Goal: Task Accomplishment & Management: Manage account settings

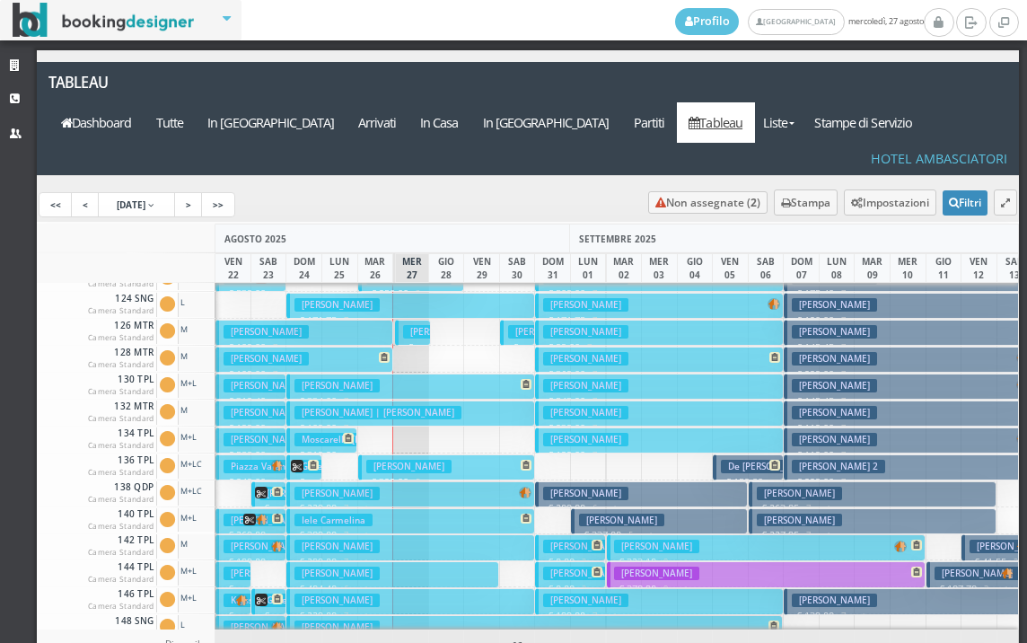
scroll to position [269, 0]
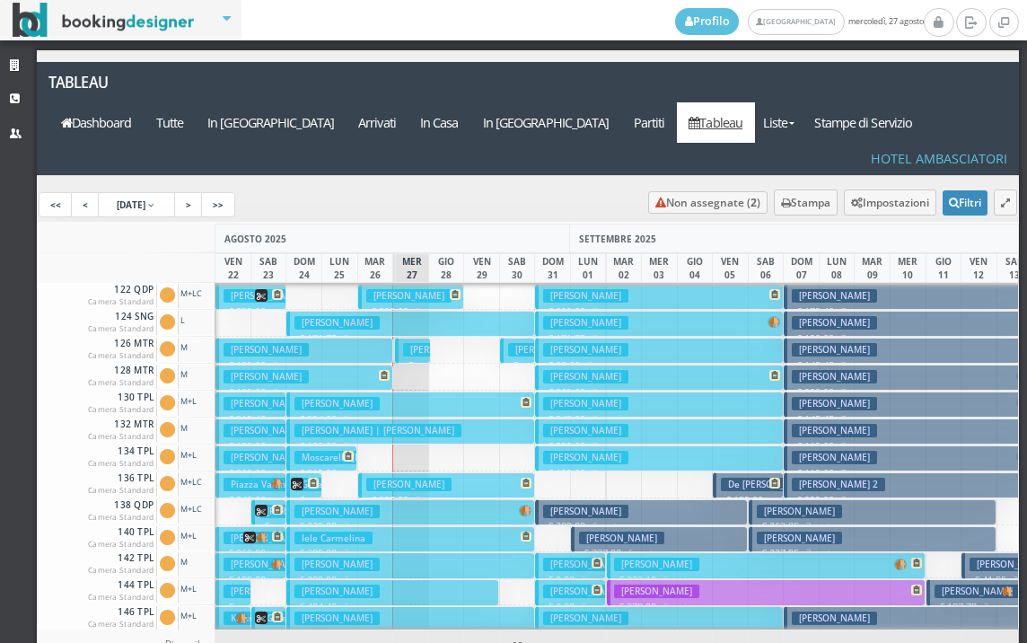
click at [416, 343] on h3 "Mengalli Saverio" at bounding box center [445, 349] width 85 height 13
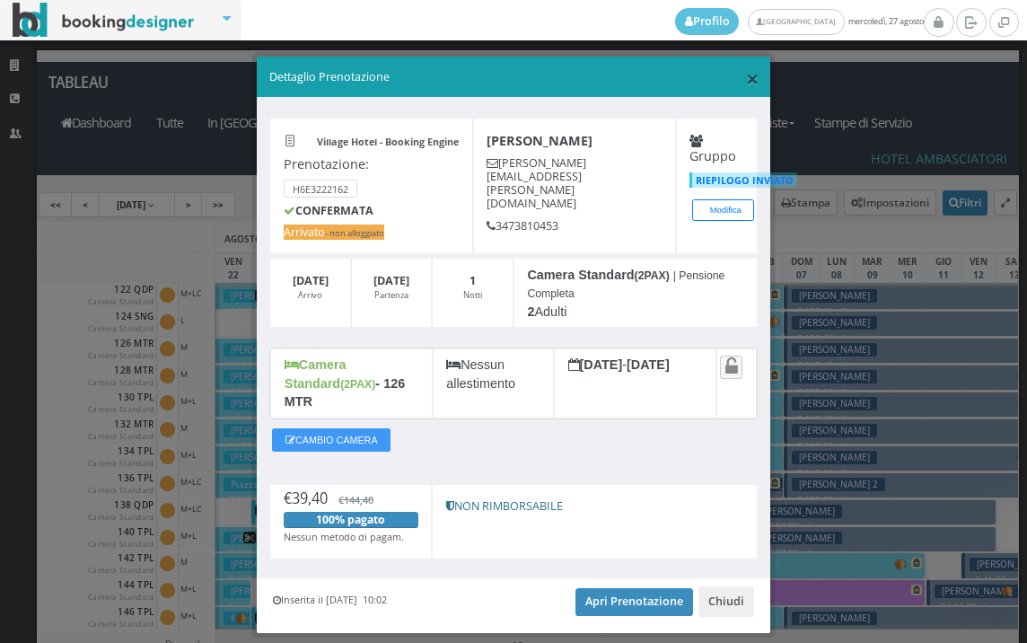
click at [746, 85] on span "×" at bounding box center [752, 78] width 13 height 31
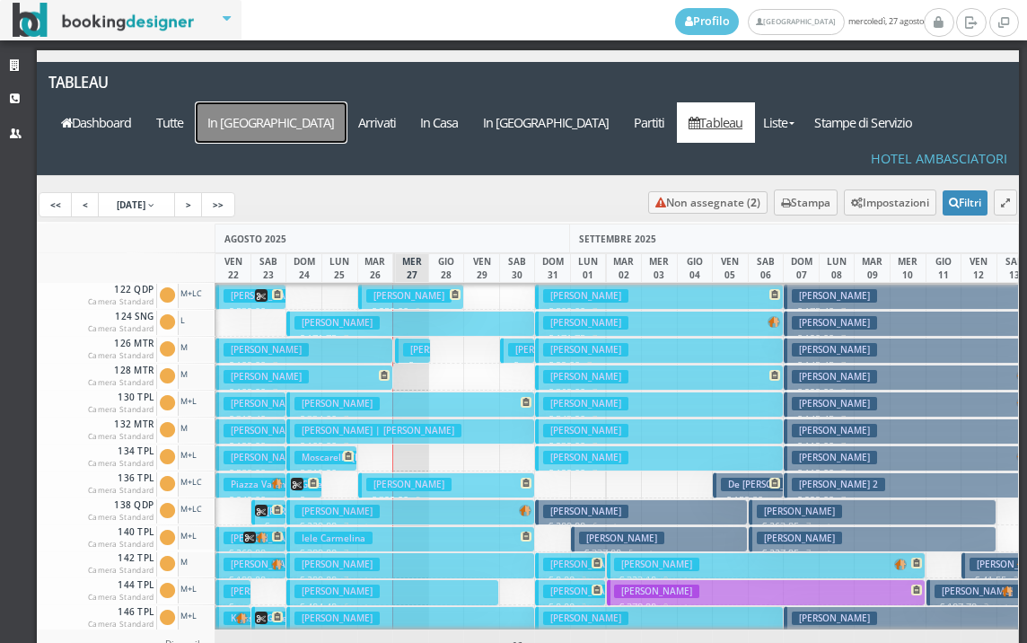
click at [347, 102] on a=pms-arrival-reservations"] "In Arrivo" at bounding box center [271, 122] width 151 height 40
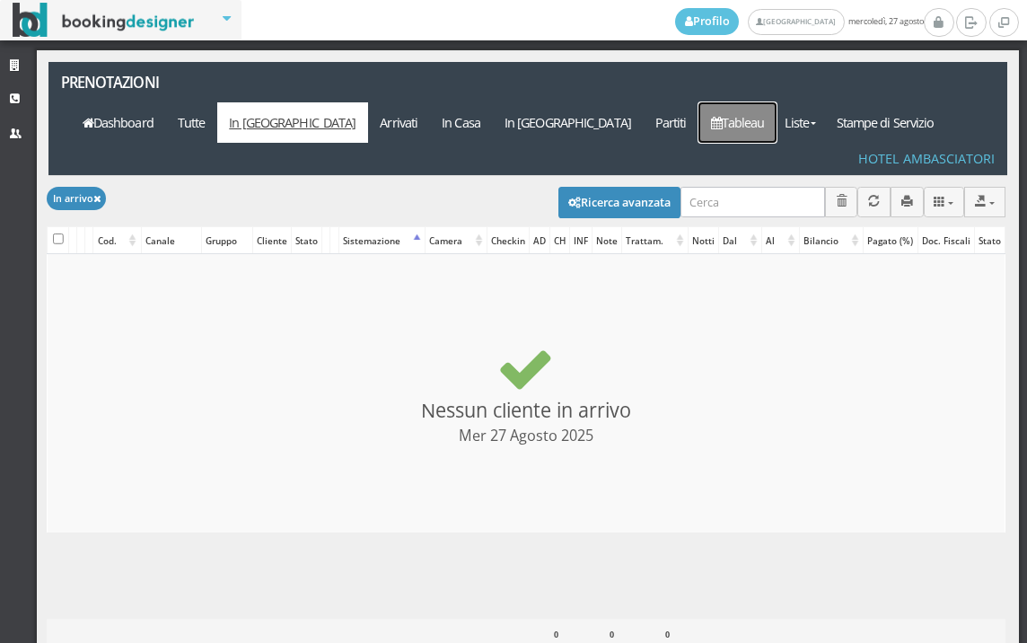
click at [777, 102] on link "Tableau" at bounding box center [738, 122] width 78 height 40
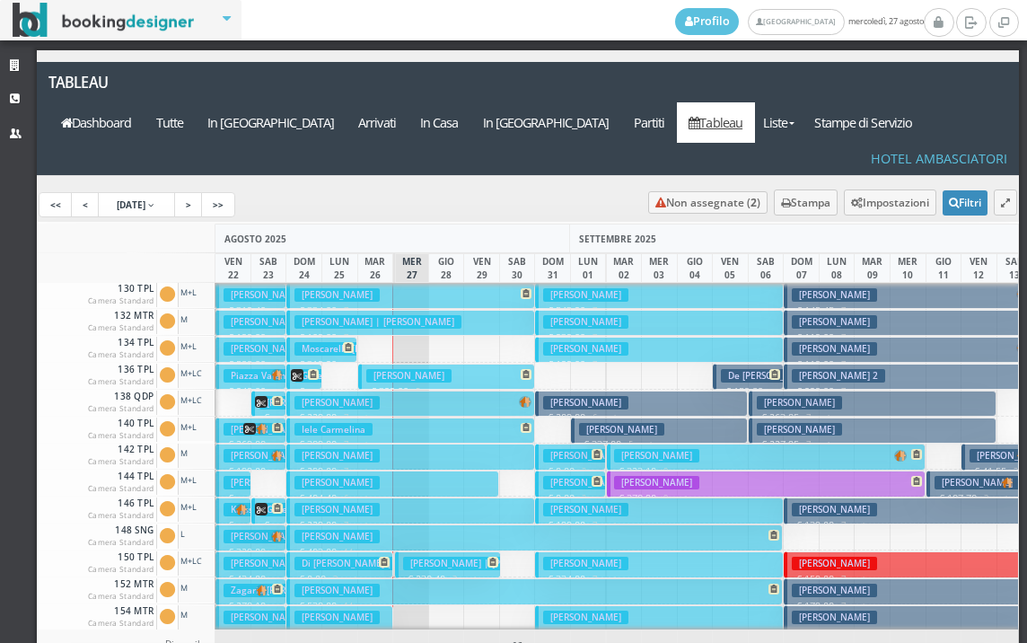
scroll to position [269, 0]
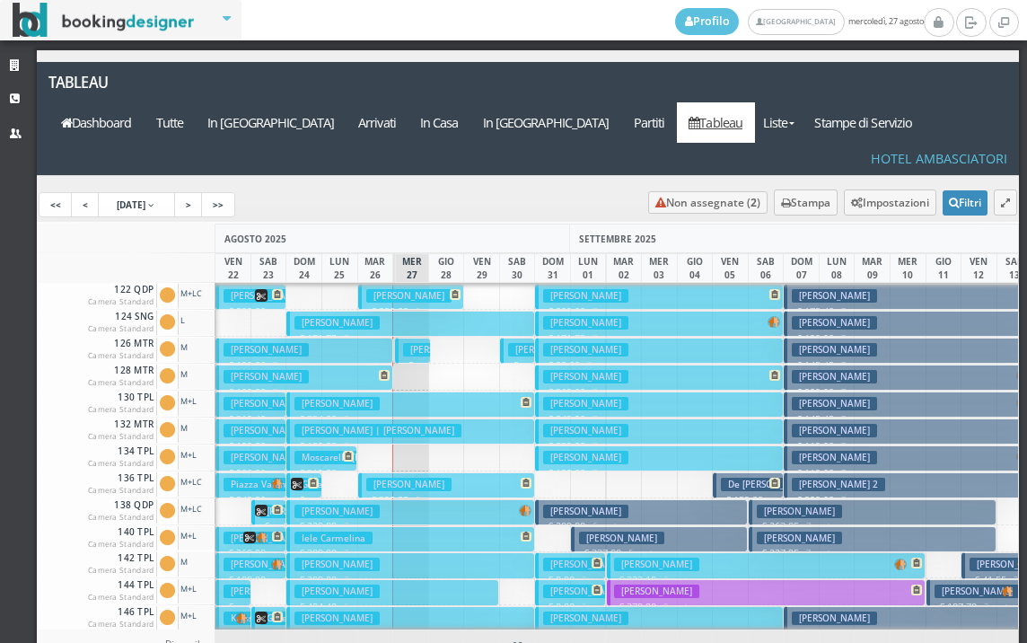
click at [312, 338] on button "Cattaneo Rita € 109.00 7 notti 2 Adulti" at bounding box center [303, 351] width 177 height 26
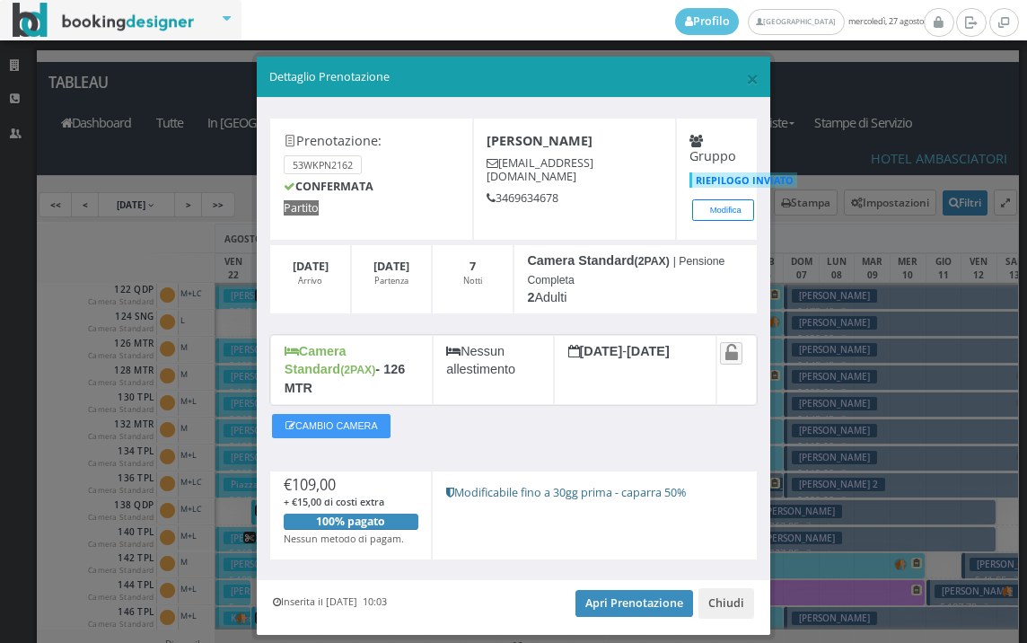
scroll to position [34, 0]
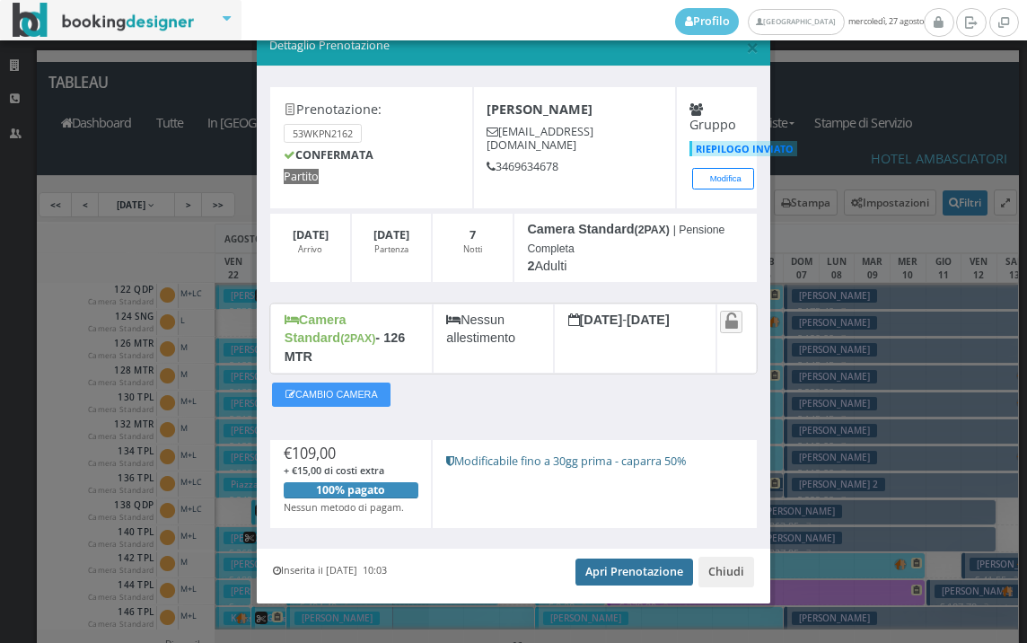
click at [576, 558] on link "Apri Prenotazione" at bounding box center [635, 571] width 118 height 27
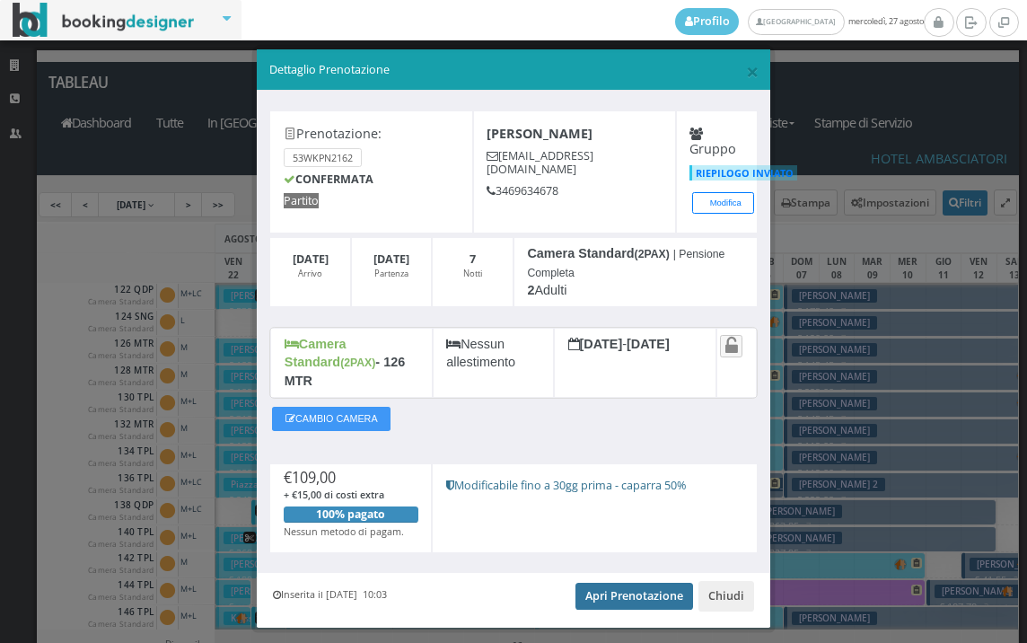
scroll to position [0, 0]
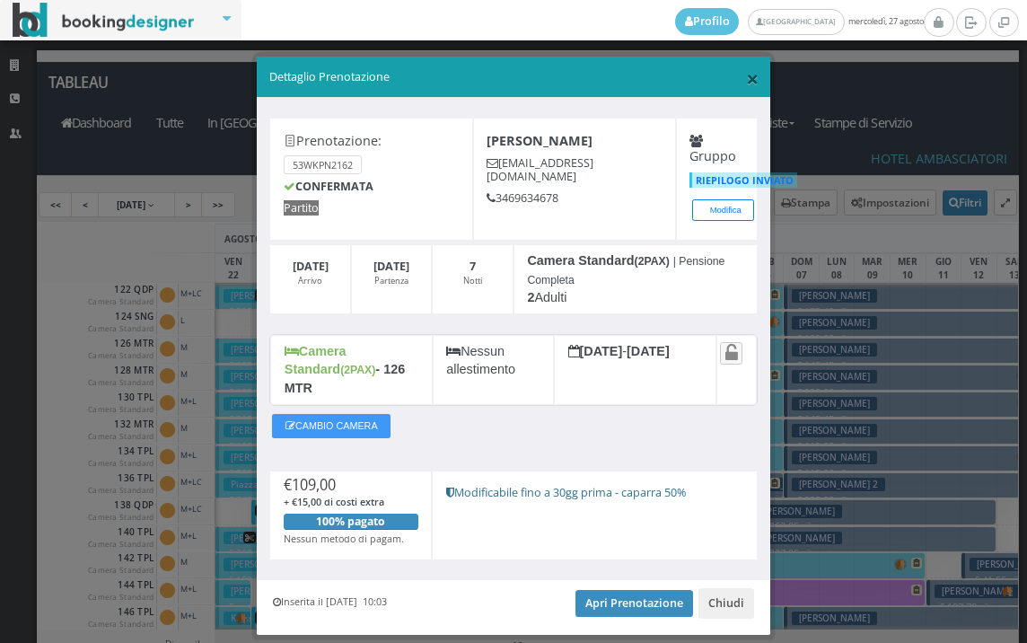
click at [746, 84] on span "×" at bounding box center [752, 78] width 13 height 31
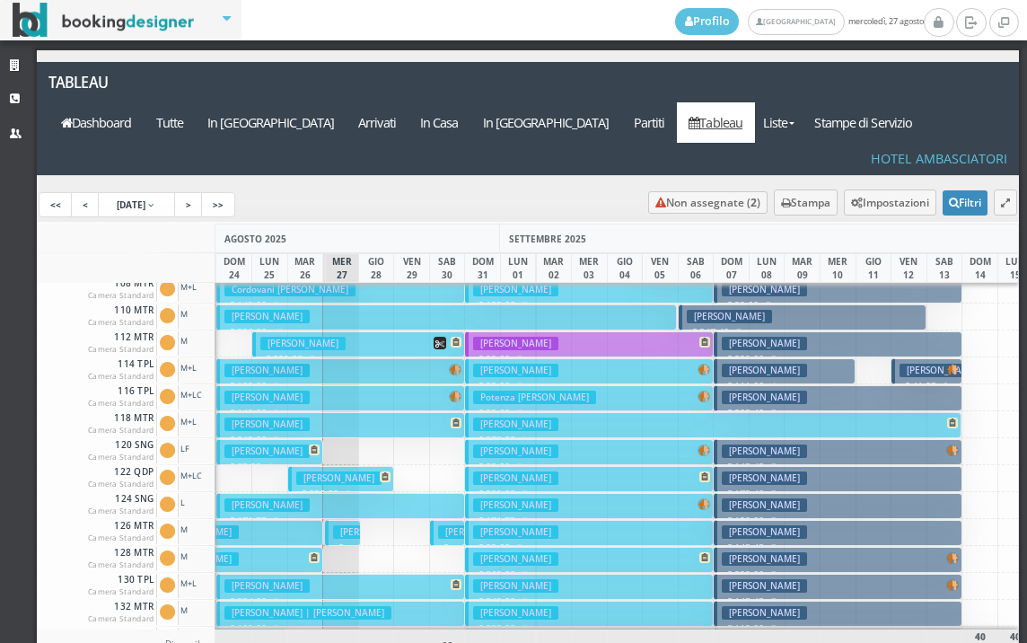
scroll to position [0, 70]
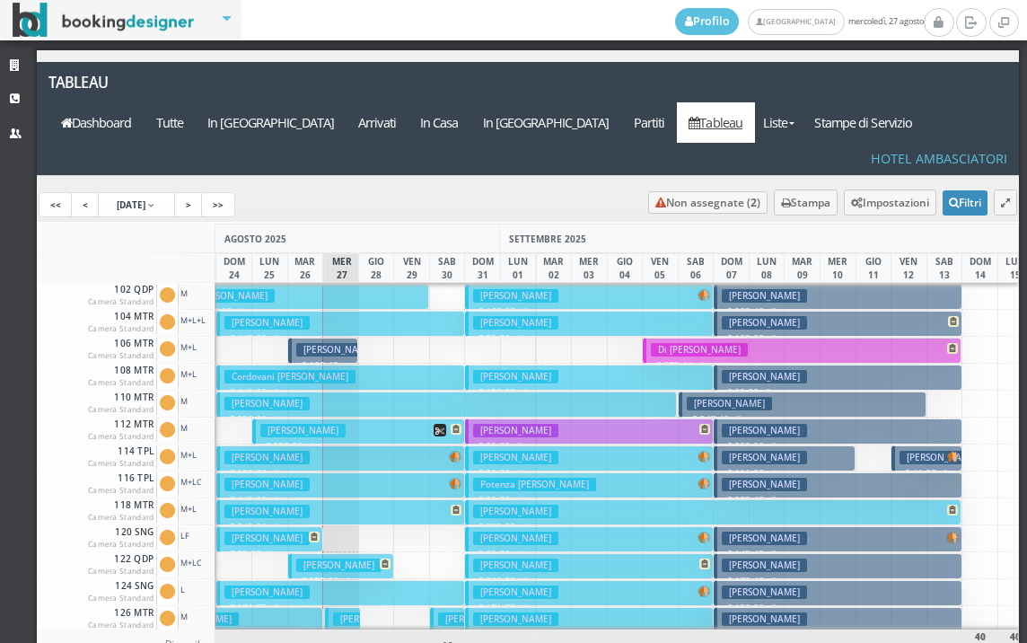
click at [379, 445] on button "Karpel David Doron € 109.00 7 notti 1 Adulto" at bounding box center [340, 458] width 248 height 26
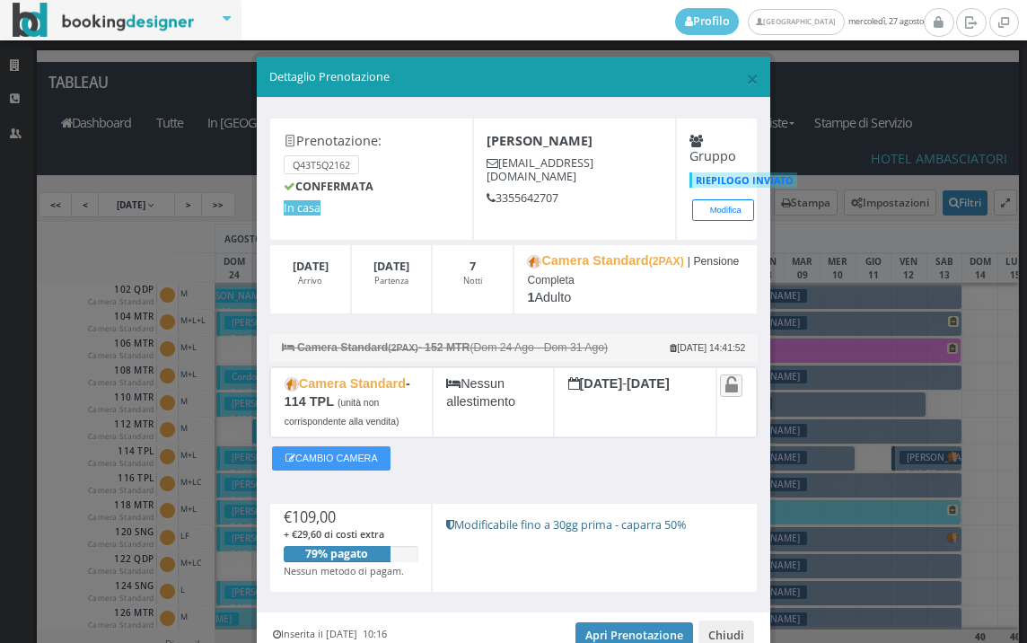
scroll to position [92, 0]
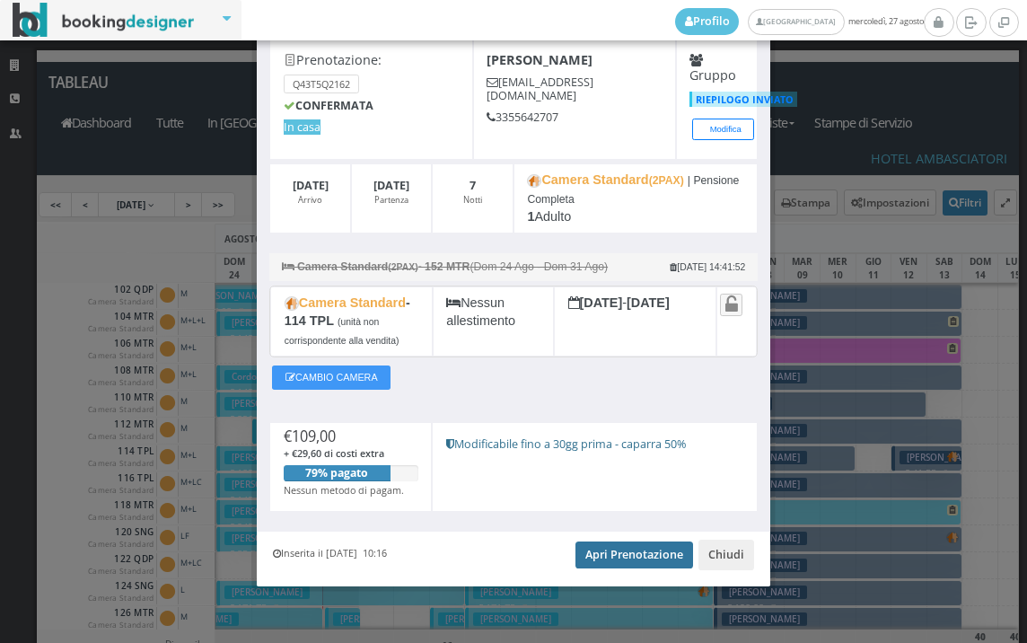
click at [587, 558] on link "Apri Prenotazione" at bounding box center [635, 554] width 118 height 27
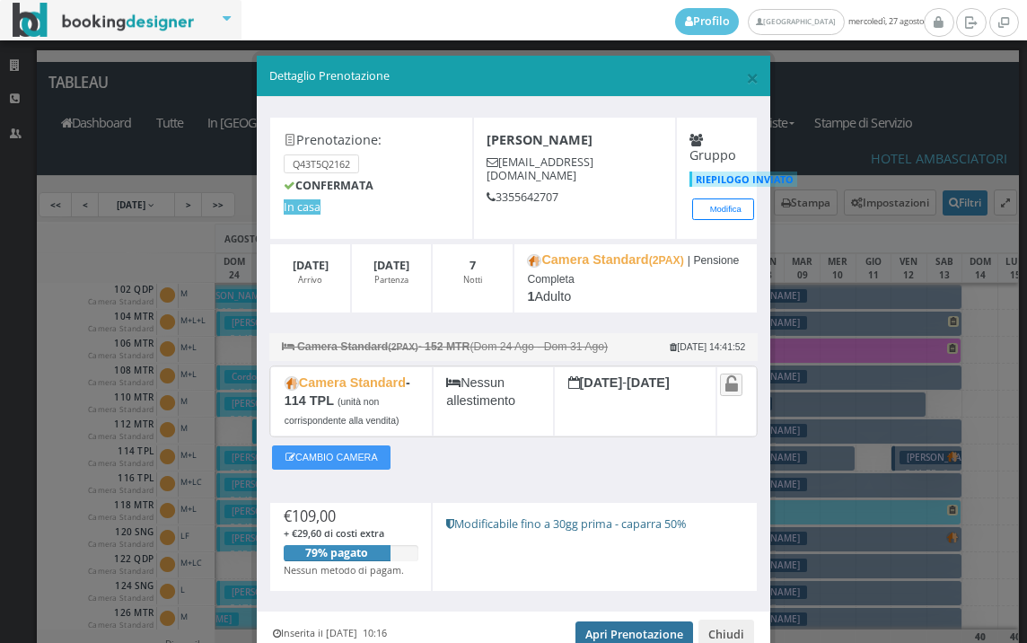
scroll to position [0, 0]
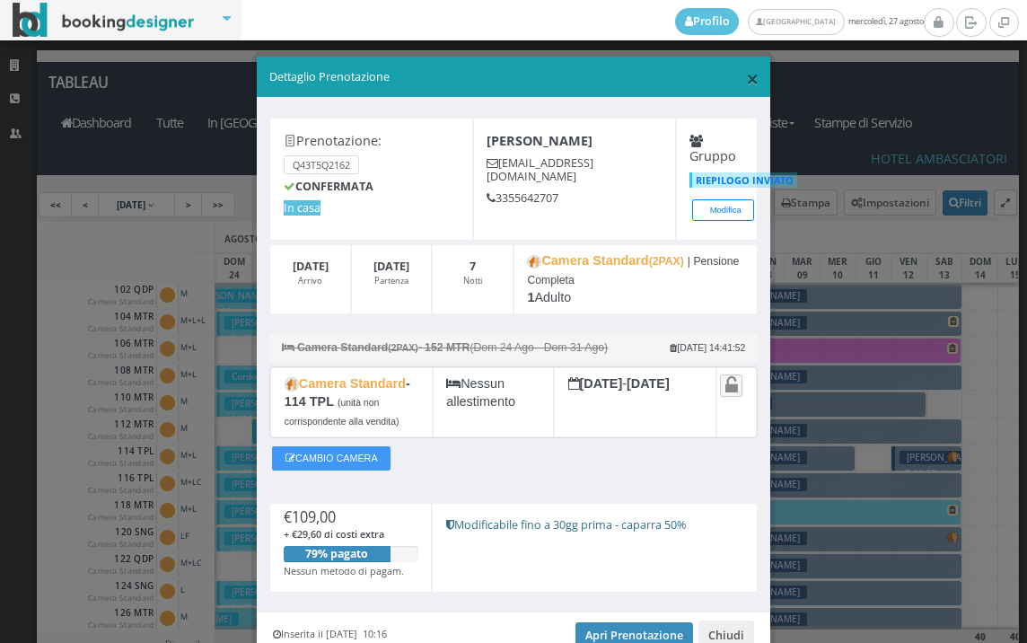
click at [746, 82] on span "×" at bounding box center [752, 78] width 13 height 31
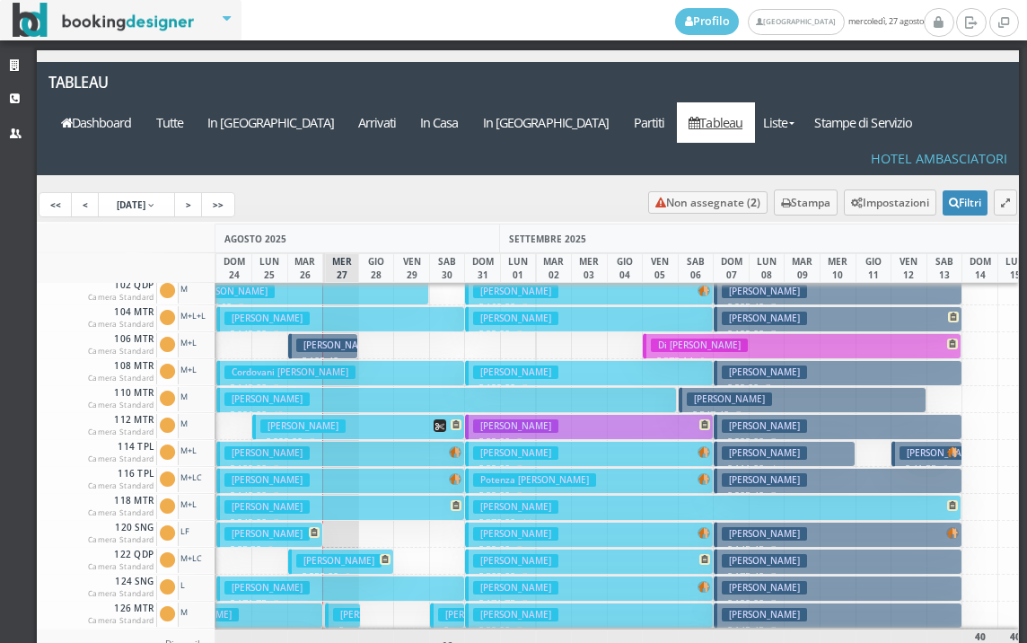
scroll to position [0, 70]
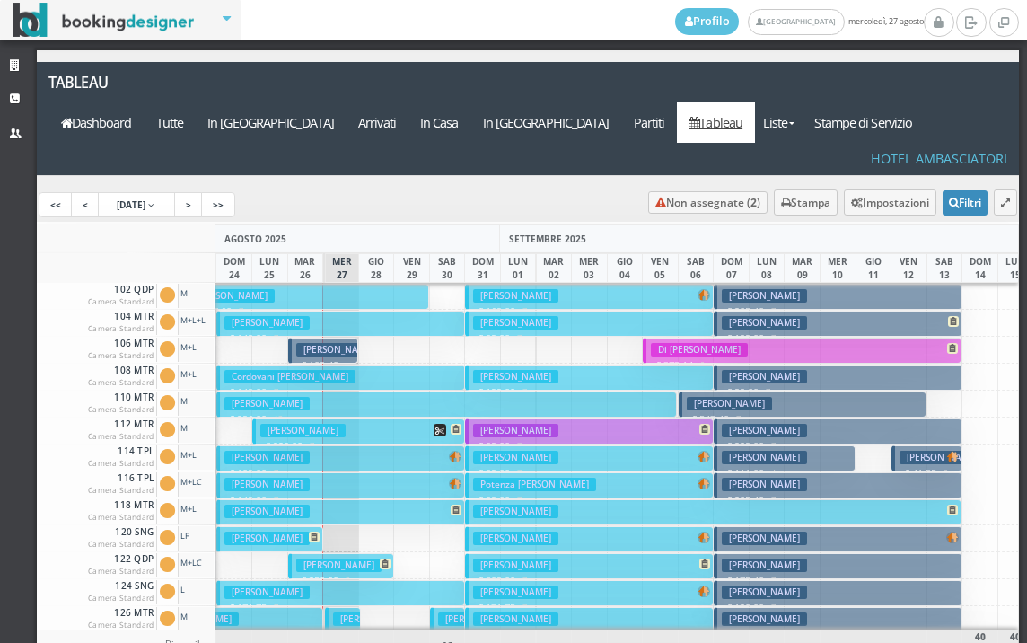
click at [333, 445] on button "Karpel David Doron € 109.00 7 notti 1 Adulto" at bounding box center [340, 458] width 248 height 26
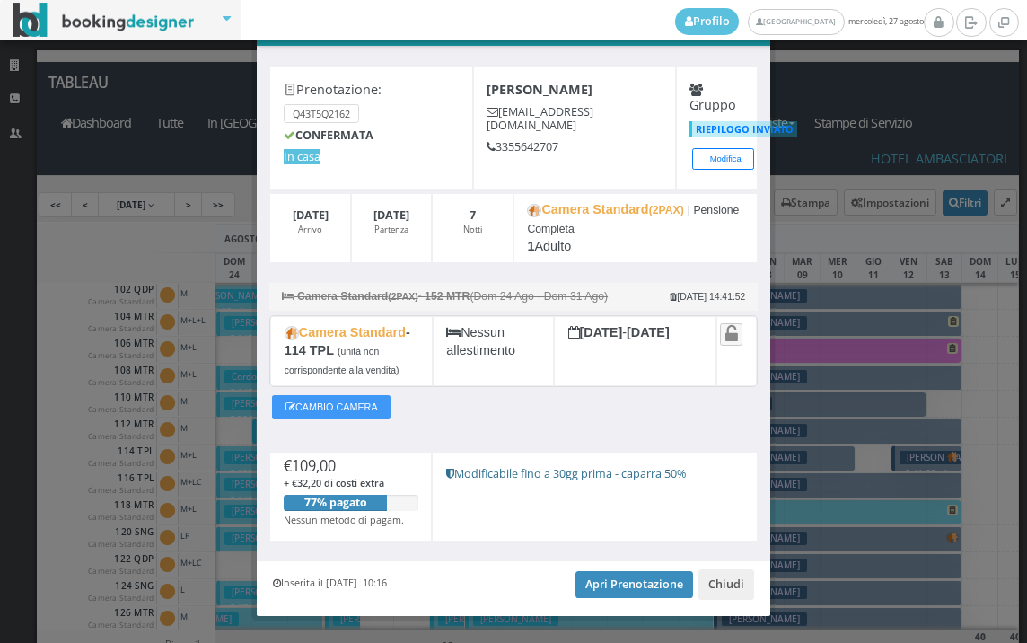
scroll to position [92, 0]
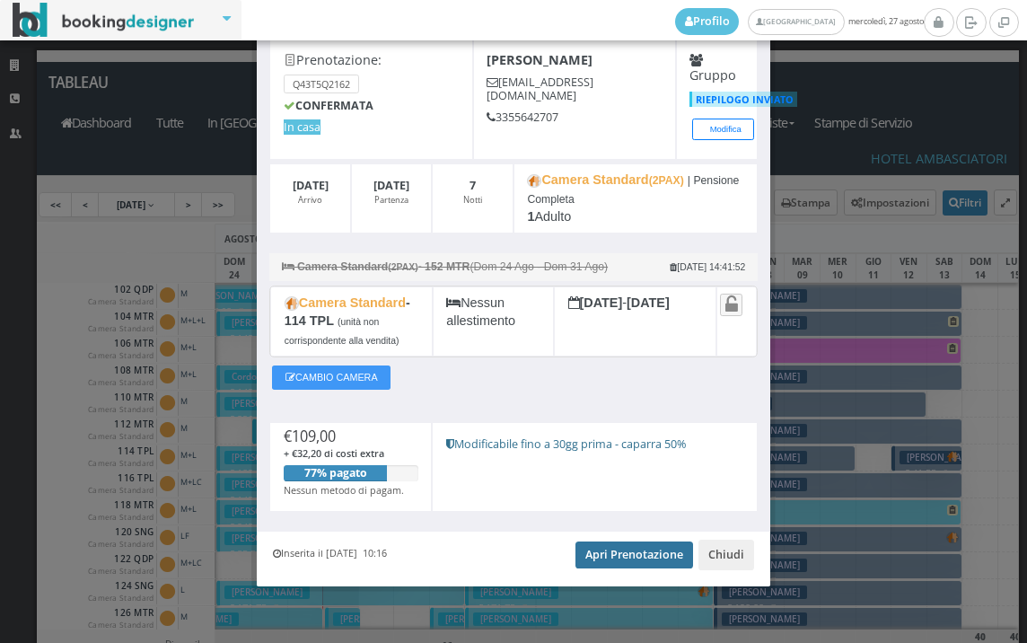
click at [593, 554] on link "Apri Prenotazione" at bounding box center [635, 554] width 118 height 27
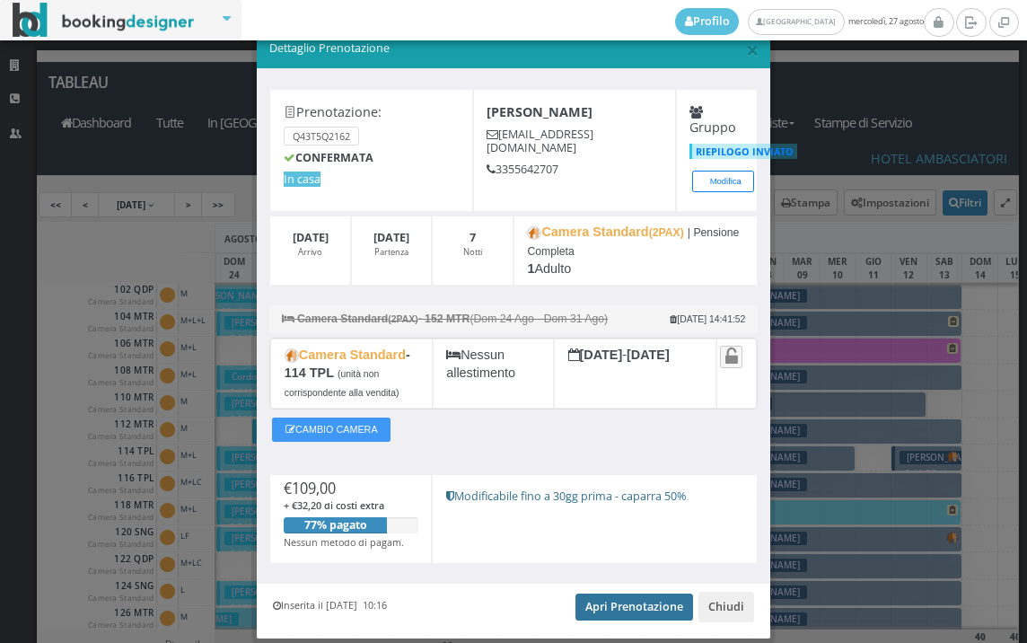
scroll to position [0, 0]
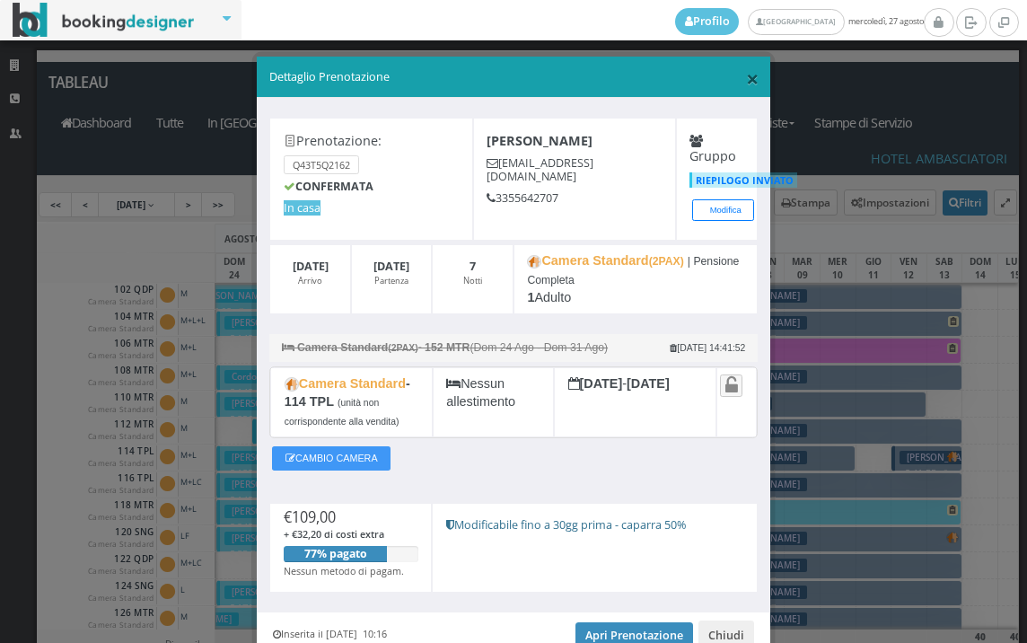
click at [746, 87] on span "×" at bounding box center [752, 78] width 13 height 31
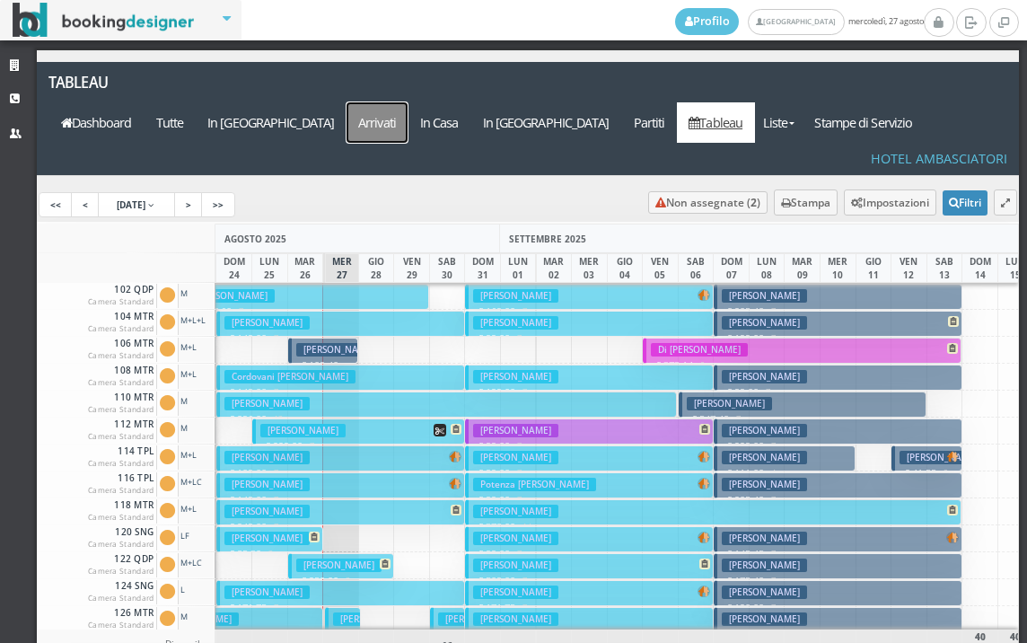
click at [409, 102] on a=pms-arrived-reservations"] "Arrivati" at bounding box center [378, 122] width 62 height 40
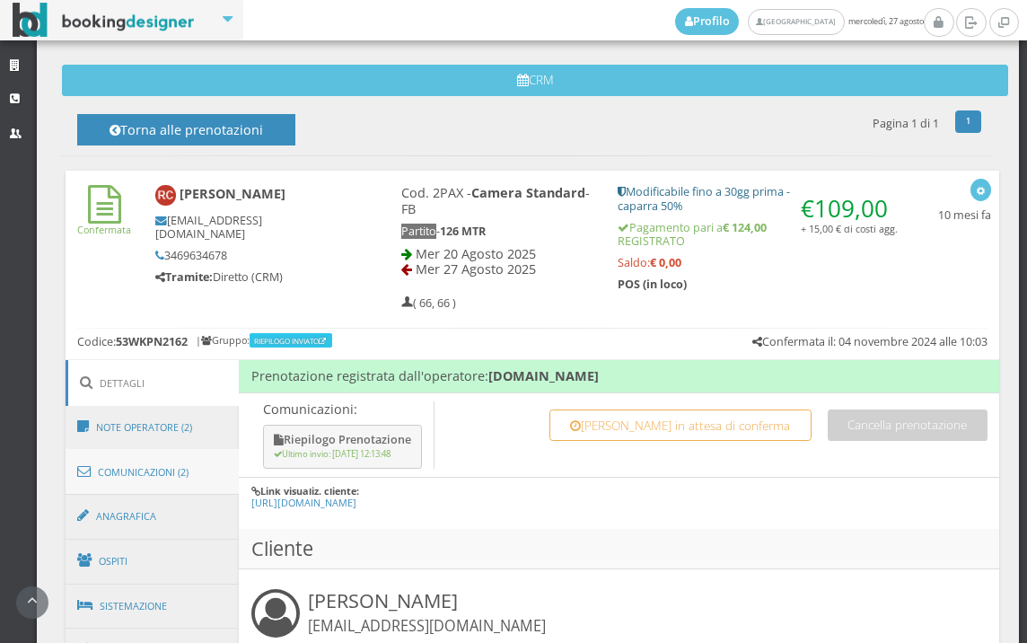
scroll to position [698, 0]
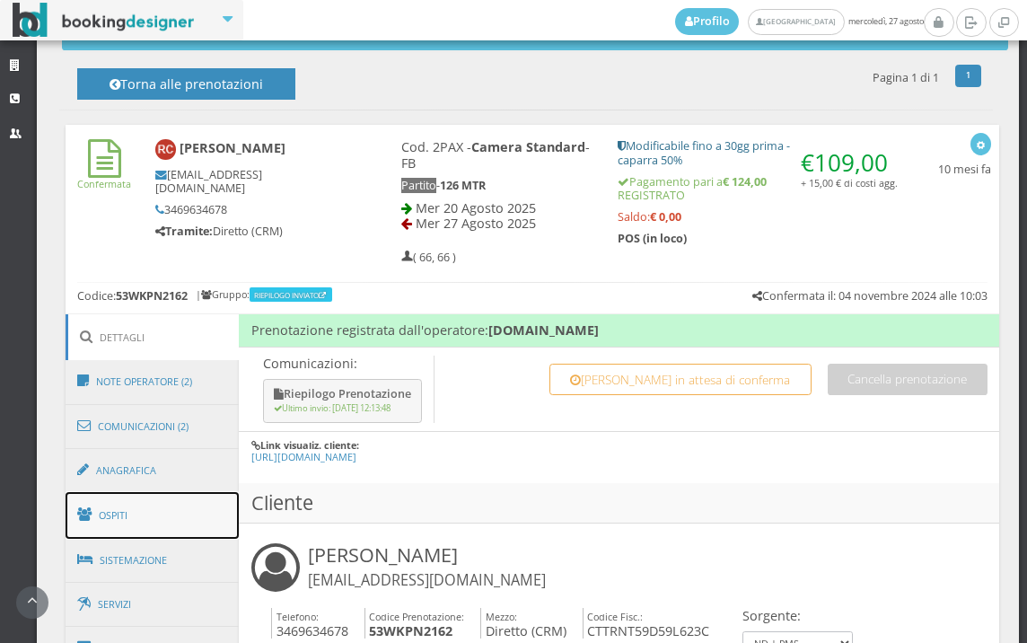
click at [140, 505] on link "Ospiti" at bounding box center [153, 515] width 174 height 47
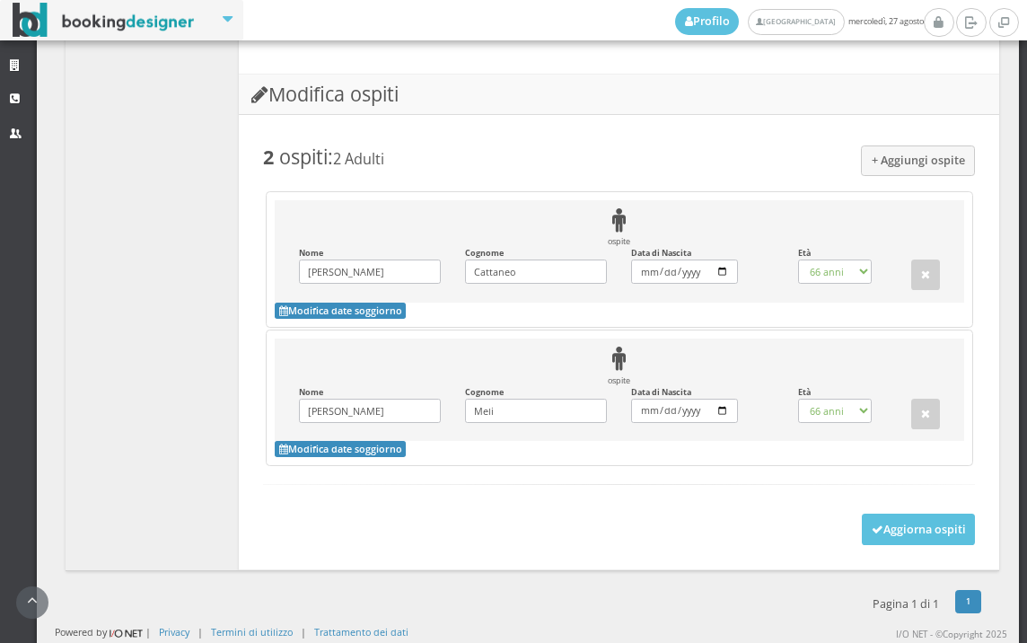
scroll to position [1537, 0]
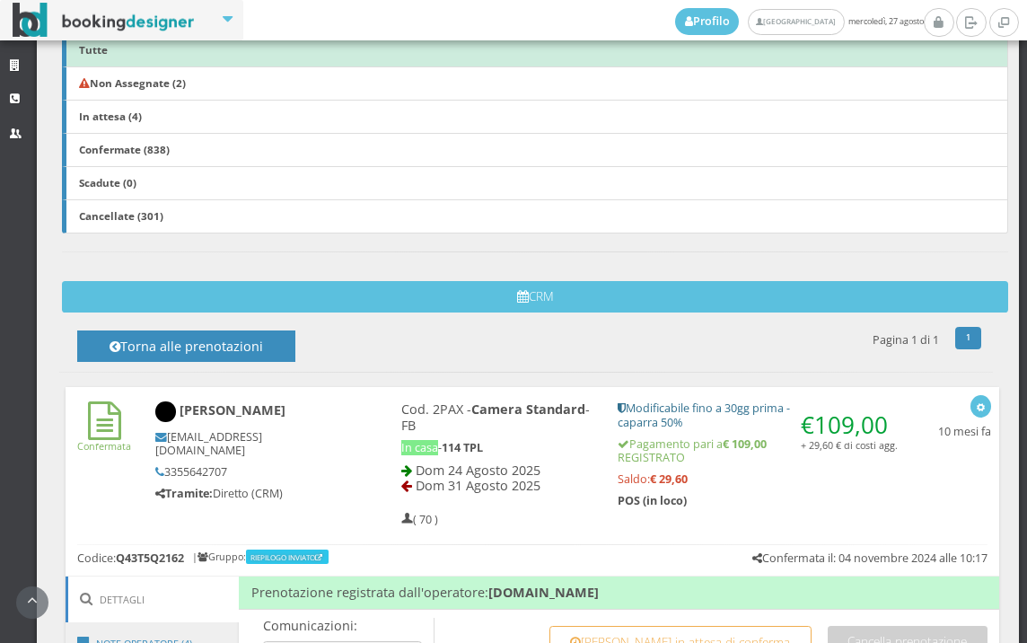
scroll to position [706, 0]
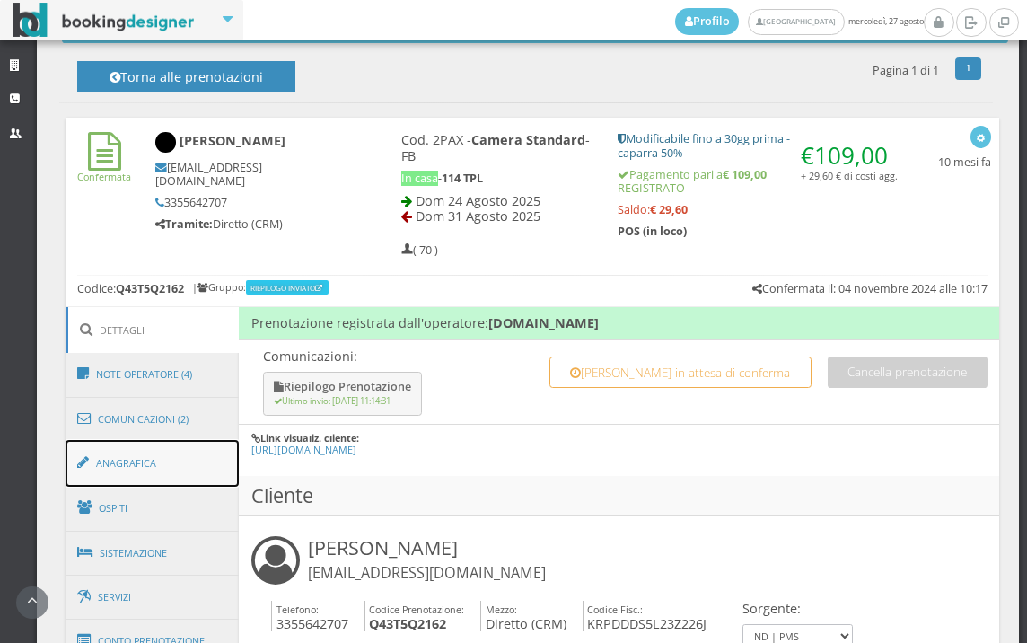
click at [170, 457] on link "Anagrafica" at bounding box center [153, 463] width 174 height 47
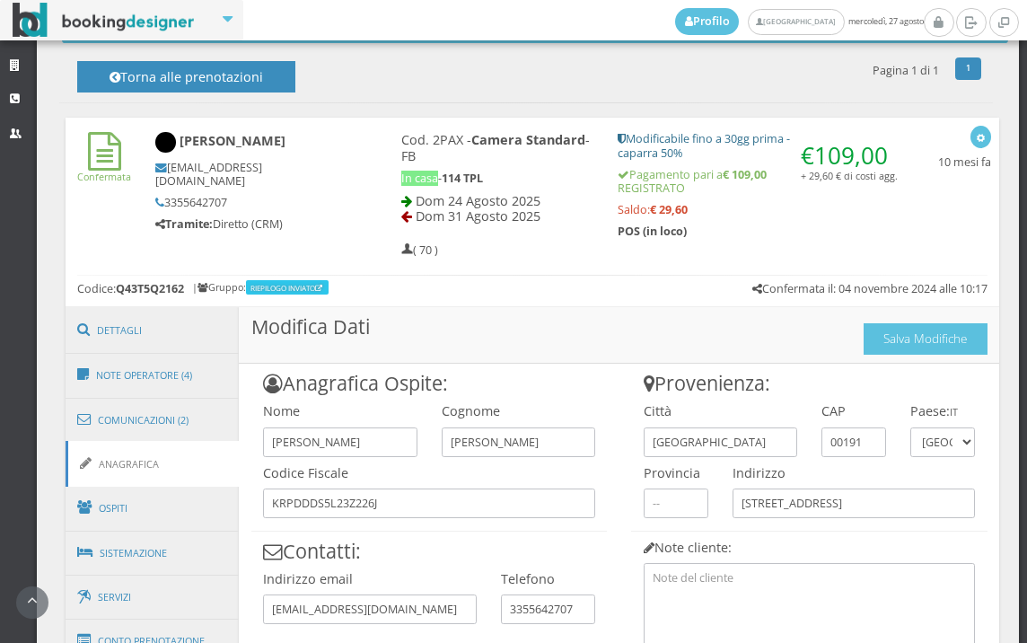
scroll to position [905, 0]
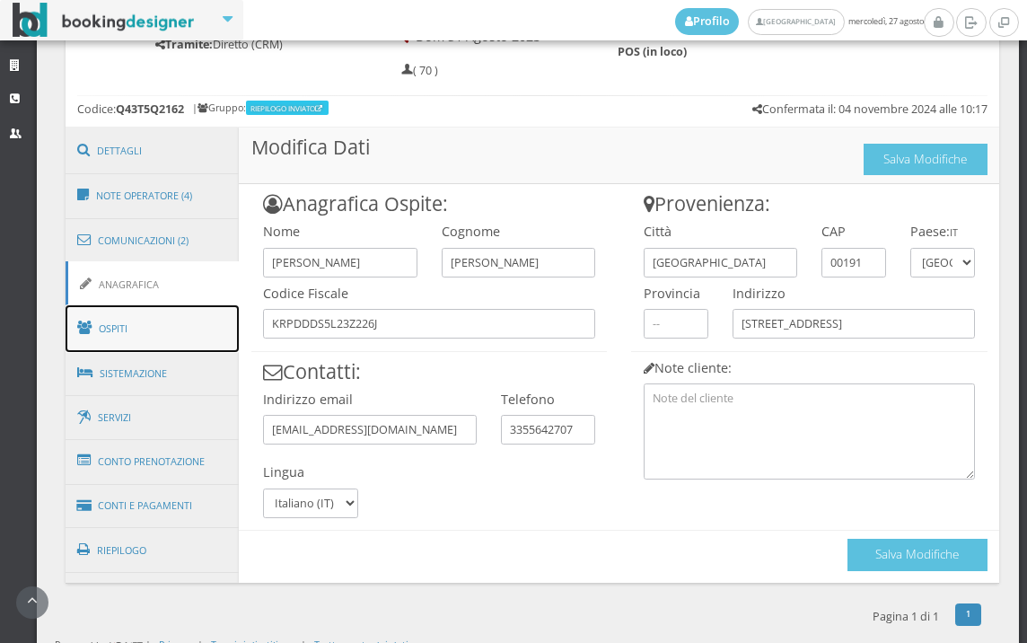
click at [142, 322] on link "Ospiti" at bounding box center [153, 328] width 174 height 47
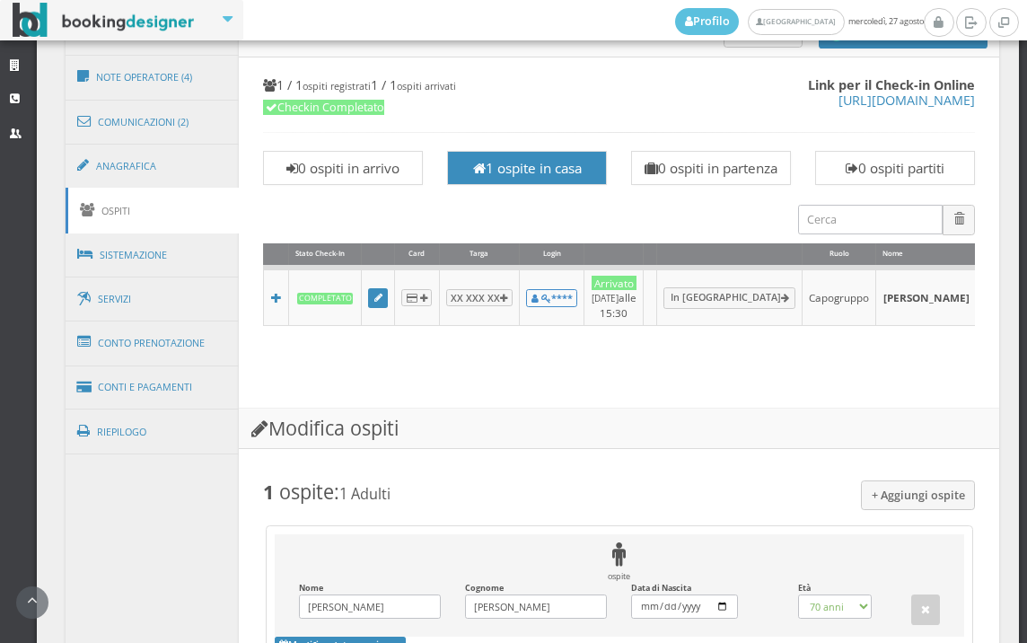
scroll to position [788, 0]
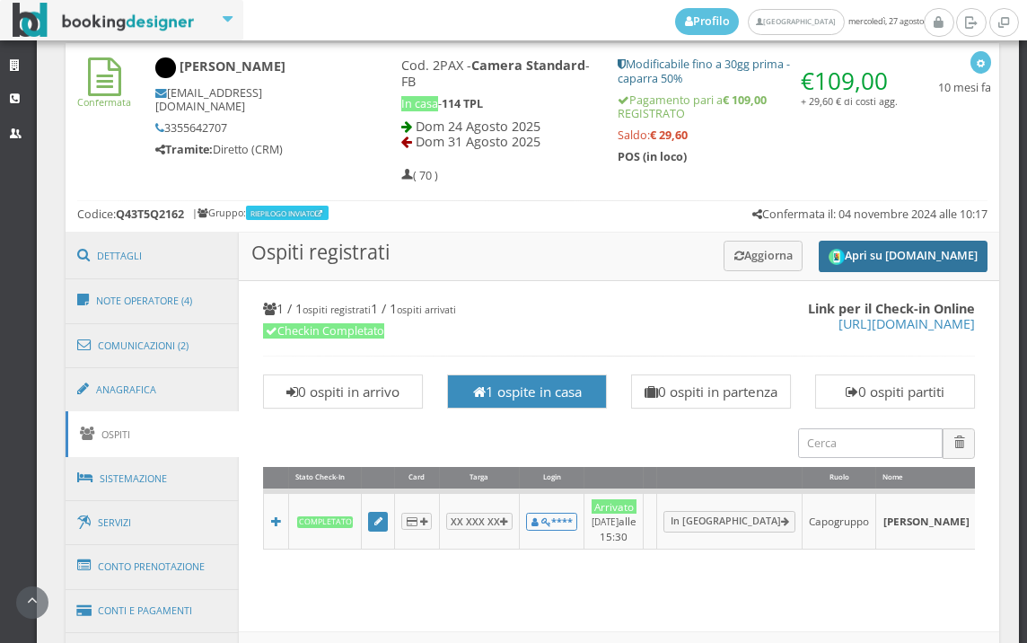
click at [909, 265] on button "Apri su [DOMAIN_NAME]" at bounding box center [903, 256] width 169 height 31
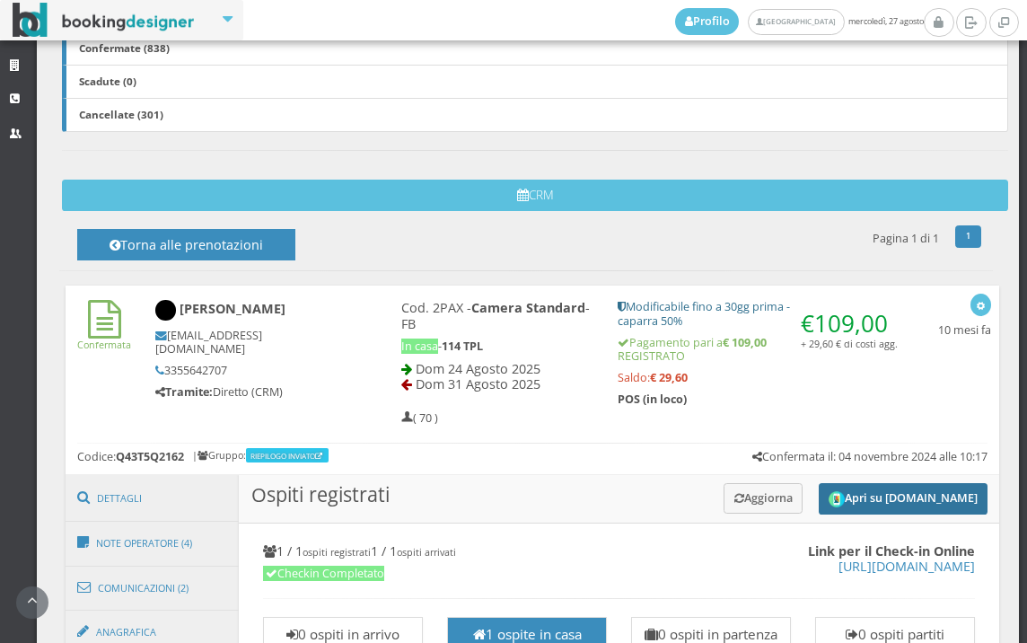
scroll to position [698, 0]
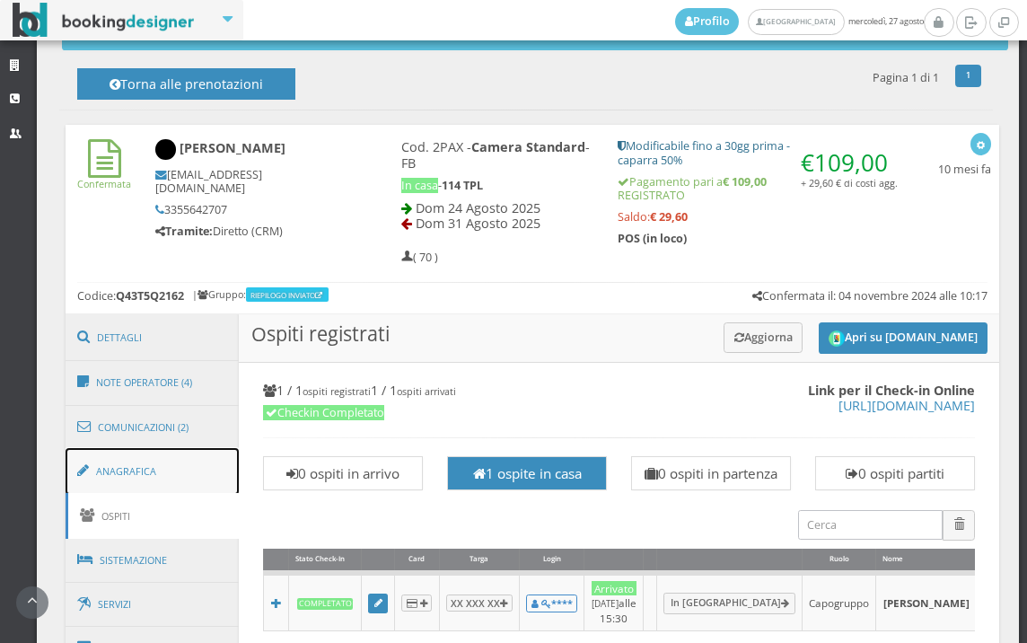
click at [112, 470] on link "Anagrafica" at bounding box center [153, 471] width 174 height 47
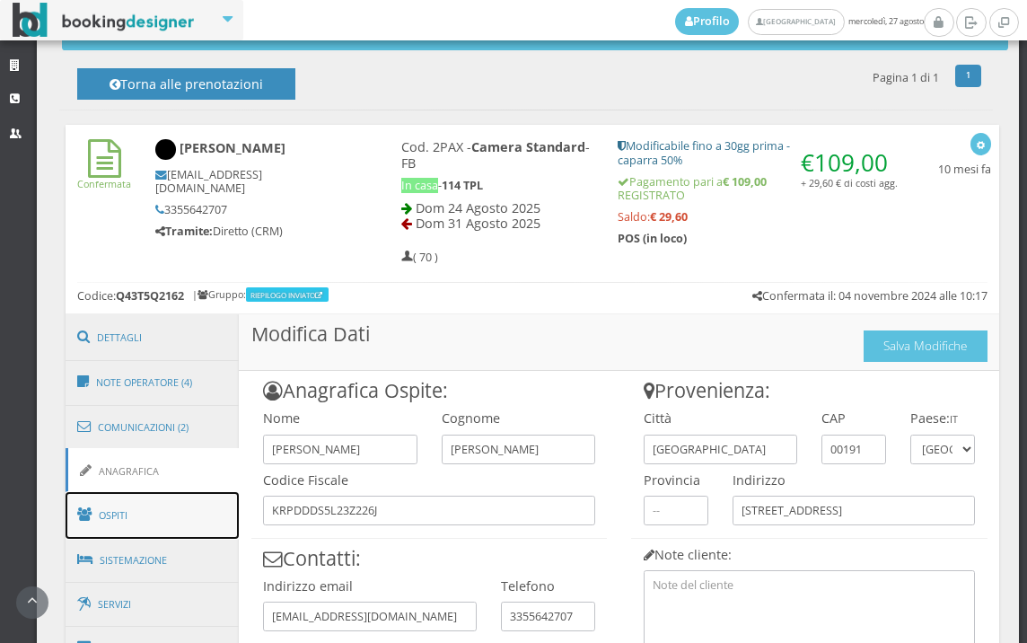
click at [119, 509] on link "Ospiti" at bounding box center [153, 515] width 174 height 47
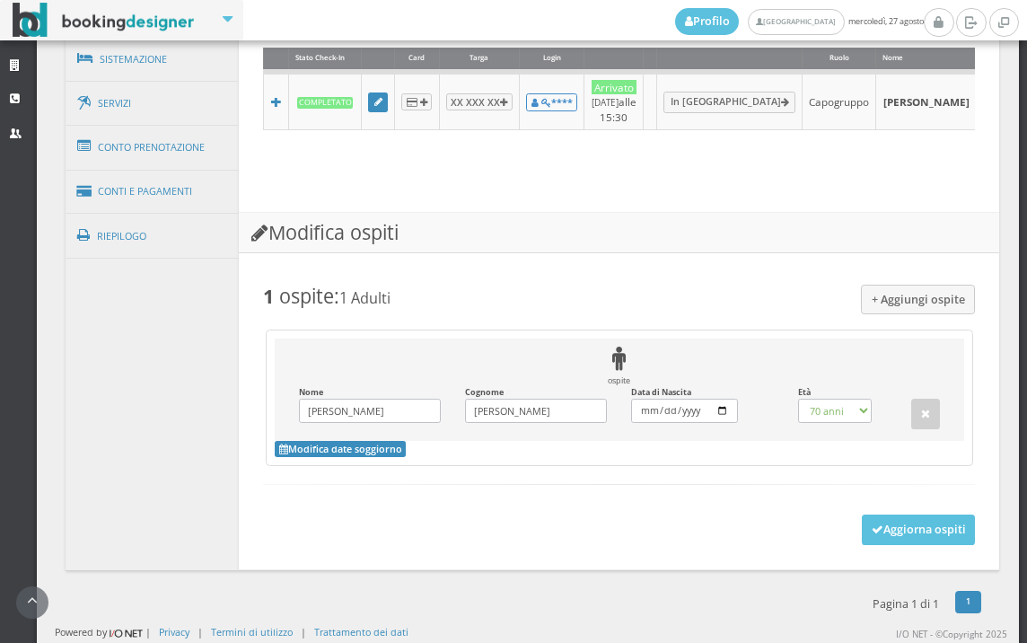
scroll to position [1287, 0]
click at [862, 519] on button "Aggiorna ospiti" at bounding box center [919, 529] width 114 height 31
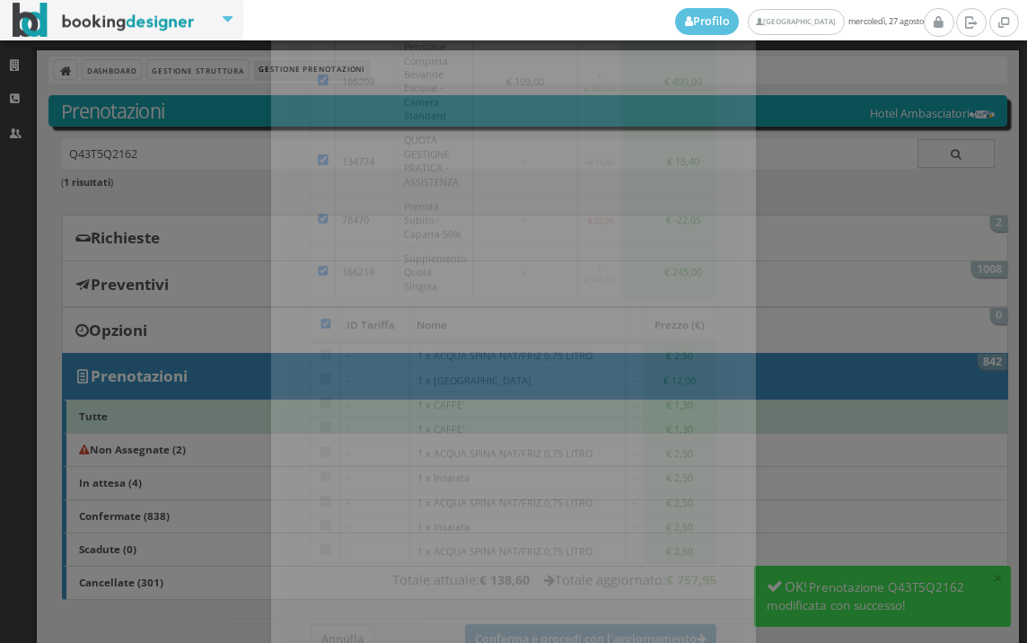
scroll to position [262, 0]
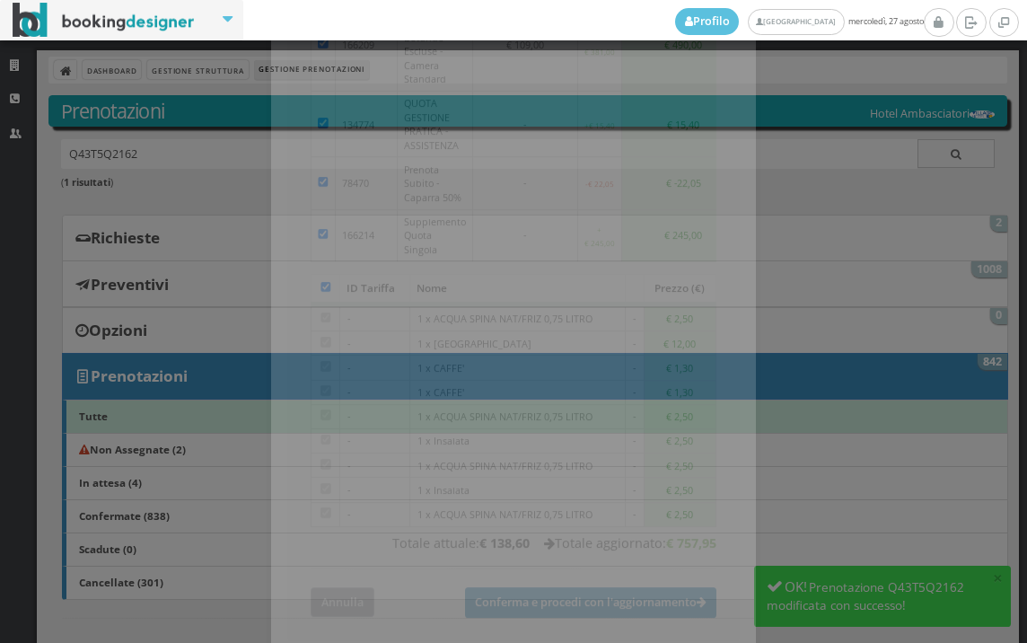
click at [338, 574] on button "Annulla" at bounding box center [343, 589] width 64 height 30
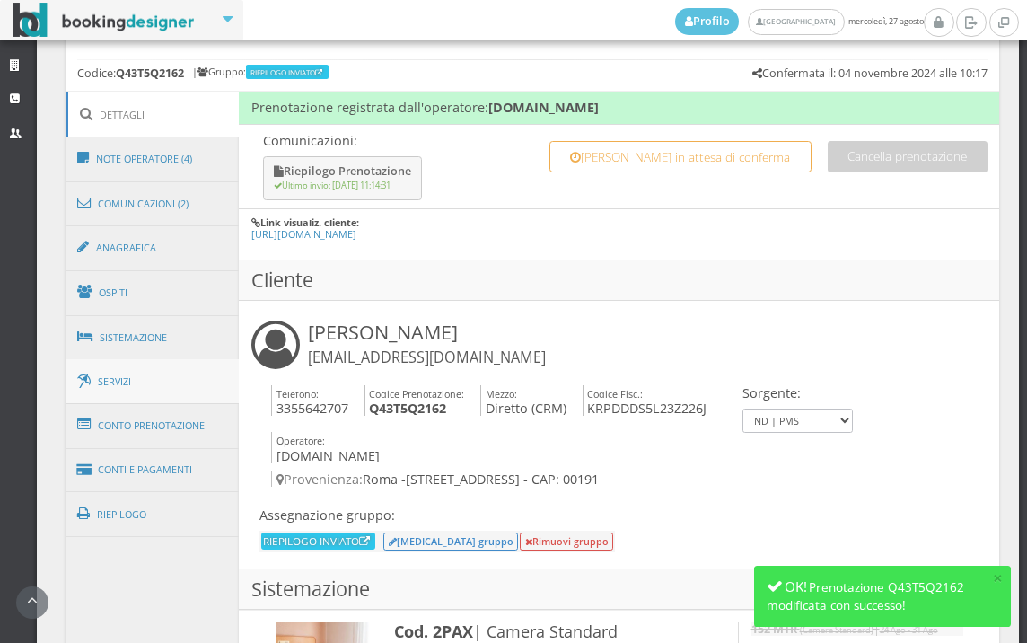
scroll to position [997, 0]
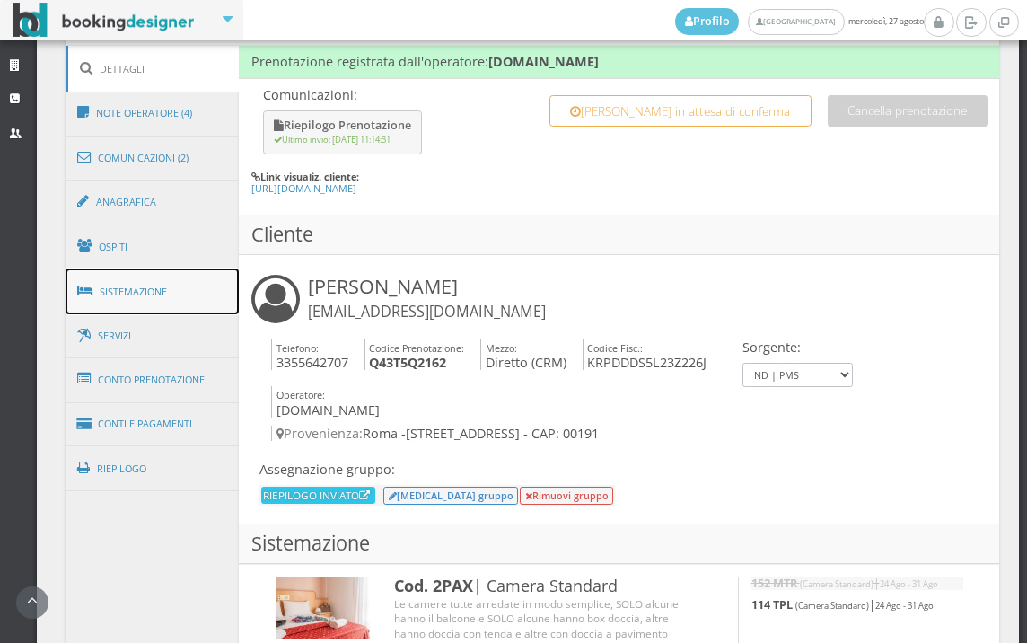
click at [145, 290] on link "Sistemazione" at bounding box center [153, 291] width 174 height 47
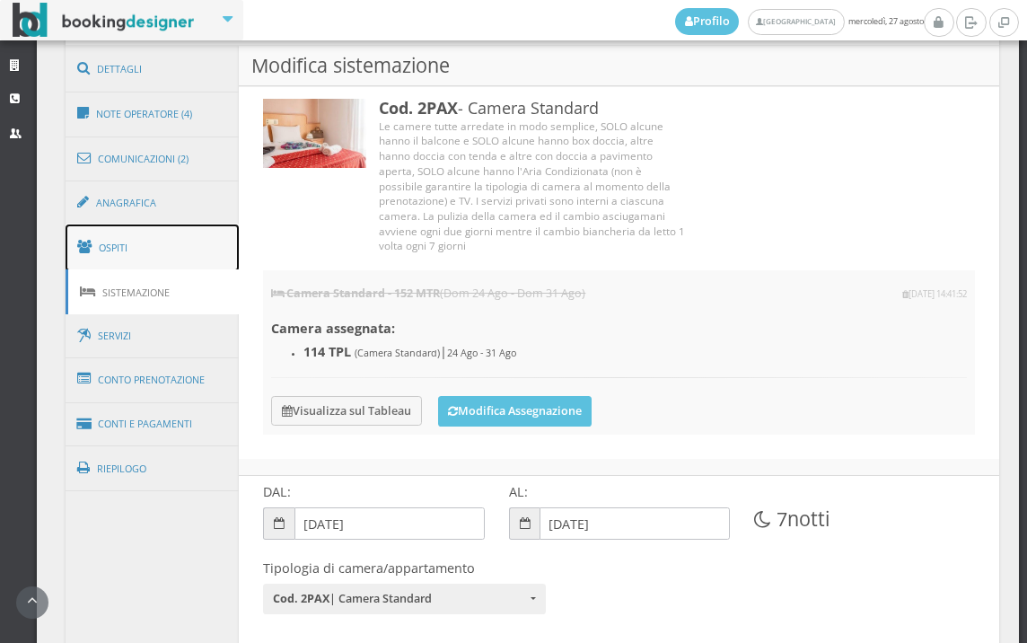
click at [144, 265] on link "Ospiti" at bounding box center [153, 247] width 174 height 47
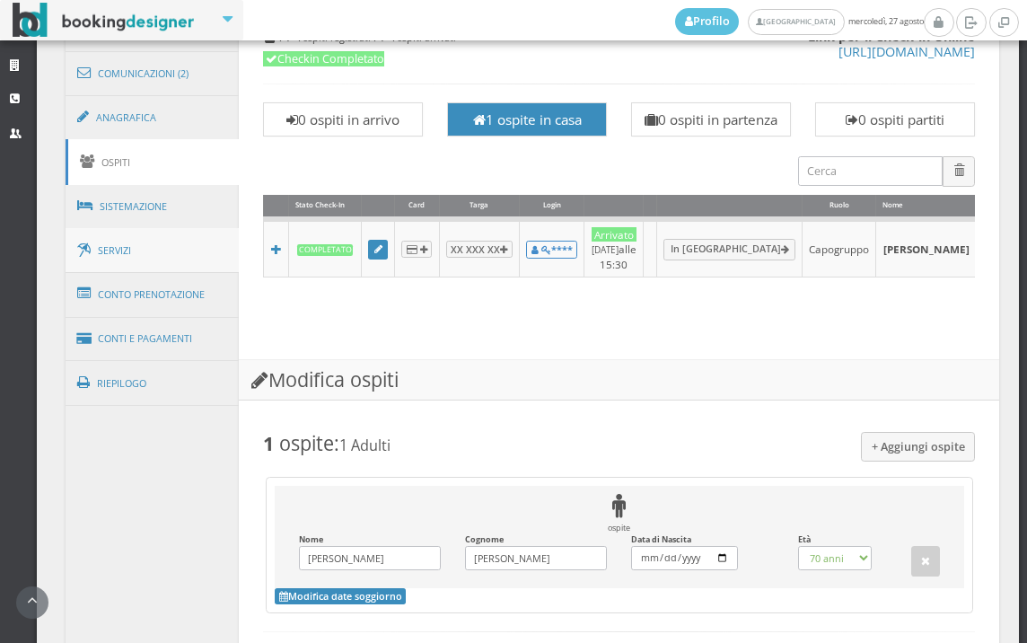
scroll to position [889, 0]
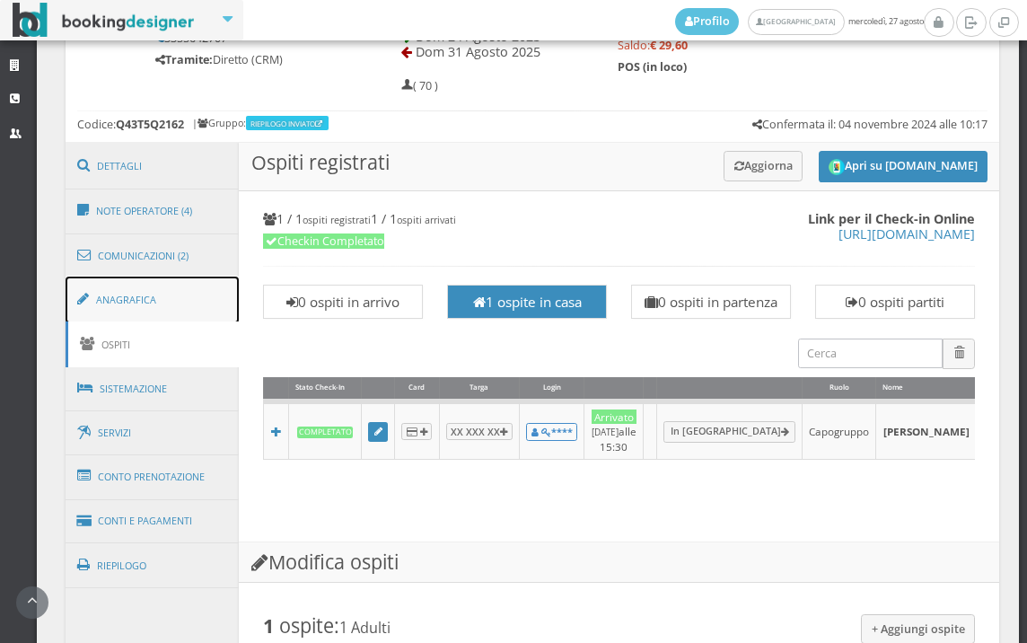
click at [163, 301] on link "Anagrafica" at bounding box center [153, 300] width 174 height 47
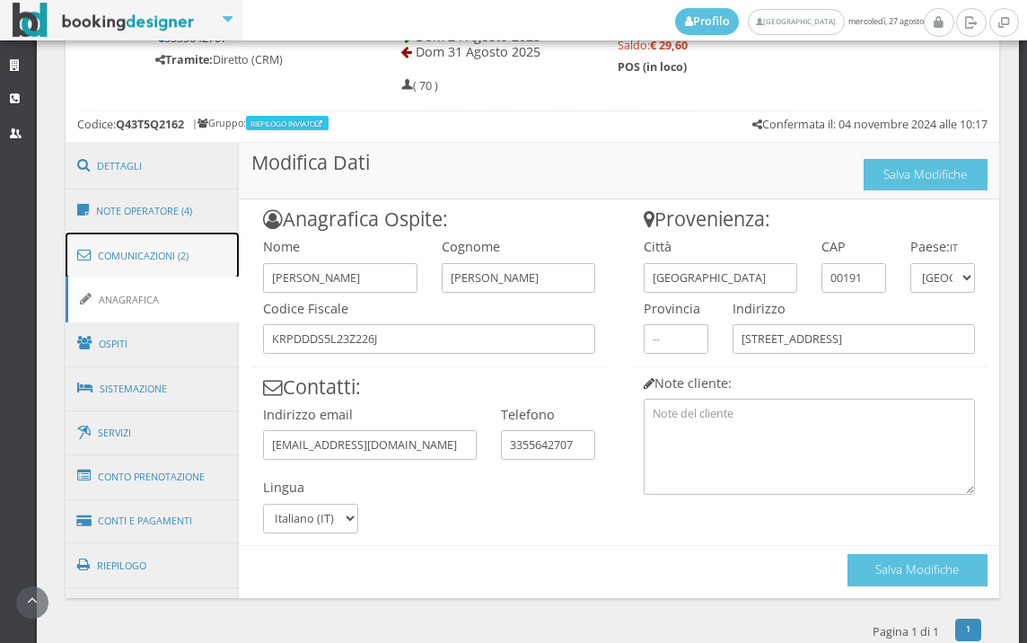
click at [184, 259] on link "Comunicazioni (2)" at bounding box center [153, 256] width 174 height 47
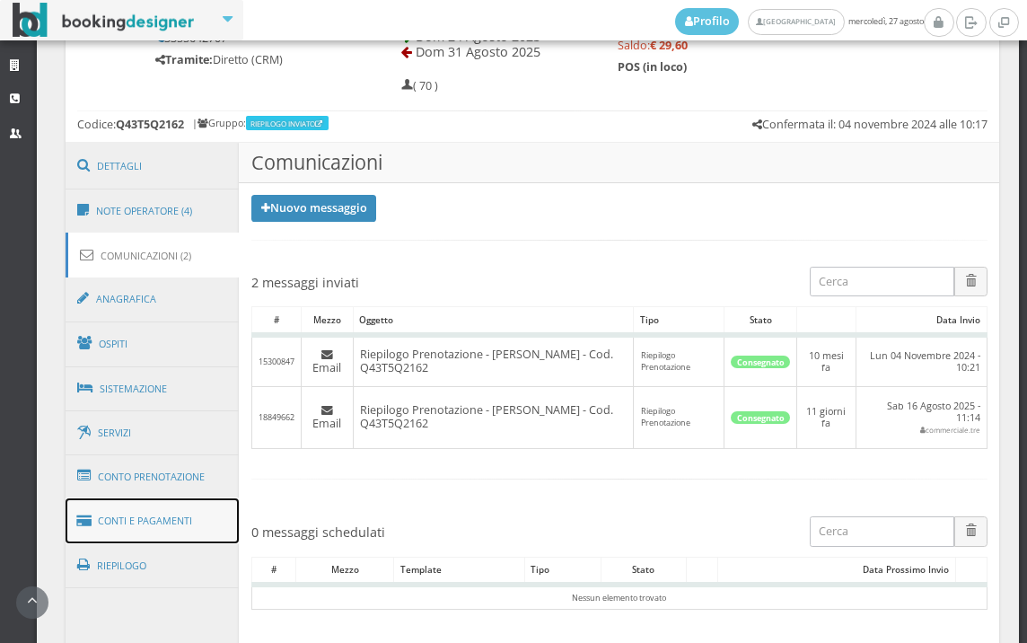
click at [117, 539] on link "Conti e Pagamenti" at bounding box center [153, 521] width 174 height 46
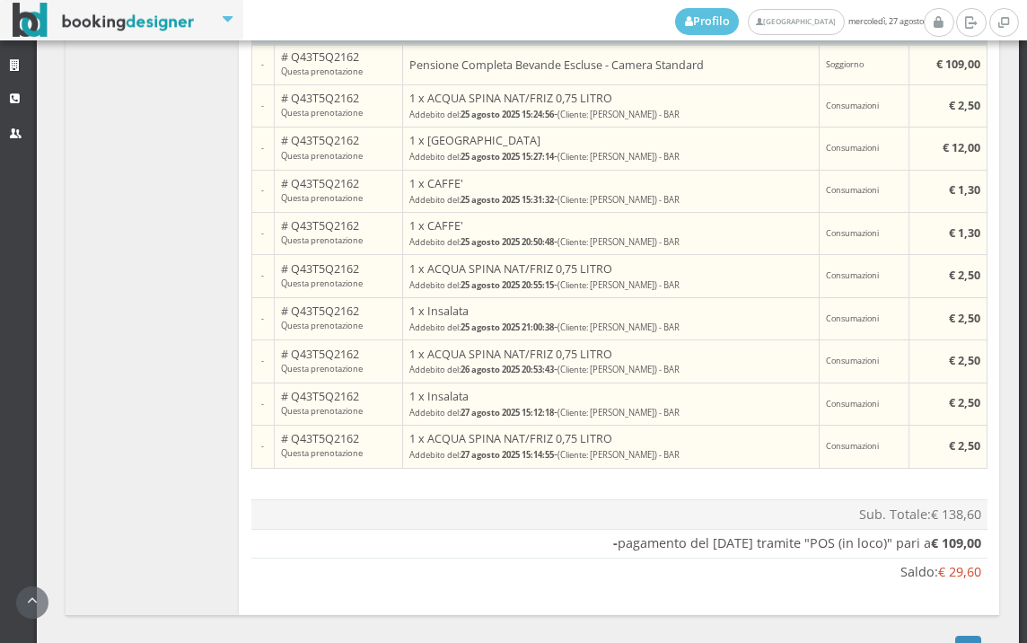
scroll to position [1692, 0]
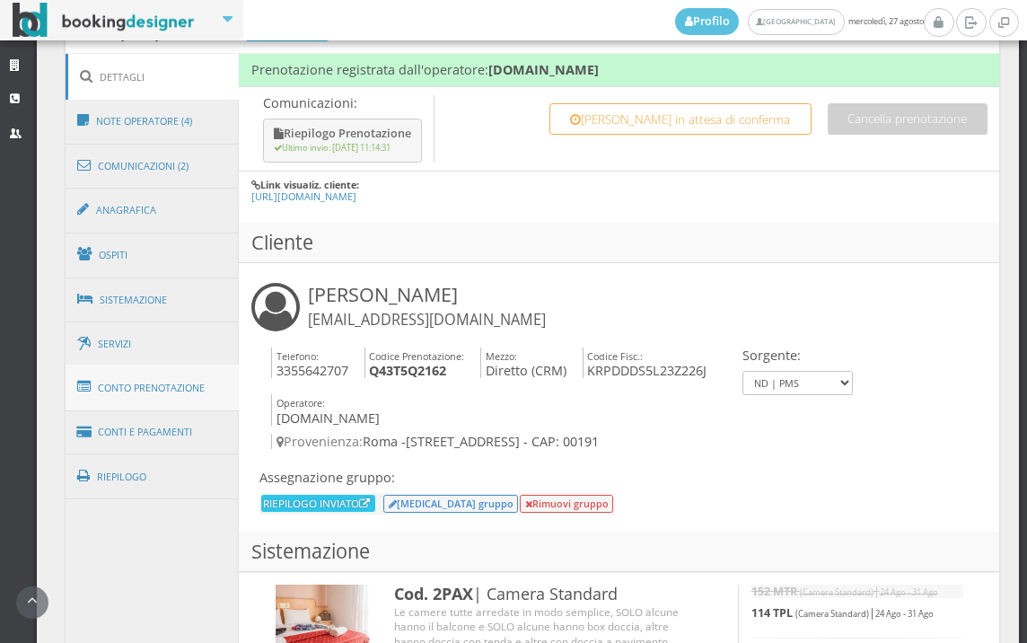
scroll to position [997, 0]
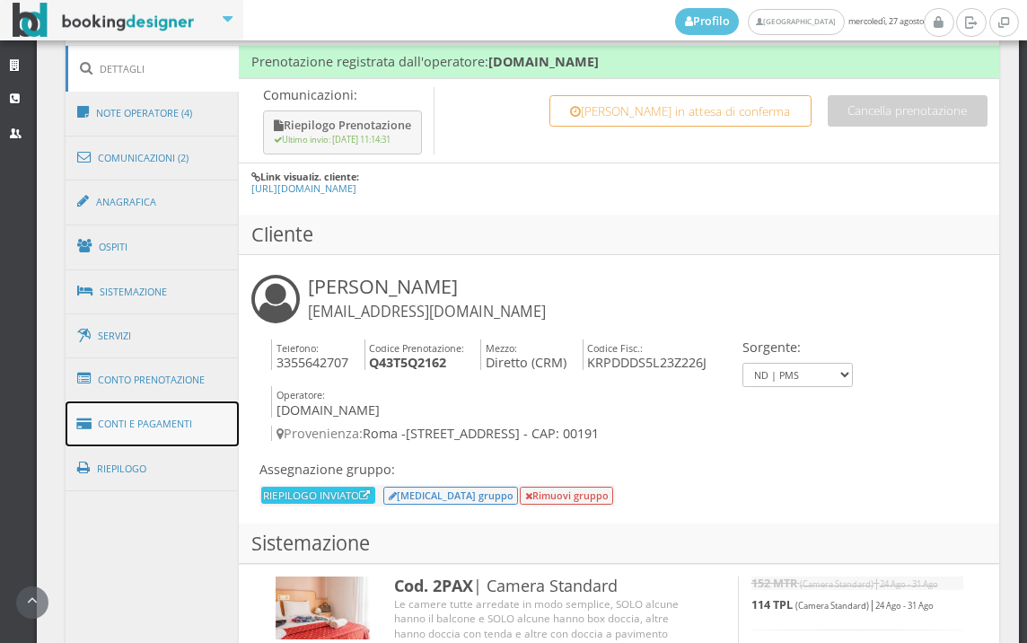
click at [119, 409] on link "Conti e Pagamenti" at bounding box center [153, 424] width 174 height 46
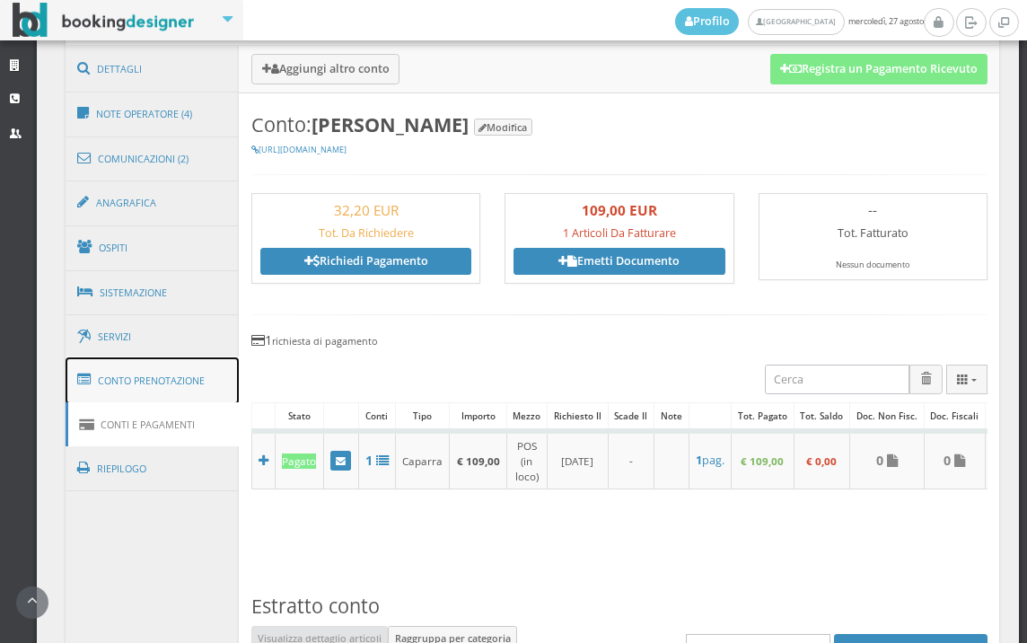
click at [160, 397] on link "Conto Prenotazione" at bounding box center [153, 380] width 174 height 47
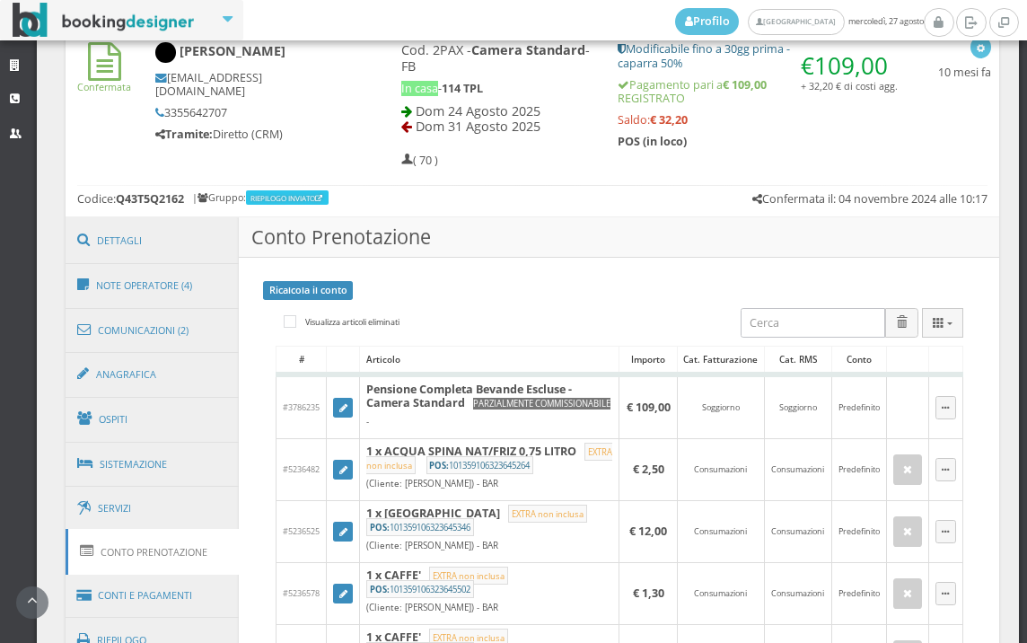
scroll to position [797, 0]
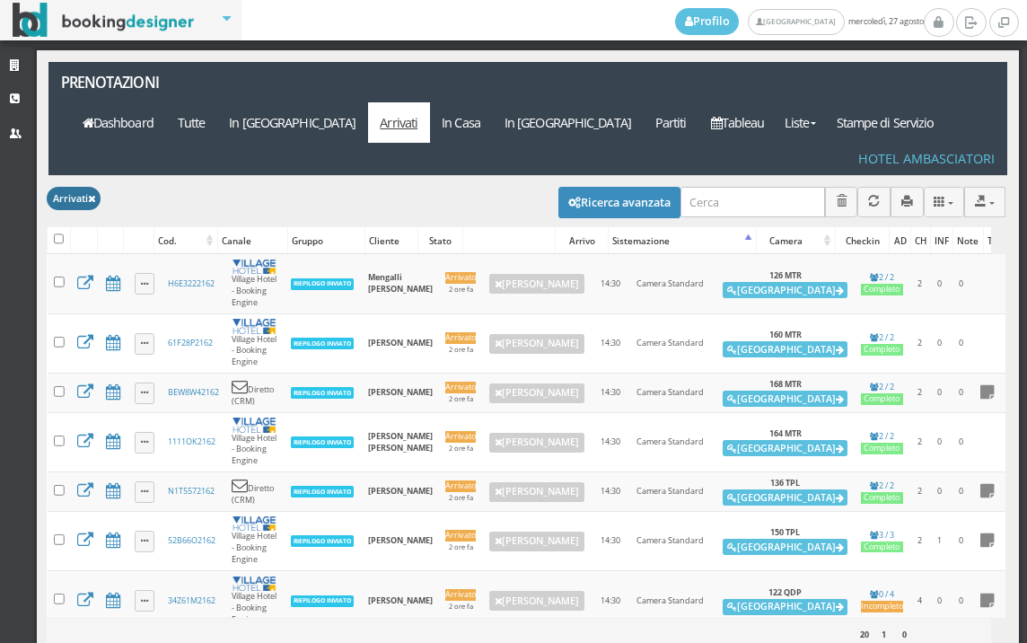
click at [95, 195] on icon at bounding box center [91, 200] width 7 height 10
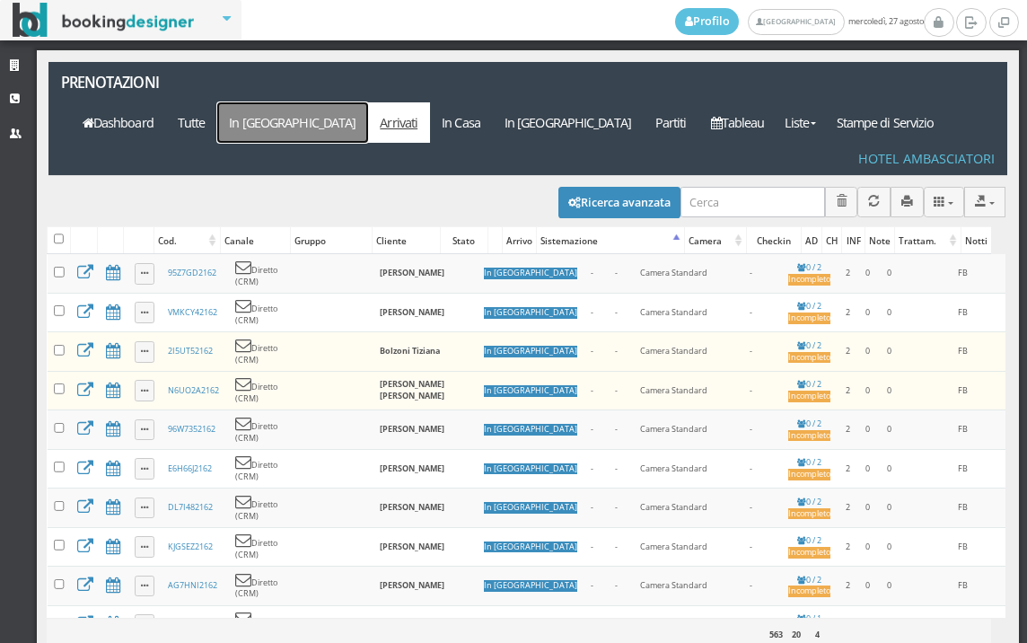
click at [368, 102] on link "In [GEOGRAPHIC_DATA]" at bounding box center [292, 122] width 151 height 40
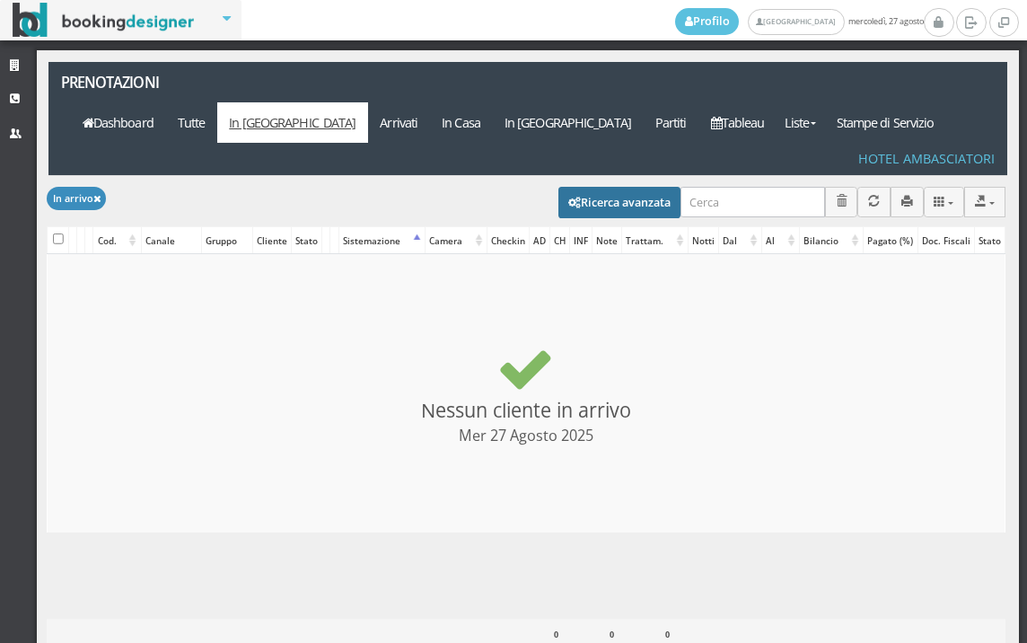
click at [580, 187] on button "Ricerca avanzata" at bounding box center [619, 202] width 122 height 31
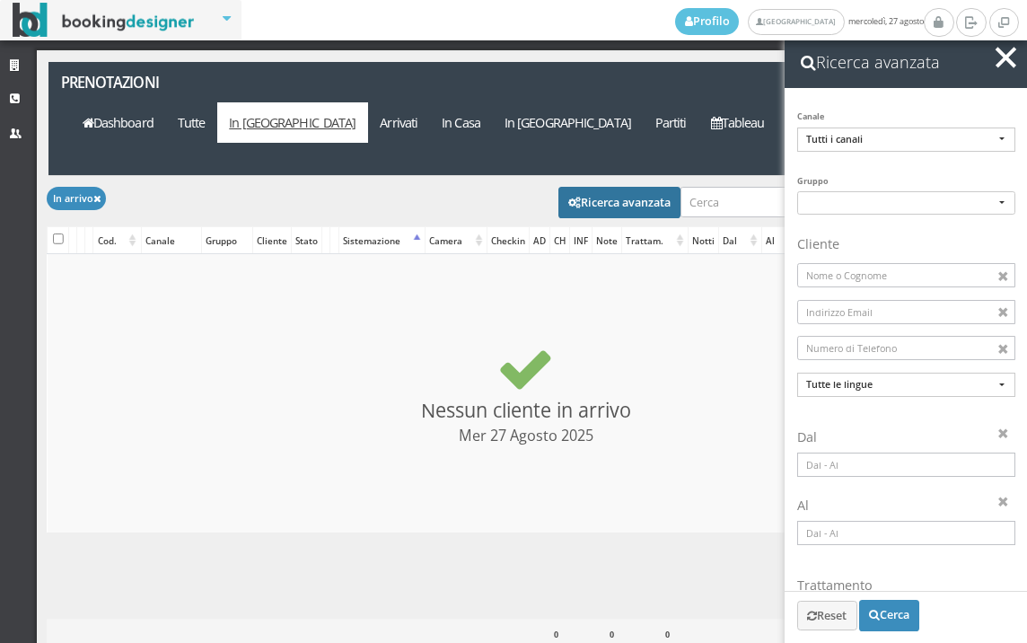
click at [865, 461] on input at bounding box center [906, 465] width 218 height 24
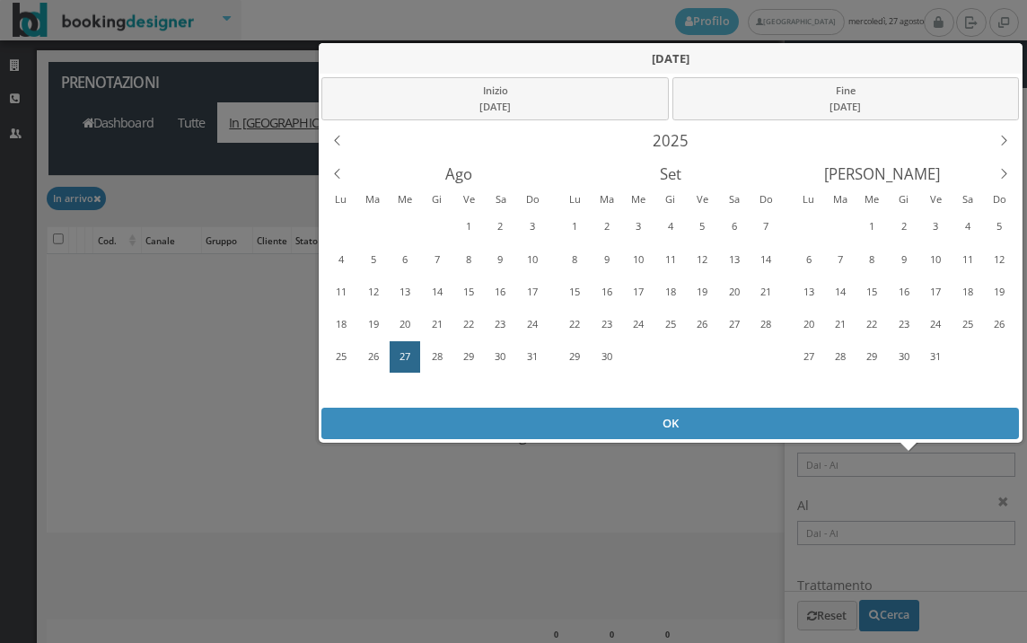
click at [403, 341] on div "27" at bounding box center [405, 356] width 31 height 31
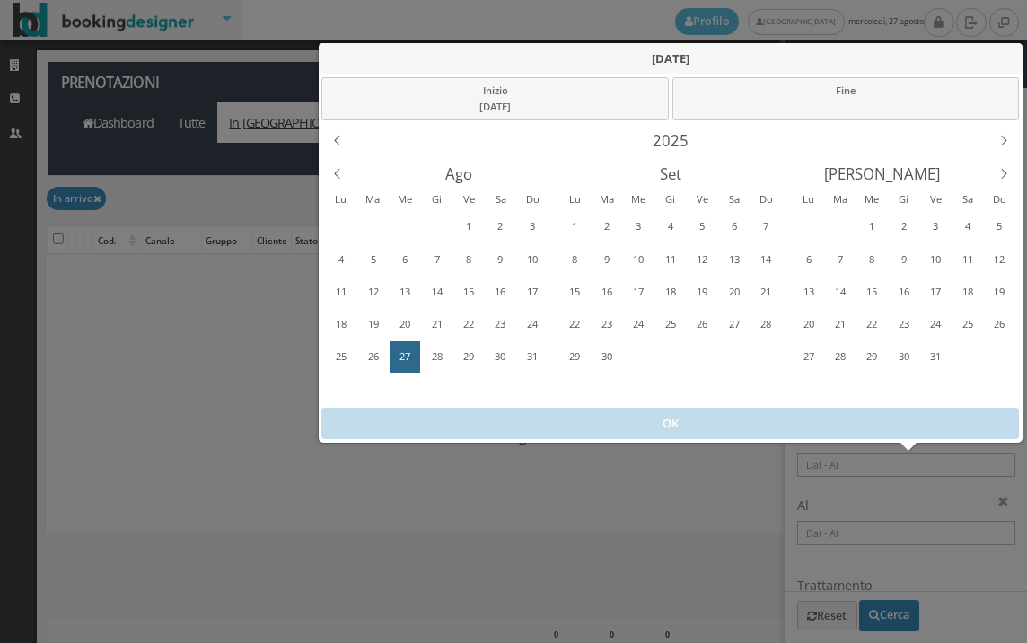
click at [403, 341] on div "27" at bounding box center [405, 356] width 31 height 31
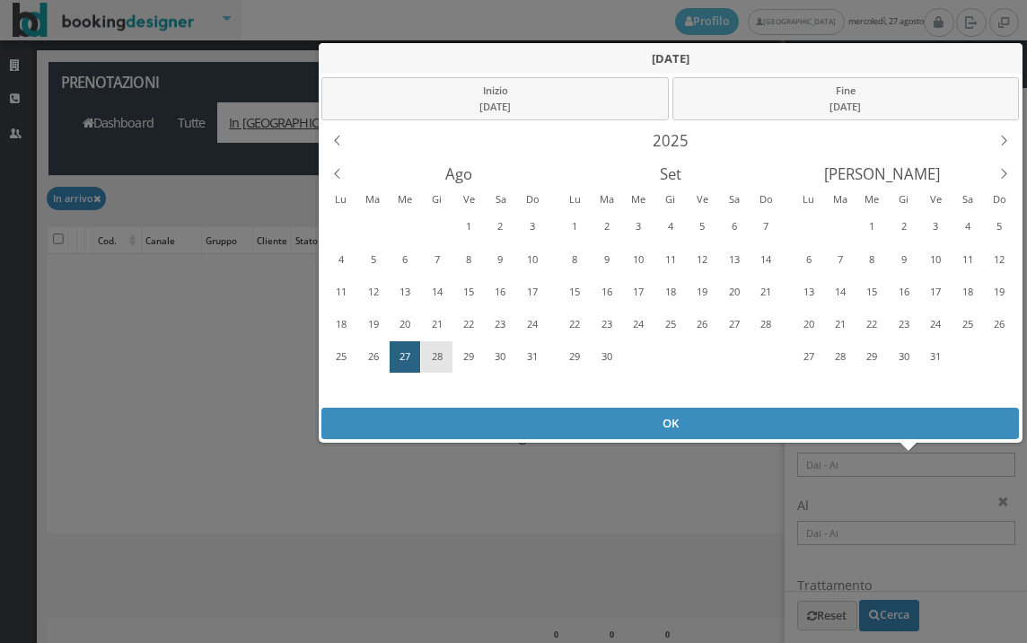
click at [432, 351] on div "28" at bounding box center [437, 356] width 28 height 29
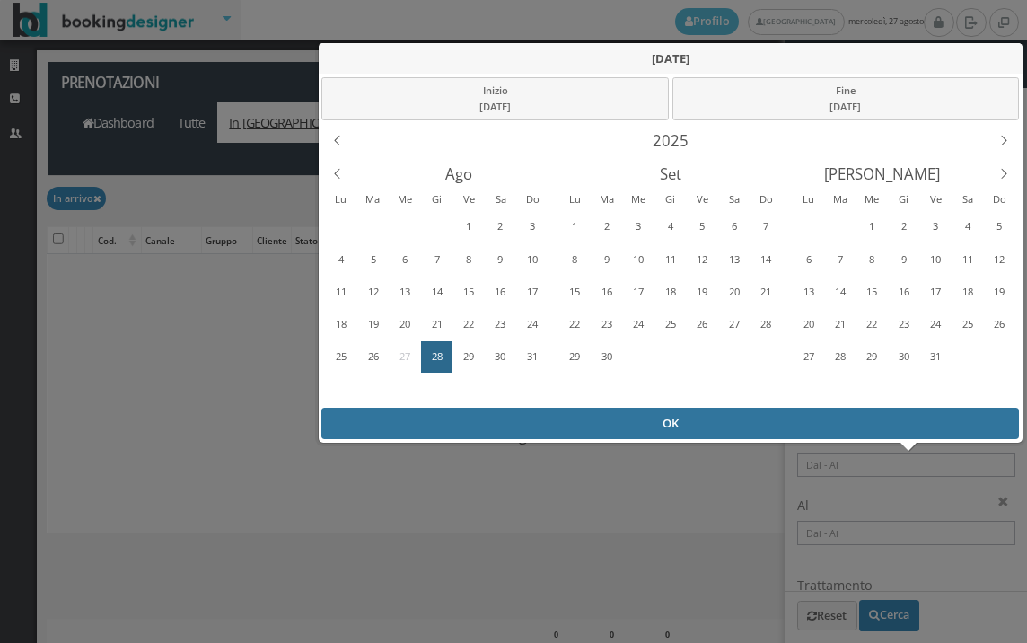
click at [431, 426] on div "OK" at bounding box center [670, 423] width 698 height 31
type input "28/08/2025 - 28/08/2025"
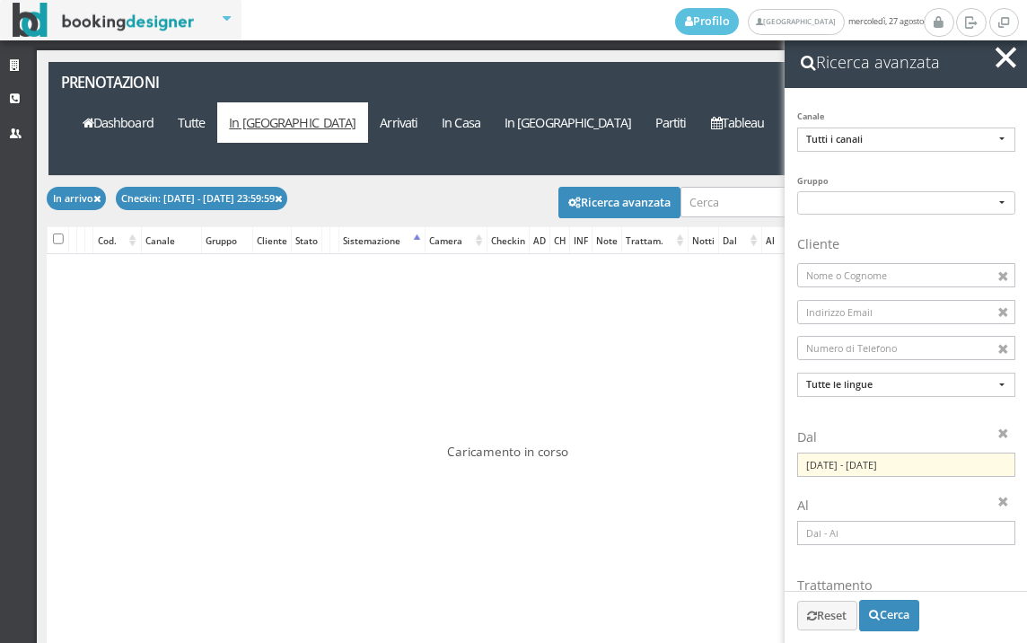
checkbox input "false"
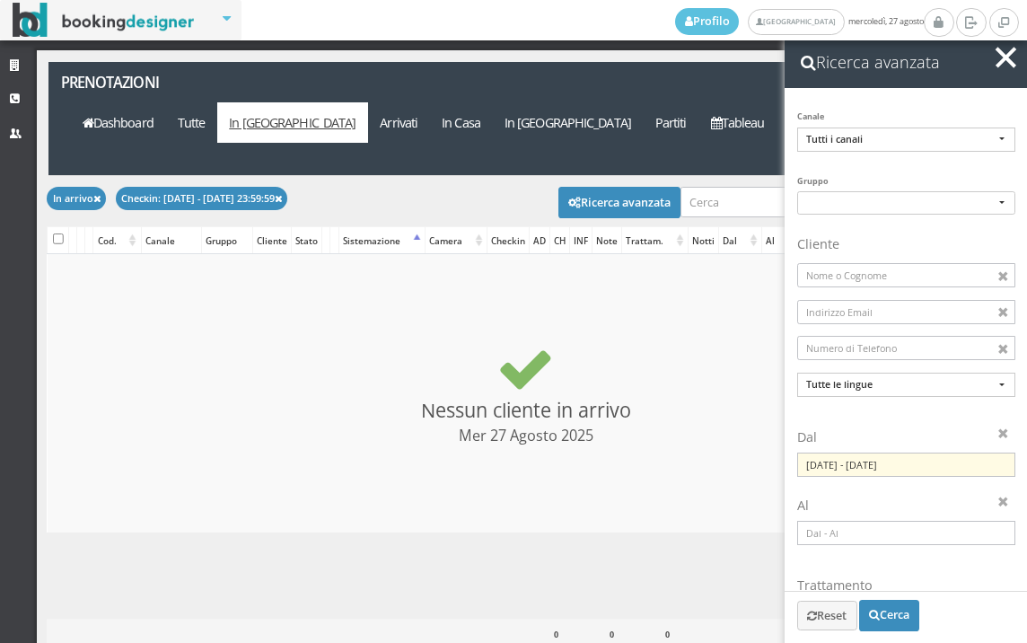
click at [1007, 49] on button "button" at bounding box center [1006, 58] width 26 height 26
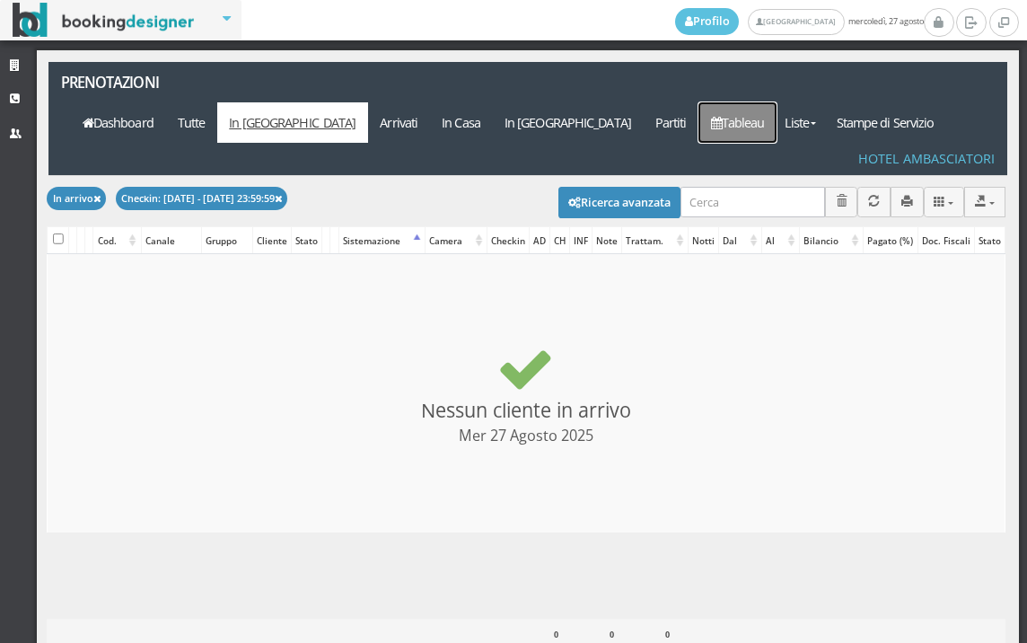
click at [734, 102] on link "Tableau" at bounding box center [738, 122] width 78 height 40
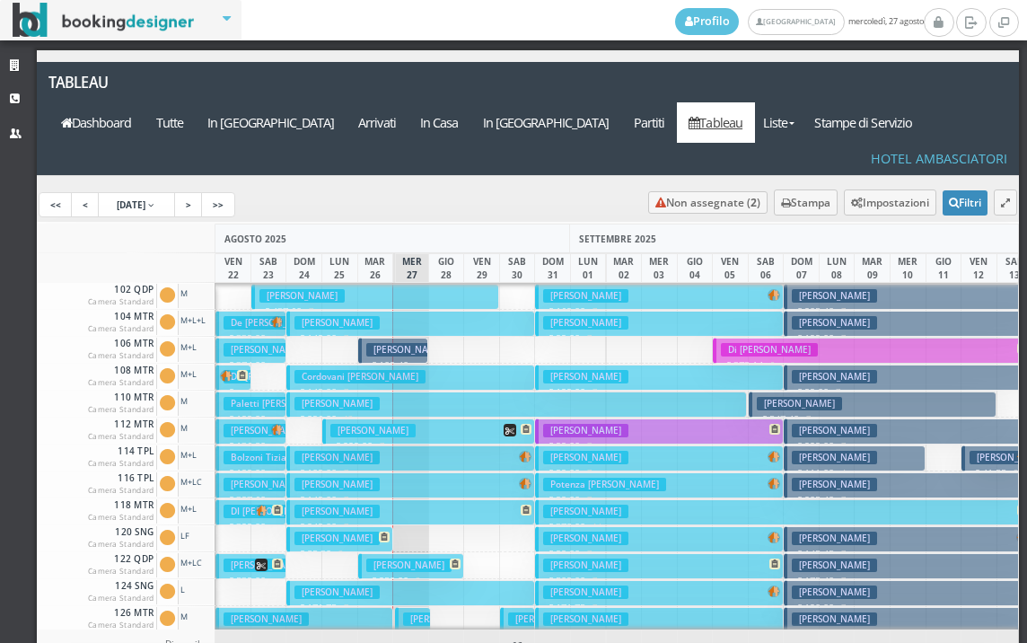
click at [284, 233] on span "AGOSTO 2025" at bounding box center [255, 239] width 62 height 13
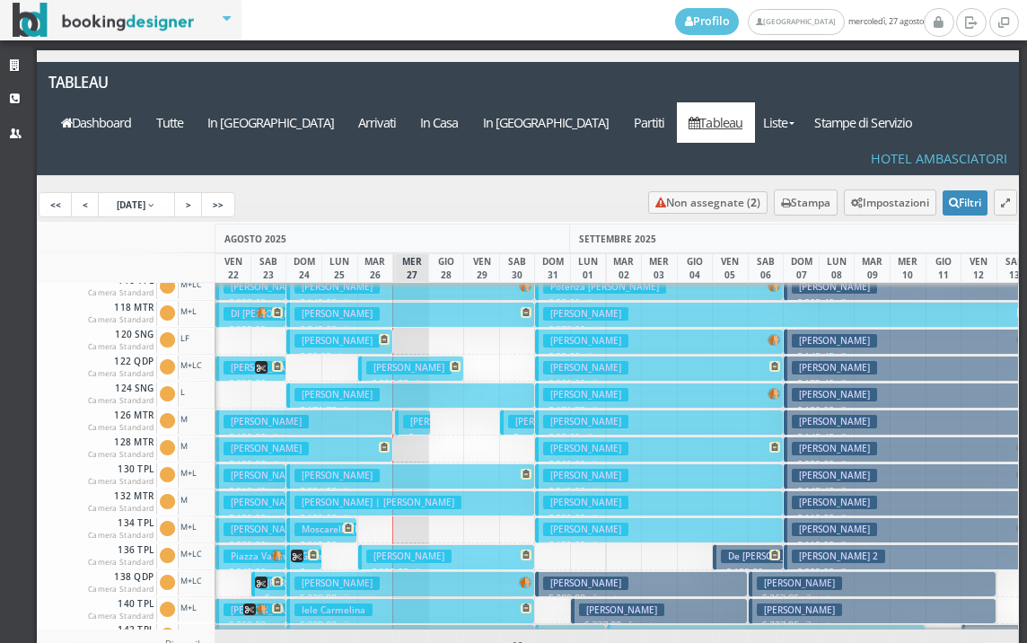
scroll to position [269, 0]
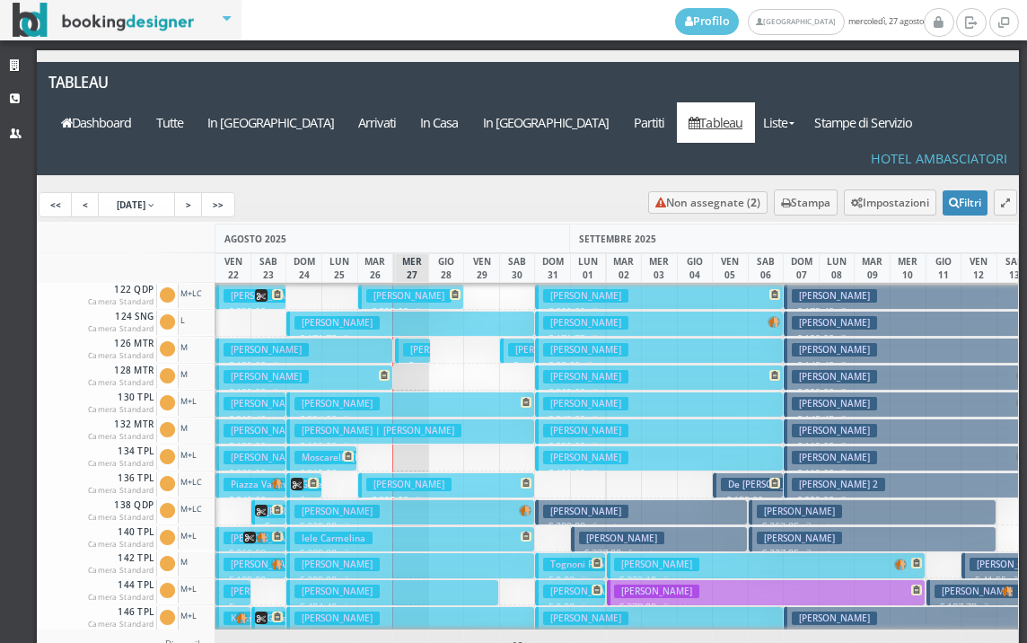
click at [409, 343] on h3 "Mengalli Saverio" at bounding box center [445, 349] width 85 height 13
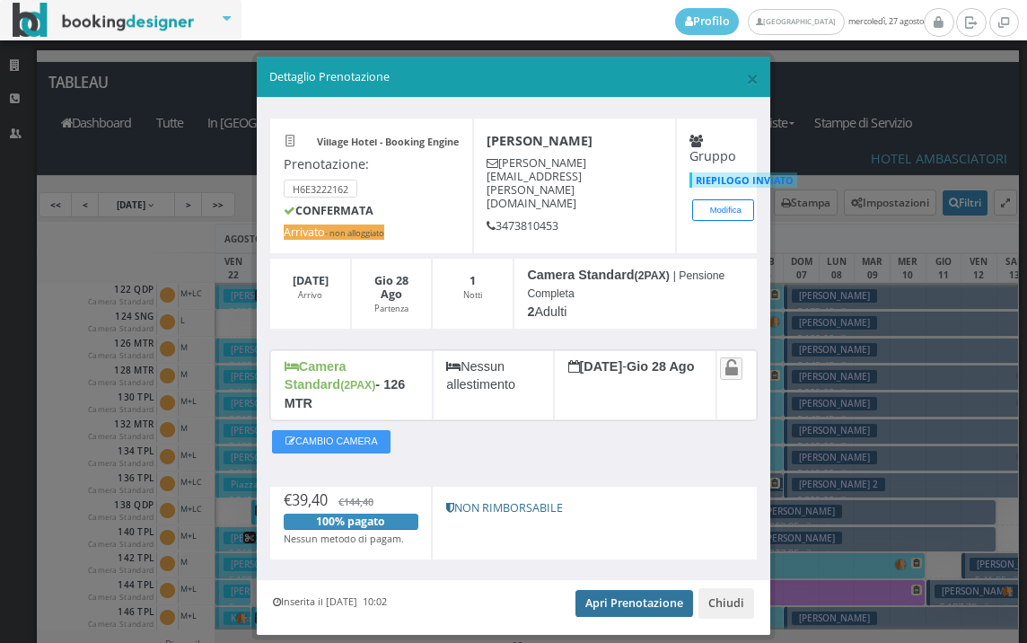
click at [591, 590] on link "Apri Prenotazione" at bounding box center [635, 603] width 118 height 27
click at [746, 81] on span "×" at bounding box center [752, 78] width 13 height 31
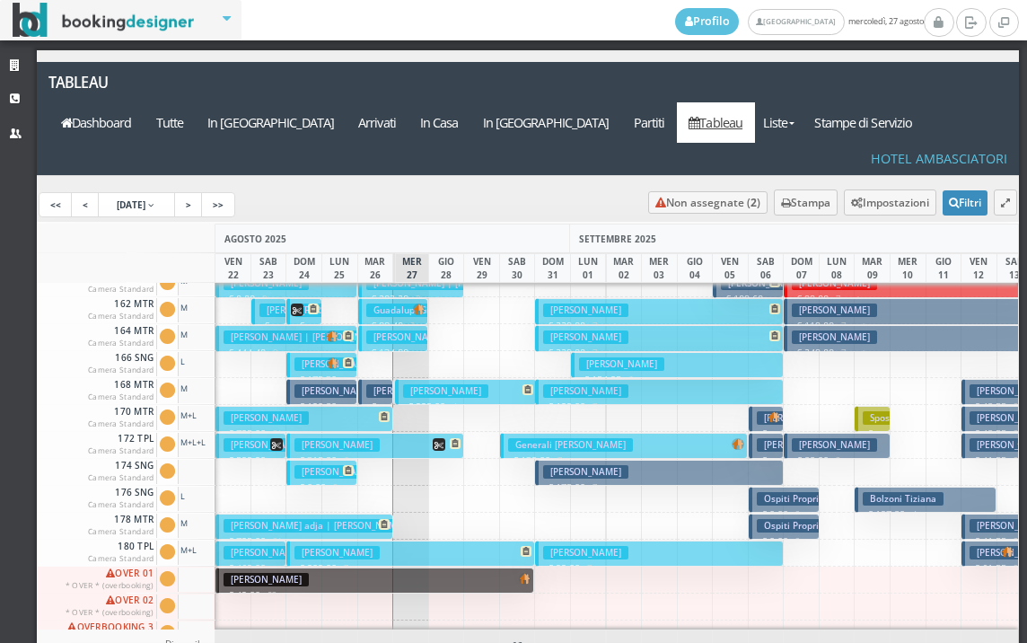
scroll to position [903, 0]
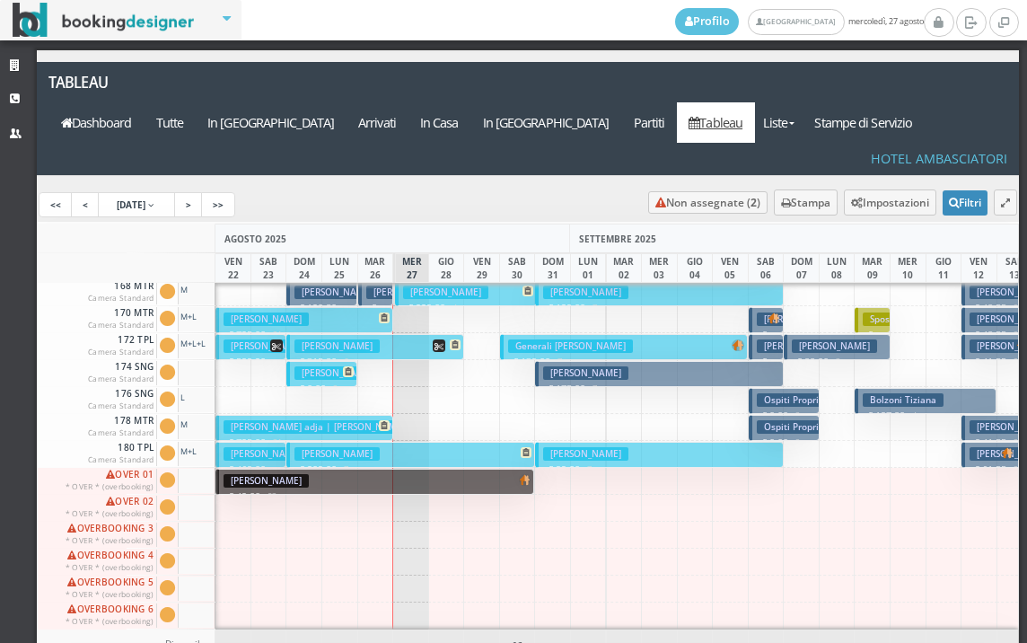
click at [908, 393] on h3 "Bolzoni Tiziana" at bounding box center [903, 399] width 81 height 13
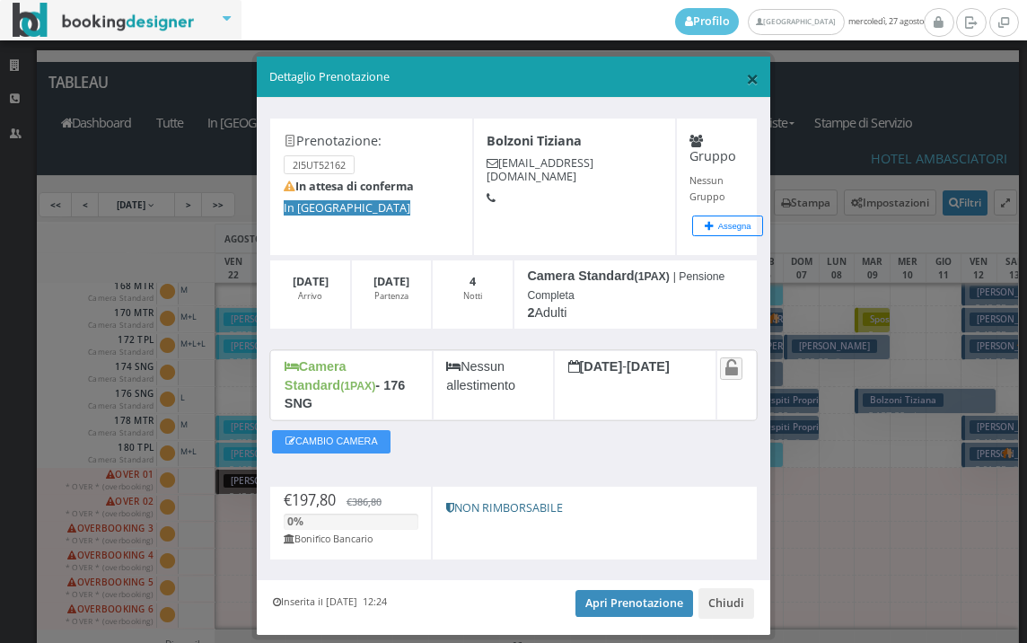
click at [746, 88] on span "×" at bounding box center [752, 78] width 13 height 31
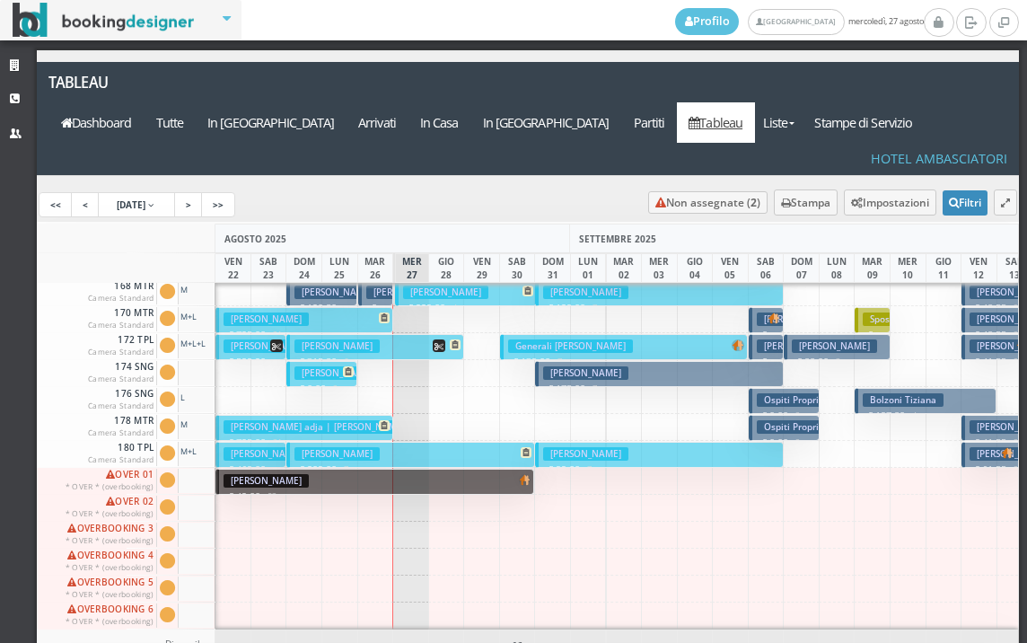
click at [775, 339] on h3 "Bombonato Monica" at bounding box center [799, 345] width 85 height 13
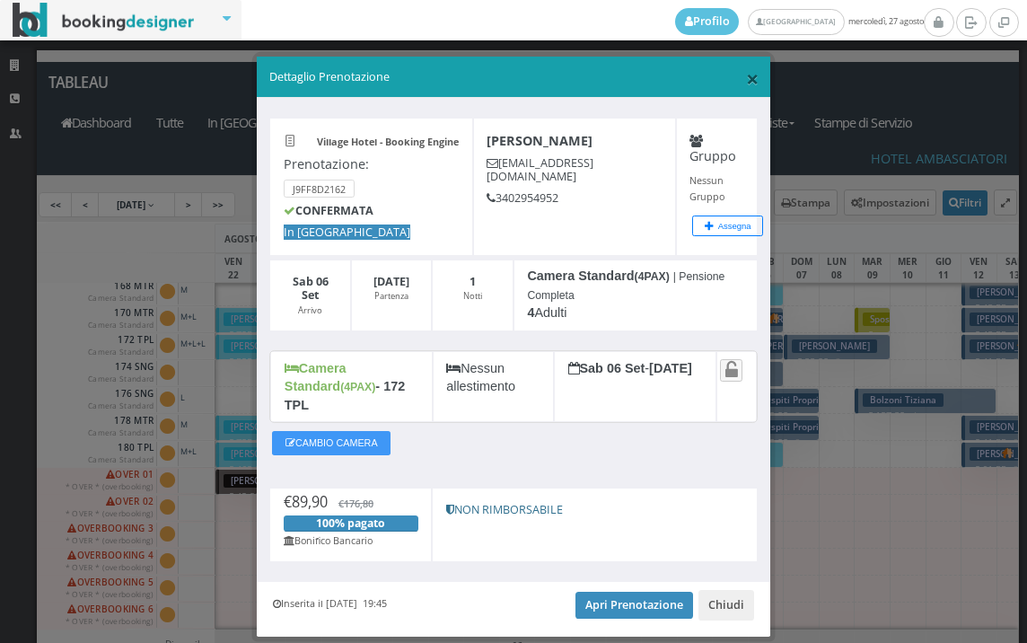
click at [746, 76] on span "×" at bounding box center [752, 78] width 13 height 31
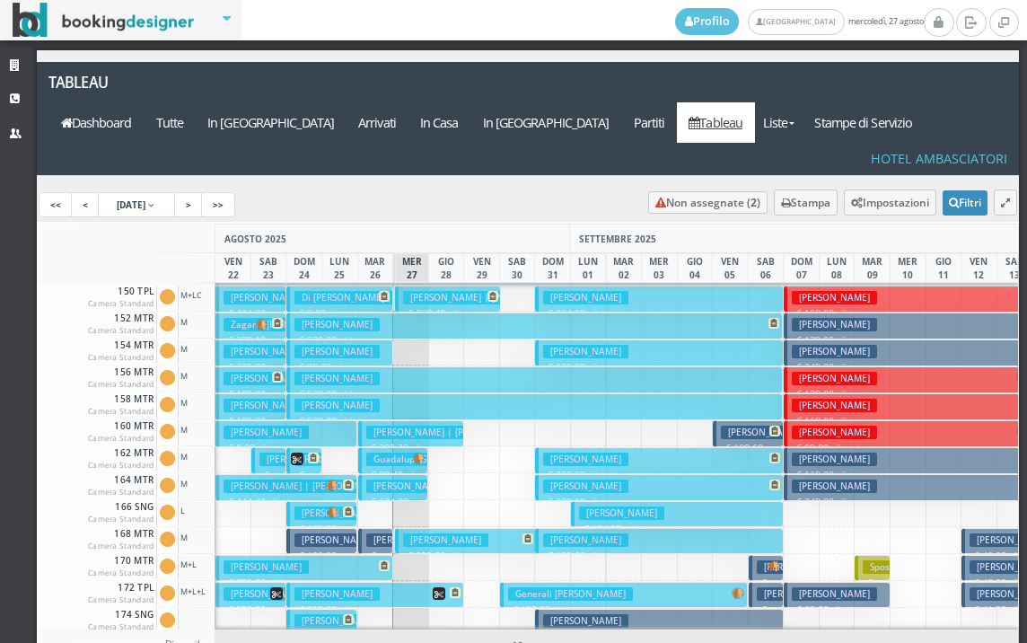
scroll to position [633, 0]
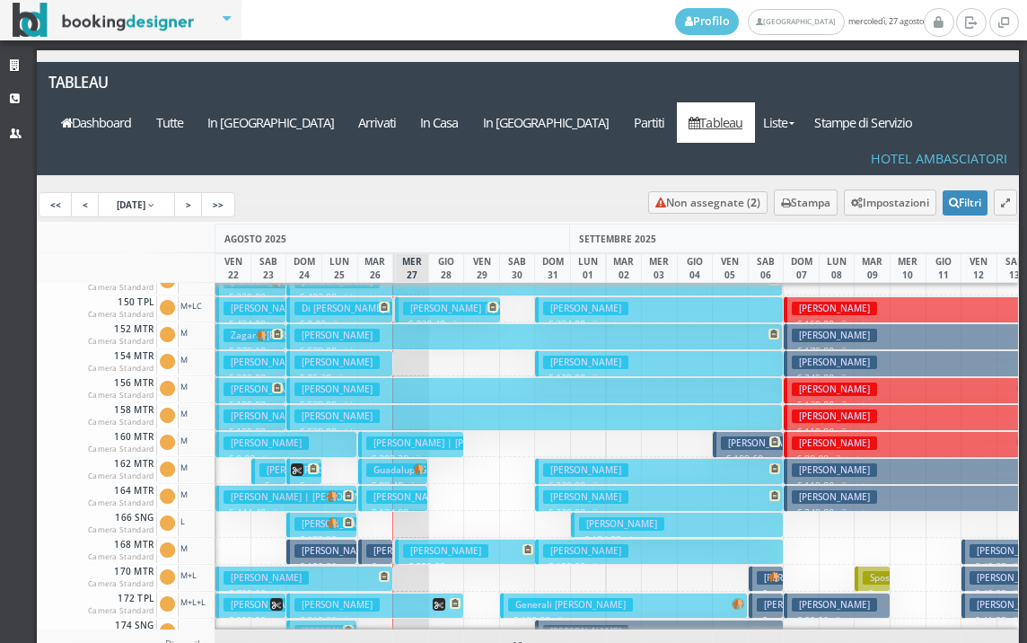
click at [395, 463] on h3 "Guadalupi Giulia" at bounding box center [409, 469] width 86 height 13
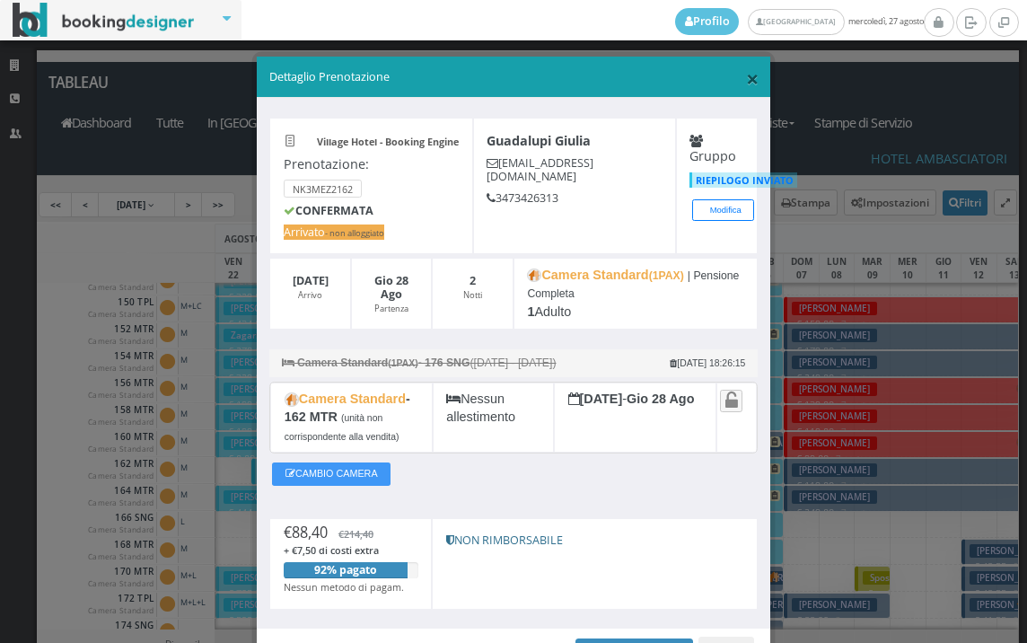
click at [746, 76] on span "×" at bounding box center [752, 78] width 13 height 31
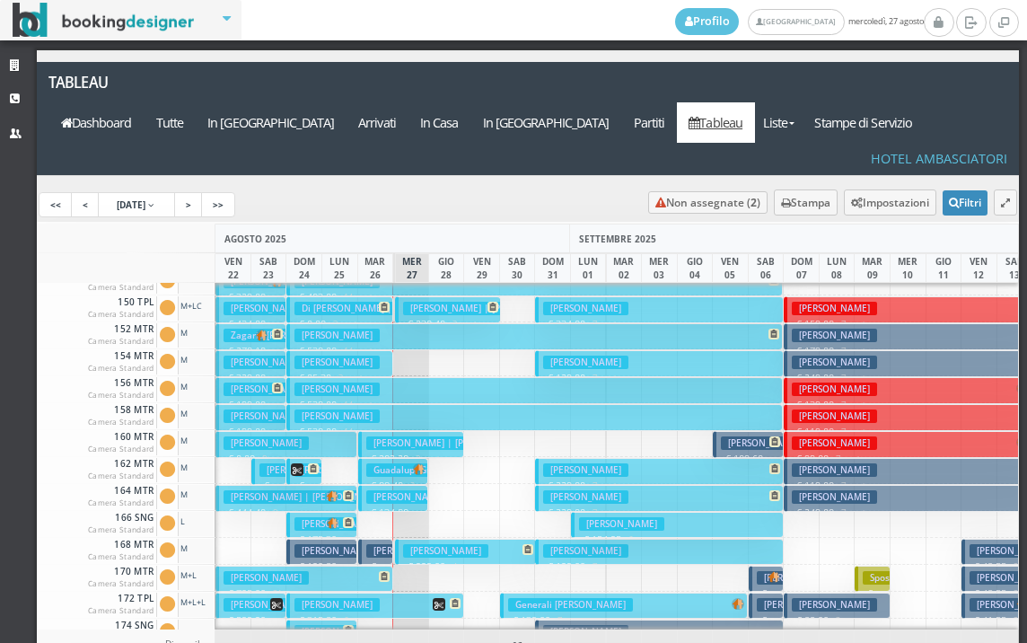
click at [400, 463] on h3 "Guadalupi Giulia" at bounding box center [409, 469] width 86 height 13
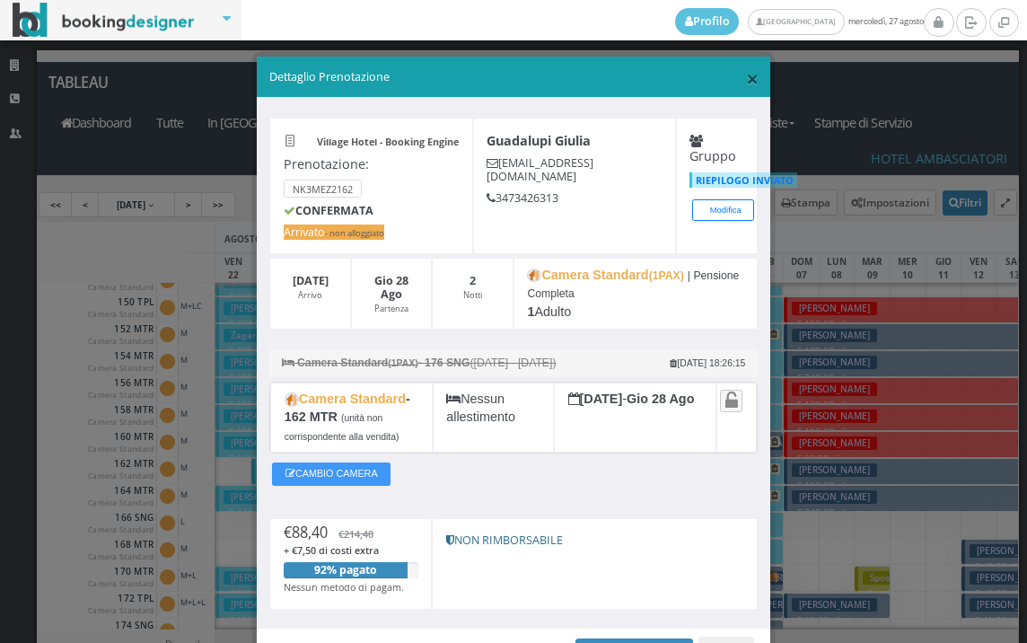
click at [746, 80] on span "×" at bounding box center [752, 78] width 13 height 31
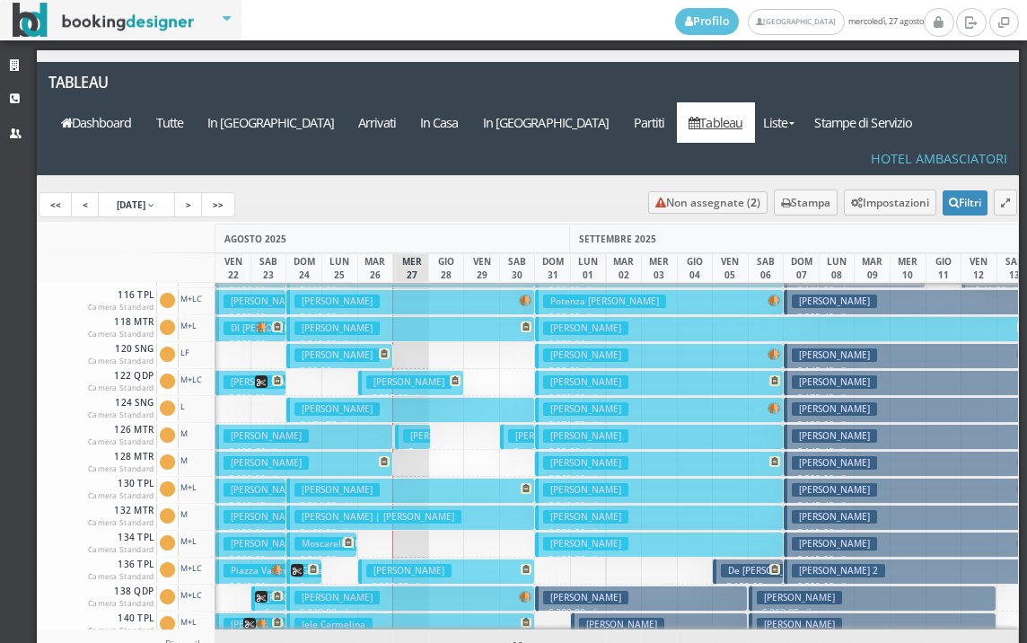
scroll to position [0, 0]
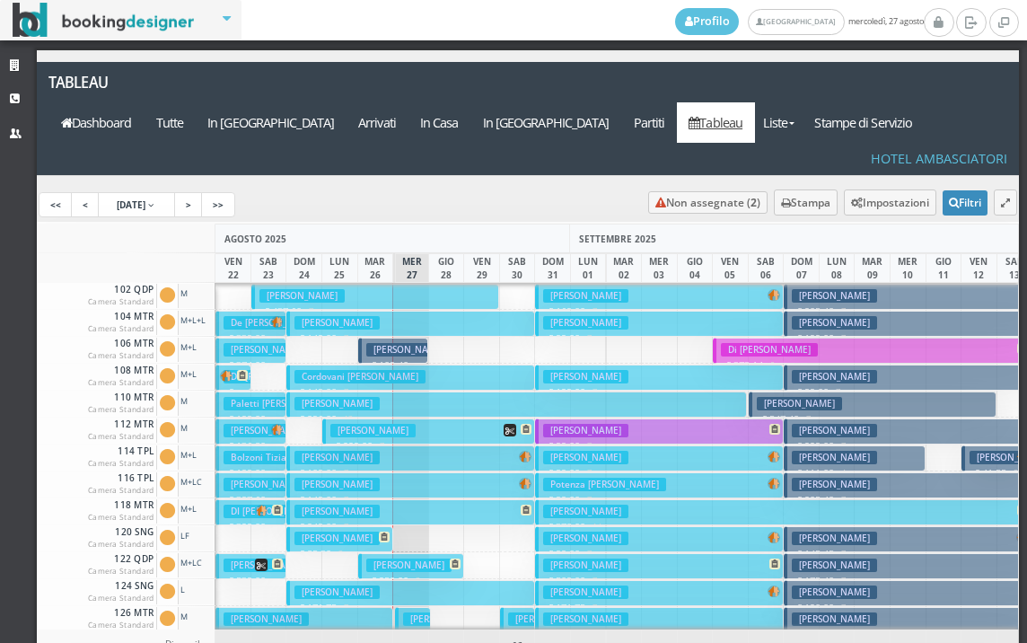
click at [413, 284] on button "Farcas Alin Romeo € 437.60 7 notti 2 Adulti + 2 Bambini (12, 5 anni)" at bounding box center [375, 297] width 248 height 26
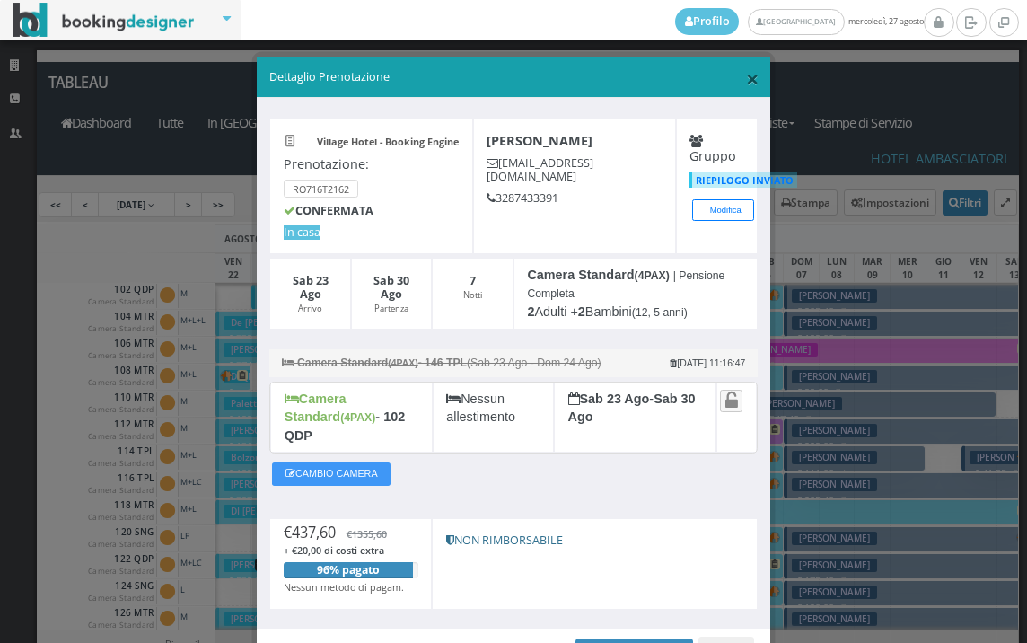
click at [746, 76] on span "×" at bounding box center [752, 78] width 13 height 31
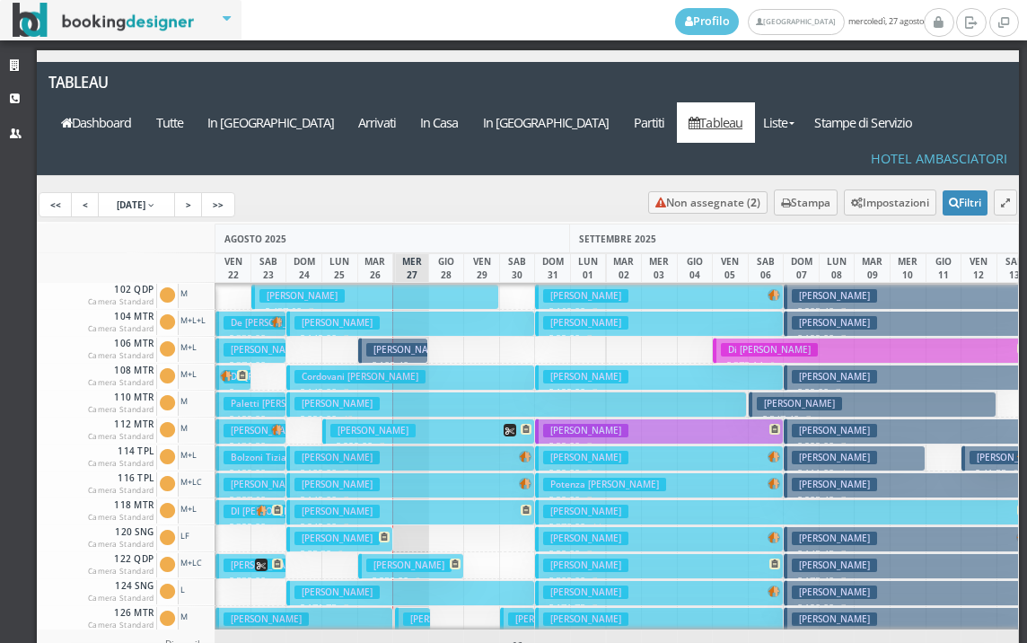
click at [412, 311] on button "Desideri Luciano € 149.00 7 notti 2 Adulti" at bounding box center [410, 324] width 248 height 26
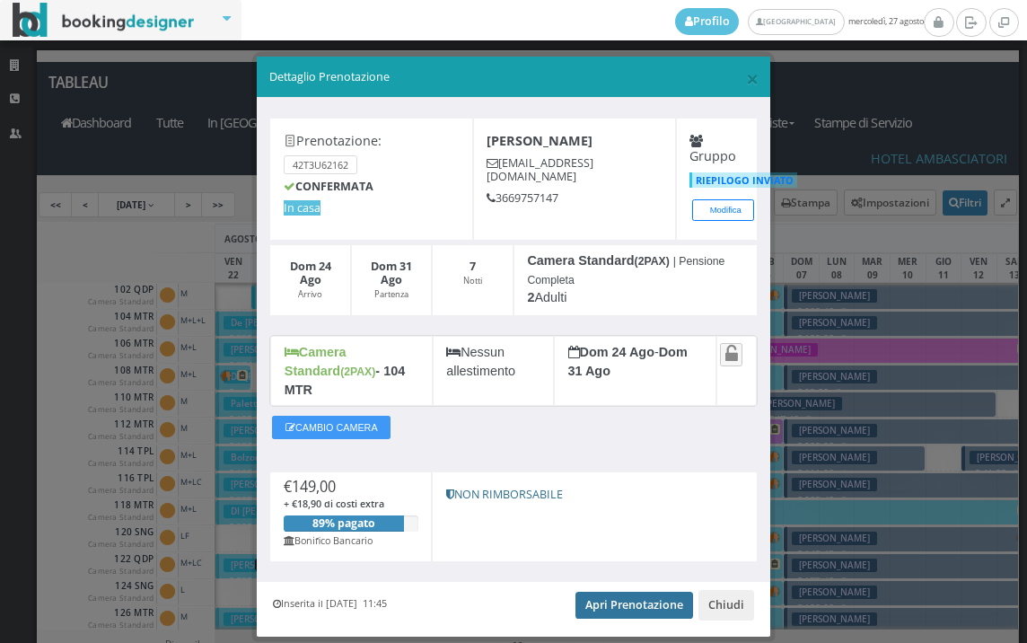
click at [577, 592] on link "Apri Prenotazione" at bounding box center [635, 605] width 118 height 27
click at [748, 74] on span "×" at bounding box center [752, 78] width 13 height 31
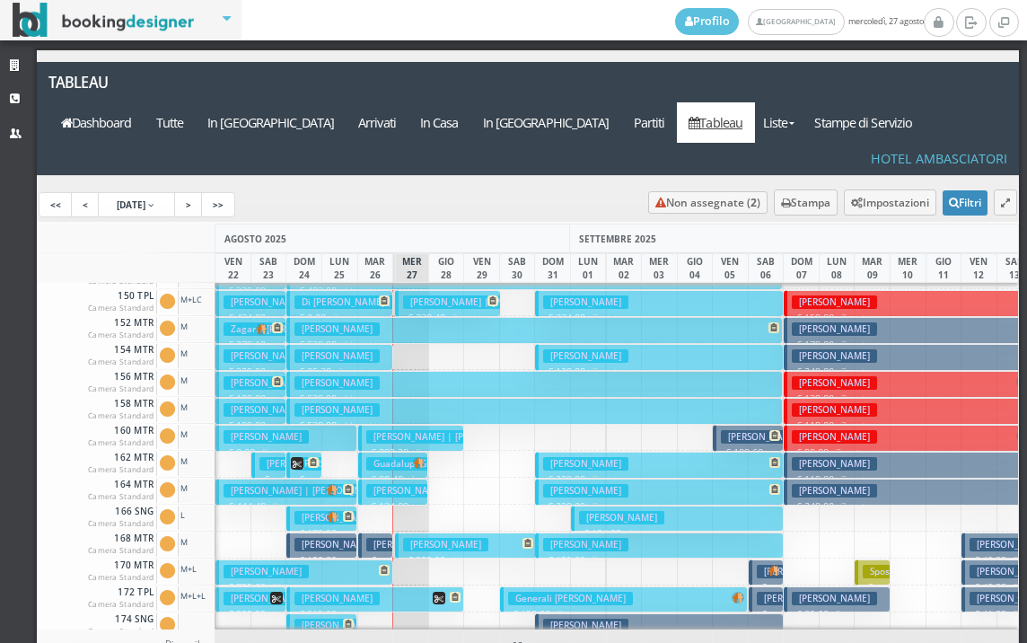
scroll to position [628, 0]
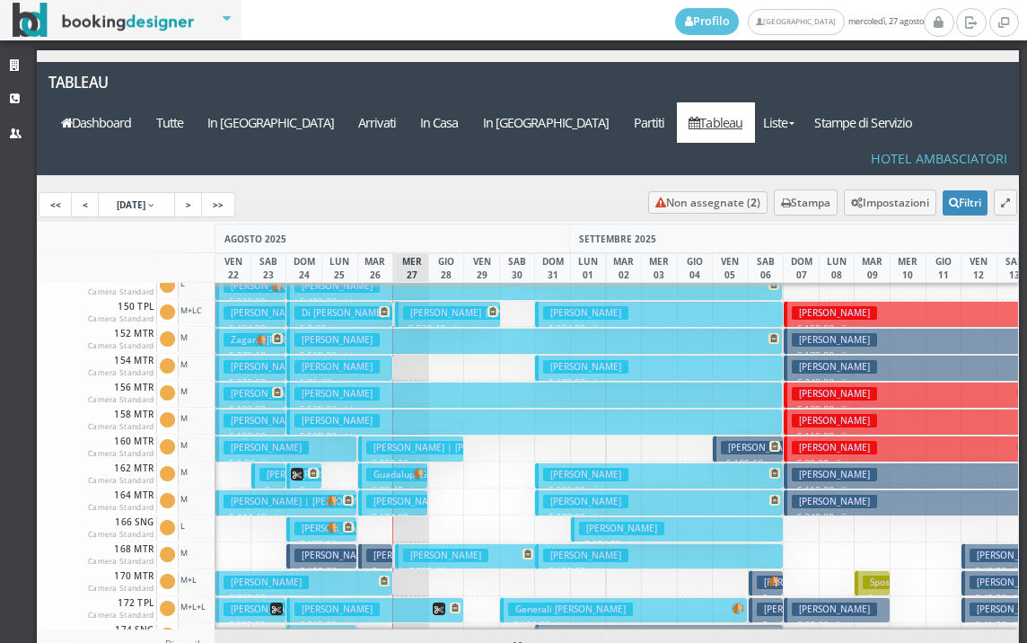
click at [422, 306] on h3 "[PERSON_NAME] | [PERSON_NAME]" at bounding box center [486, 312] width 167 height 13
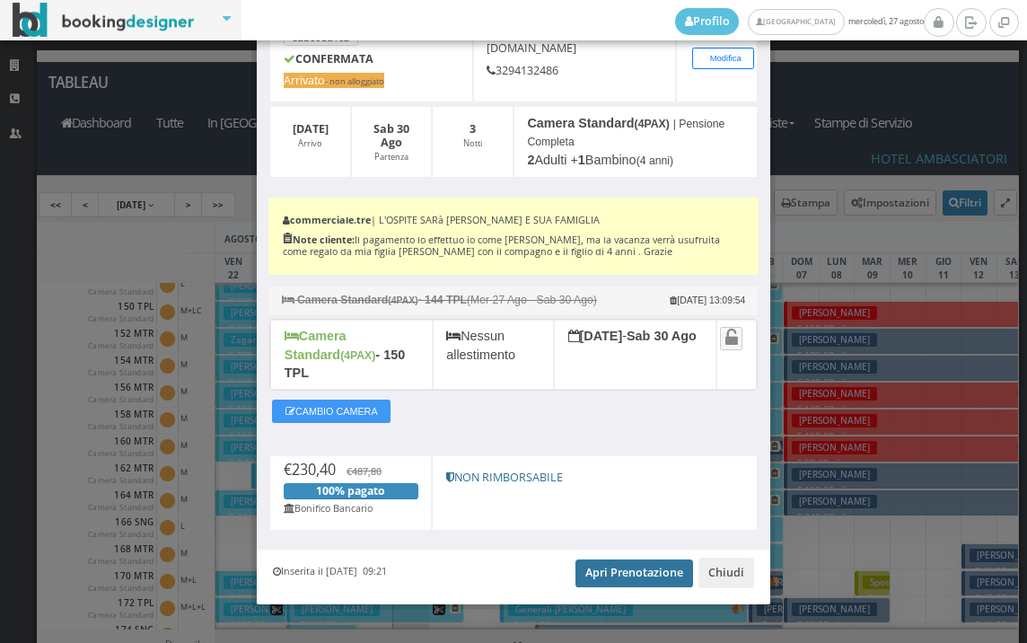
click at [627, 559] on link "Apri Prenotazione" at bounding box center [635, 572] width 118 height 27
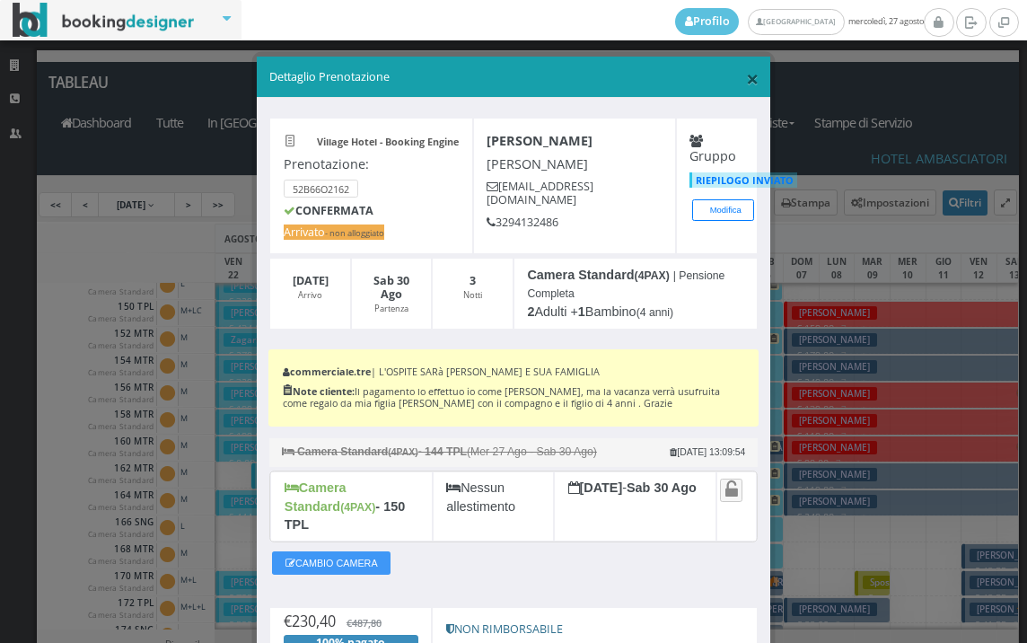
click at [746, 79] on span "×" at bounding box center [752, 78] width 13 height 31
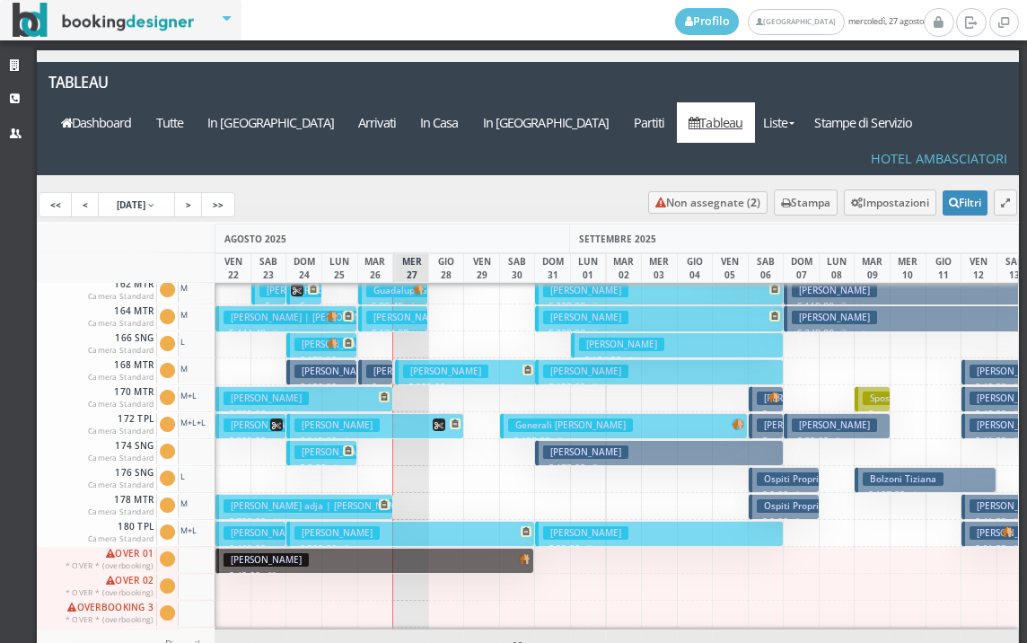
scroll to position [723, 0]
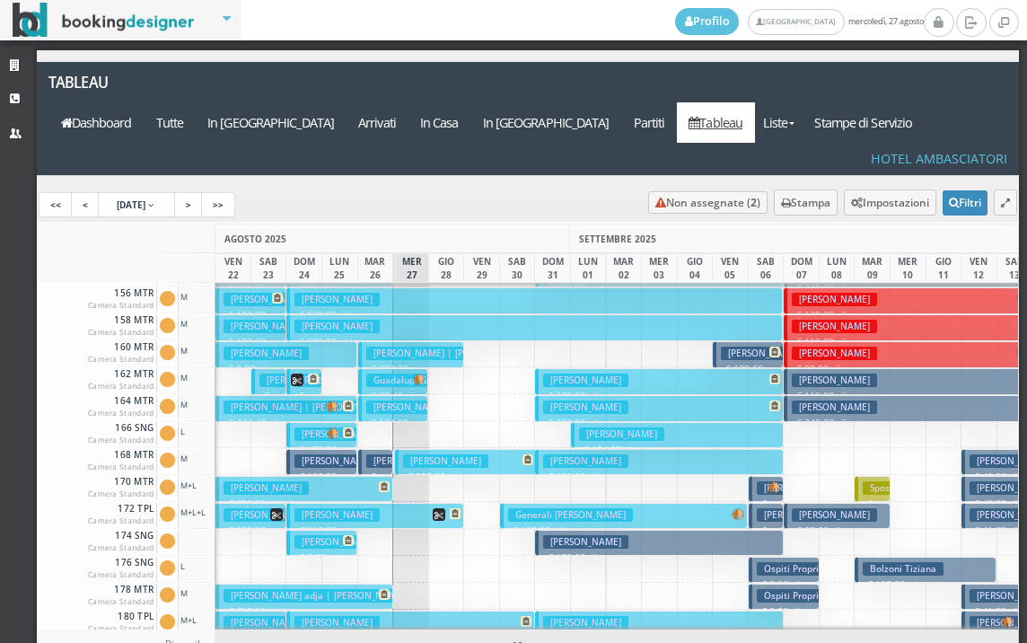
click at [414, 454] on h3 "[PERSON_NAME]" at bounding box center [445, 460] width 85 height 13
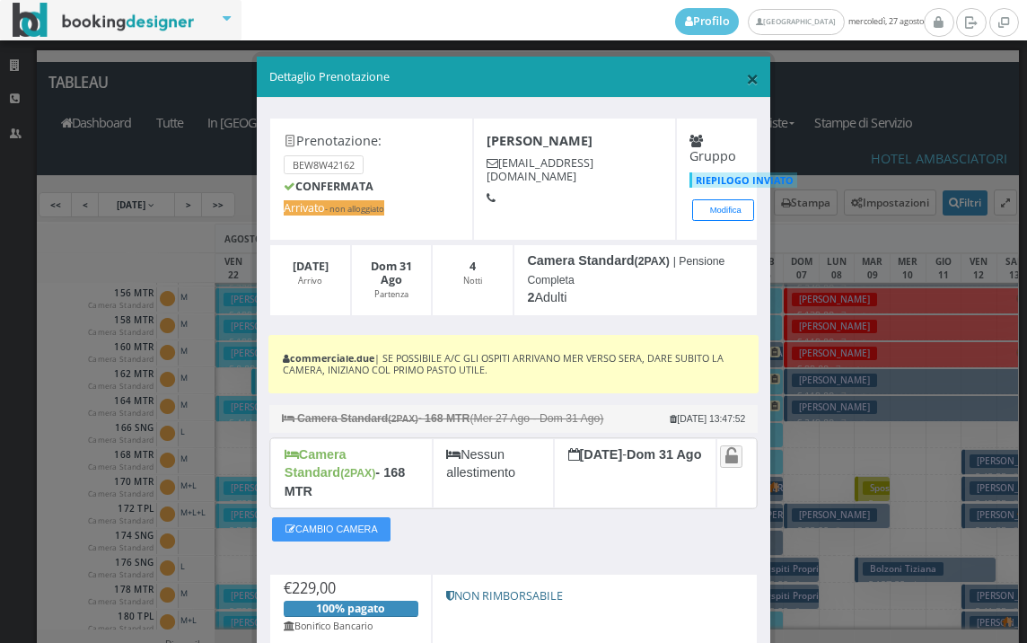
click at [746, 78] on span "×" at bounding box center [752, 78] width 13 height 31
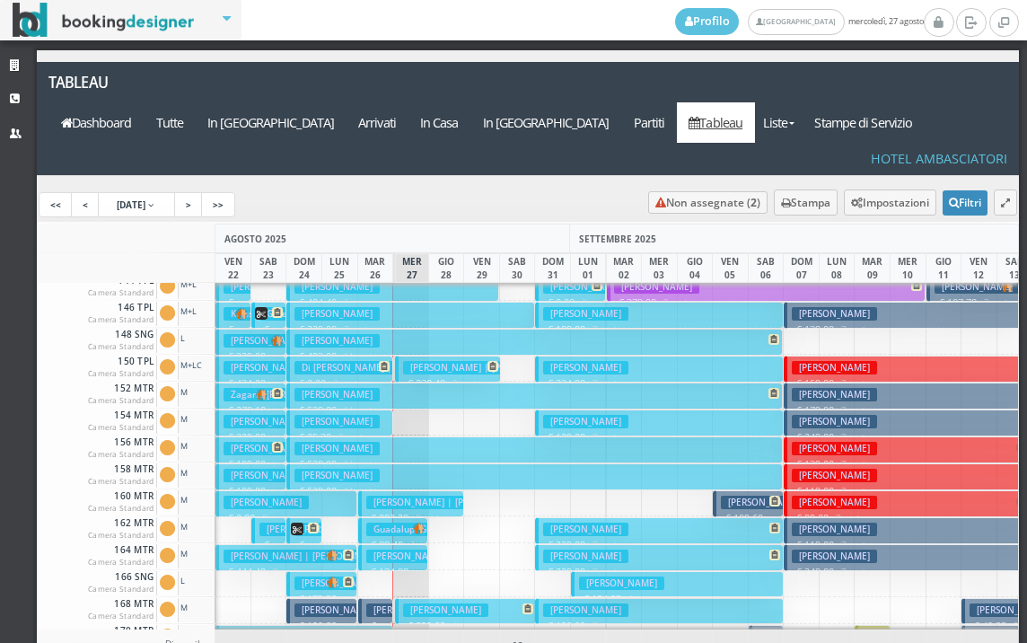
scroll to position [628, 0]
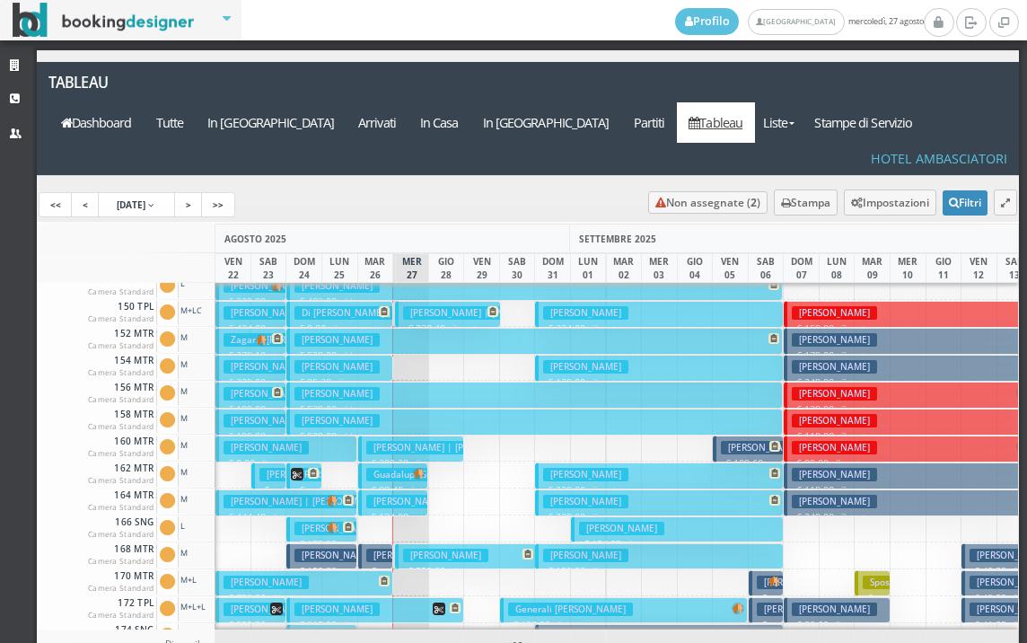
click at [406, 549] on h3 "[PERSON_NAME]" at bounding box center [445, 555] width 85 height 13
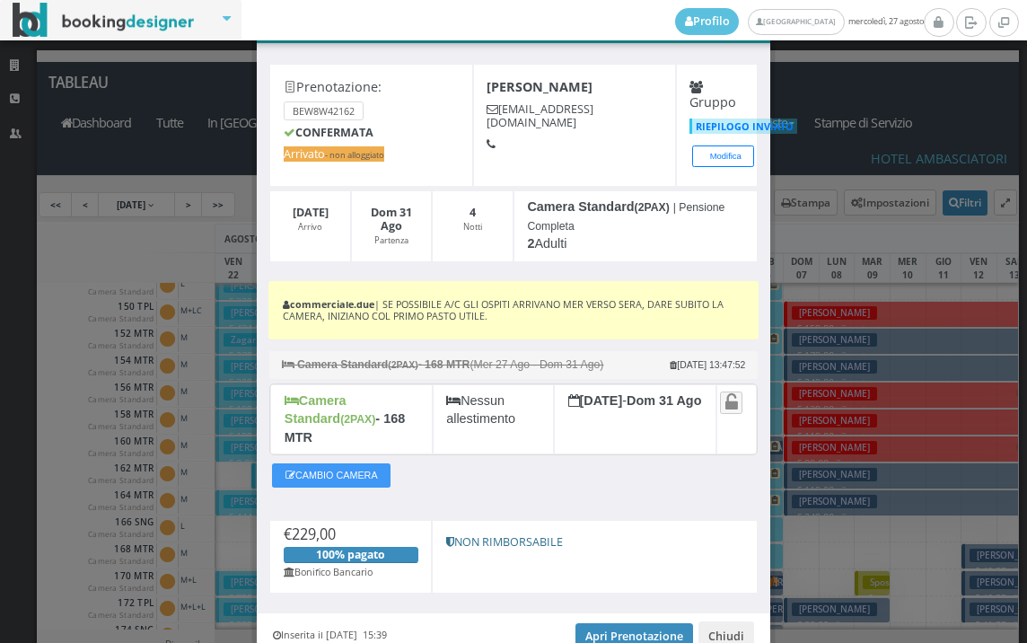
scroll to position [129, 0]
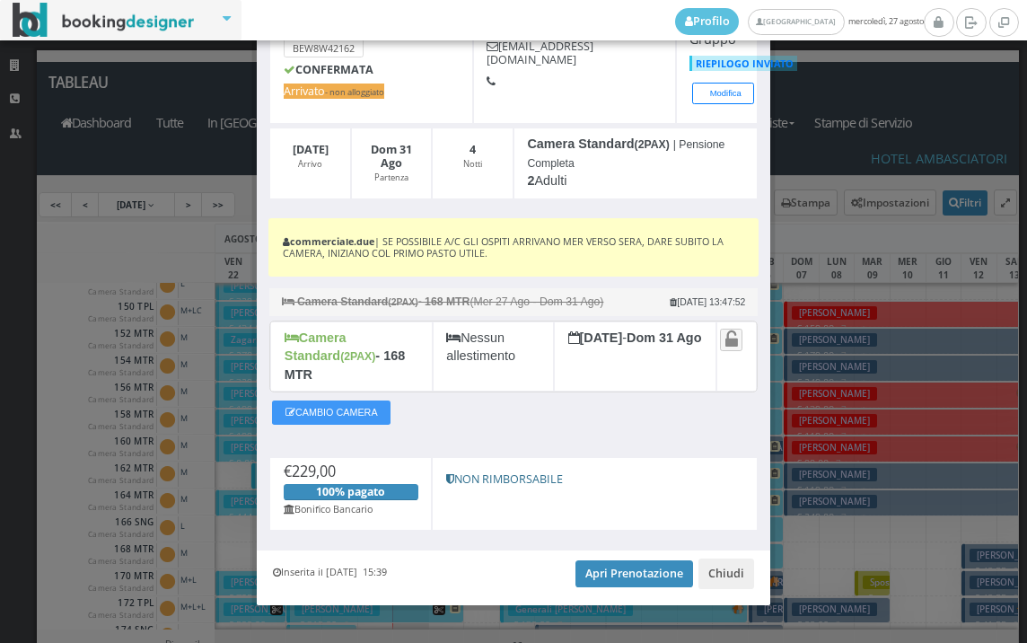
click at [602, 569] on div "Inserita il 31 Lug 2025 15:39 Apri Prenotazione Chiudi" at bounding box center [514, 577] width 514 height 55
click at [602, 567] on link "Apri Prenotazione" at bounding box center [635, 573] width 118 height 27
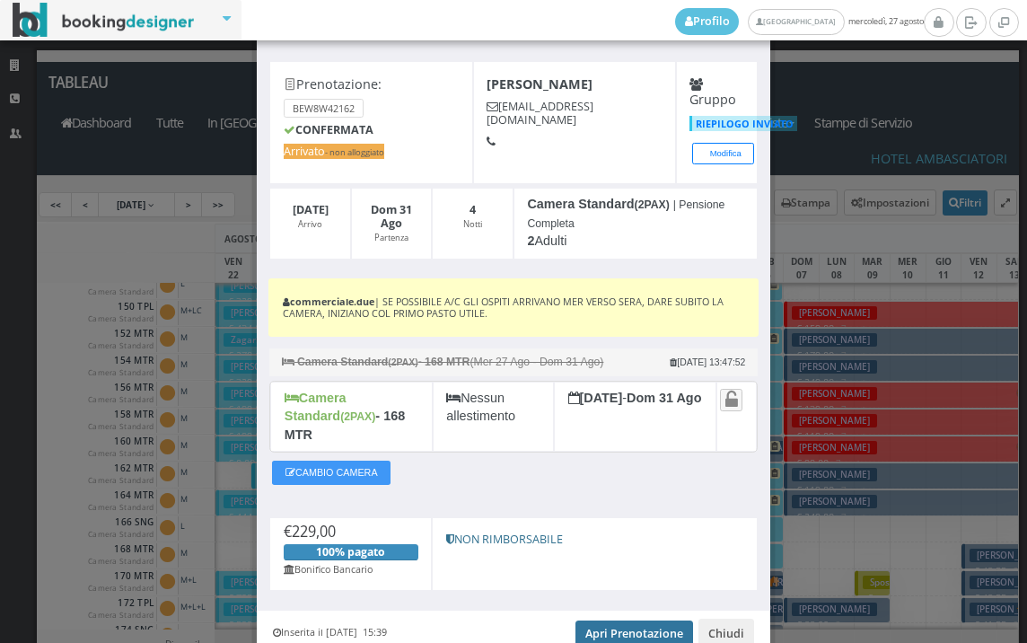
scroll to position [0, 0]
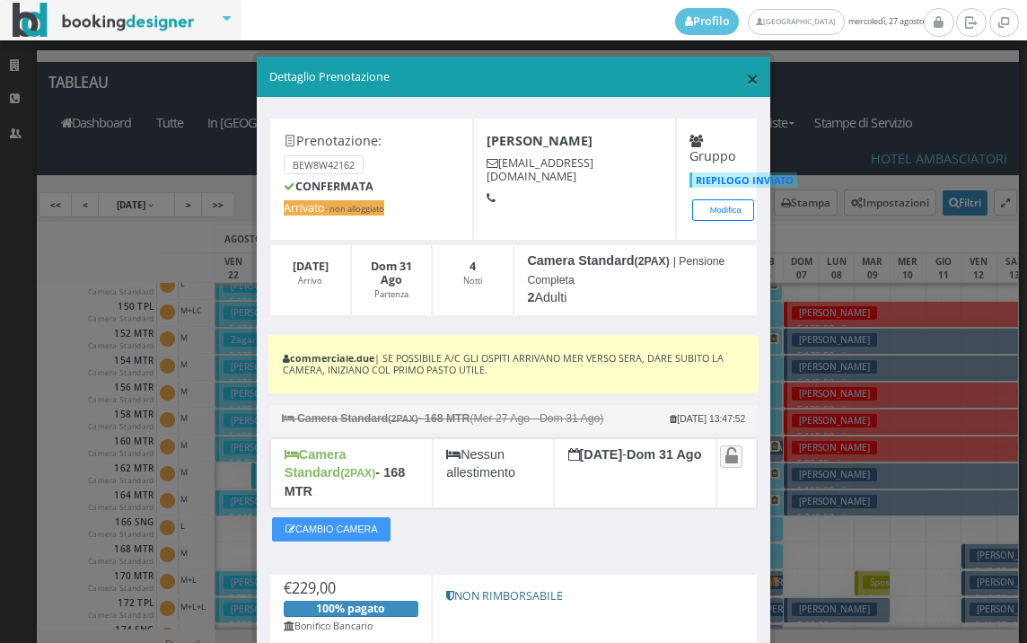
click at [746, 80] on span "×" at bounding box center [752, 78] width 13 height 31
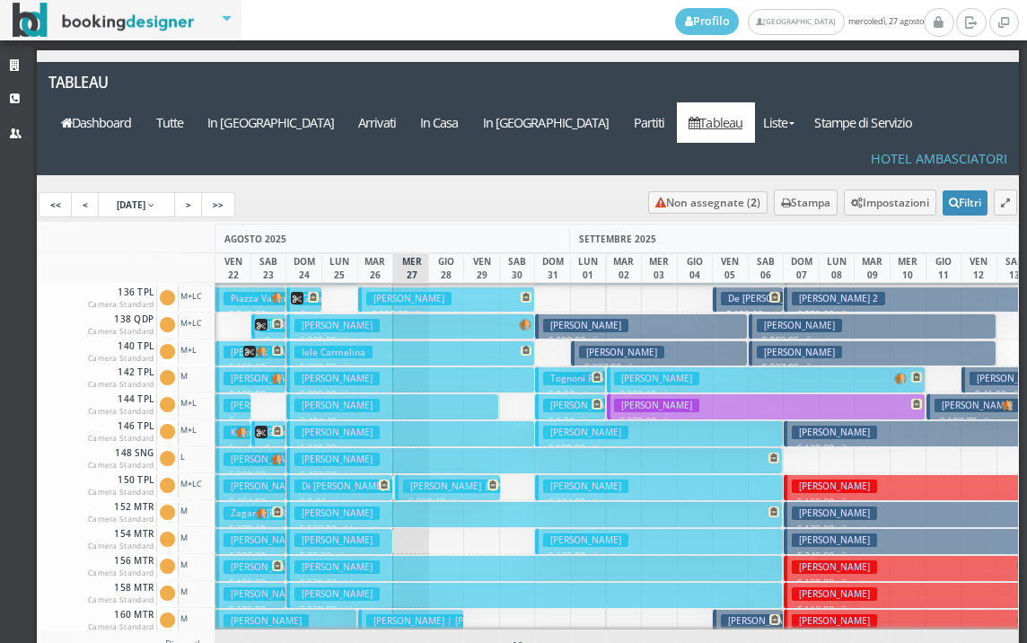
scroll to position [180, 0]
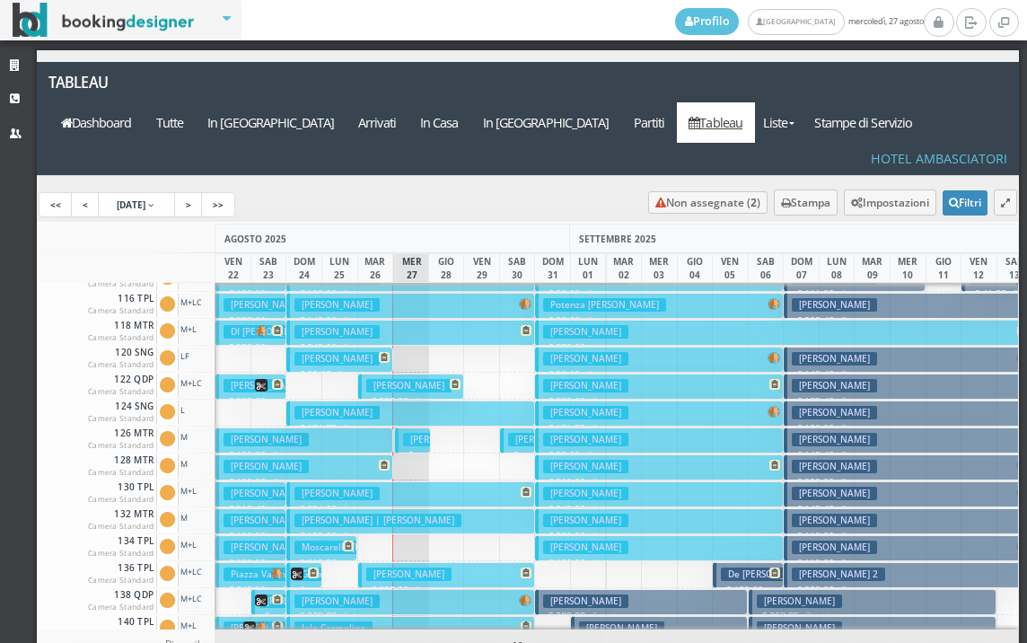
click at [408, 433] on h3 "[PERSON_NAME]" at bounding box center [445, 439] width 85 height 13
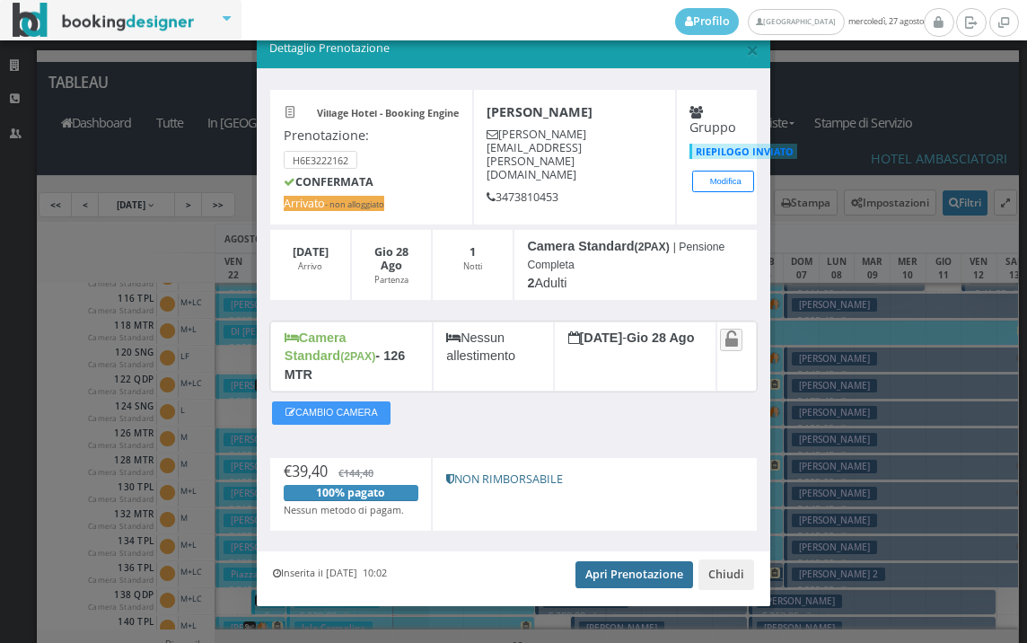
scroll to position [33, 0]
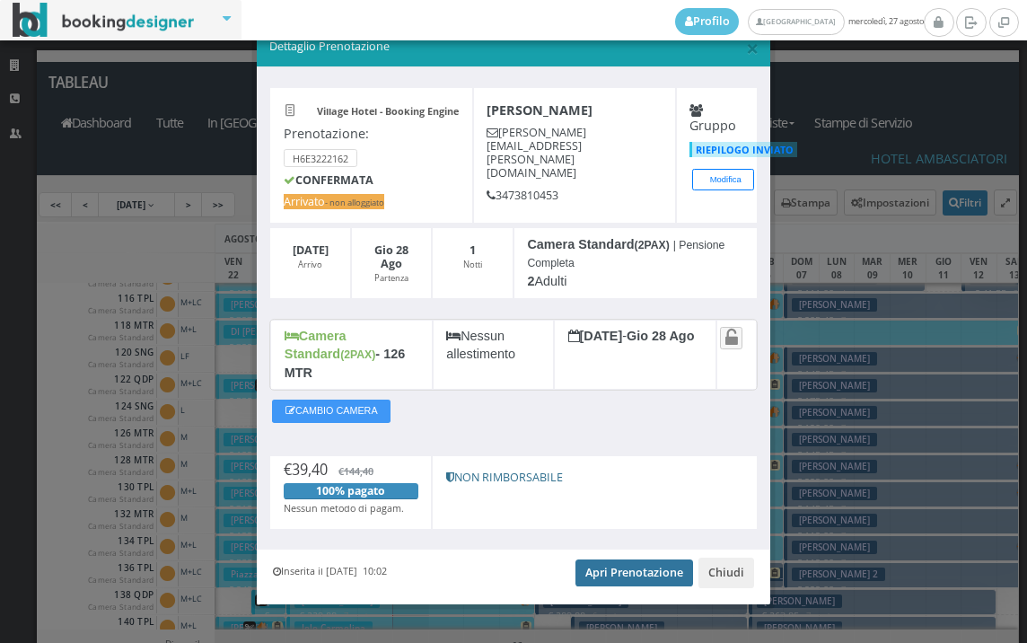
click at [605, 559] on link "Apri Prenotazione" at bounding box center [635, 572] width 118 height 27
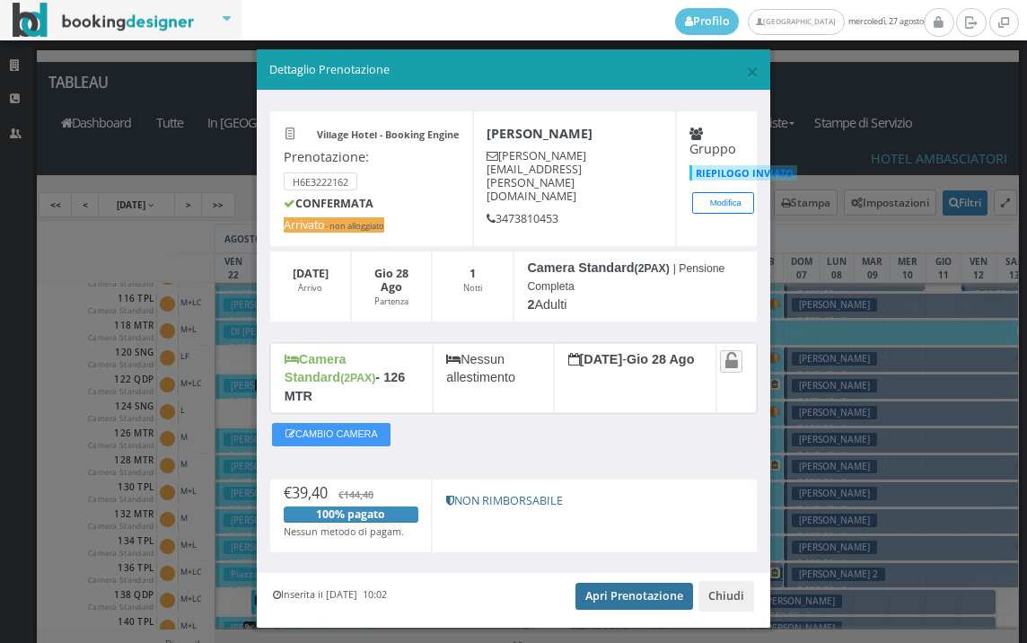
scroll to position [0, 0]
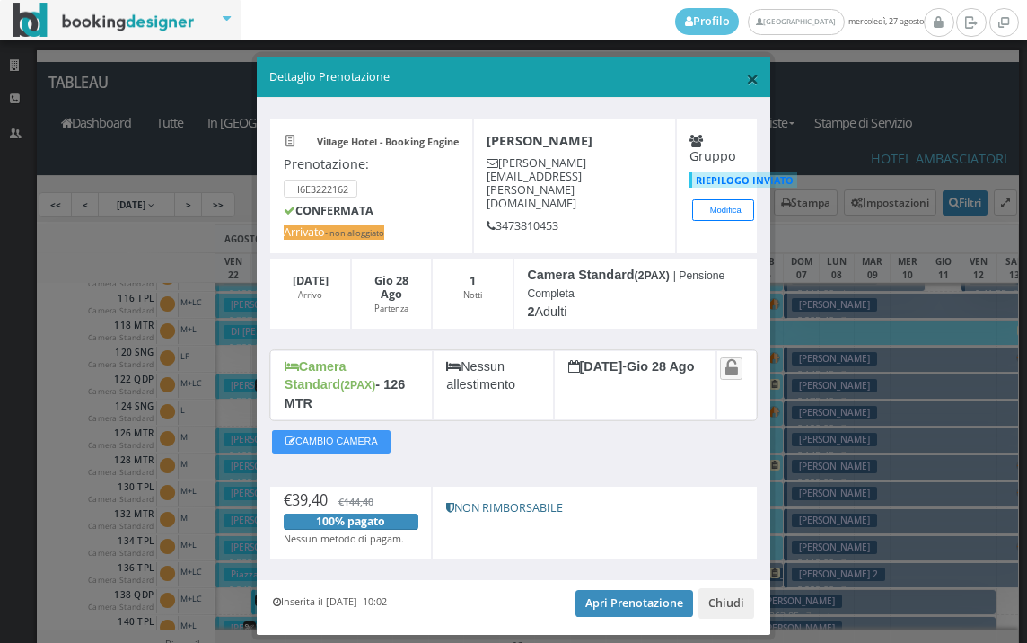
click at [746, 81] on span "×" at bounding box center [752, 78] width 13 height 31
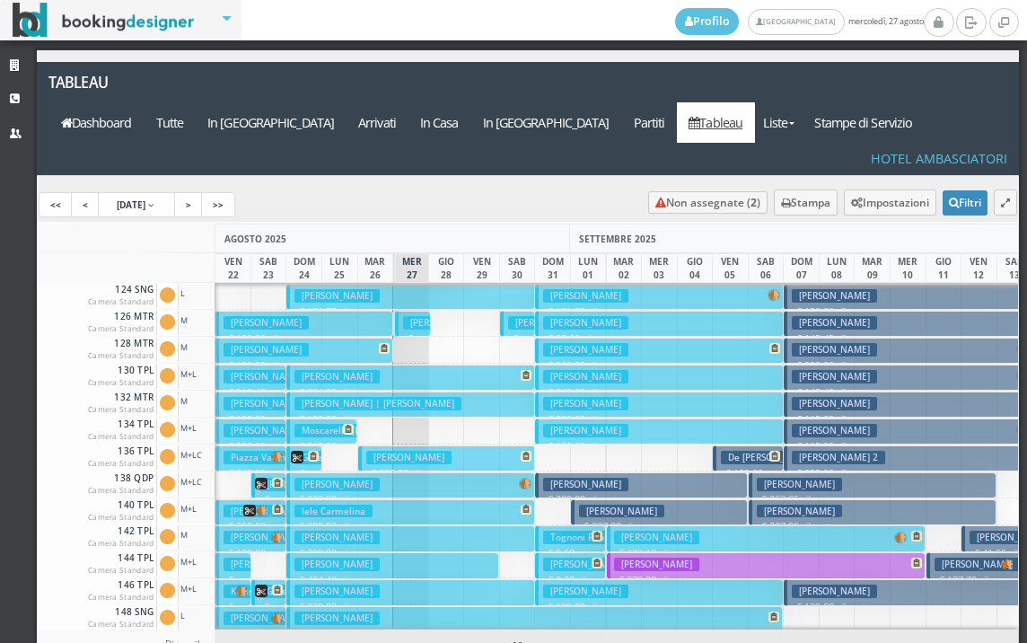
scroll to position [359, 0]
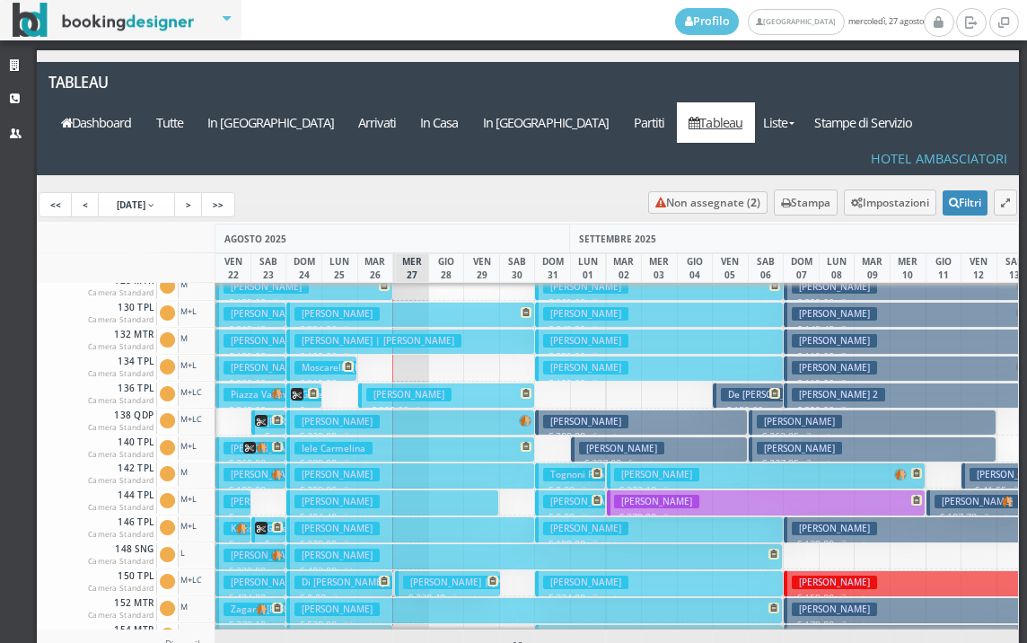
click at [415, 576] on h3 "[PERSON_NAME] | [PERSON_NAME]" at bounding box center [486, 582] width 167 height 13
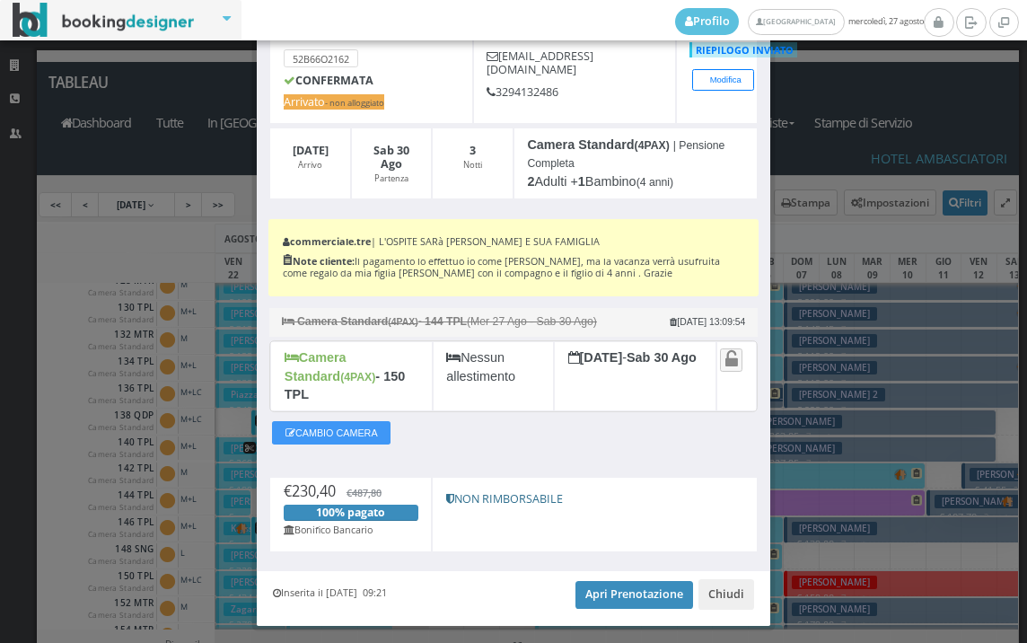
scroll to position [168, 0]
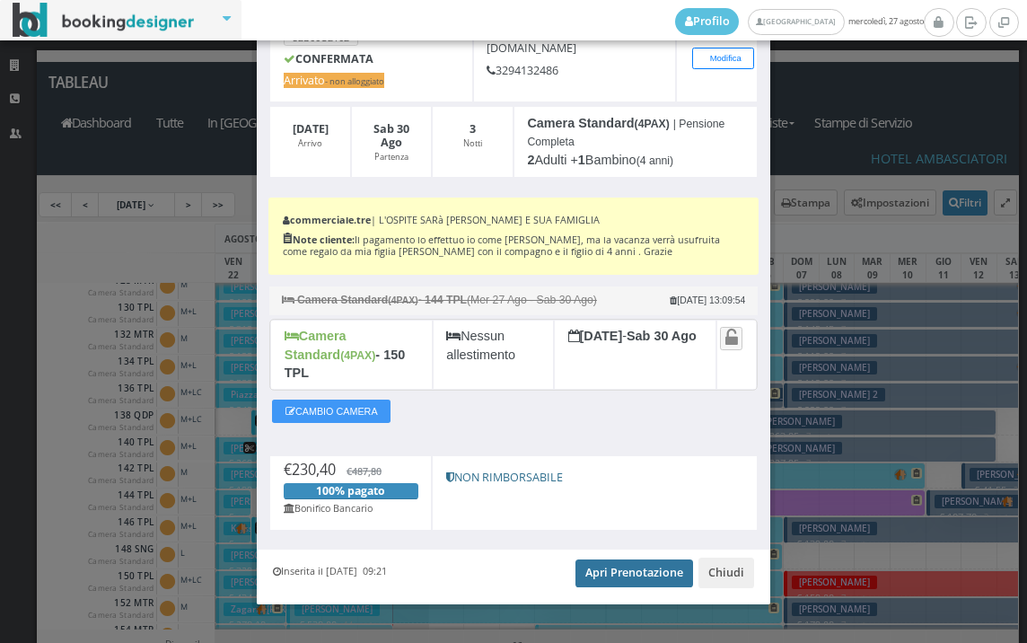
click at [629, 559] on link "Apri Prenotazione" at bounding box center [635, 572] width 118 height 27
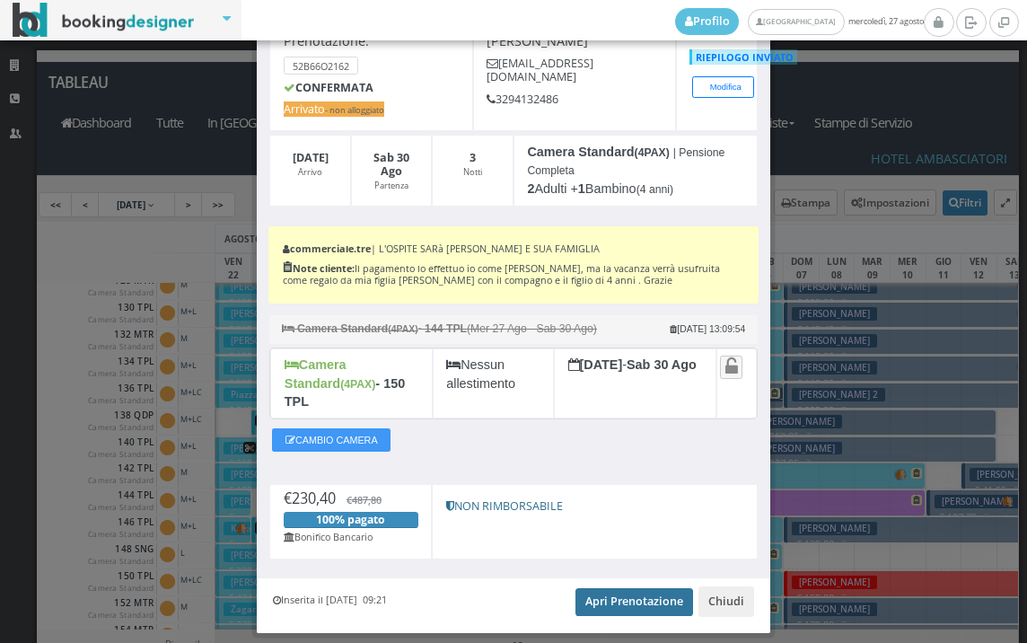
scroll to position [0, 0]
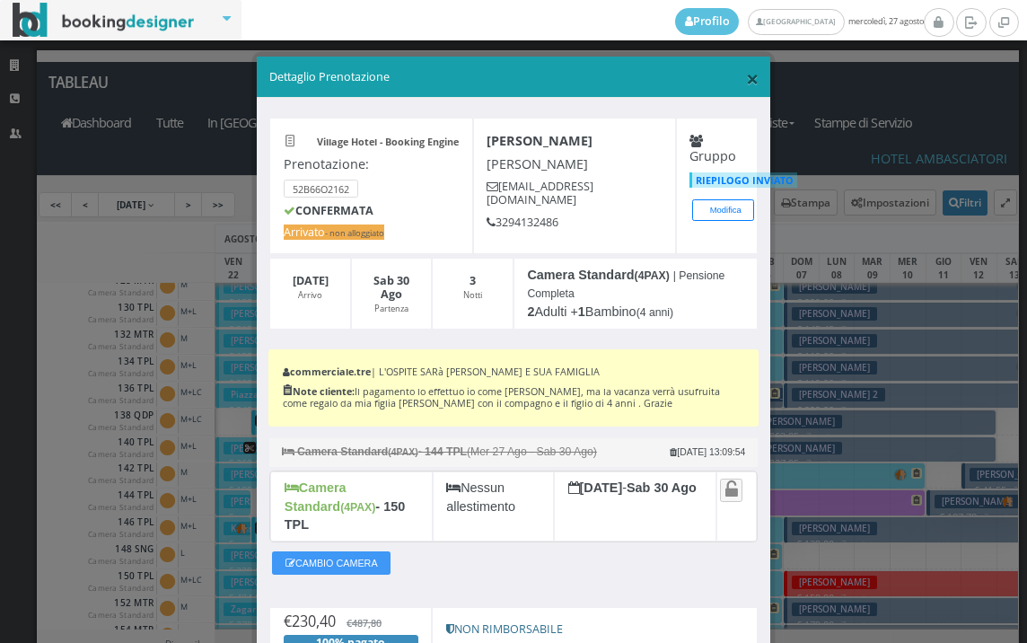
click at [746, 78] on span "×" at bounding box center [752, 78] width 13 height 31
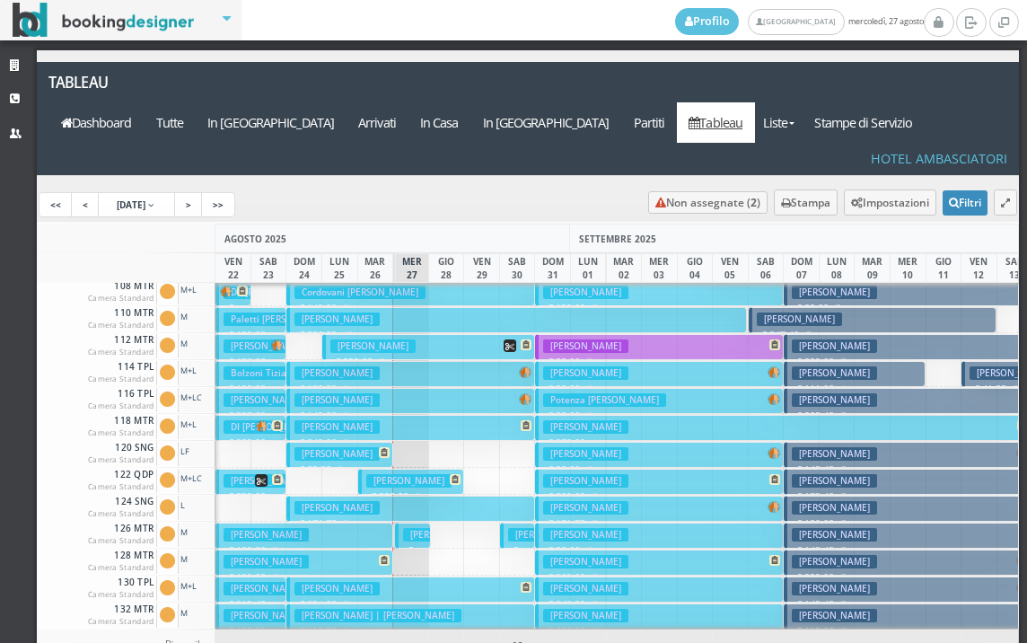
scroll to position [90, 0]
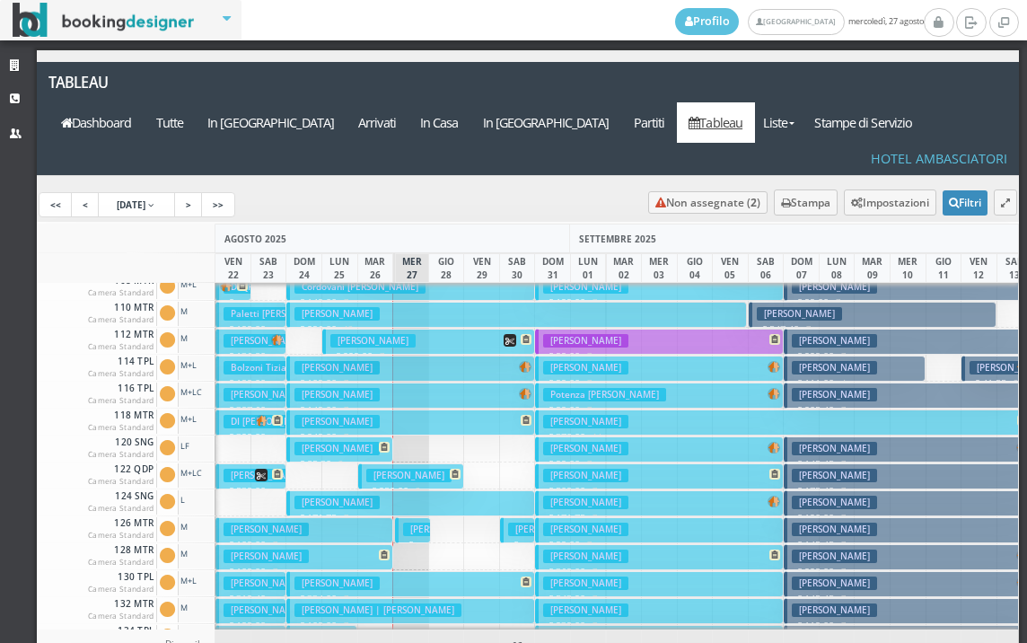
click at [412, 523] on h3 "[PERSON_NAME]" at bounding box center [445, 529] width 85 height 13
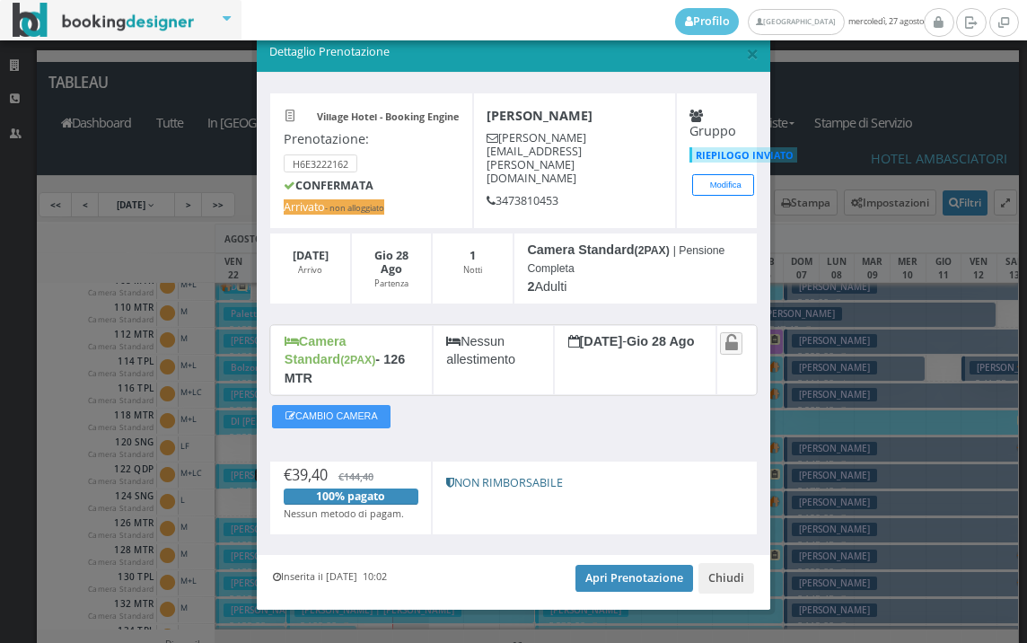
scroll to position [33, 0]
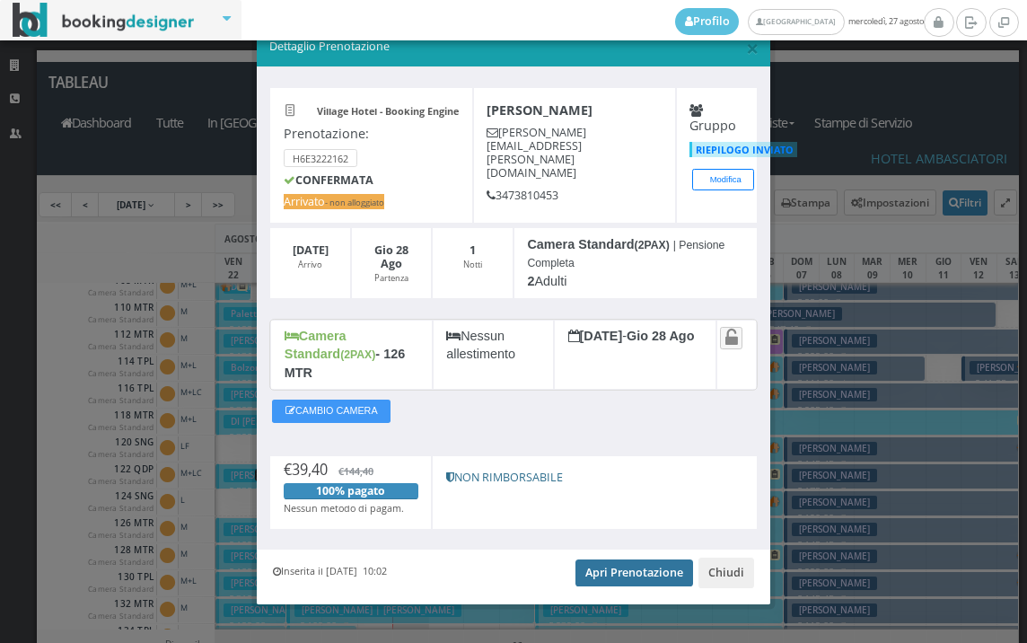
click at [587, 562] on link "Apri Prenotazione" at bounding box center [635, 572] width 118 height 27
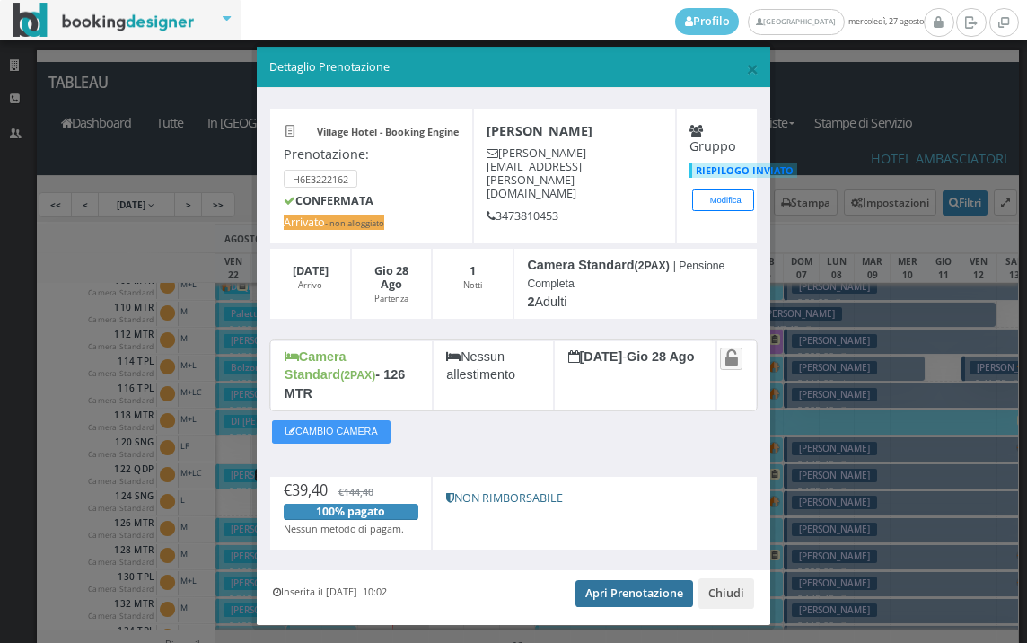
scroll to position [0, 0]
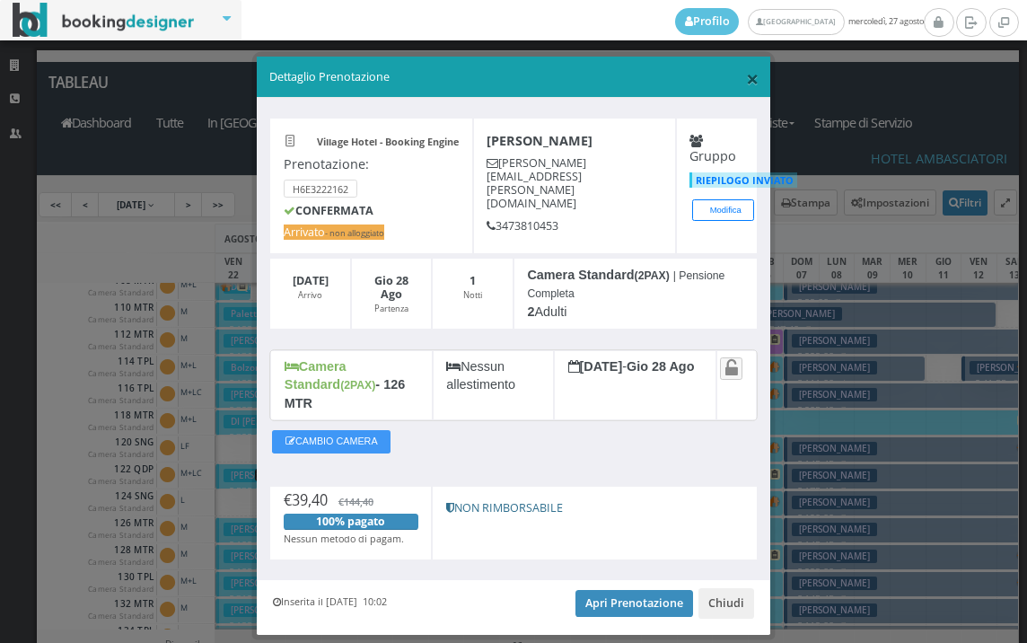
click at [746, 81] on span "×" at bounding box center [752, 78] width 13 height 31
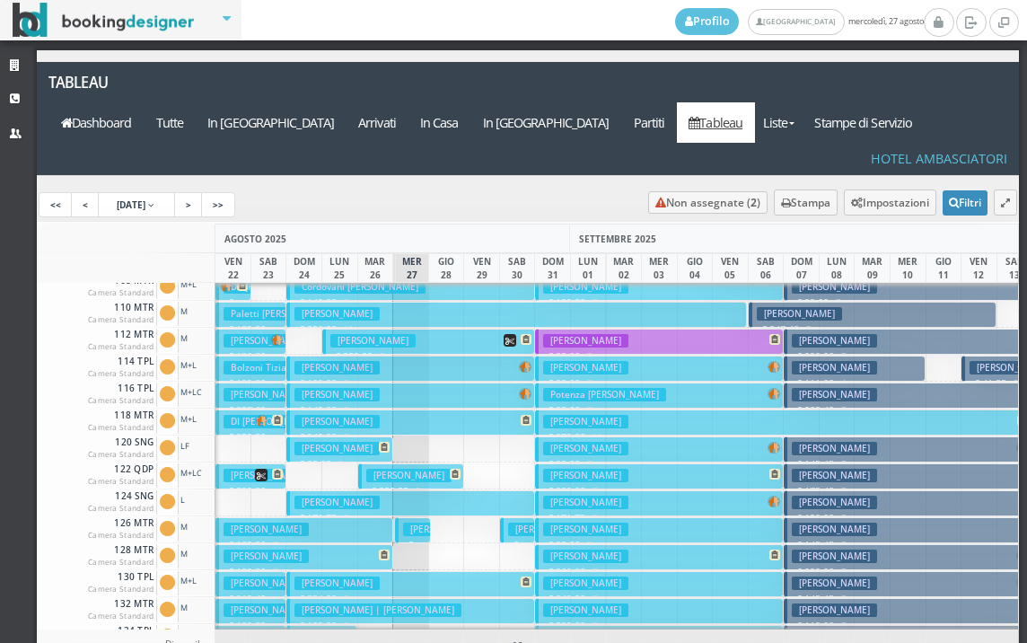
click at [407, 523] on h3 "[PERSON_NAME]" at bounding box center [445, 529] width 85 height 13
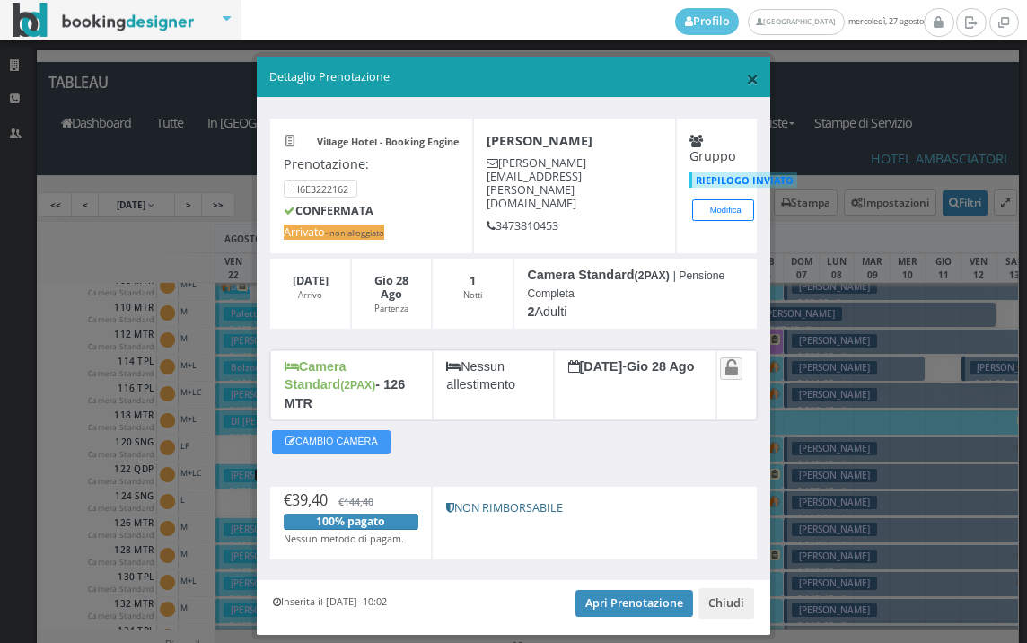
click at [746, 77] on span "×" at bounding box center [752, 78] width 13 height 31
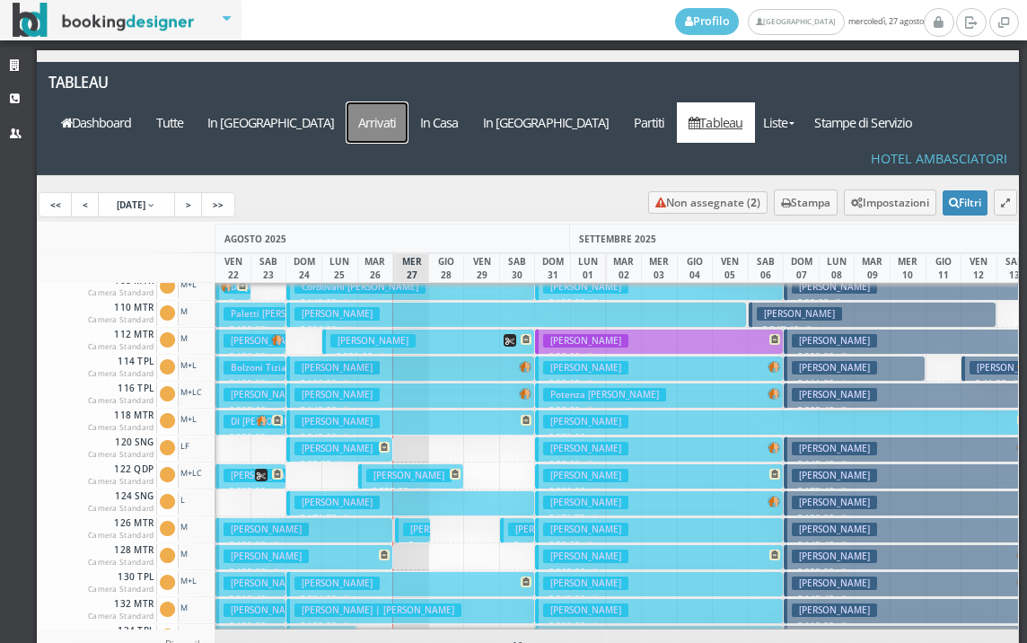
click at [409, 102] on a=pms-arrived-reservations"] "Arrivati" at bounding box center [378, 122] width 62 height 40
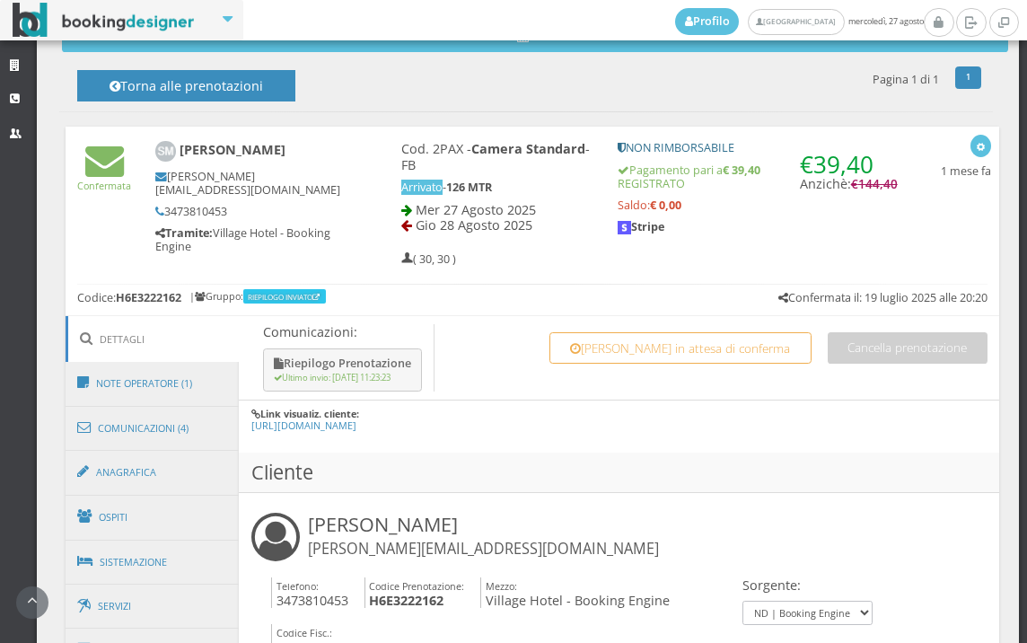
scroll to position [698, 0]
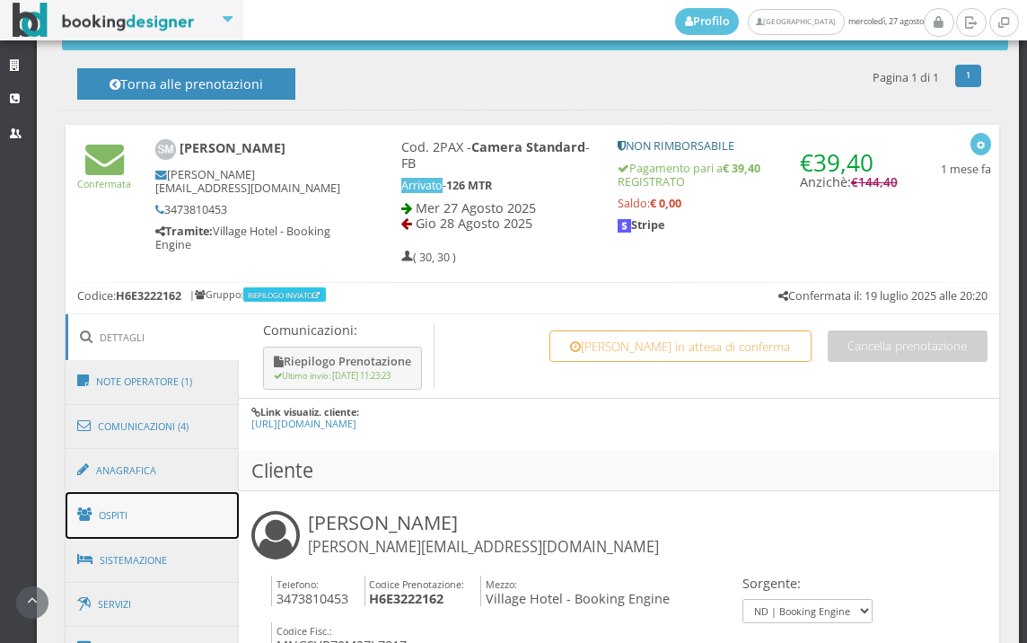
click at [186, 528] on link "Ospiti" at bounding box center [153, 515] width 174 height 47
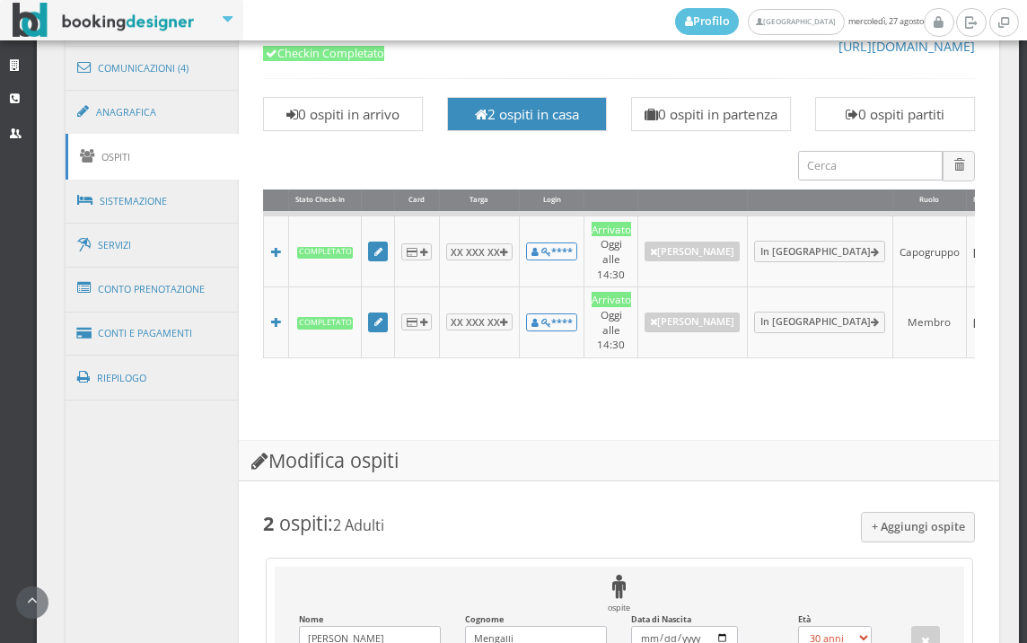
scroll to position [1396, 0]
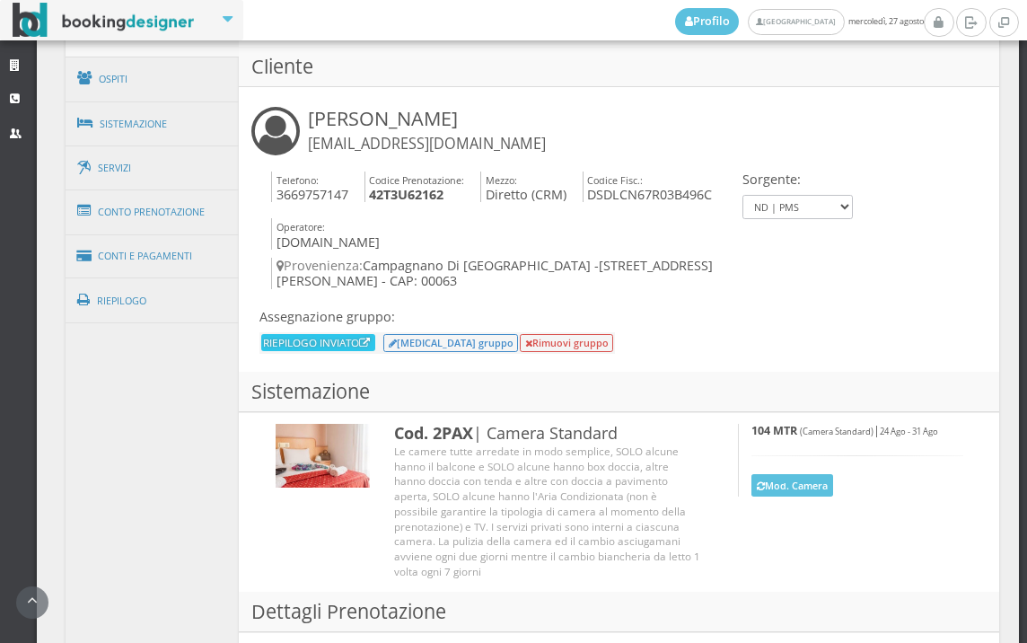
scroll to position [1086, 0]
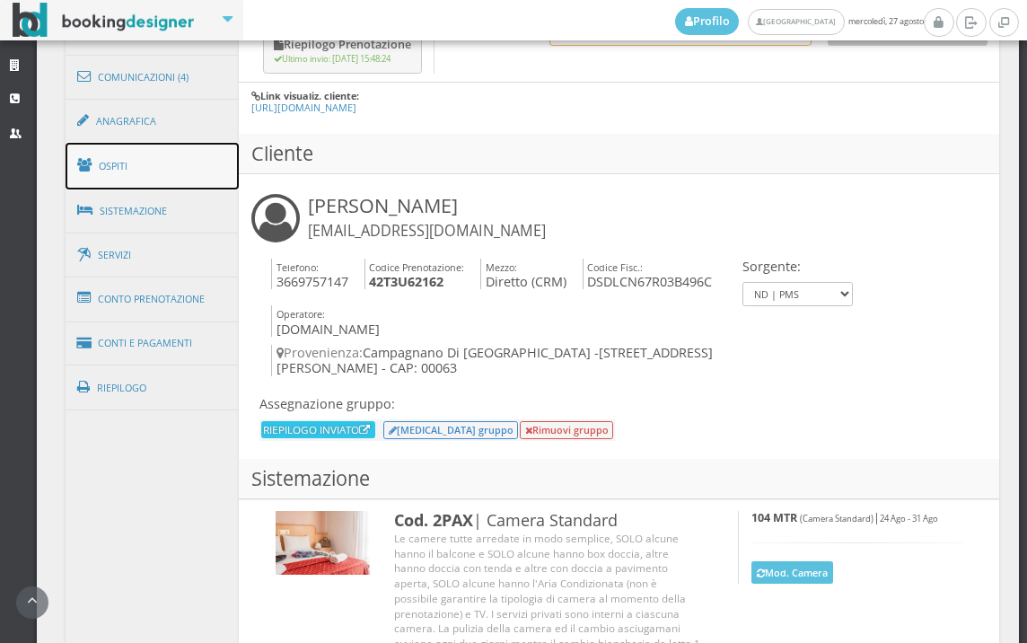
click at [143, 168] on link "Ospiti" at bounding box center [153, 166] width 174 height 47
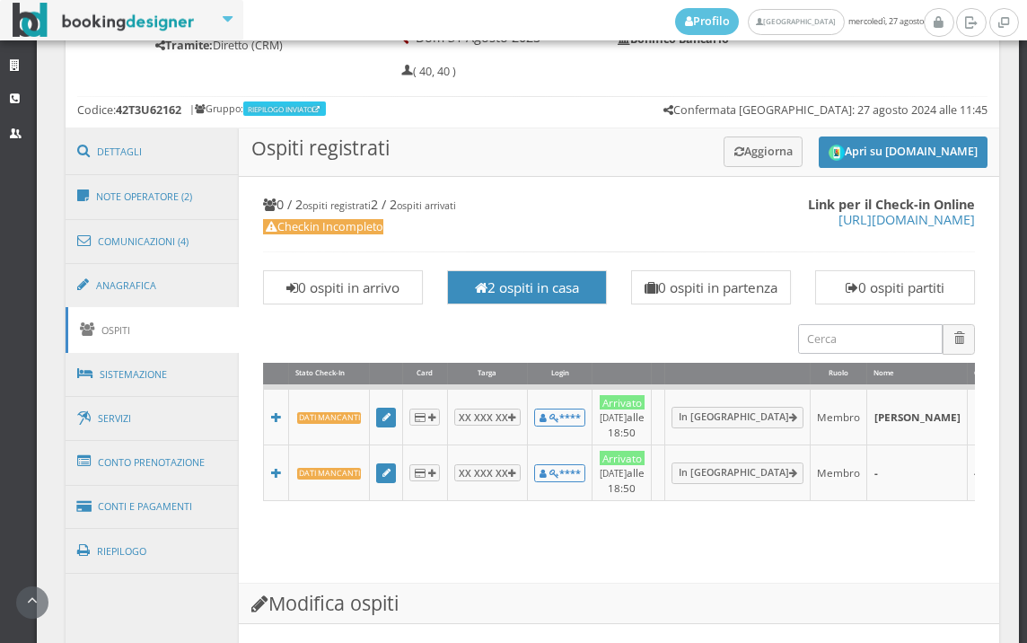
scroll to position [805, 0]
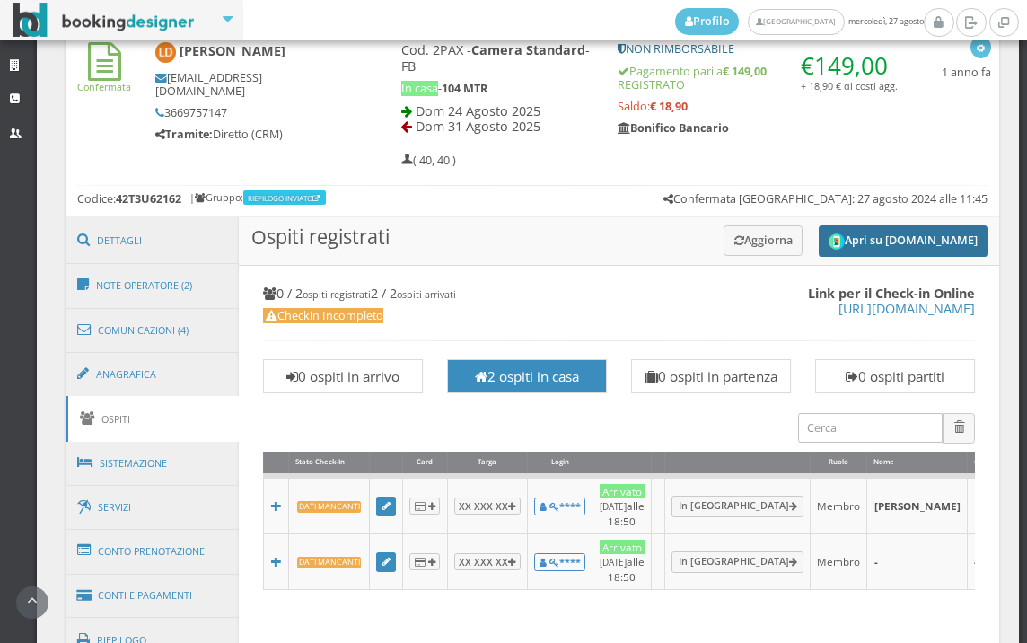
click at [841, 242] on button "Apri su [DOMAIN_NAME]" at bounding box center [903, 240] width 169 height 31
click at [118, 373] on link "Anagrafica" at bounding box center [153, 374] width 174 height 47
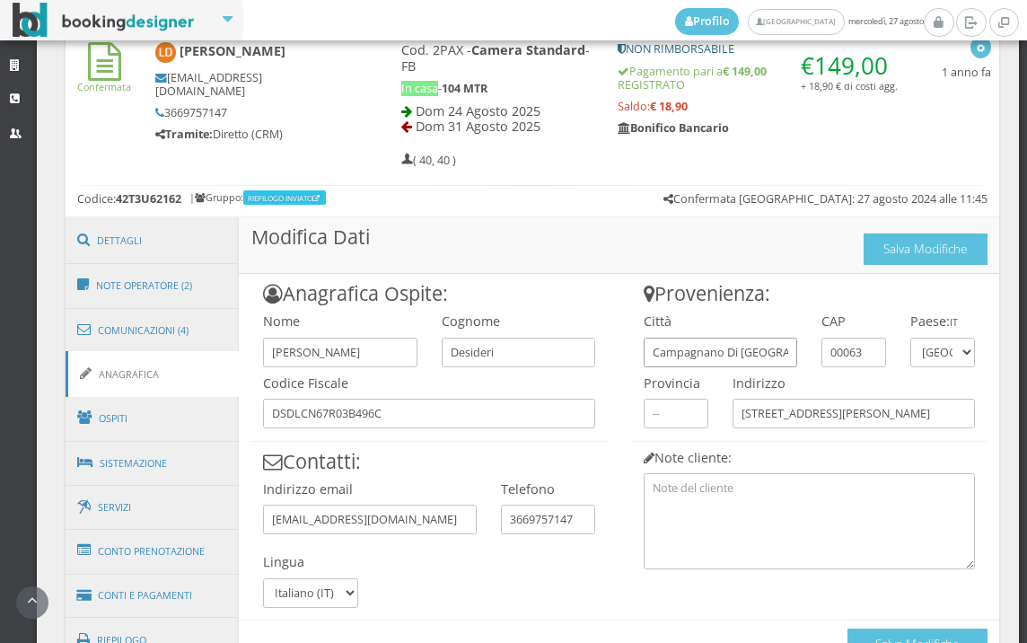
drag, startPoint x: 781, startPoint y: 351, endPoint x: 625, endPoint y: 356, distance: 156.3
click at [631, 356] on div "Città Campagnano Di Roma" at bounding box center [720, 336] width 178 height 62
drag, startPoint x: 857, startPoint y: 409, endPoint x: 734, endPoint y: 397, distance: 124.5
click at [734, 397] on div "Indirizzo Via Ugo Foscolo 18" at bounding box center [854, 398] width 267 height 62
click at [204, 427] on link "Ospiti" at bounding box center [153, 418] width 174 height 47
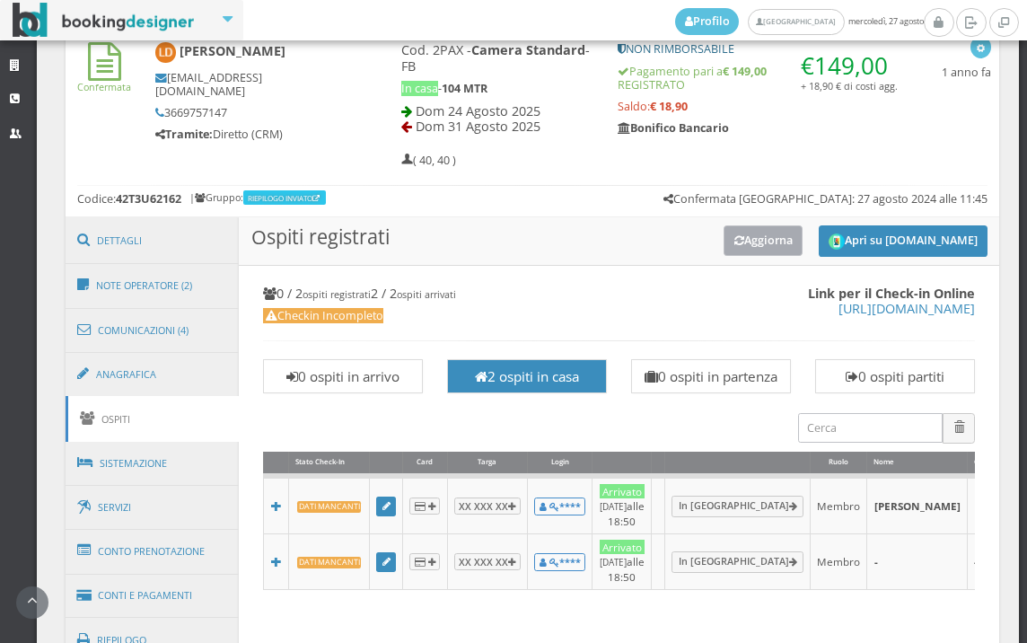
click at [738, 242] on button "Aggiorna" at bounding box center [764, 240] width 80 height 30
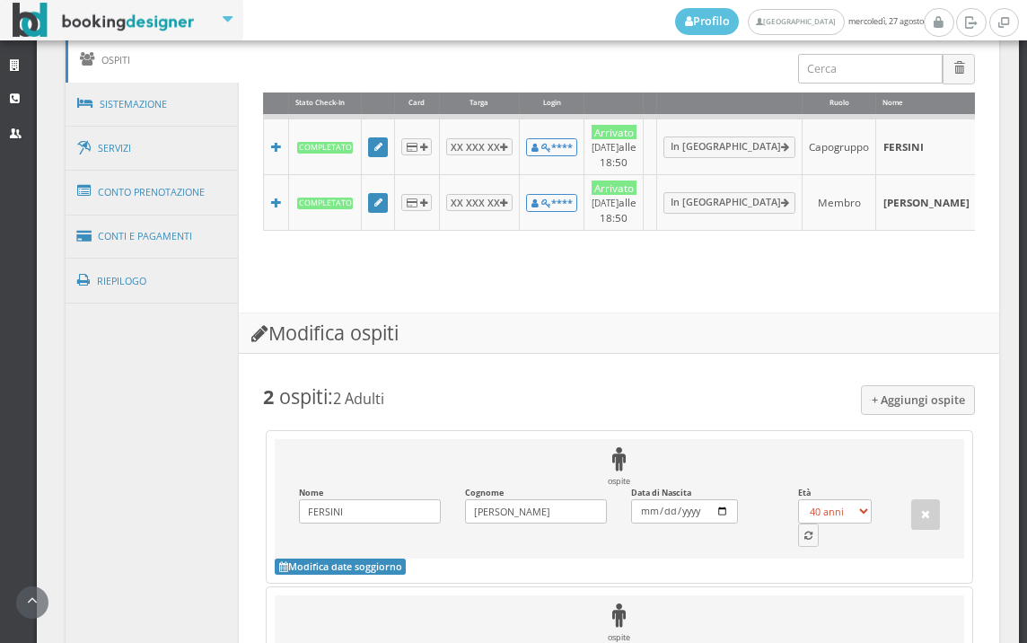
scroll to position [1504, 0]
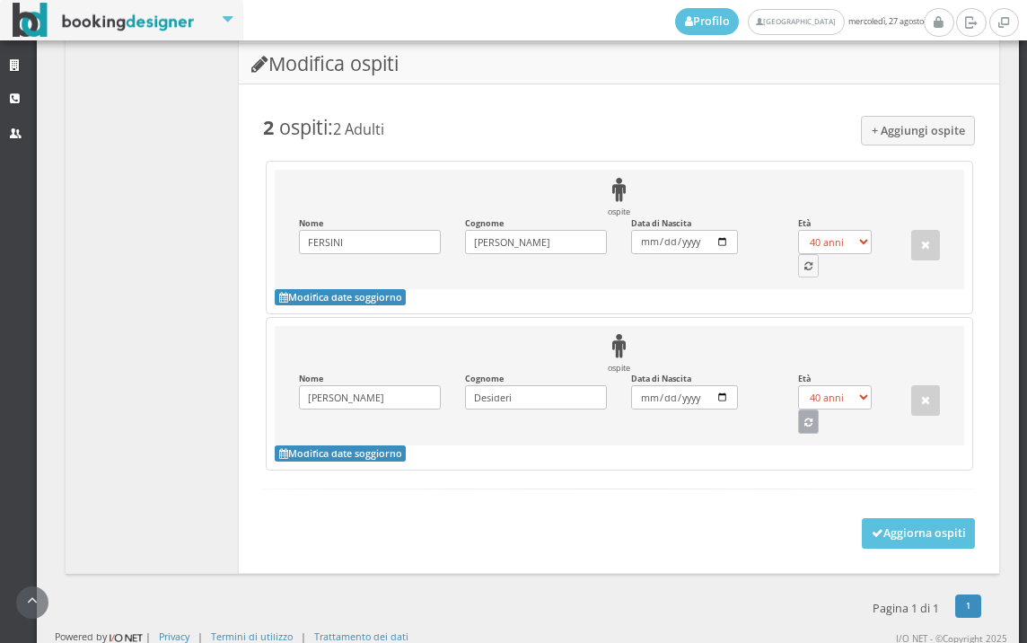
click at [798, 433] on button "button" at bounding box center [809, 420] width 22 height 23
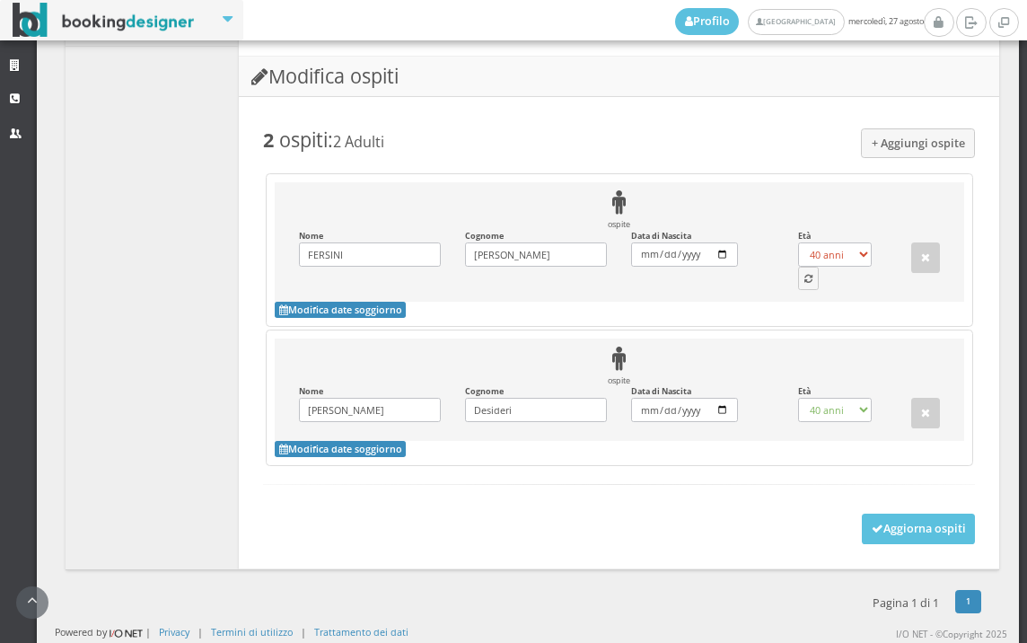
select select "57"
click at [804, 285] on icon "button" at bounding box center [808, 280] width 8 height 10
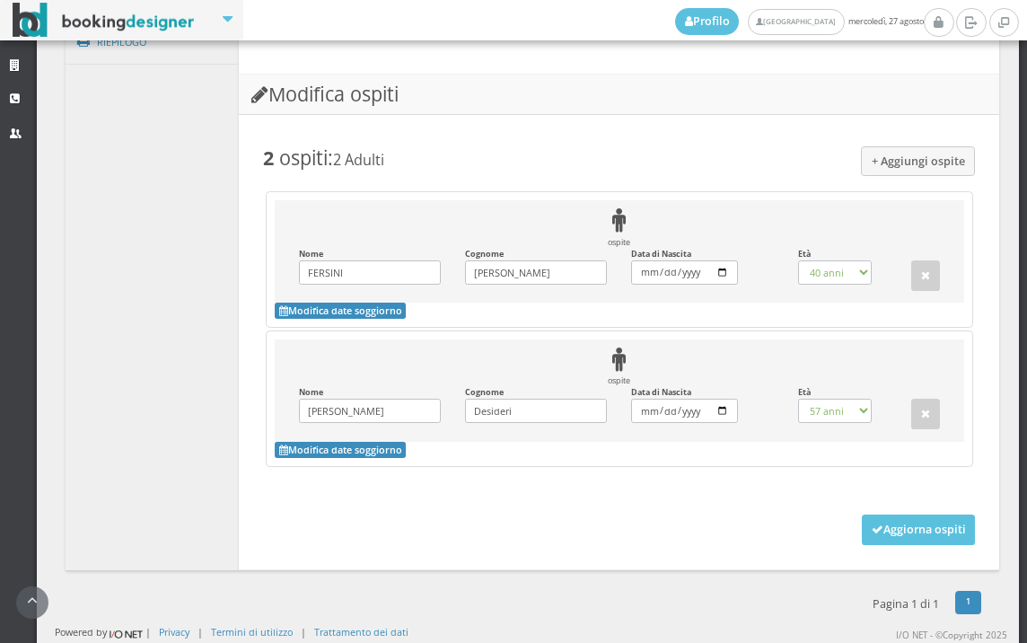
select select "56"
click at [863, 514] on button "Aggiorna ospiti" at bounding box center [919, 529] width 114 height 31
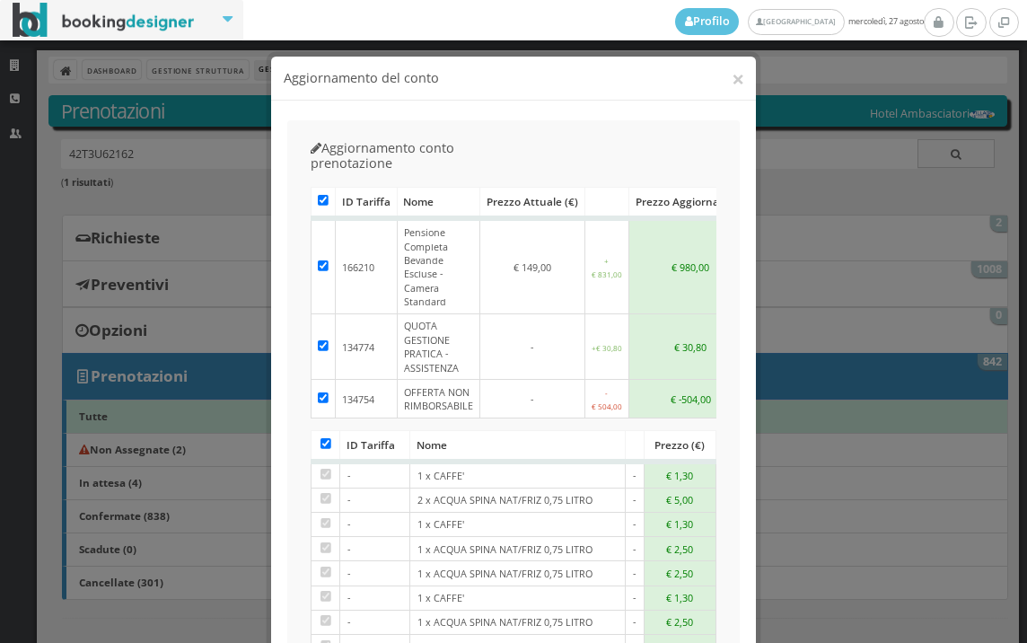
click at [738, 78] on div "× Aggiornamento del conto" at bounding box center [513, 79] width 485 height 44
click at [736, 79] on button "×" at bounding box center [738, 78] width 13 height 22
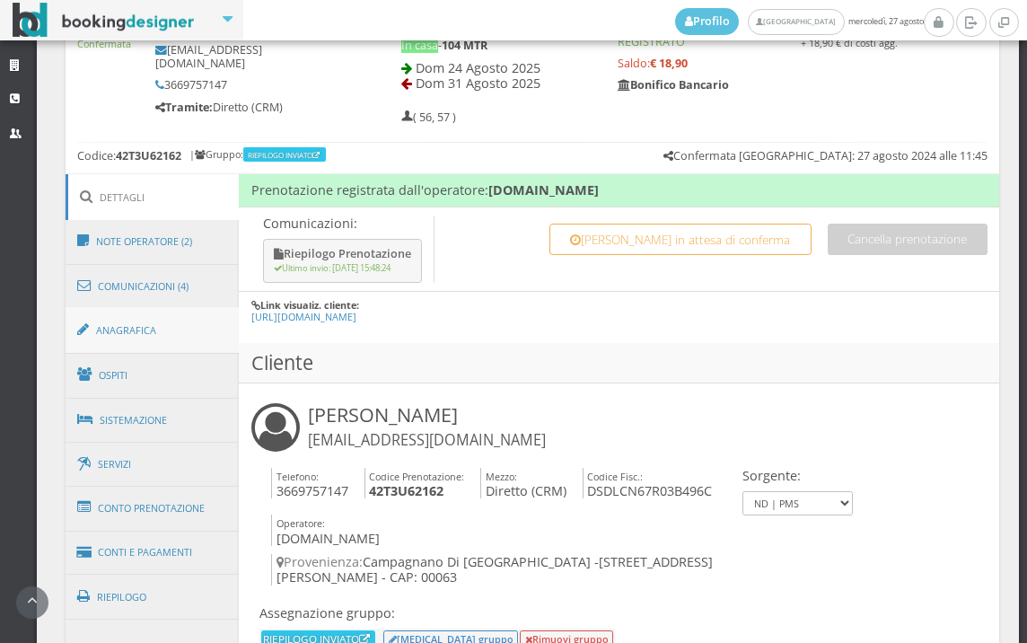
scroll to position [898, 0]
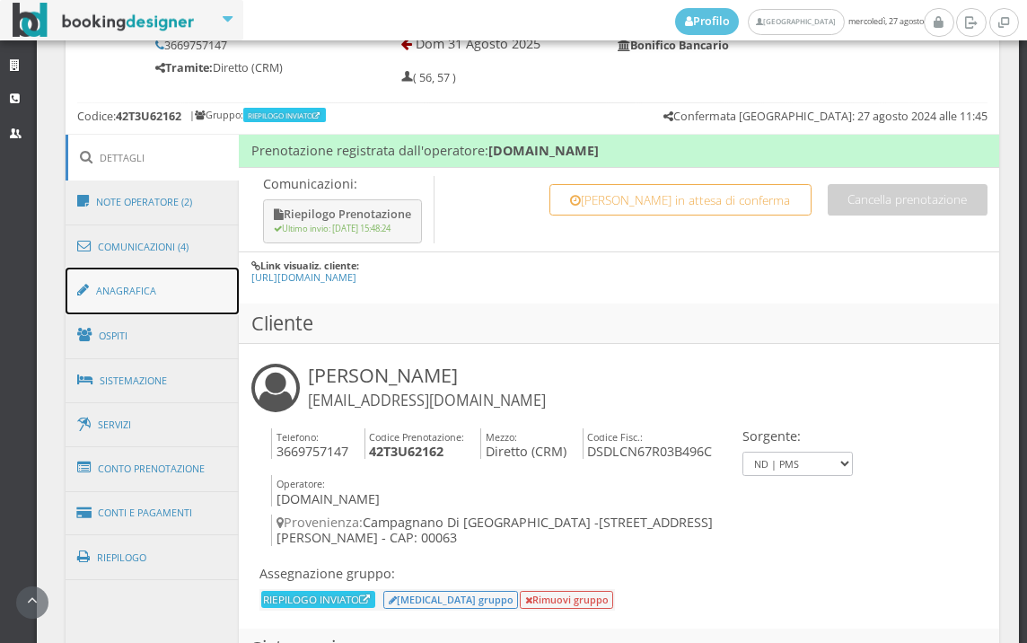
click at [145, 269] on link "Anagrafica" at bounding box center [153, 291] width 174 height 47
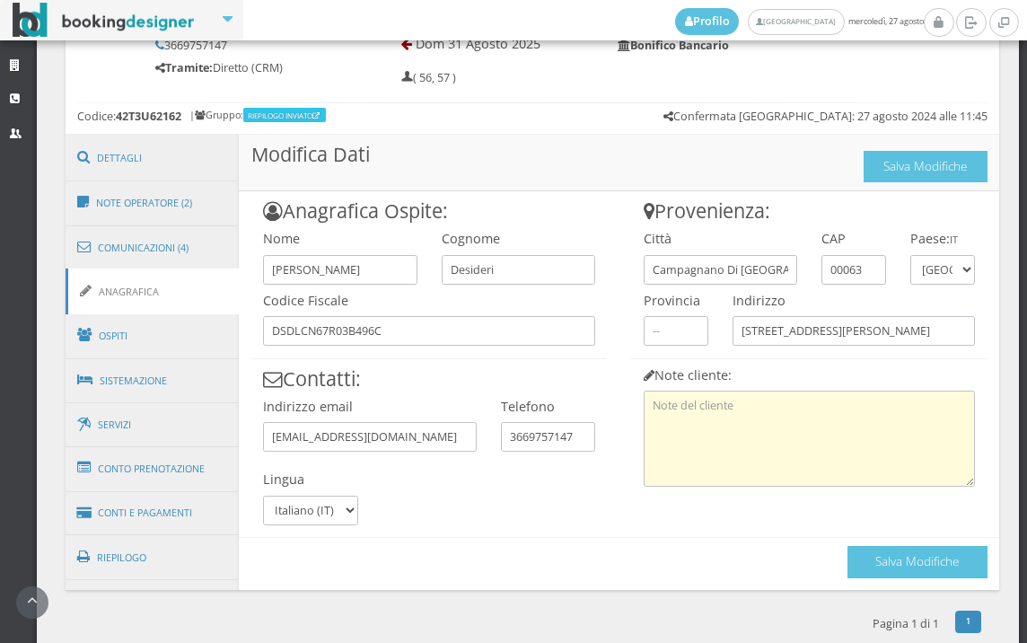
scroll to position [919, 0]
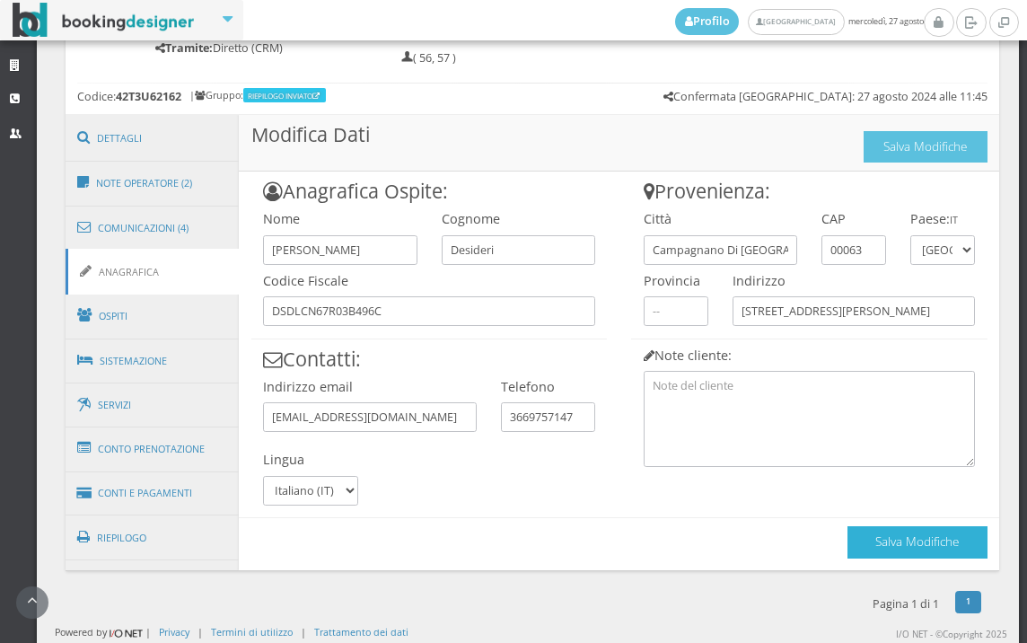
click at [881, 549] on button "Salva Modifiche" at bounding box center [918, 541] width 140 height 31
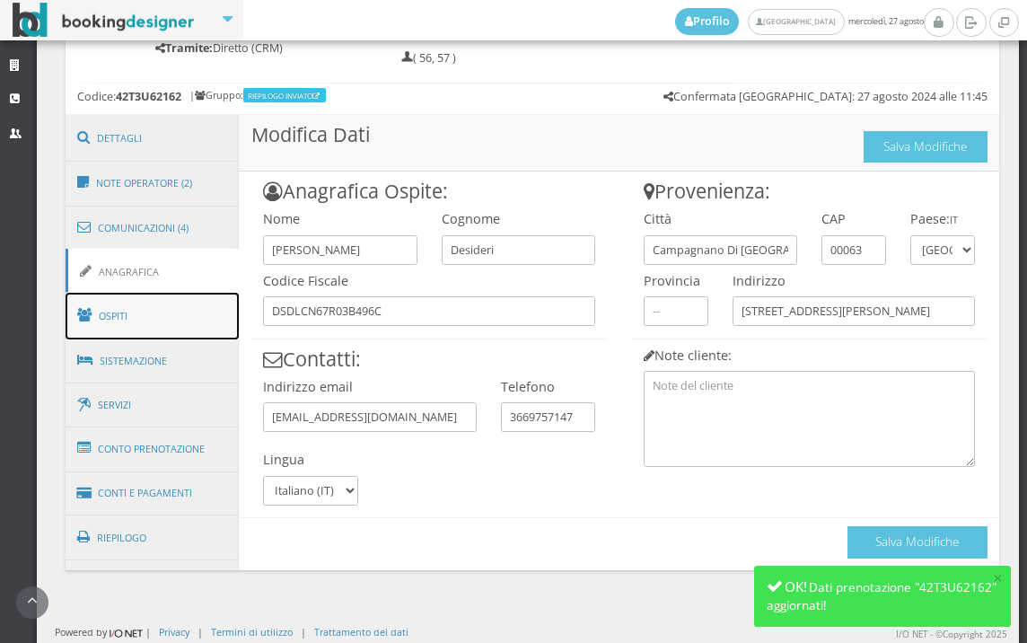
click at [180, 306] on link "Ospiti" at bounding box center [153, 316] width 174 height 47
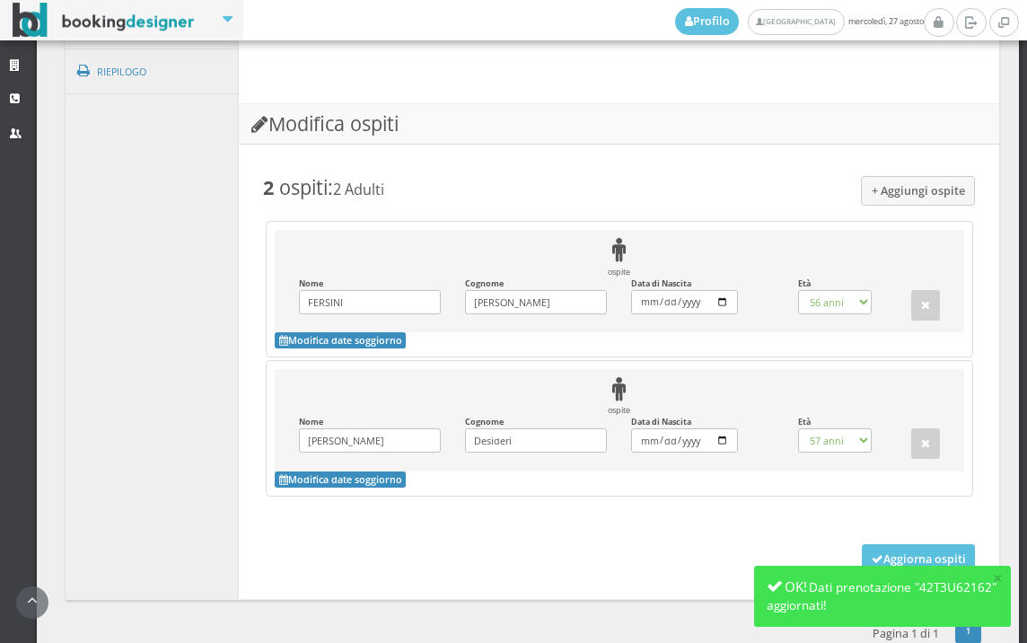
scroll to position [1504, 0]
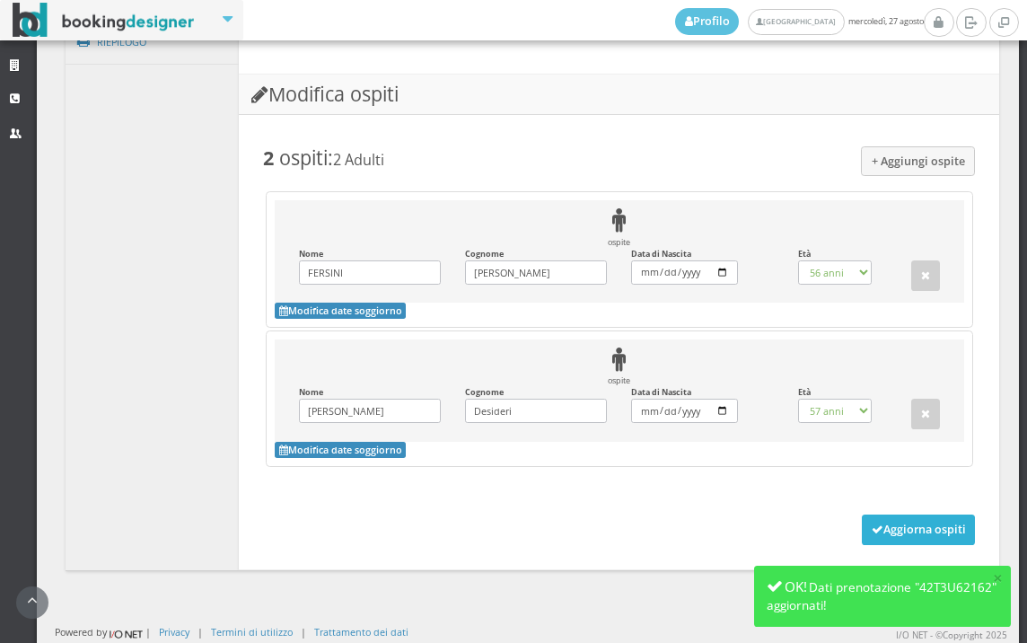
click at [890, 517] on button "Aggiorna ospiti" at bounding box center [919, 529] width 114 height 31
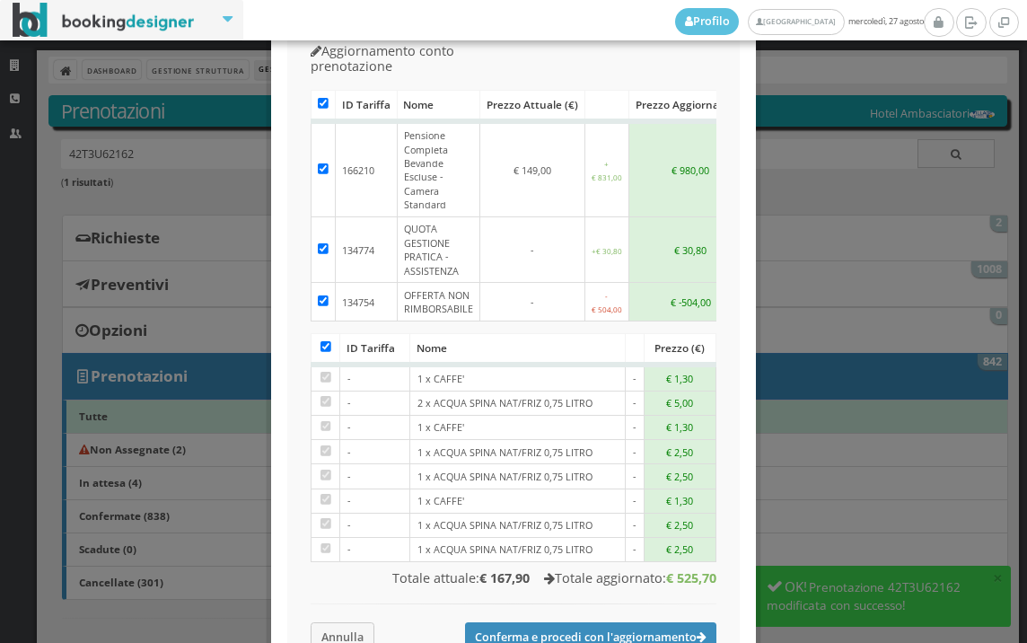
scroll to position [192, 0]
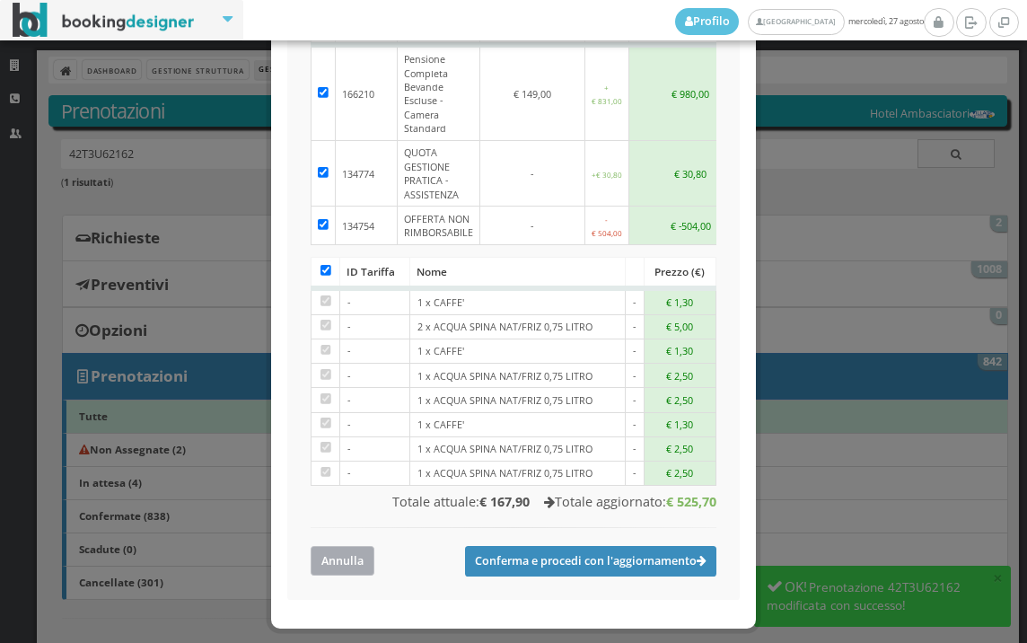
click at [328, 546] on button "Annulla" at bounding box center [343, 561] width 64 height 30
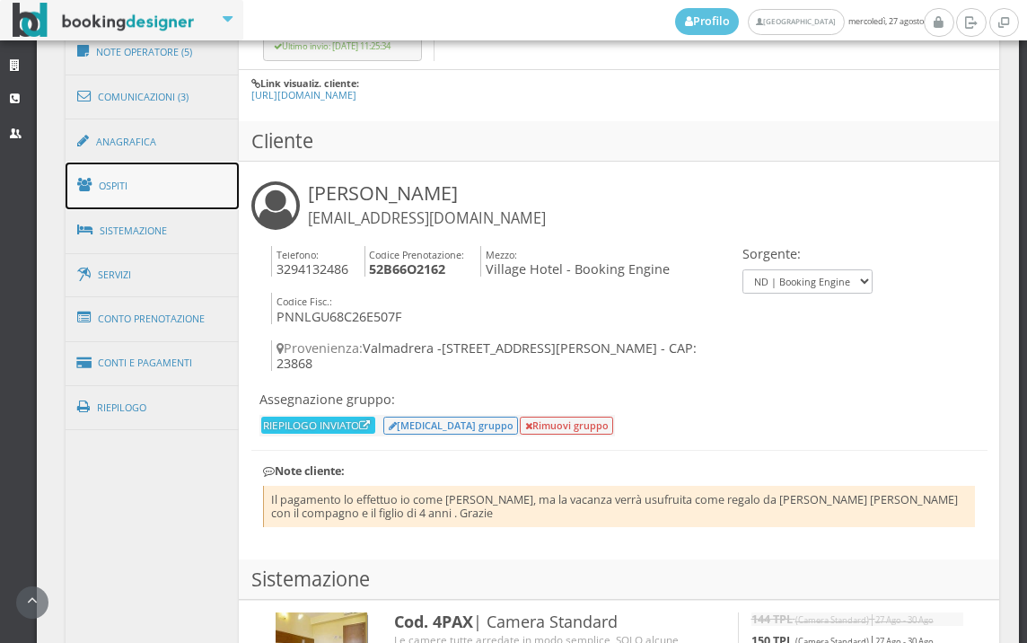
click at [189, 189] on link "Ospiti" at bounding box center [153, 186] width 174 height 47
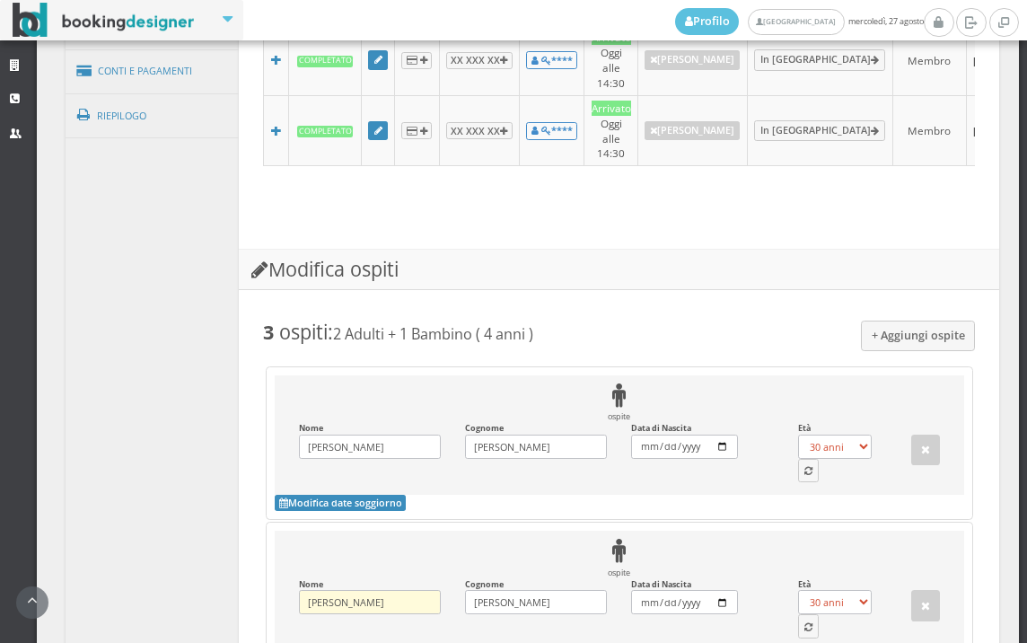
scroll to position [1566, 0]
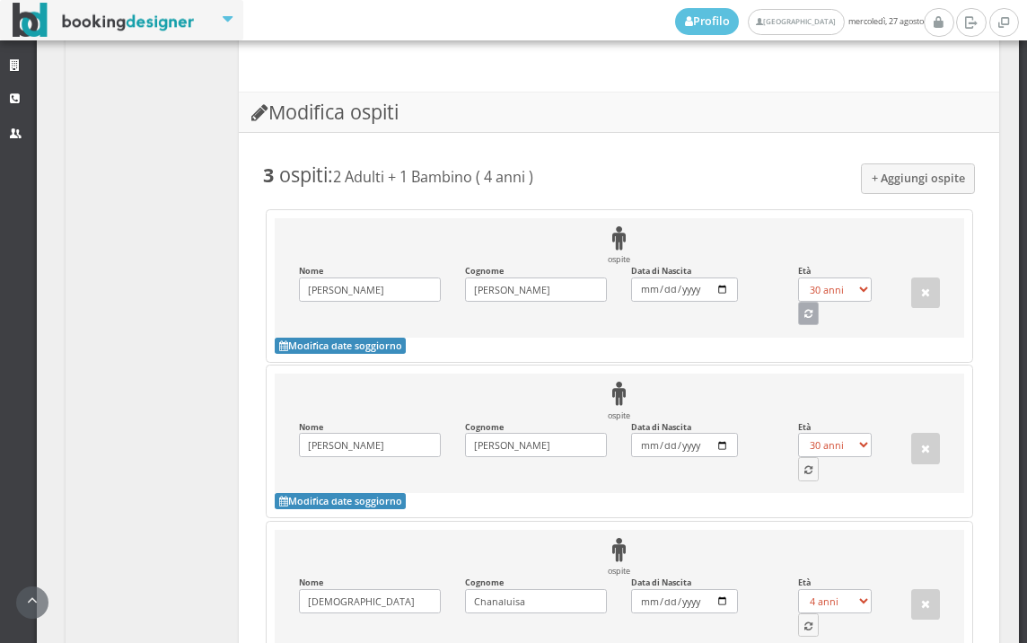
click at [804, 310] on icon "button" at bounding box center [808, 315] width 8 height 10
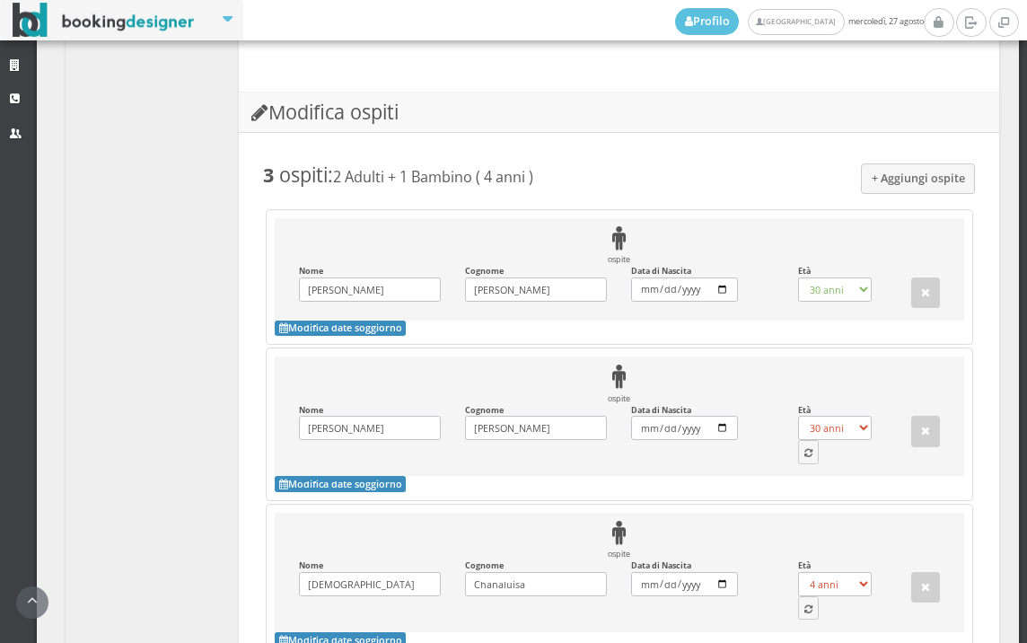
select select "33"
click at [804, 449] on icon "button" at bounding box center [808, 454] width 8 height 10
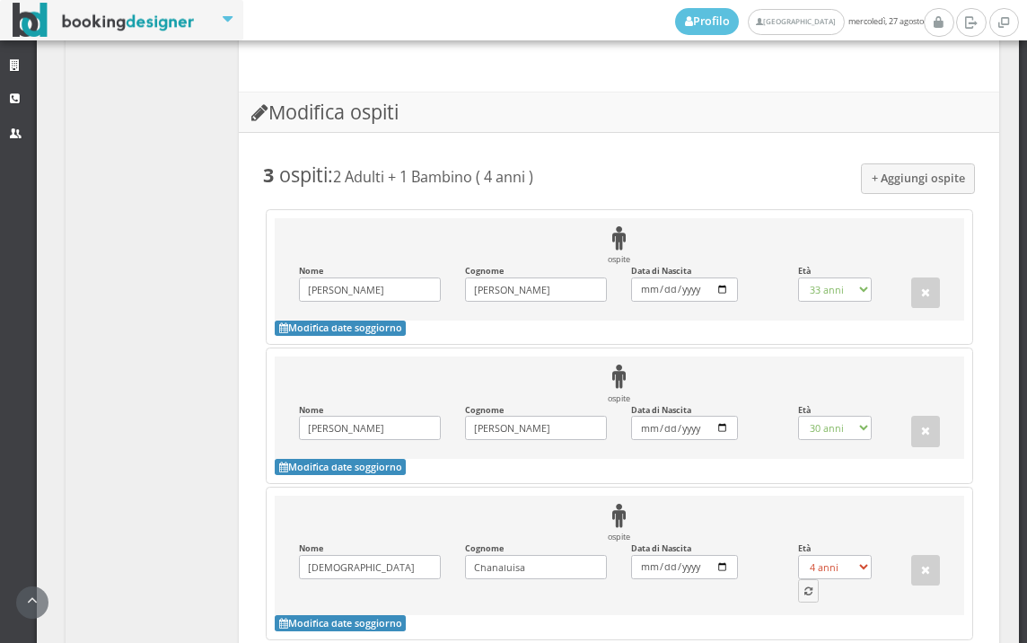
select select "4"
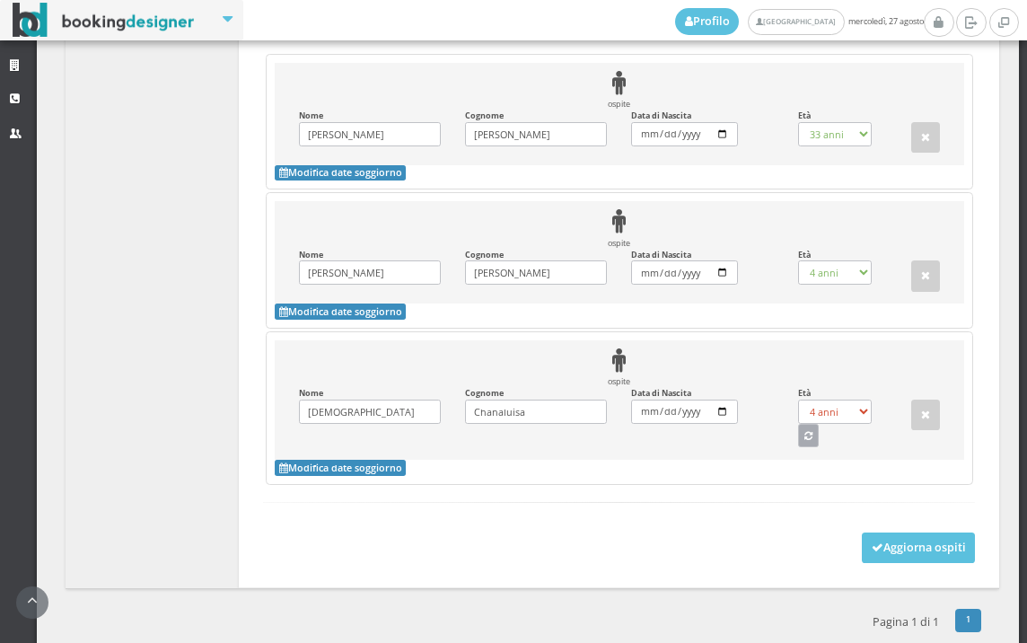
click at [804, 432] on icon "button" at bounding box center [808, 437] width 8 height 10
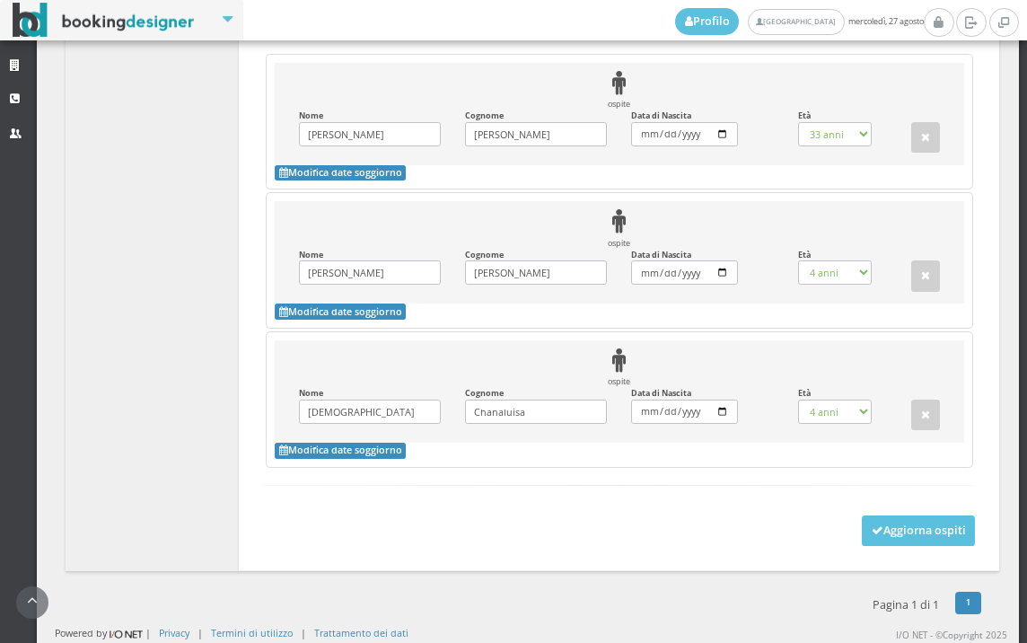
select select "33"
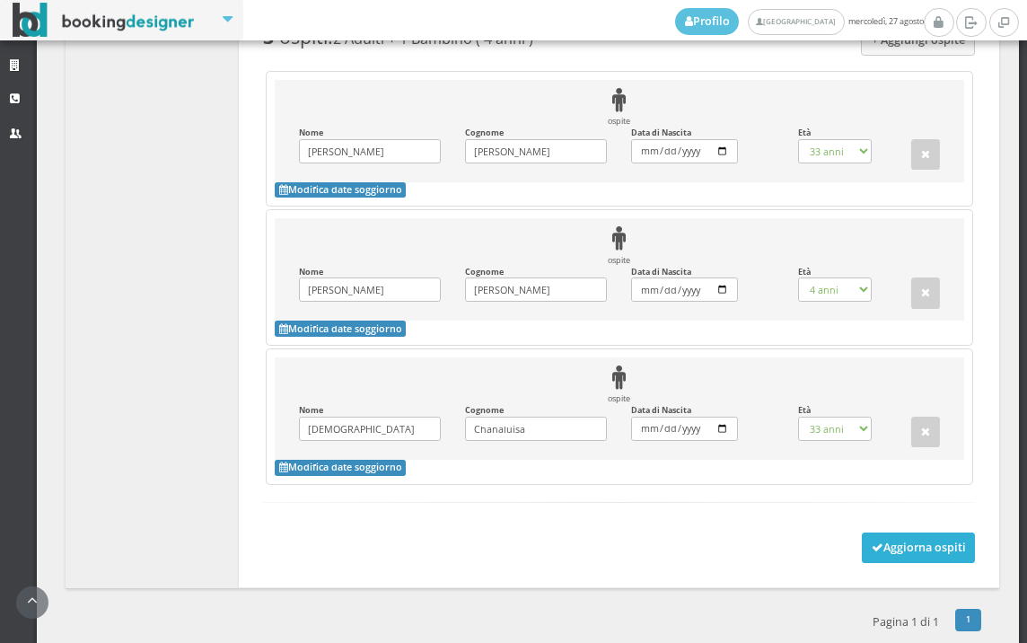
click at [875, 537] on button "Aggiorna ospiti" at bounding box center [919, 547] width 114 height 31
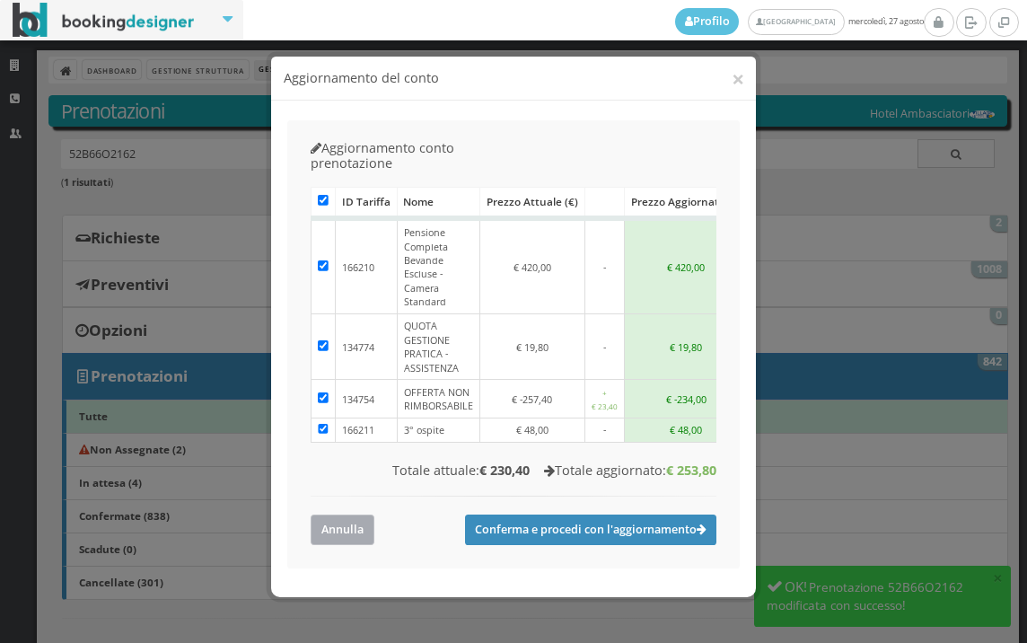
click at [340, 514] on button "Annulla" at bounding box center [343, 529] width 64 height 30
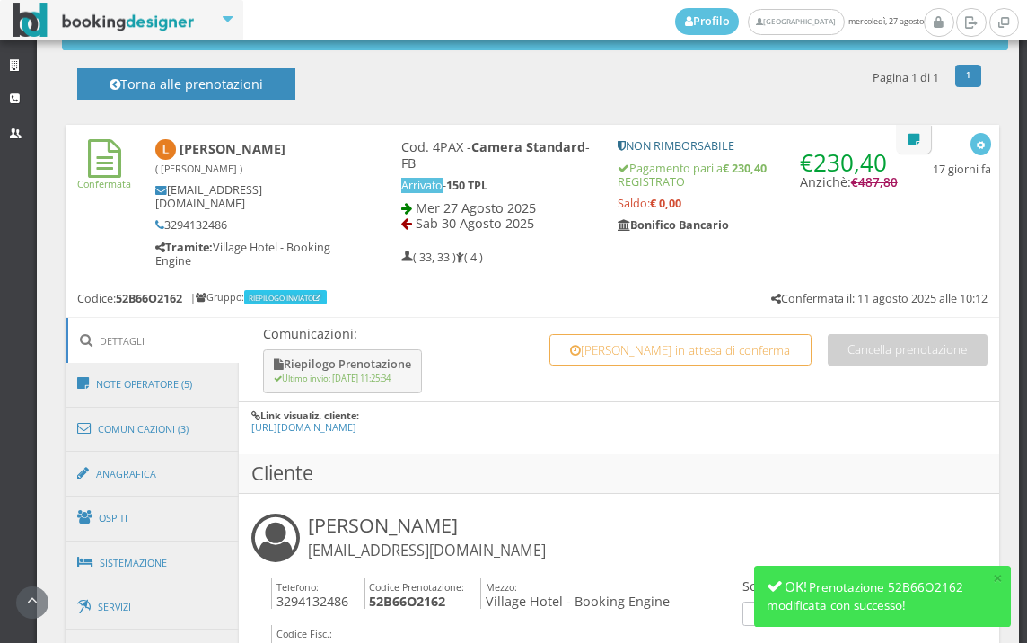
scroll to position [997, 0]
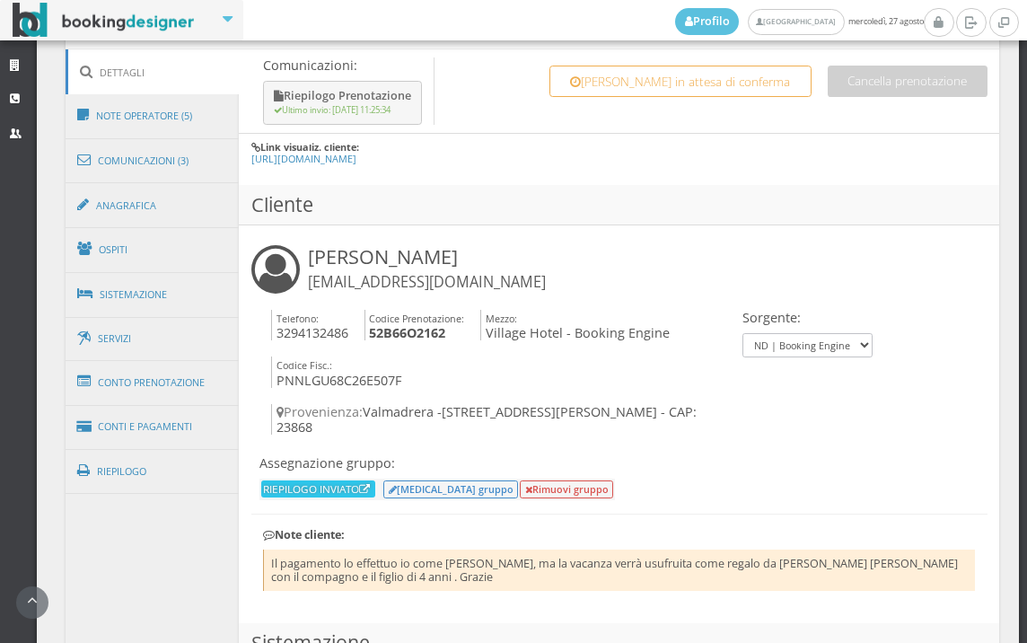
drag, startPoint x: 349, startPoint y: 440, endPoint x: 927, endPoint y: 176, distance: 635.6
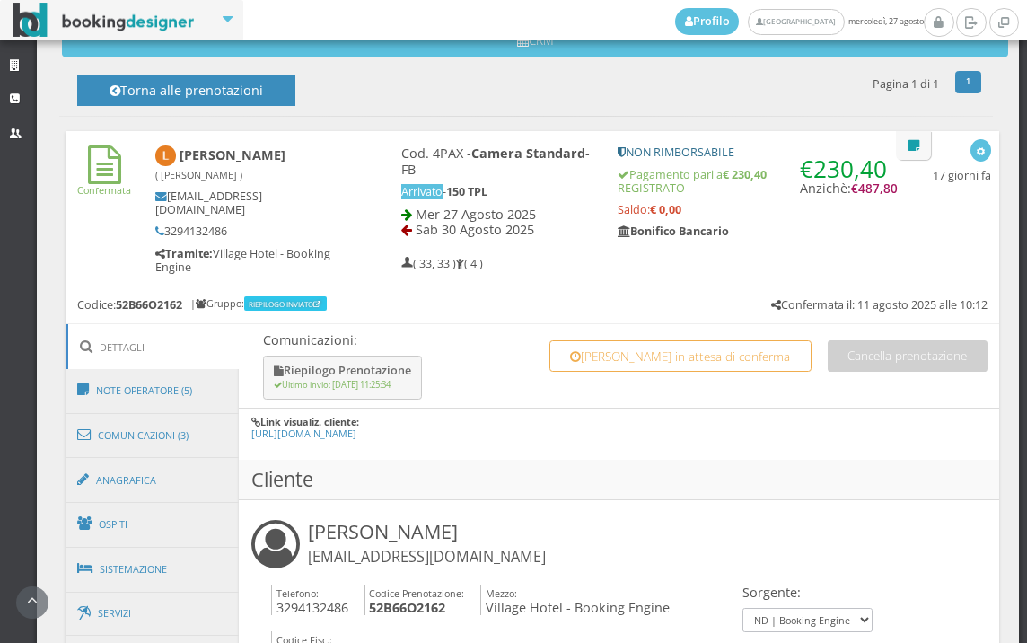
scroll to position [797, 0]
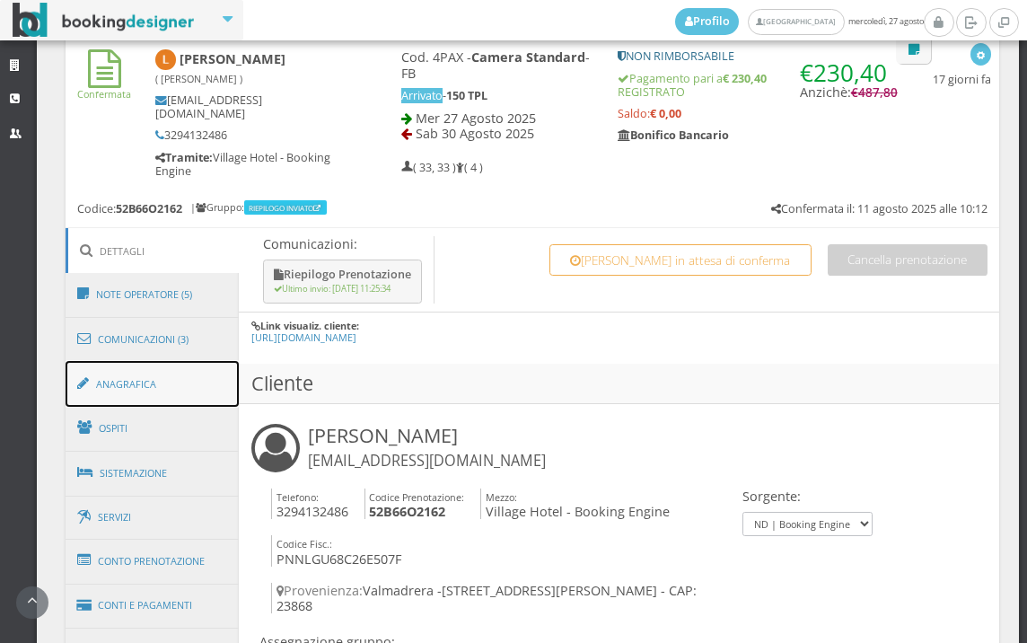
click at [160, 377] on link "Anagrafica" at bounding box center [153, 384] width 174 height 47
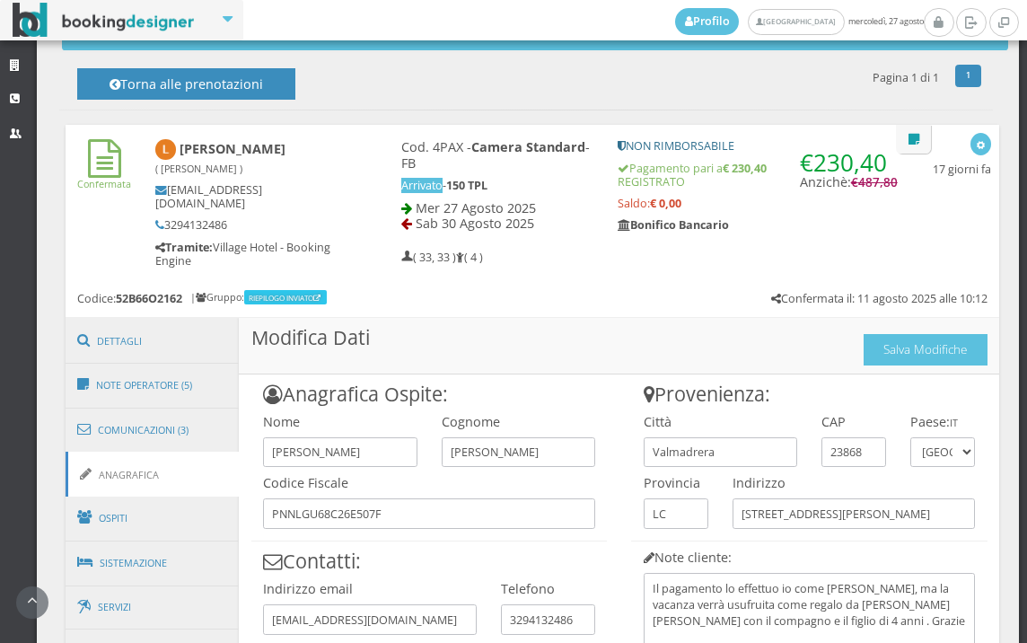
scroll to position [919, 0]
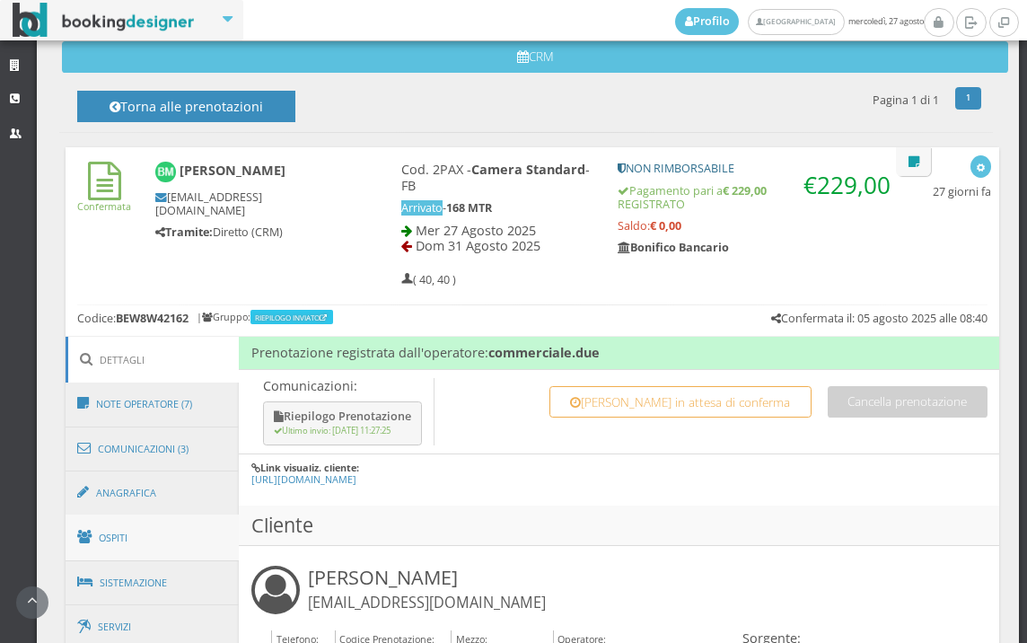
scroll to position [698, 0]
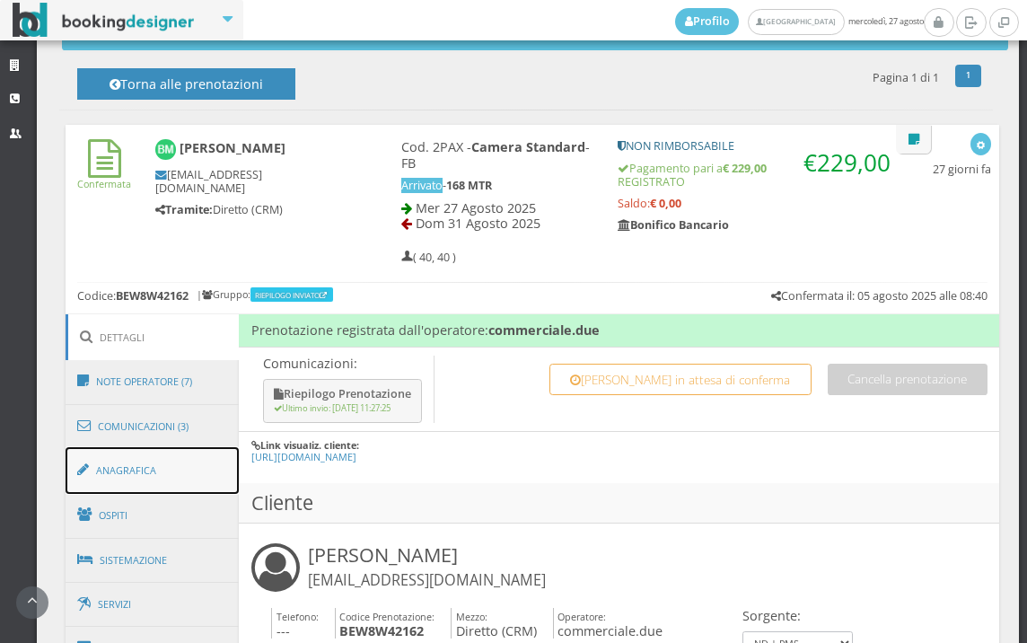
click at [198, 480] on link "Anagrafica" at bounding box center [153, 470] width 174 height 47
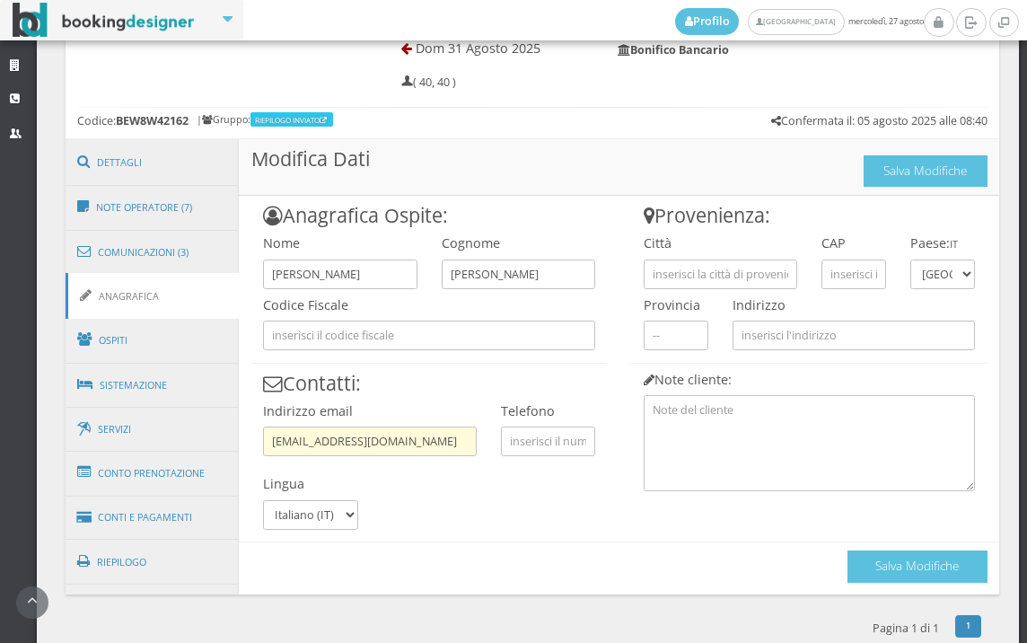
scroll to position [898, 0]
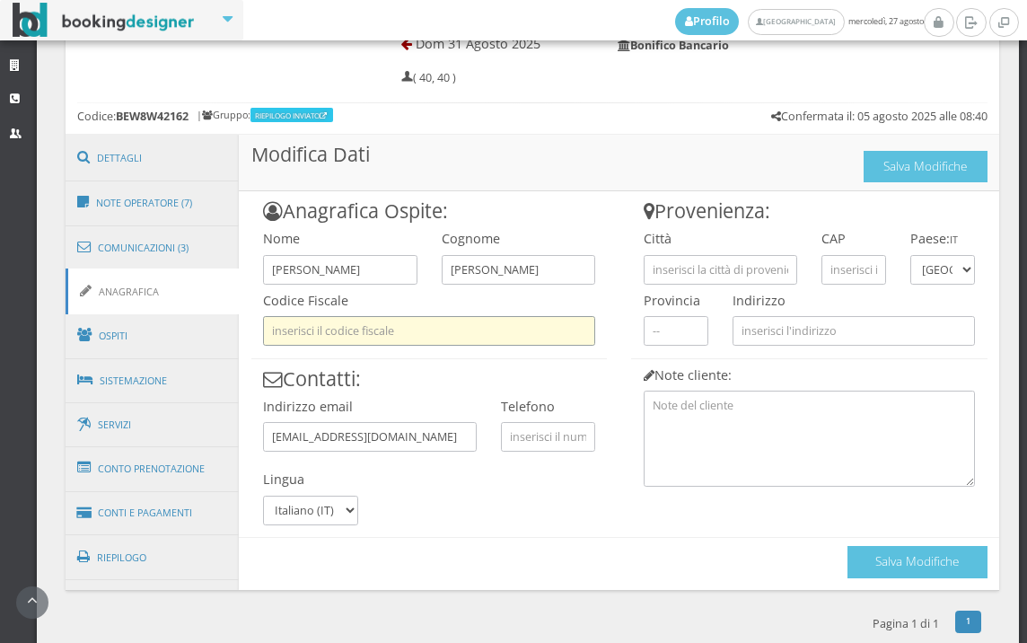
click at [424, 333] on input "text" at bounding box center [429, 331] width 332 height 30
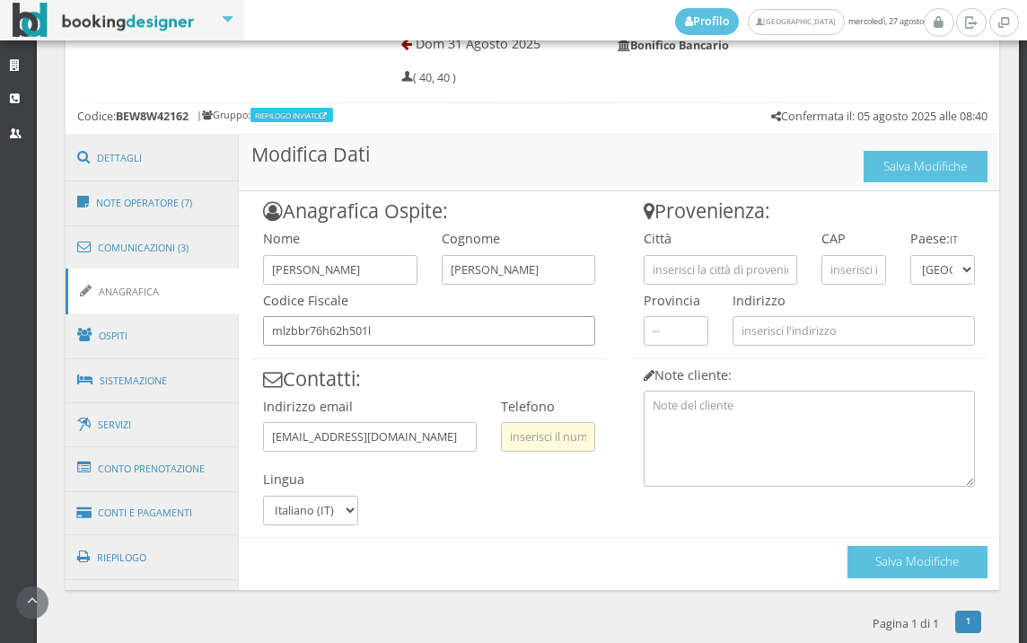
type input "mlzbbr76h62h501l"
click at [554, 439] on input "text" at bounding box center [548, 437] width 94 height 30
type input "3475737337"
click at [707, 261] on input "text" at bounding box center [721, 270] width 154 height 30
paste input "Pomezia"
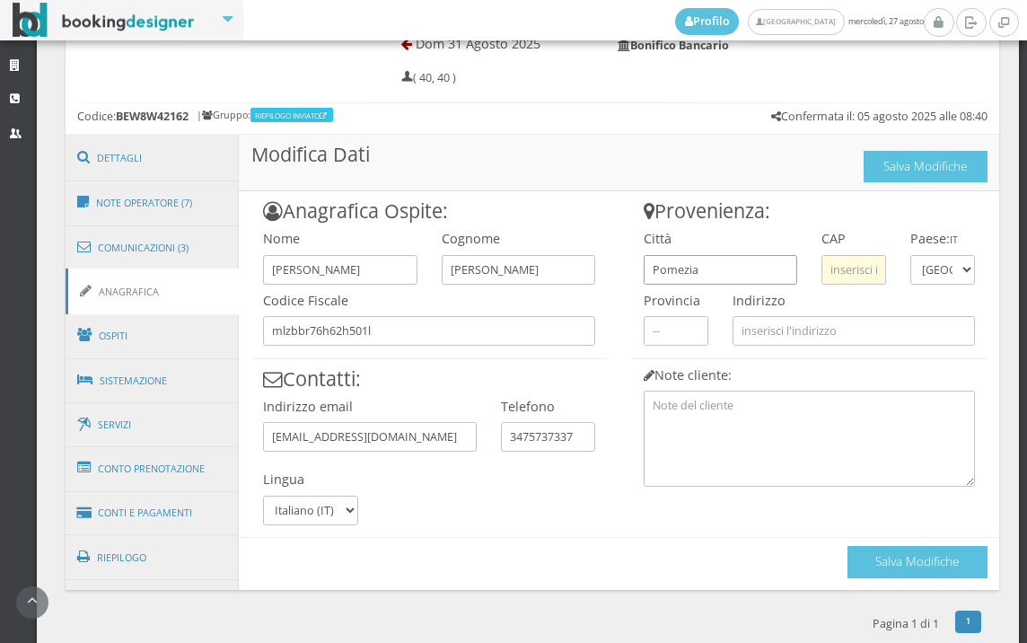
type input "Pomezia"
click at [839, 255] on input "text" at bounding box center [854, 270] width 65 height 30
type input "00071"
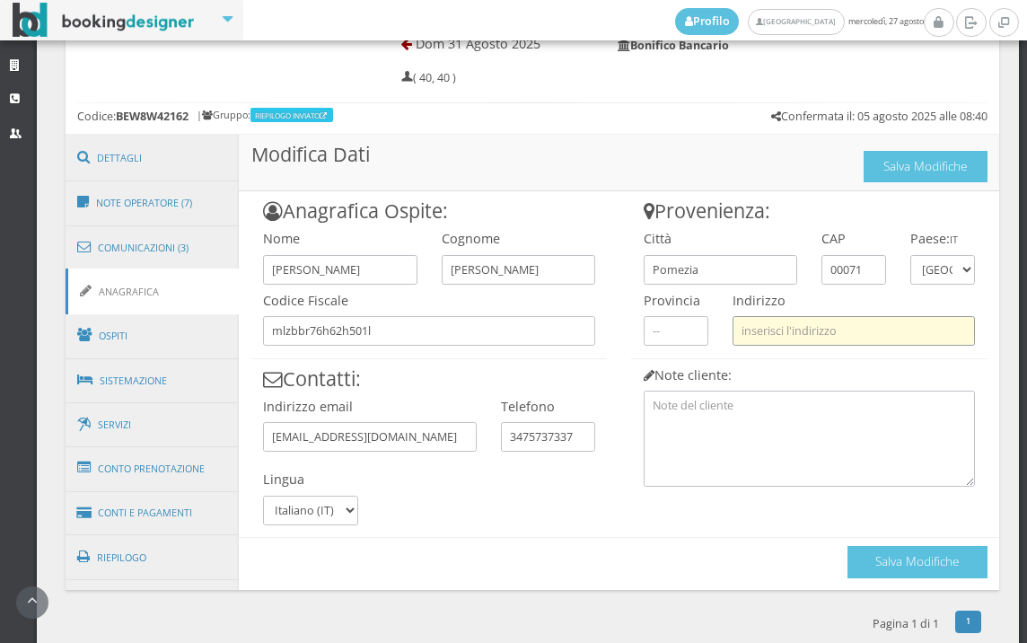
click at [817, 324] on input "text" at bounding box center [854, 331] width 242 height 30
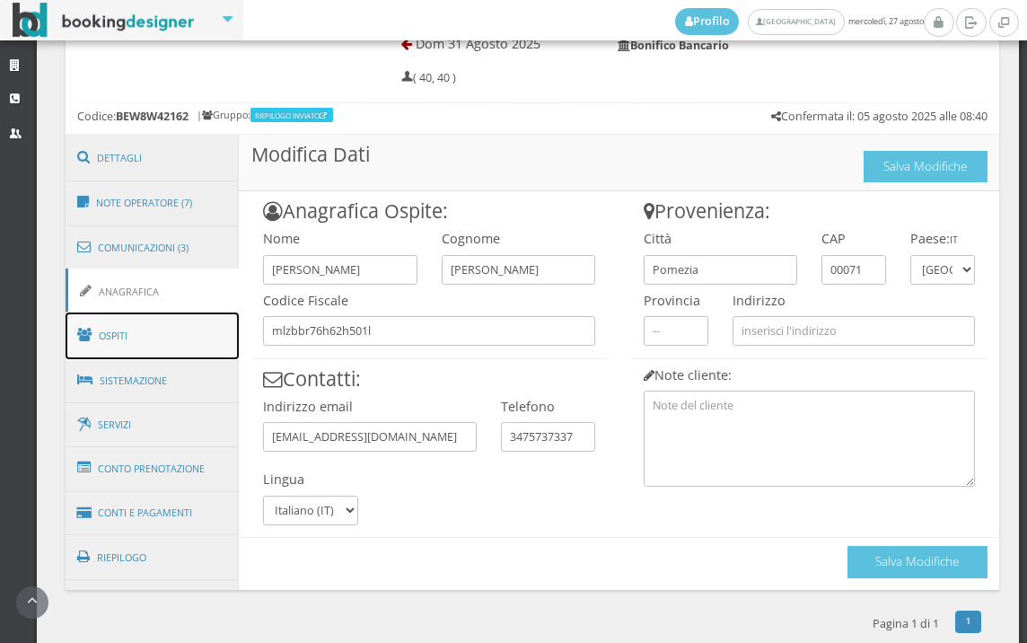
click at [66, 330] on link "Ospiti" at bounding box center [153, 335] width 174 height 47
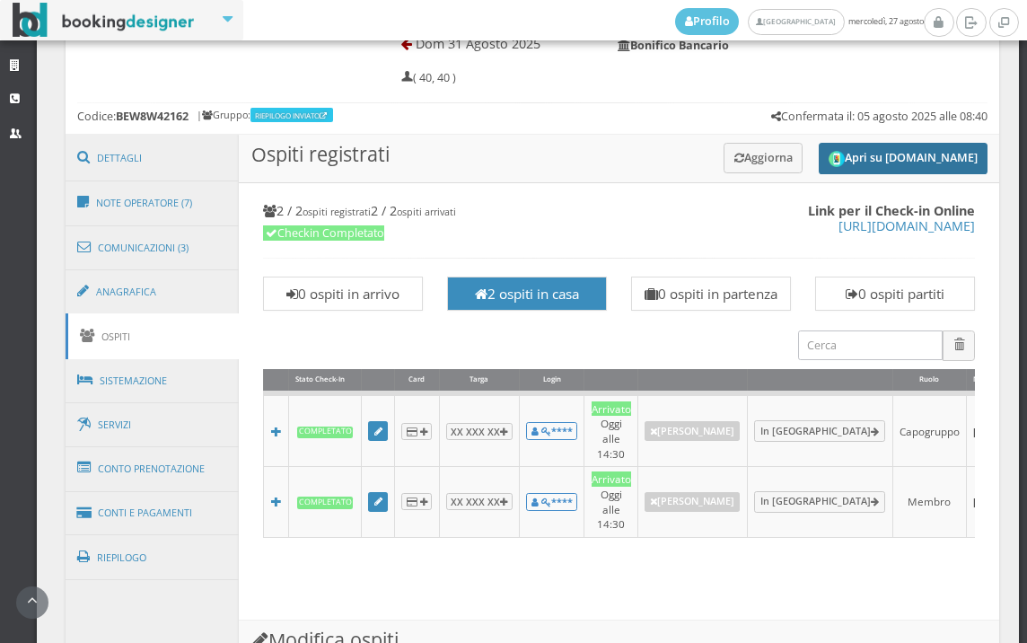
click at [892, 155] on button "Apri su [DOMAIN_NAME]" at bounding box center [903, 158] width 169 height 31
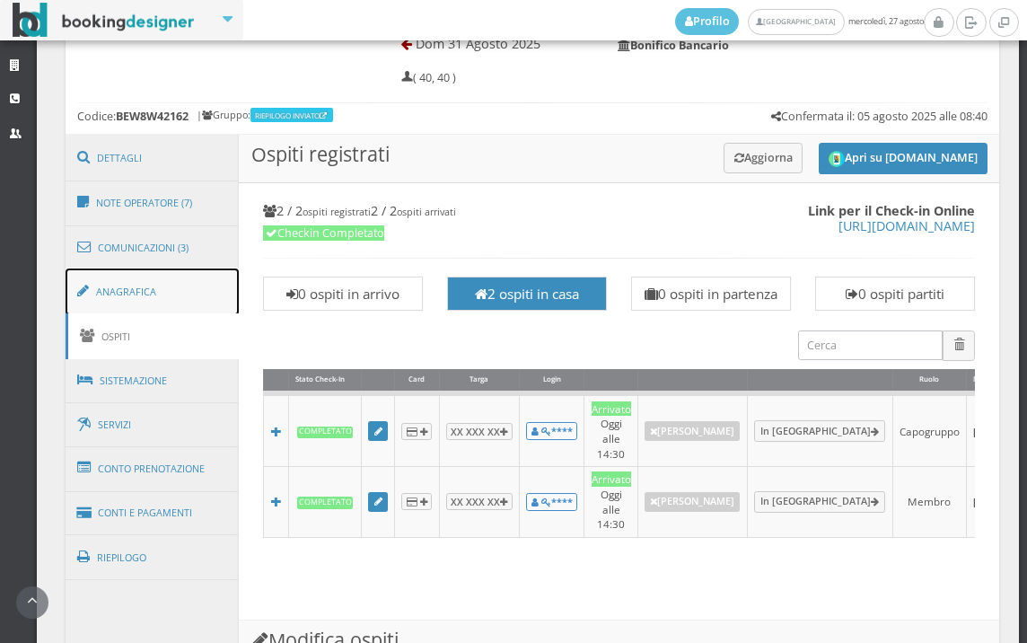
click at [185, 298] on link "Anagrafica" at bounding box center [153, 291] width 174 height 47
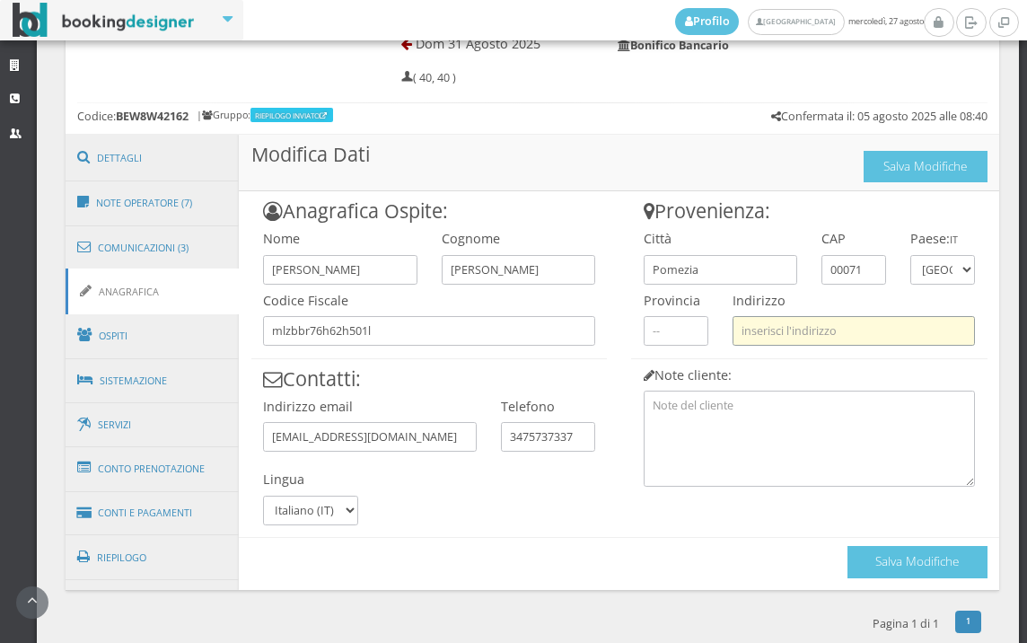
click at [786, 323] on input "text" at bounding box center [854, 331] width 242 height 30
paste input "Santorre di santarosa 8"
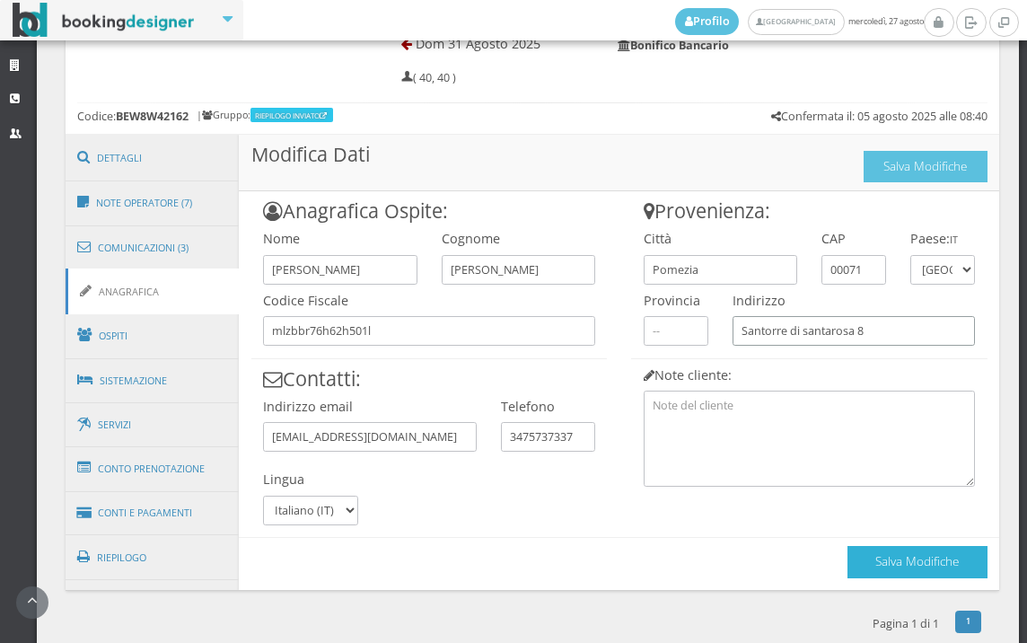
type input "Santorre di santarosa 8"
click at [870, 558] on button "Salva Modifiche" at bounding box center [918, 561] width 140 height 31
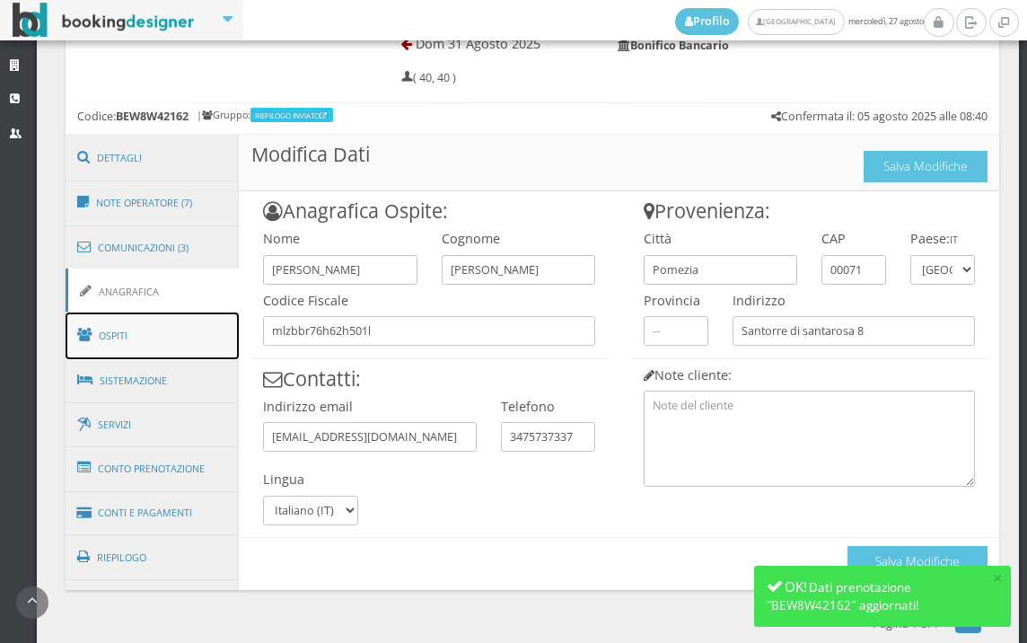
click at [209, 347] on link "Ospiti" at bounding box center [153, 335] width 174 height 47
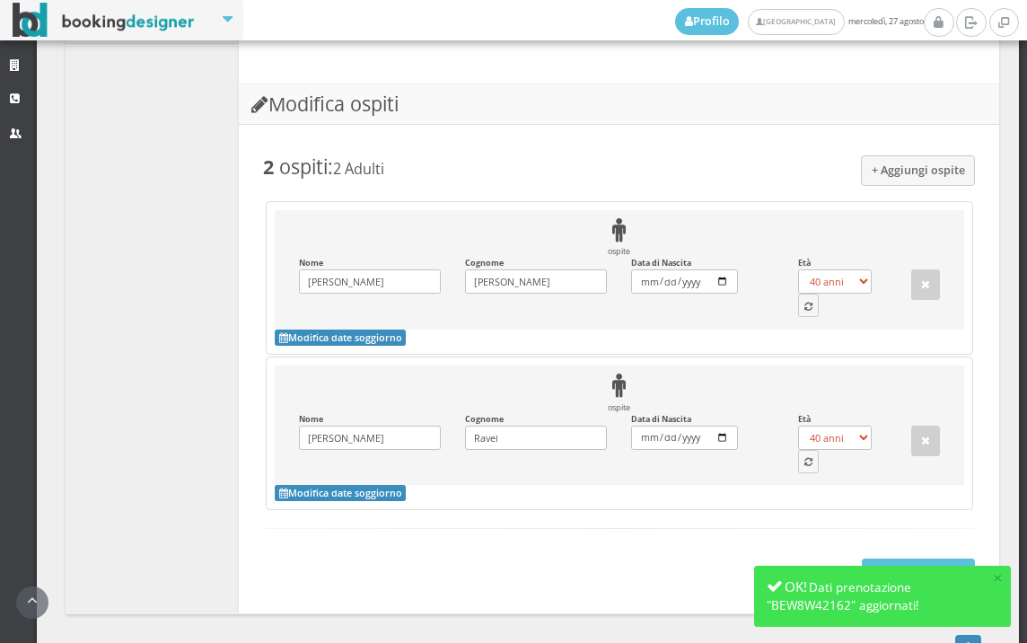
scroll to position [1496, 0]
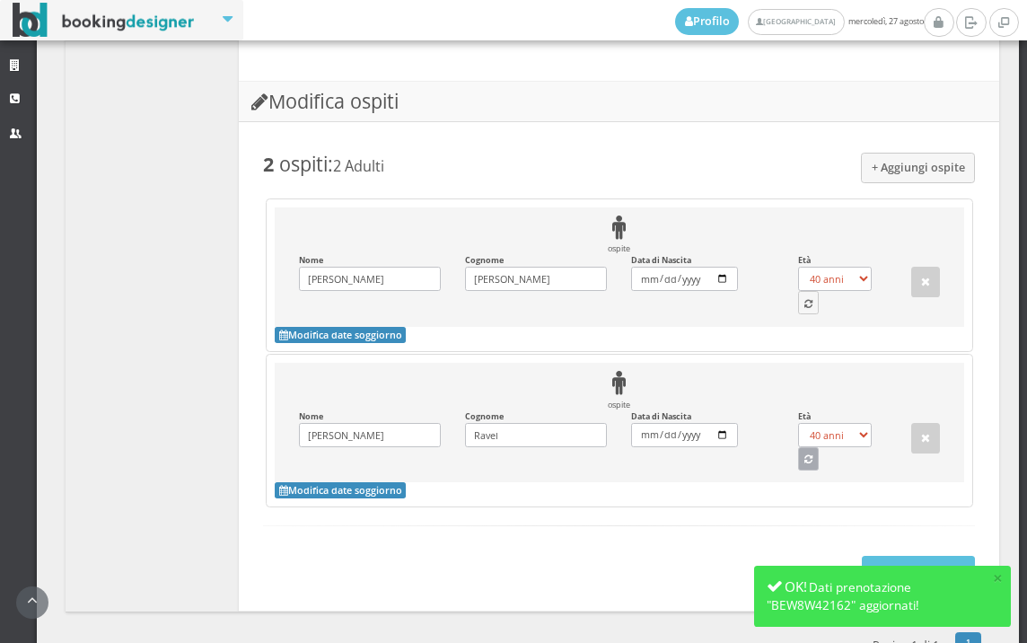
click at [804, 456] on icon "button" at bounding box center [808, 460] width 8 height 10
select select "55"
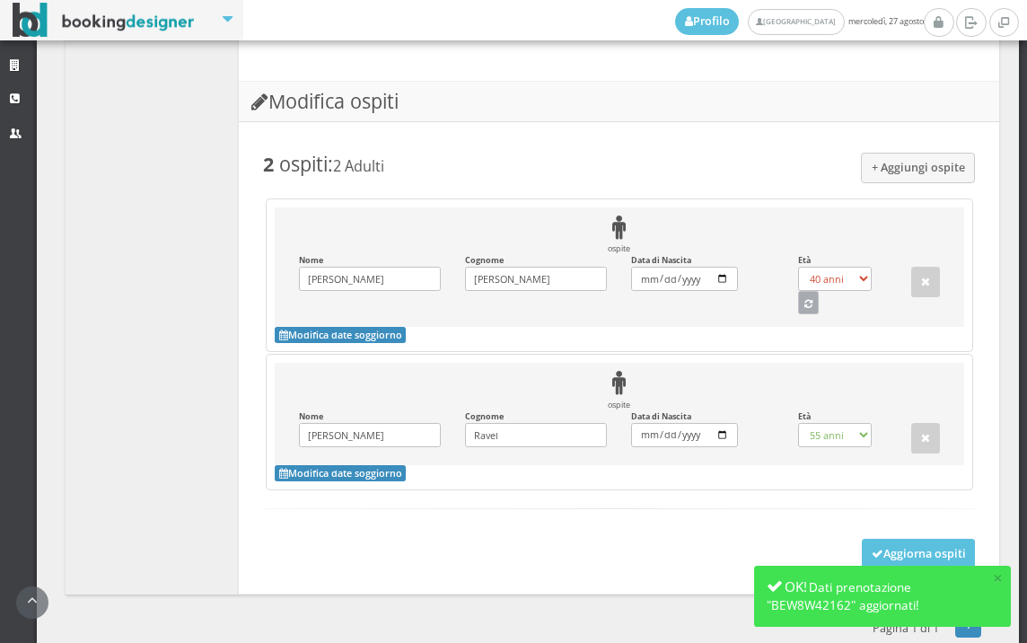
click at [808, 311] on button "button" at bounding box center [809, 302] width 22 height 23
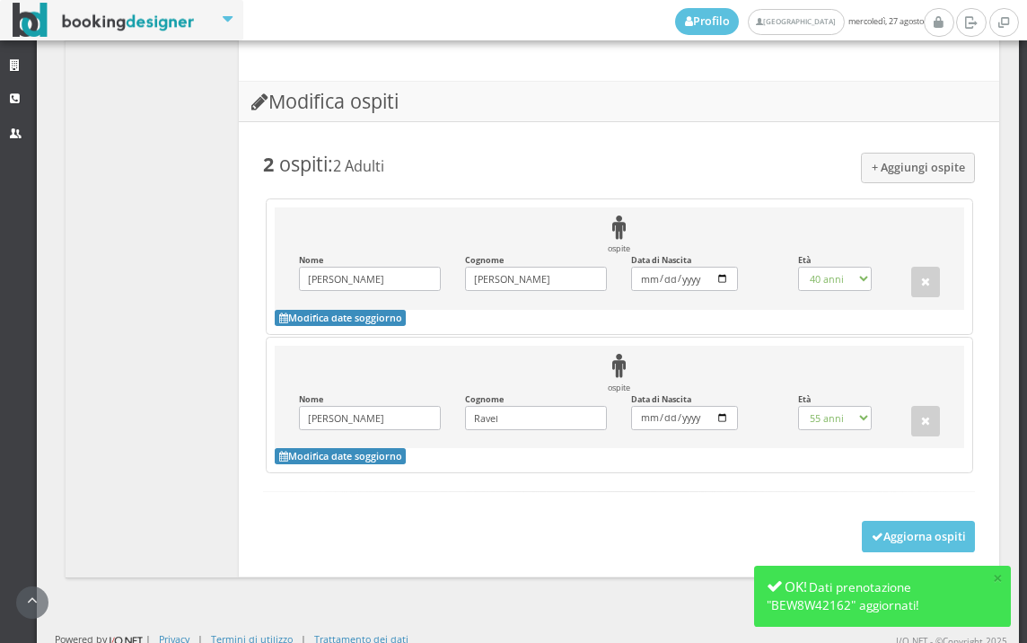
select select "49"
click at [862, 543] on button "Aggiorna ospiti" at bounding box center [919, 536] width 114 height 31
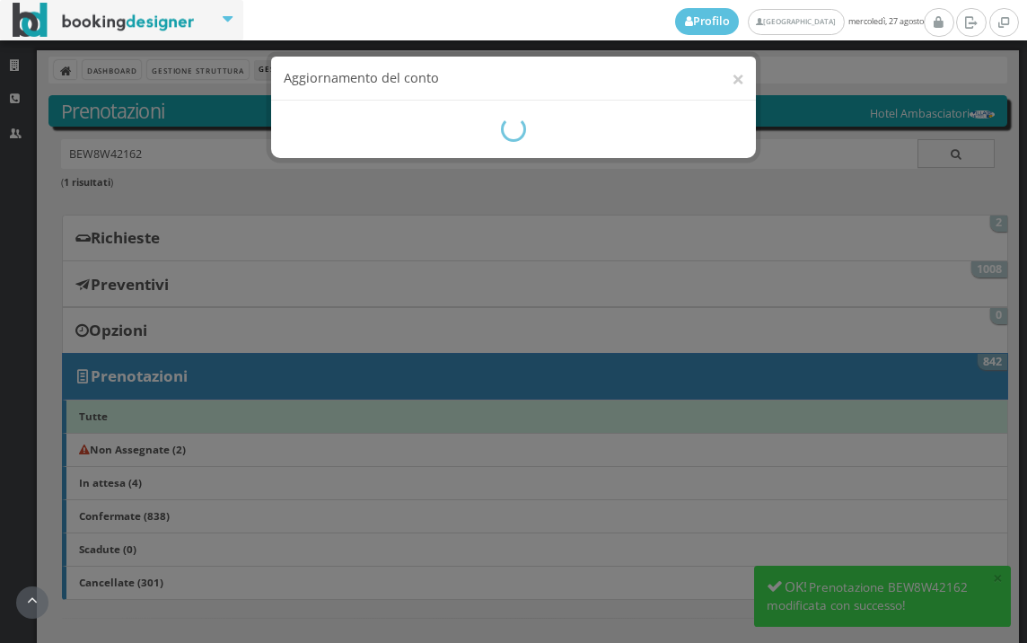
scroll to position [399, 0]
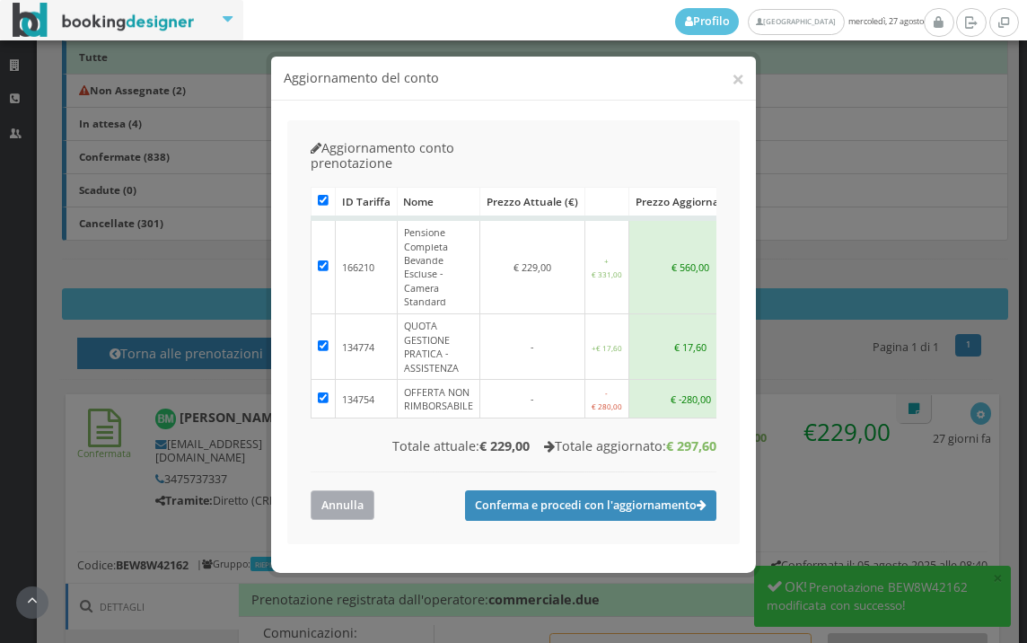
click at [373, 490] on button "Annulla" at bounding box center [343, 505] width 64 height 30
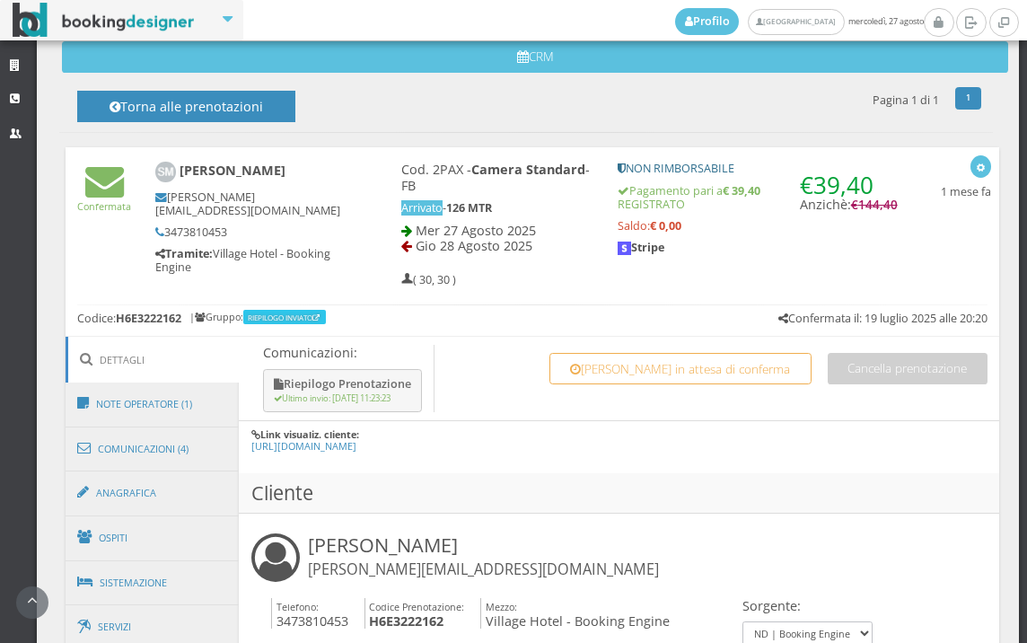
scroll to position [1097, 0]
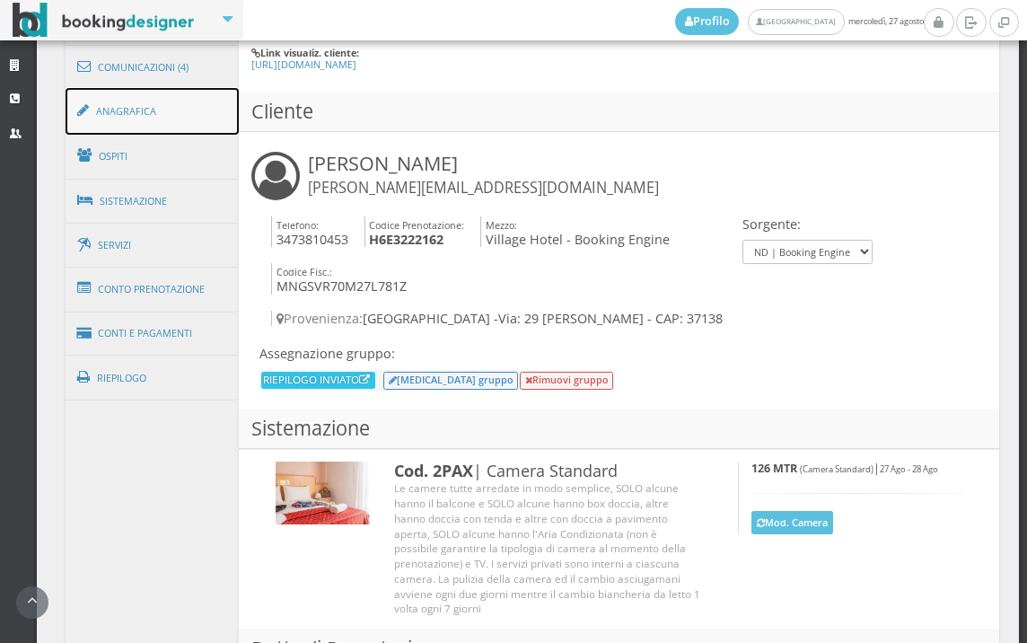
click at [208, 102] on link "Anagrafica" at bounding box center [153, 111] width 174 height 47
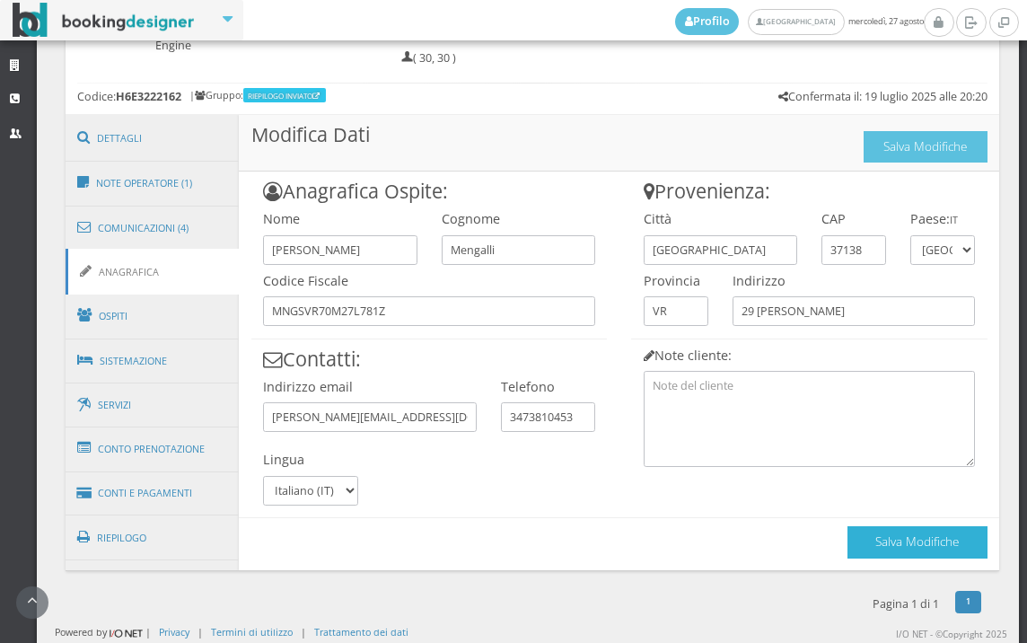
click at [860, 538] on button "Salva Modifiche" at bounding box center [918, 541] width 140 height 31
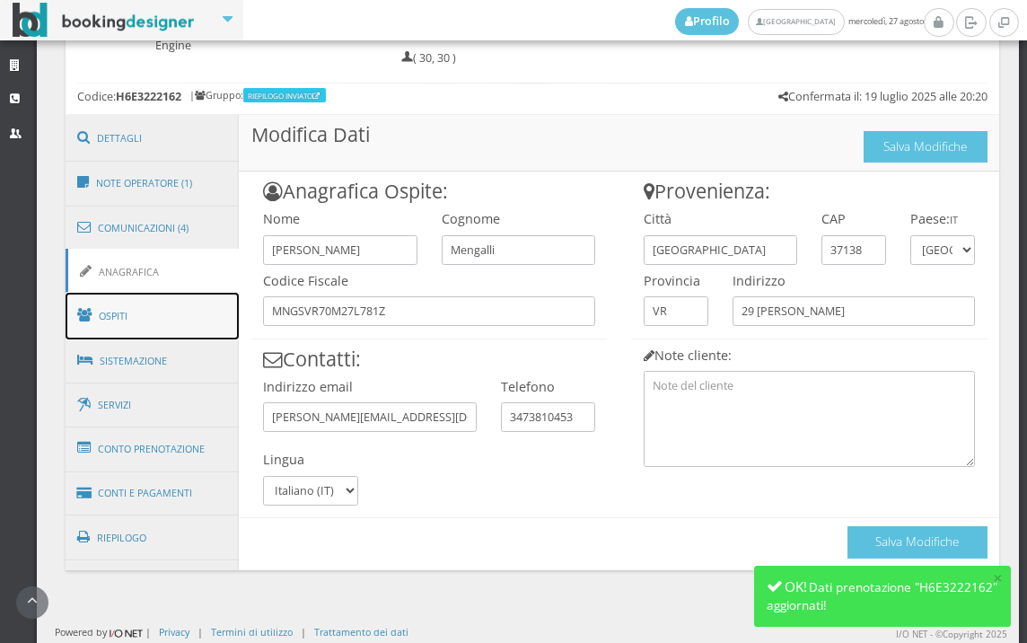
click at [124, 298] on link "Ospiti" at bounding box center [153, 316] width 174 height 47
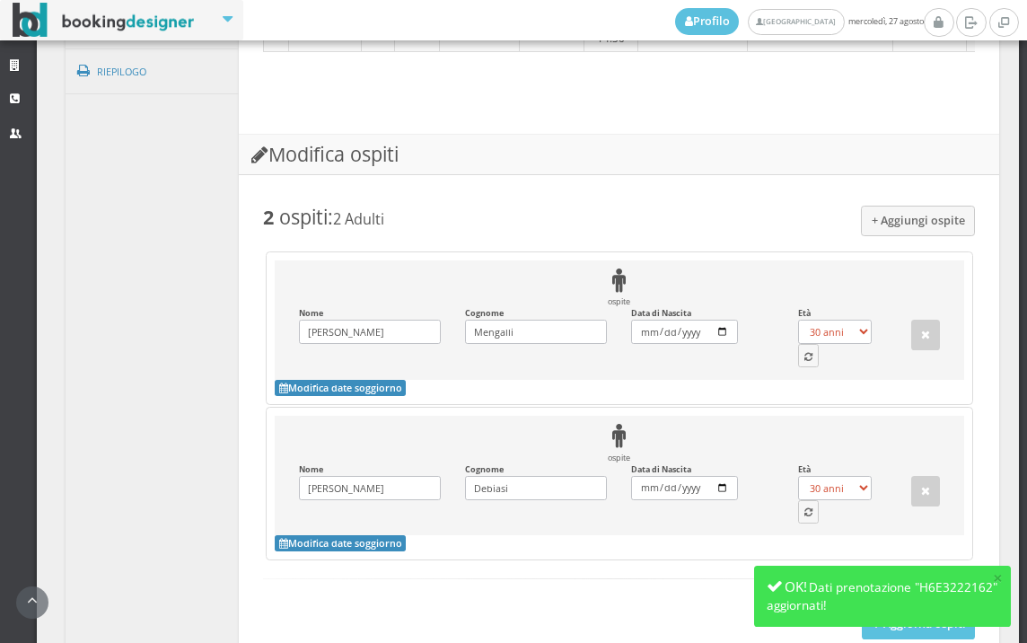
scroll to position [1518, 0]
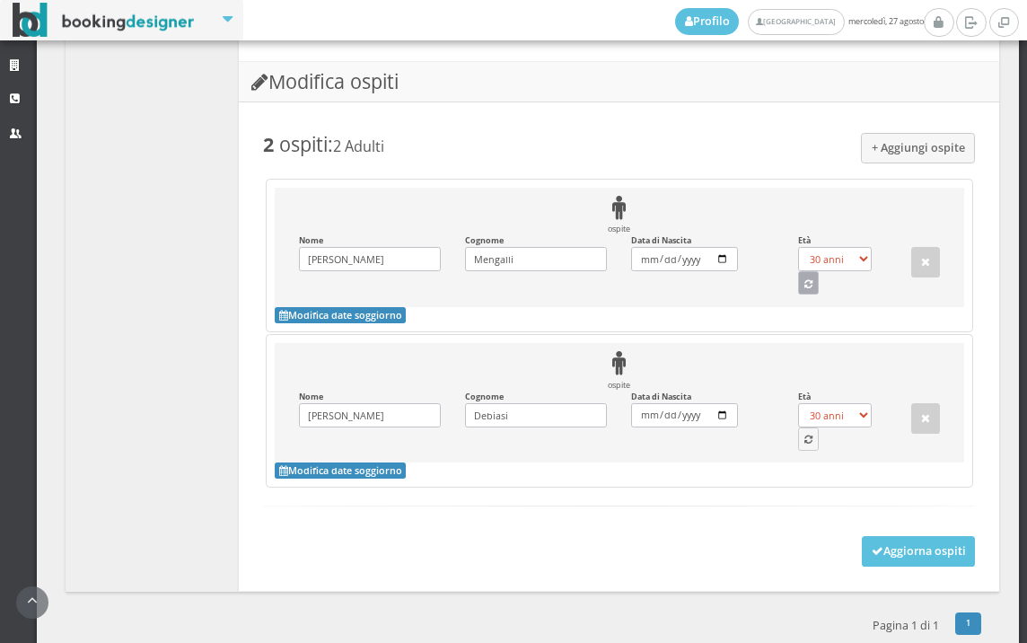
drag, startPoint x: 795, startPoint y: 280, endPoint x: 795, endPoint y: 314, distance: 34.1
click at [804, 280] on icon "button" at bounding box center [808, 285] width 8 height 10
select select "55"
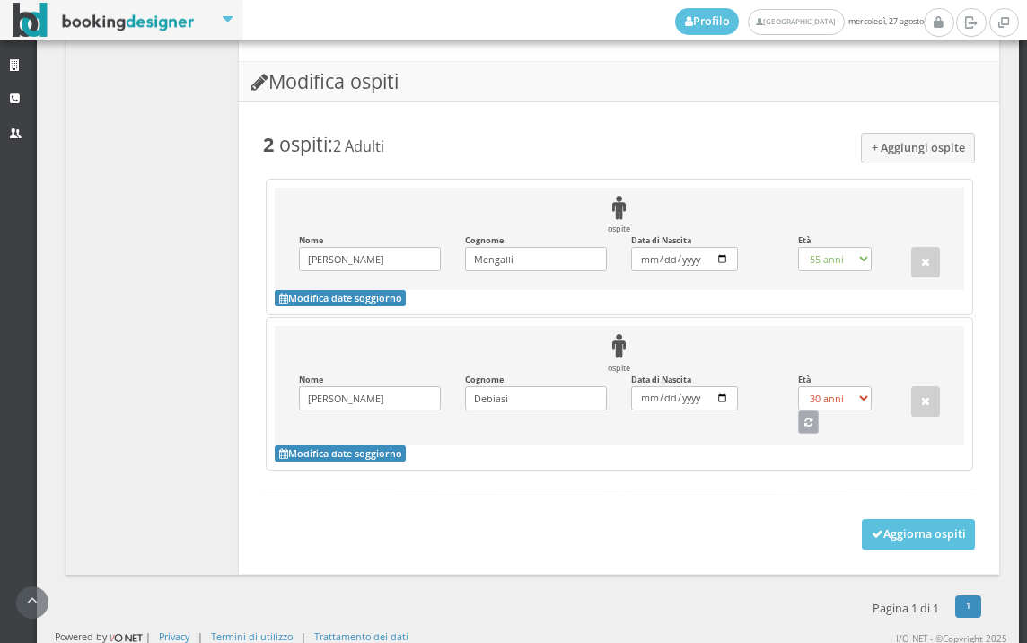
click at [798, 417] on button "button" at bounding box center [809, 421] width 22 height 23
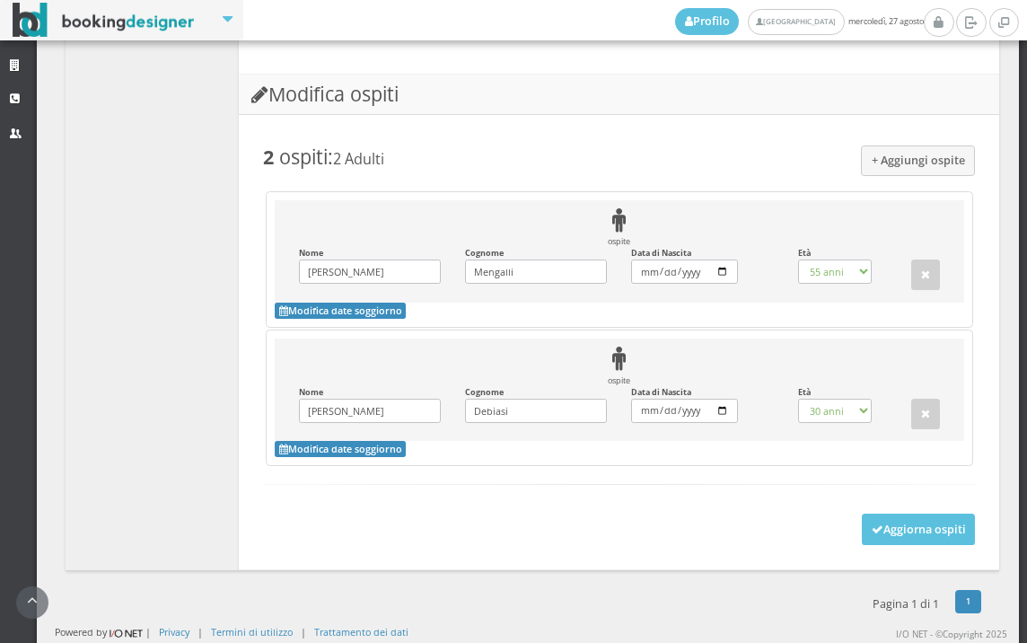
scroll to position [1504, 0]
select select "59"
click at [874, 517] on button "Aggiorna ospiti" at bounding box center [919, 529] width 114 height 31
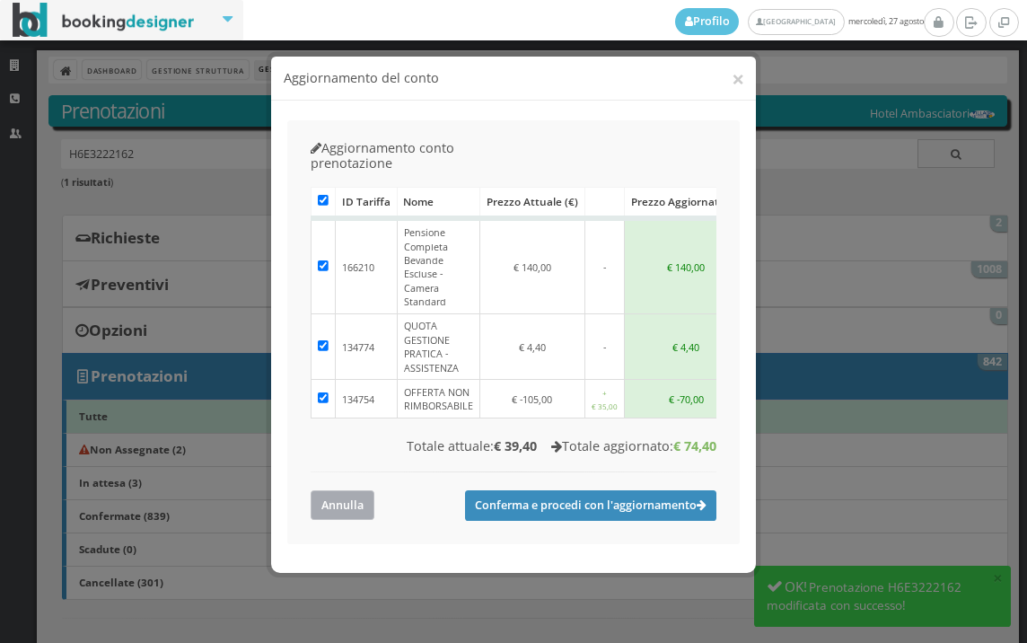
click at [322, 490] on button "Annulla" at bounding box center [343, 505] width 64 height 30
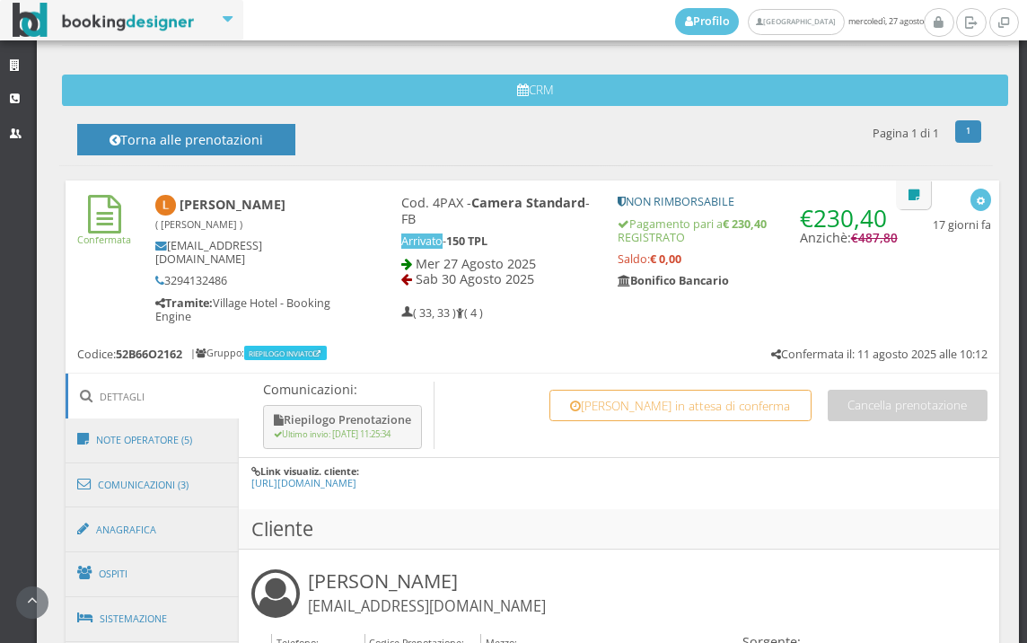
scroll to position [1169, 0]
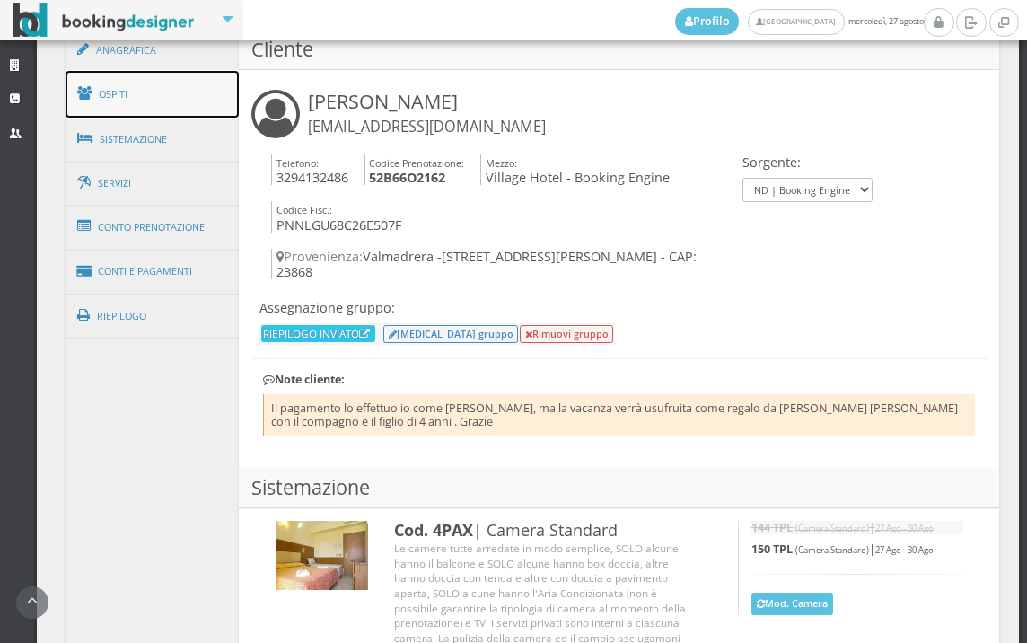
click at [198, 96] on link "Ospiti" at bounding box center [153, 94] width 174 height 47
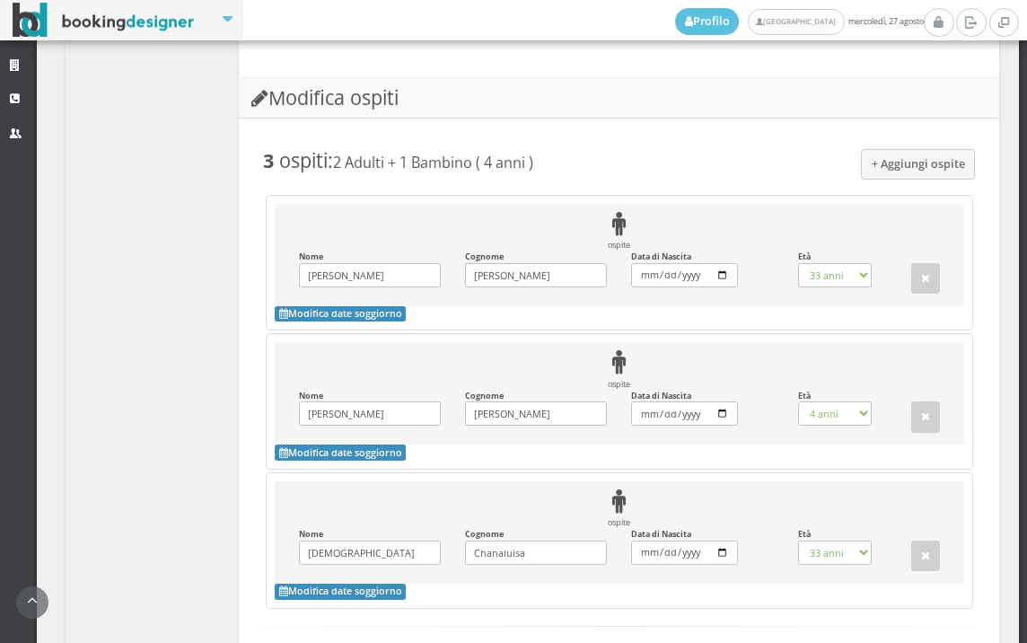
scroll to position [1719, 0]
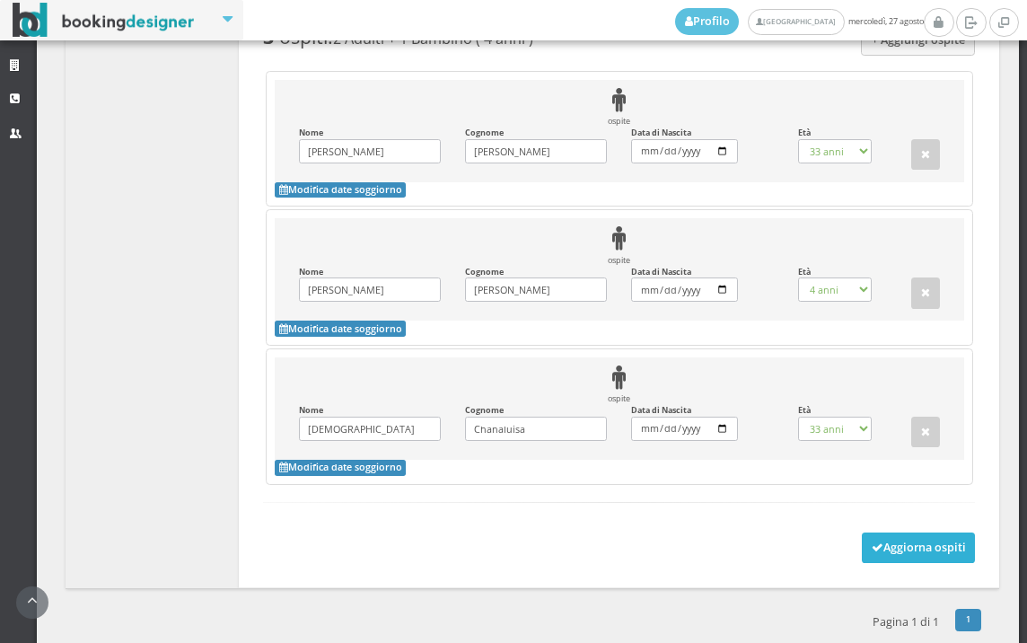
click at [920, 532] on button "Aggiorna ospiti" at bounding box center [919, 547] width 114 height 31
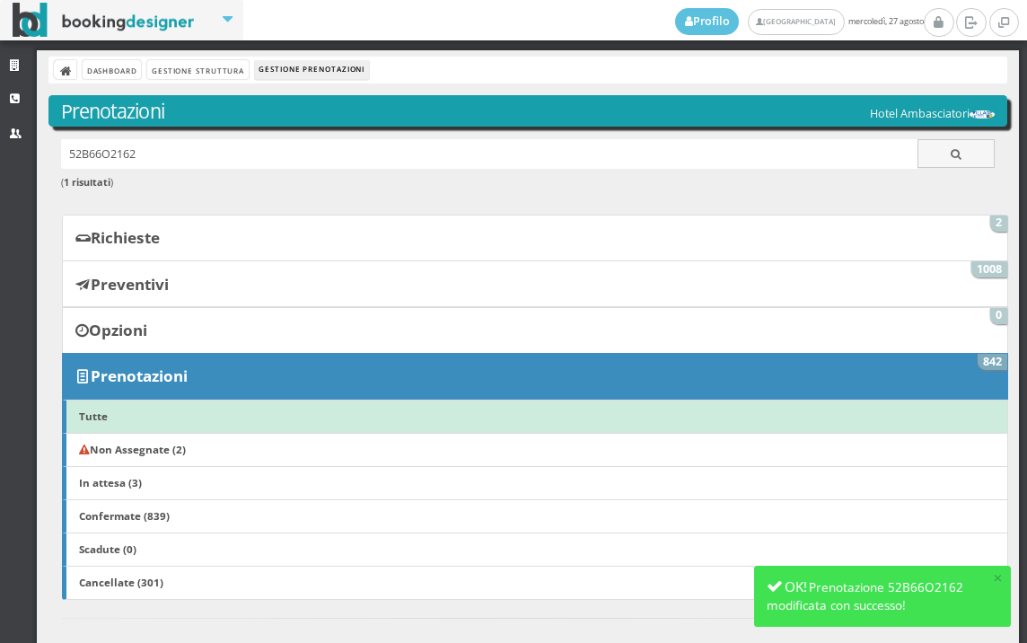
scroll to position [399, 0]
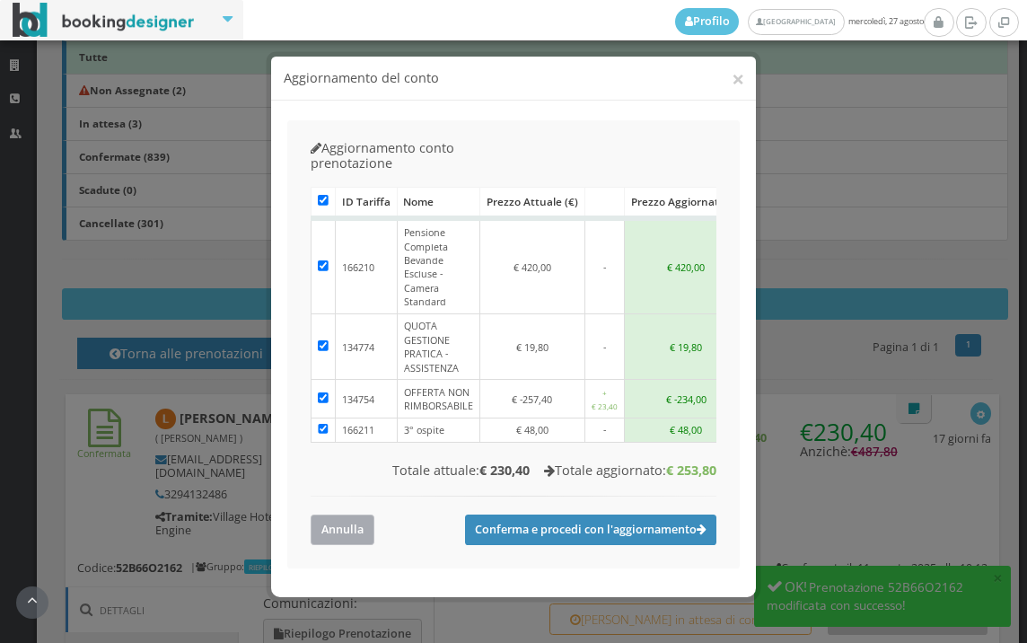
click at [355, 514] on button "Annulla" at bounding box center [343, 529] width 64 height 30
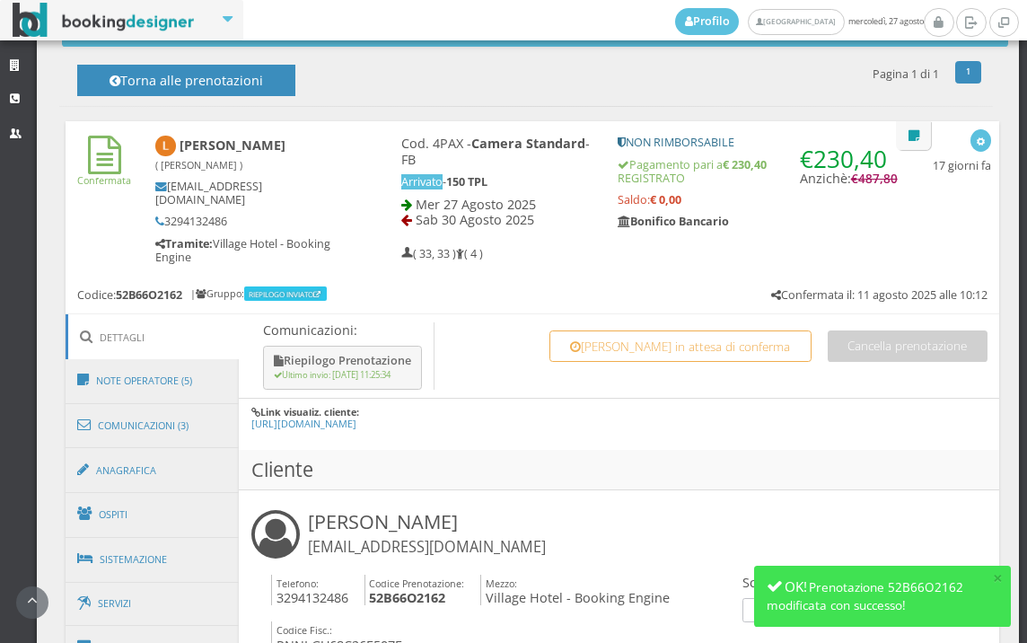
scroll to position [898, 0]
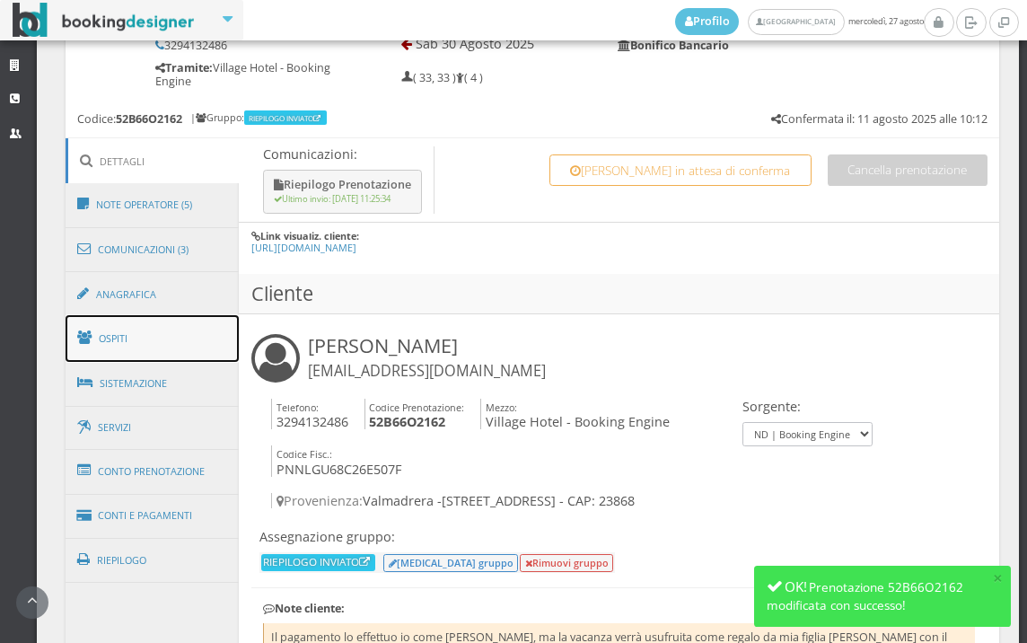
click at [136, 335] on link "Ospiti" at bounding box center [153, 338] width 174 height 47
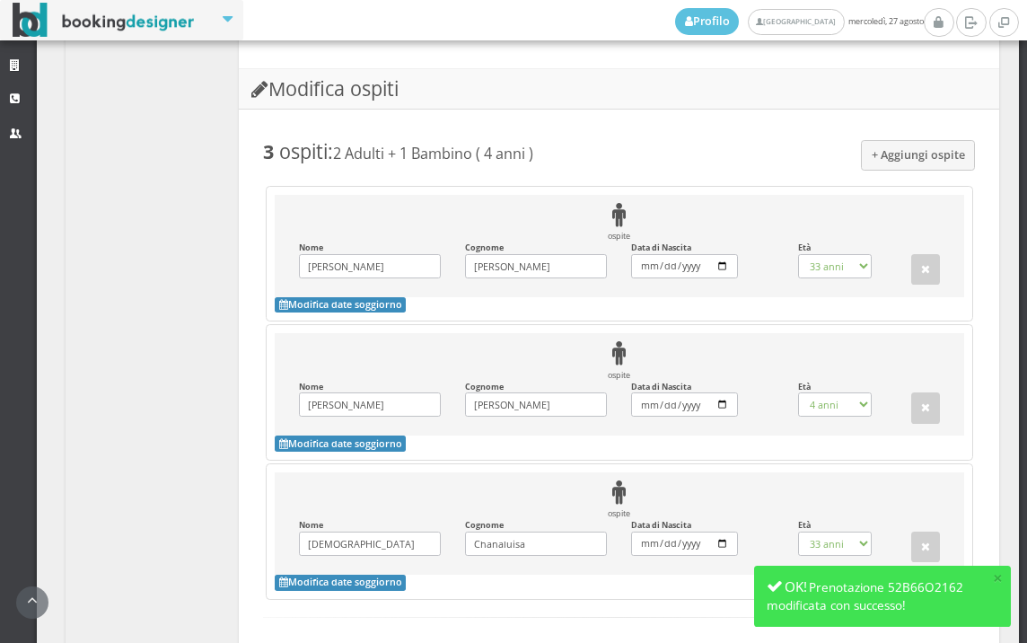
scroll to position [1719, 0]
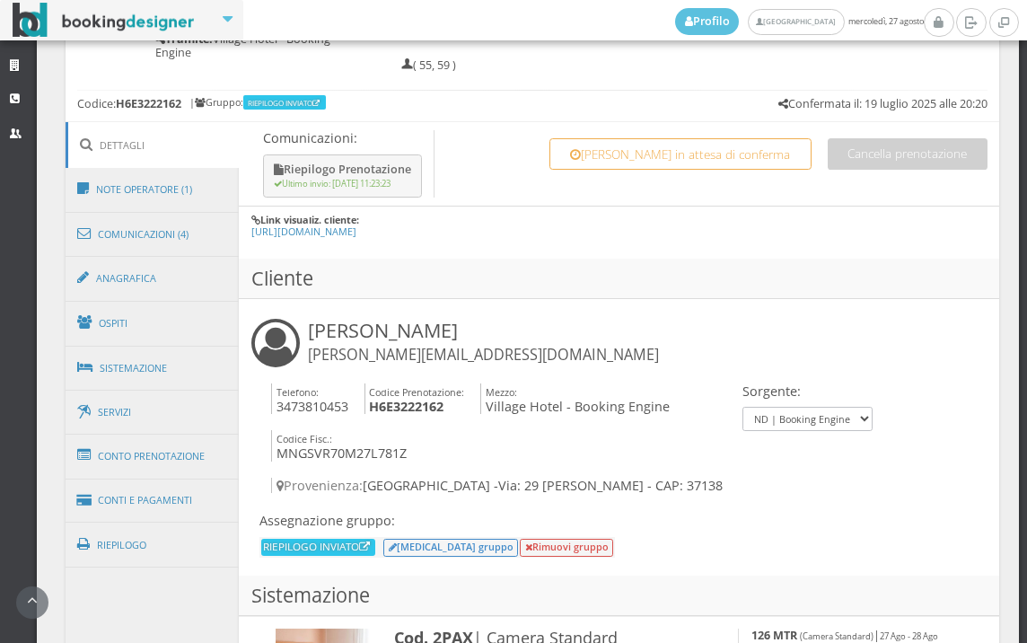
scroll to position [1169, 0]
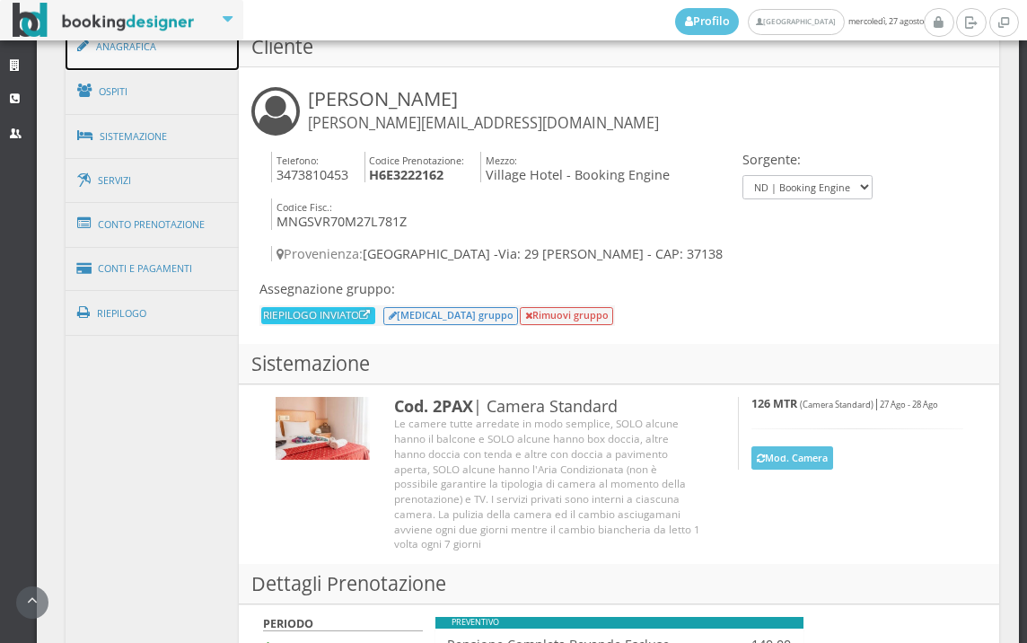
click at [189, 44] on link "Anagrafica" at bounding box center [153, 46] width 174 height 47
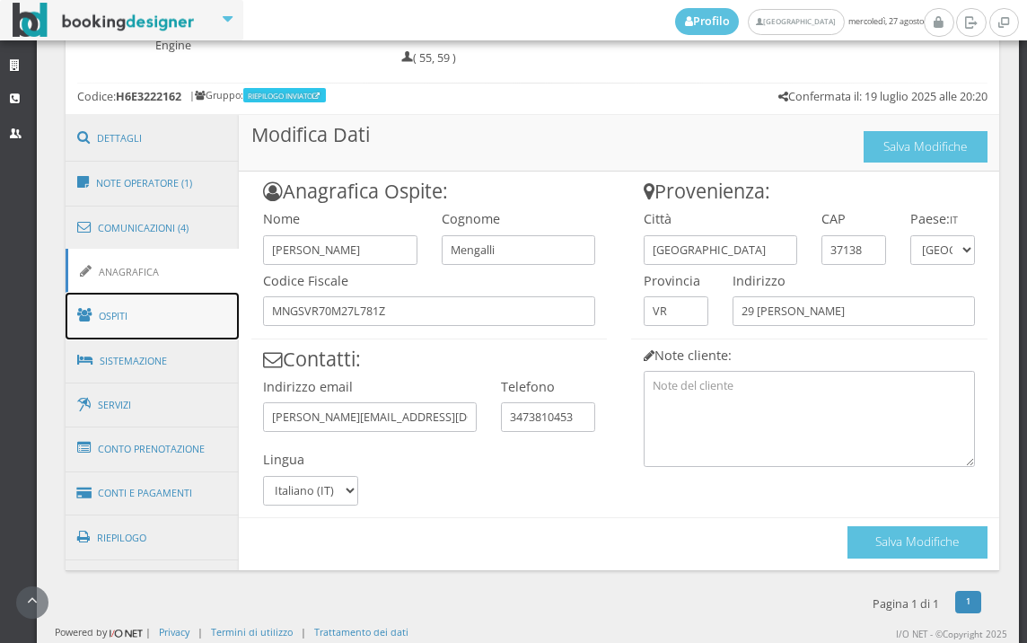
click at [124, 325] on link "Ospiti" at bounding box center [153, 316] width 174 height 47
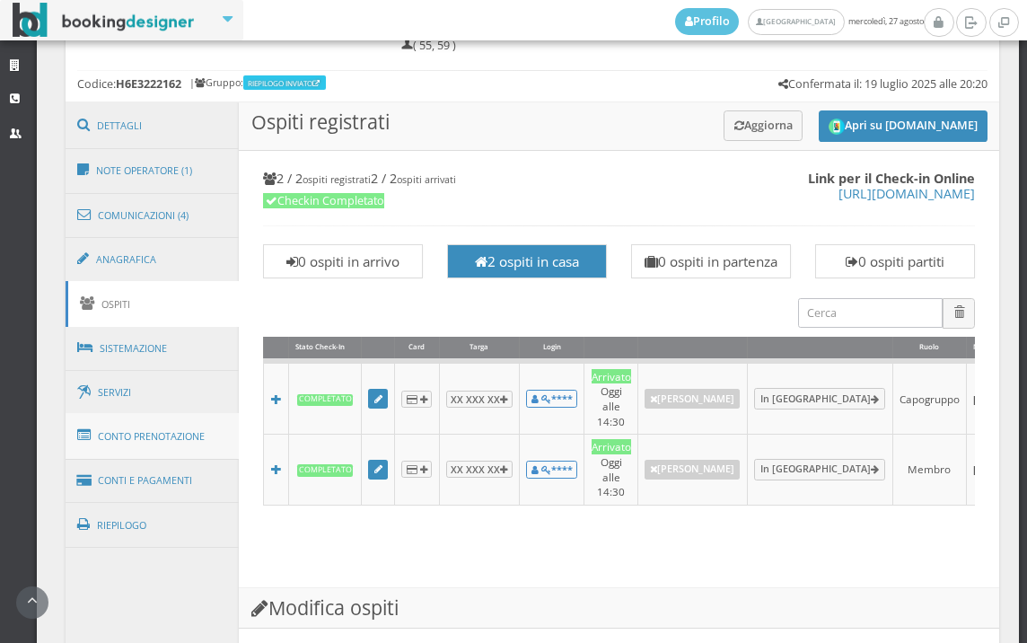
scroll to position [1019, 0]
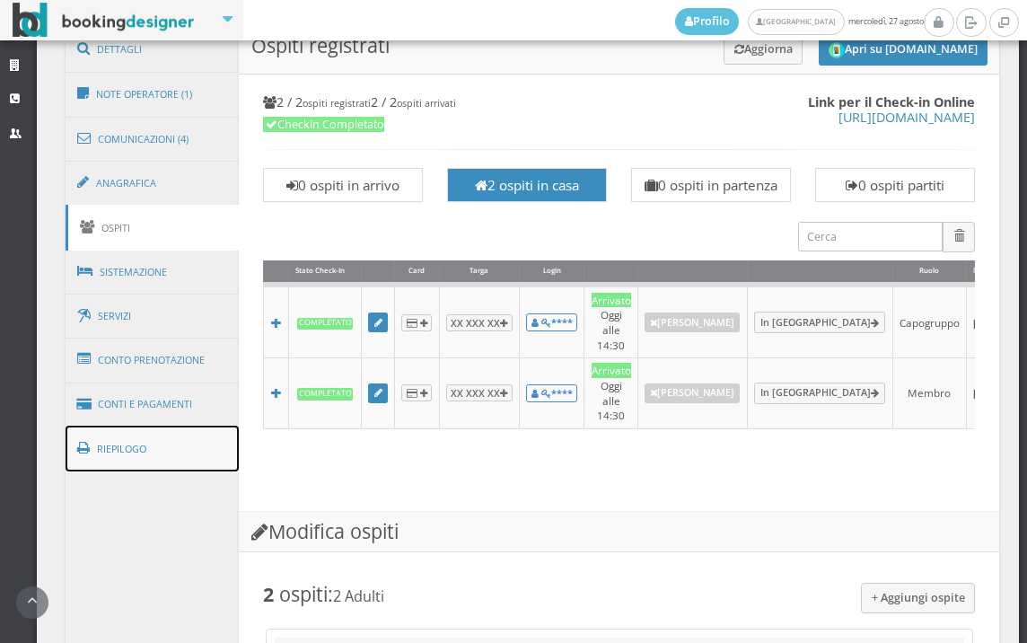
click at [113, 435] on link "Riepilogo" at bounding box center [153, 449] width 174 height 47
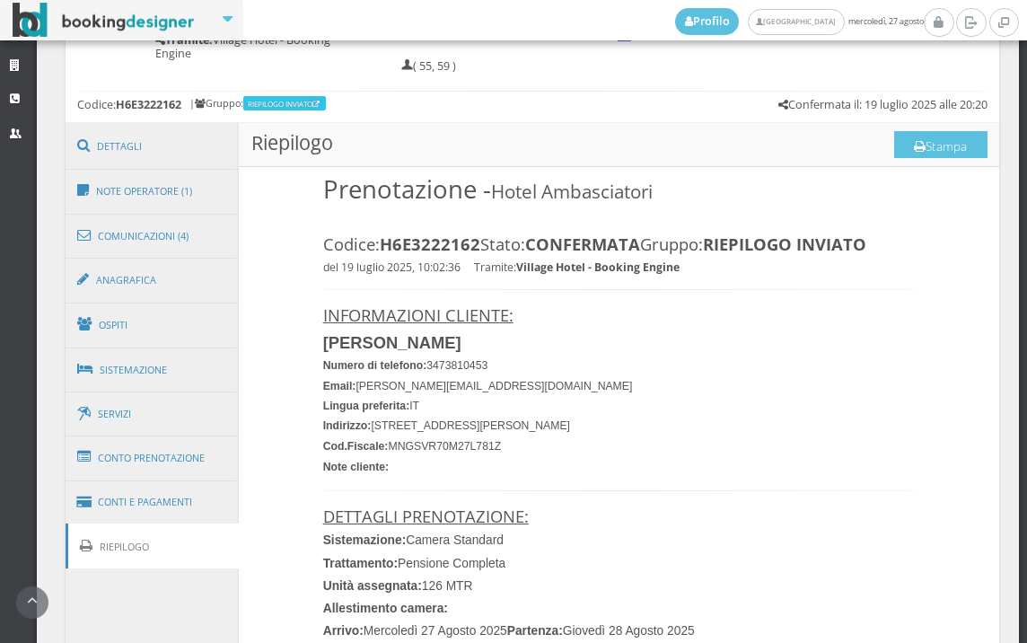
scroll to position [720, 0]
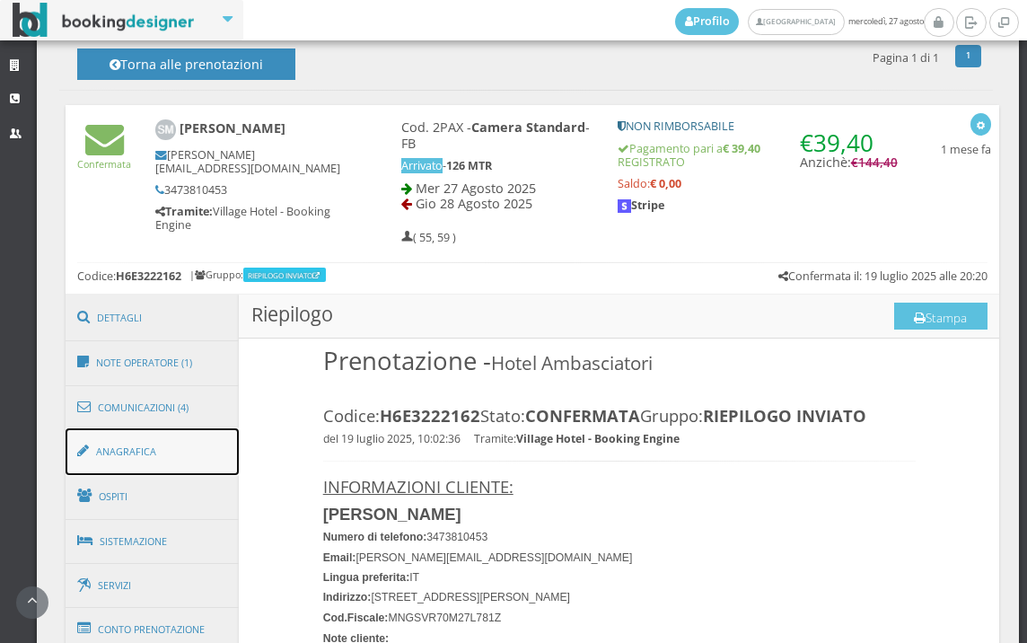
click at [138, 469] on link "Anagrafica" at bounding box center [153, 451] width 174 height 47
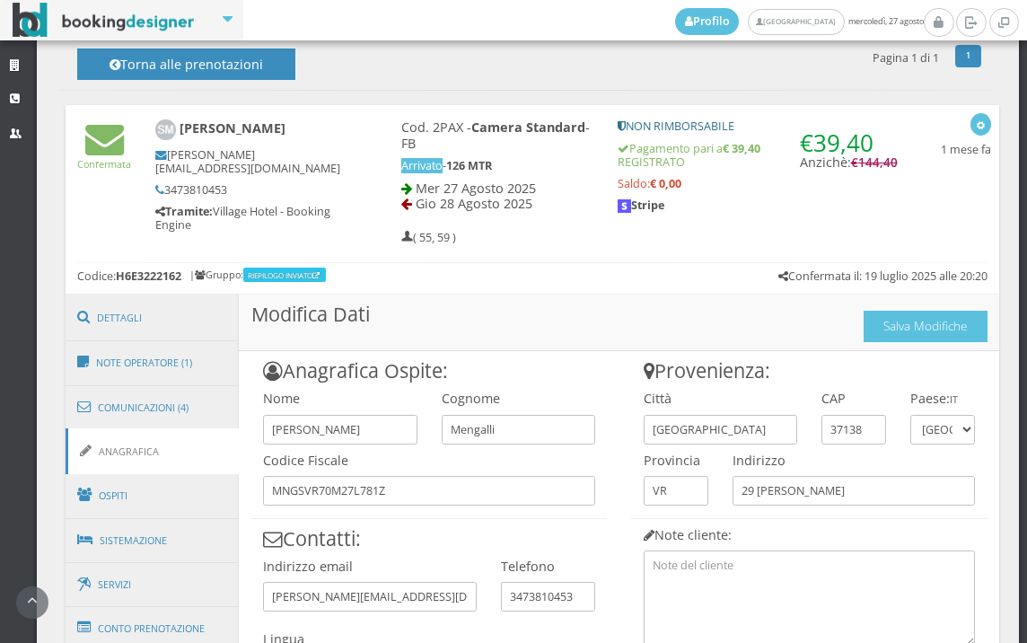
scroll to position [919, 0]
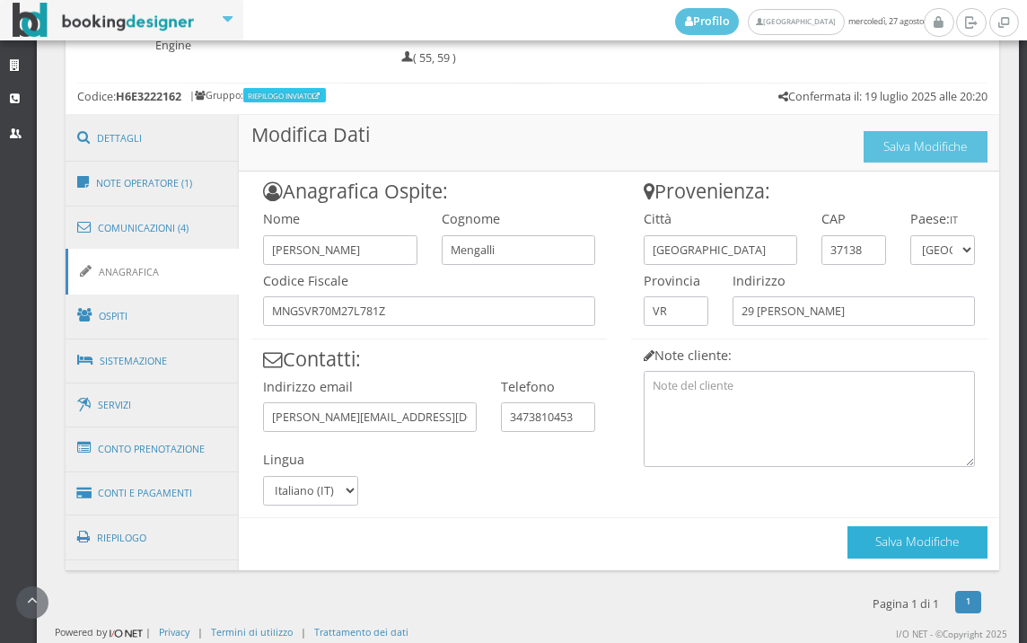
click at [848, 554] on button "Salva Modifiche" at bounding box center [918, 541] width 140 height 31
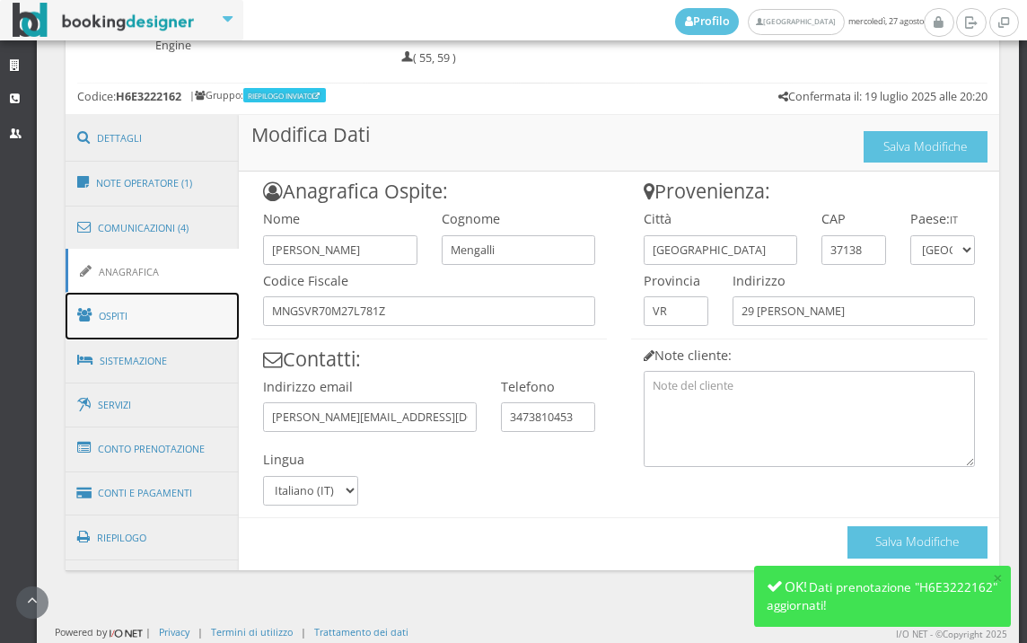
click at [194, 306] on link "Ospiti" at bounding box center [153, 316] width 174 height 47
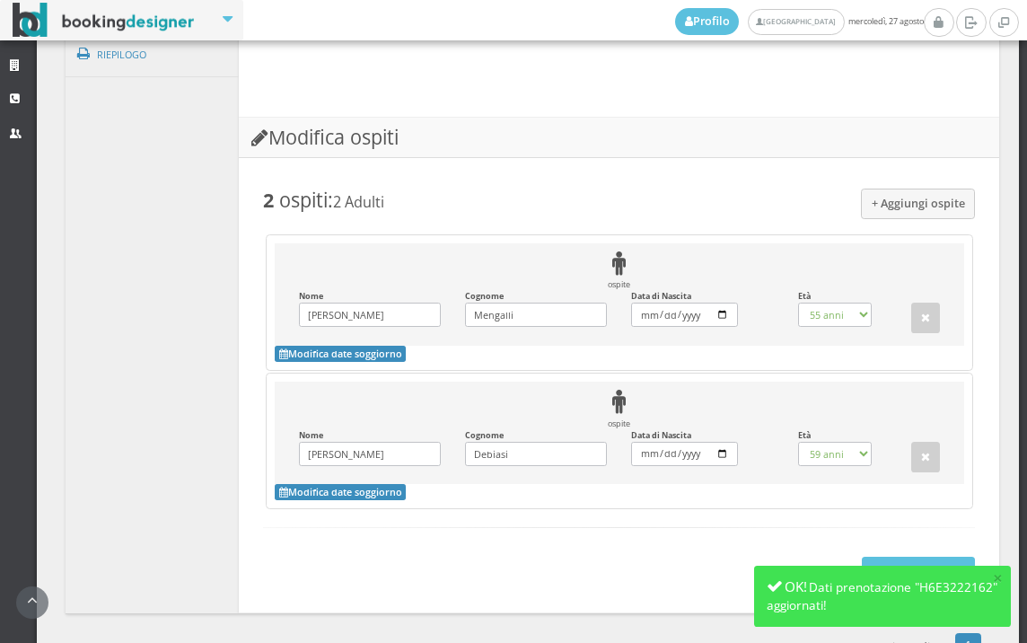
scroll to position [1504, 0]
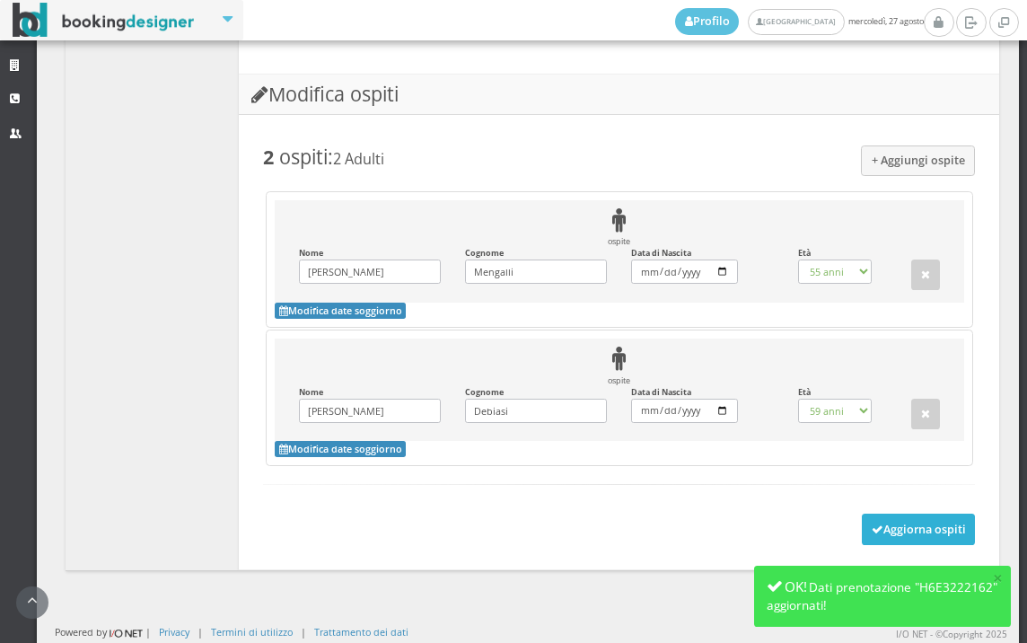
click at [885, 523] on button "Aggiorna ospiti" at bounding box center [919, 529] width 114 height 31
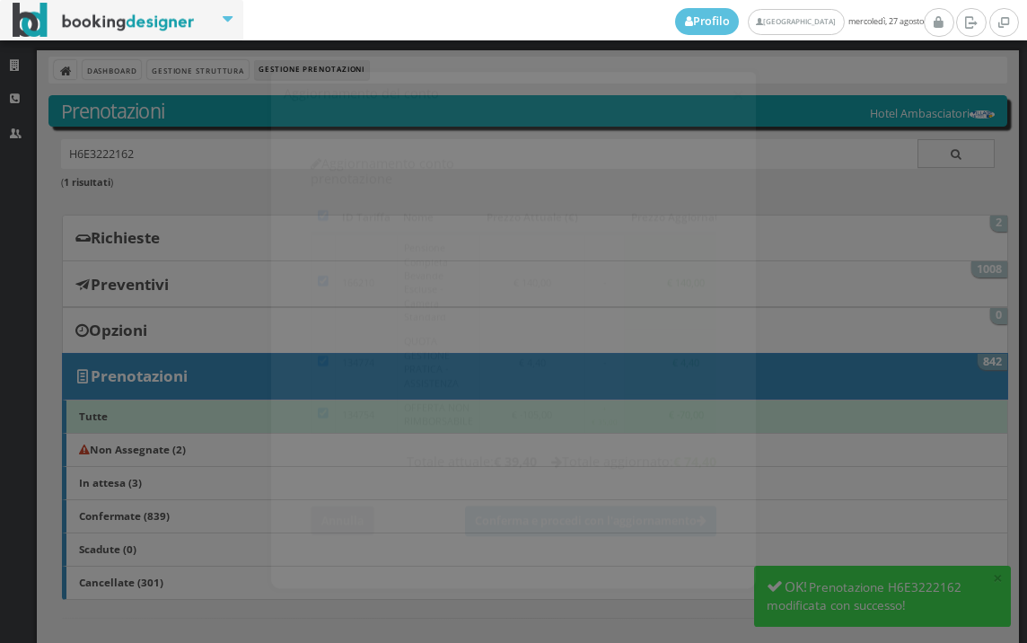
click at [321, 490] on button "Annulla" at bounding box center [343, 505] width 64 height 30
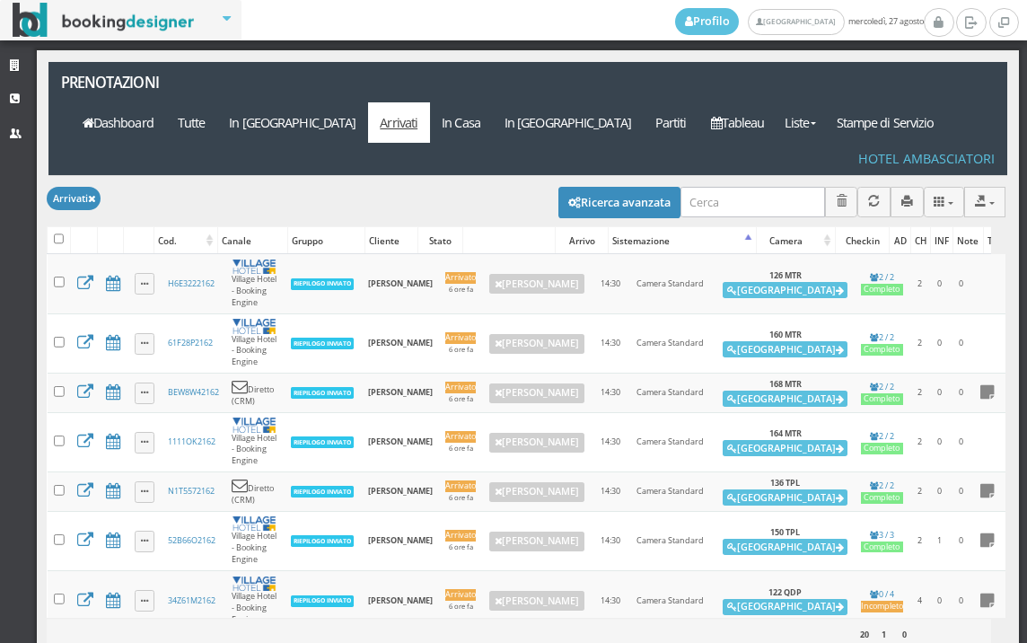
select select
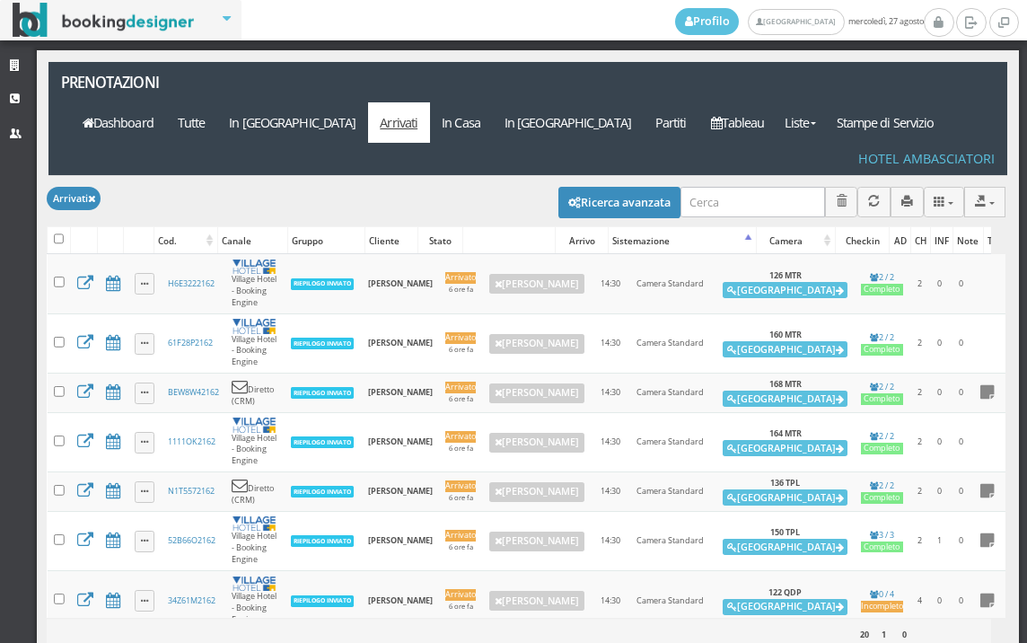
select select
click at [562, 187] on button "Ricerca avanzata" at bounding box center [619, 202] width 122 height 31
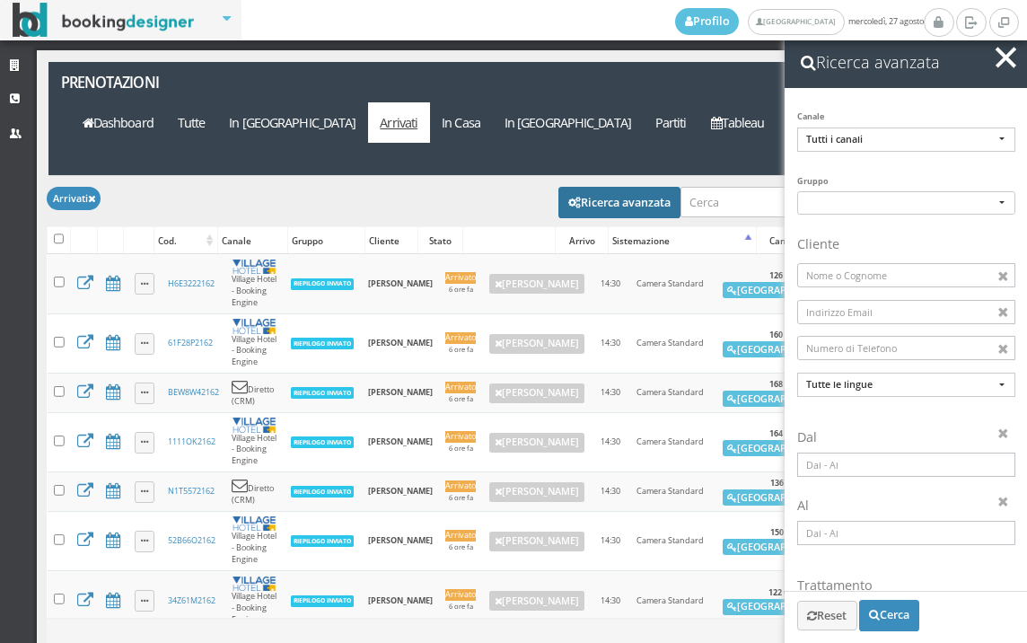
click at [917, 469] on input at bounding box center [906, 465] width 218 height 24
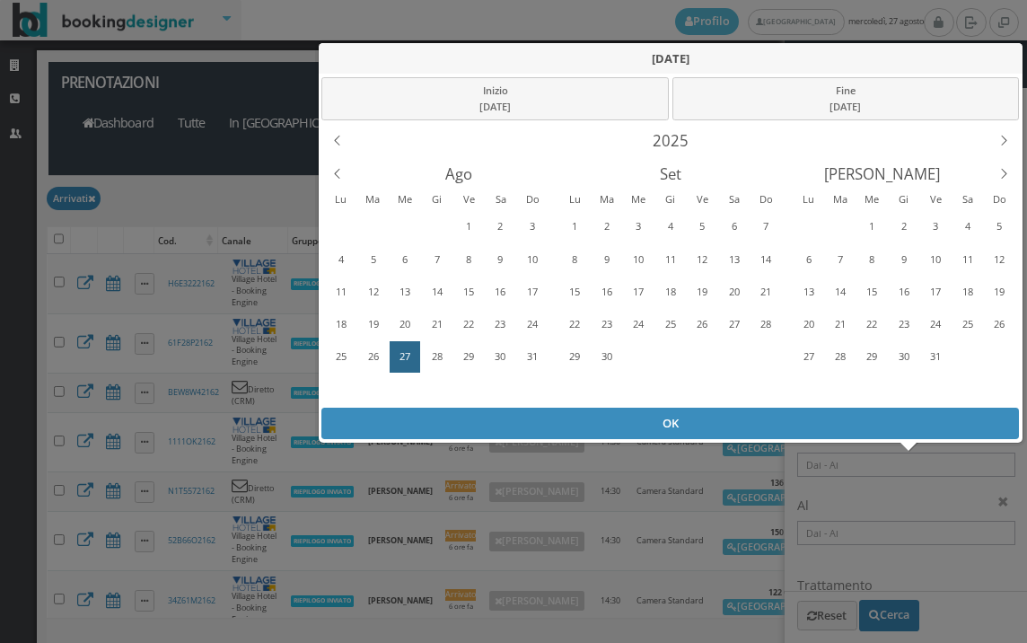
click at [411, 351] on div "27" at bounding box center [405, 356] width 28 height 29
click at [514, 439] on div "OK" at bounding box center [670, 423] width 701 height 31
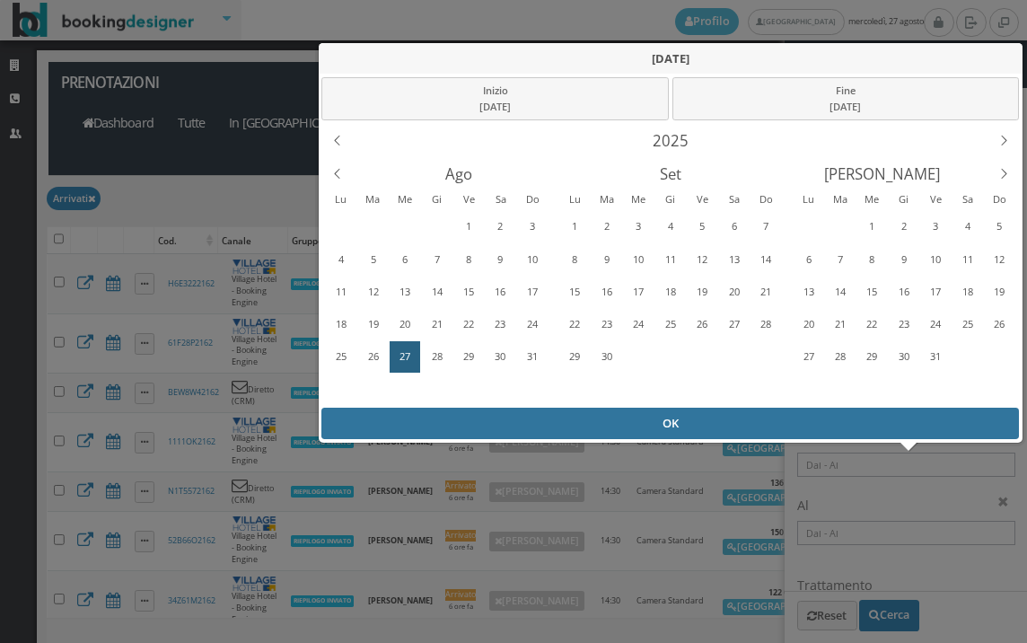
click at [518, 427] on div "OK" at bounding box center [670, 423] width 698 height 31
type input "27/08/2025 - 27/08/2025"
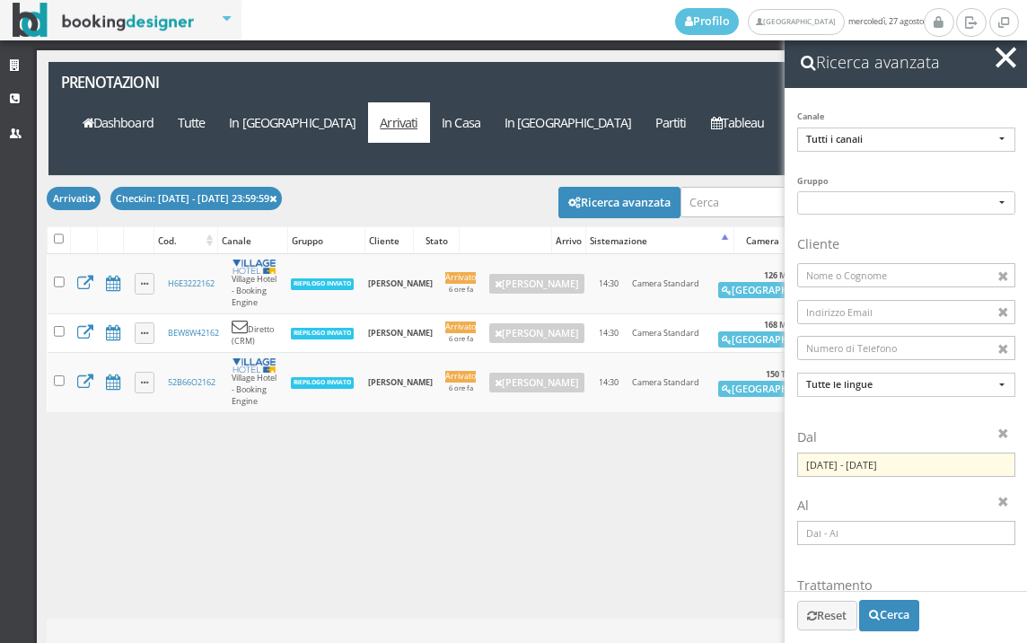
click at [531, 453] on div "Caricamento in corso Cod. Canale Gruppo Cliente Stato Arrivo Sistemazione Camer…" at bounding box center [526, 436] width 959 height 364
click at [1017, 61] on button "button" at bounding box center [1006, 58] width 26 height 26
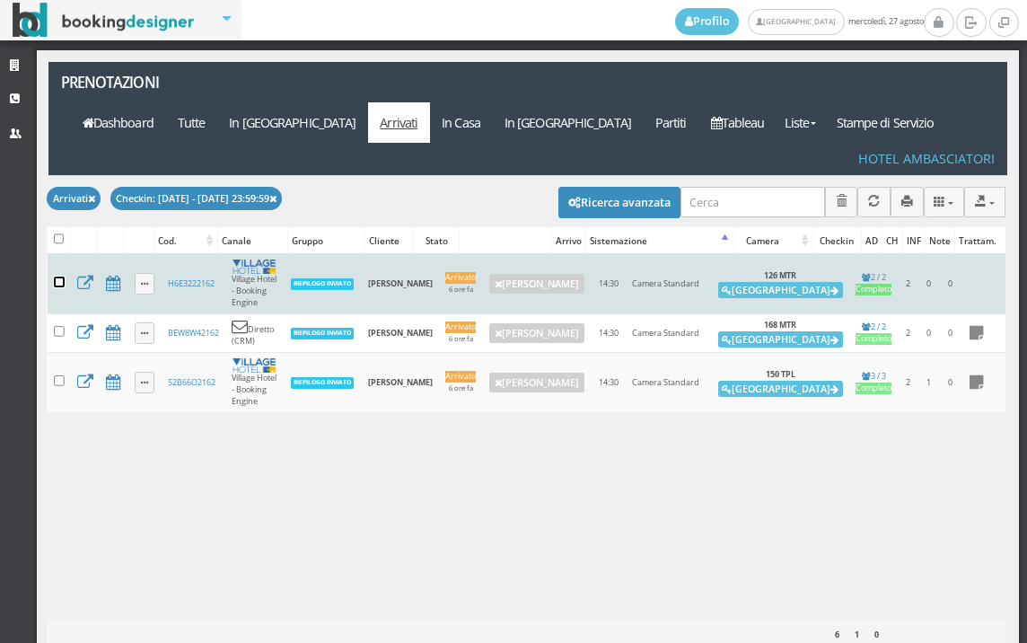
click at [55, 277] on input "checkbox" at bounding box center [59, 282] width 11 height 11
checkbox input "true"
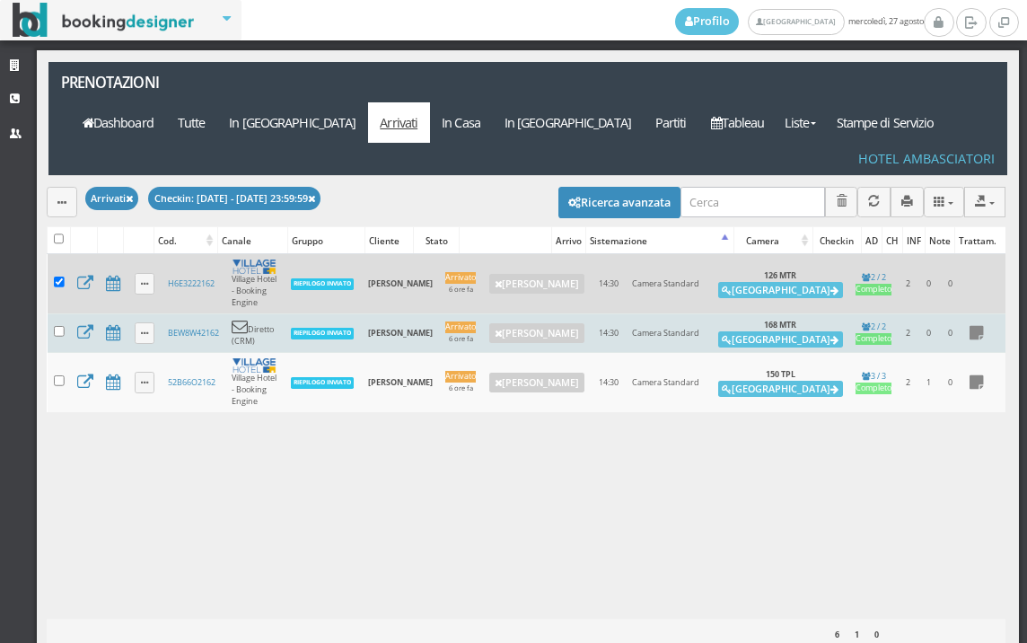
click at [57, 313] on td at bounding box center [59, 332] width 23 height 39
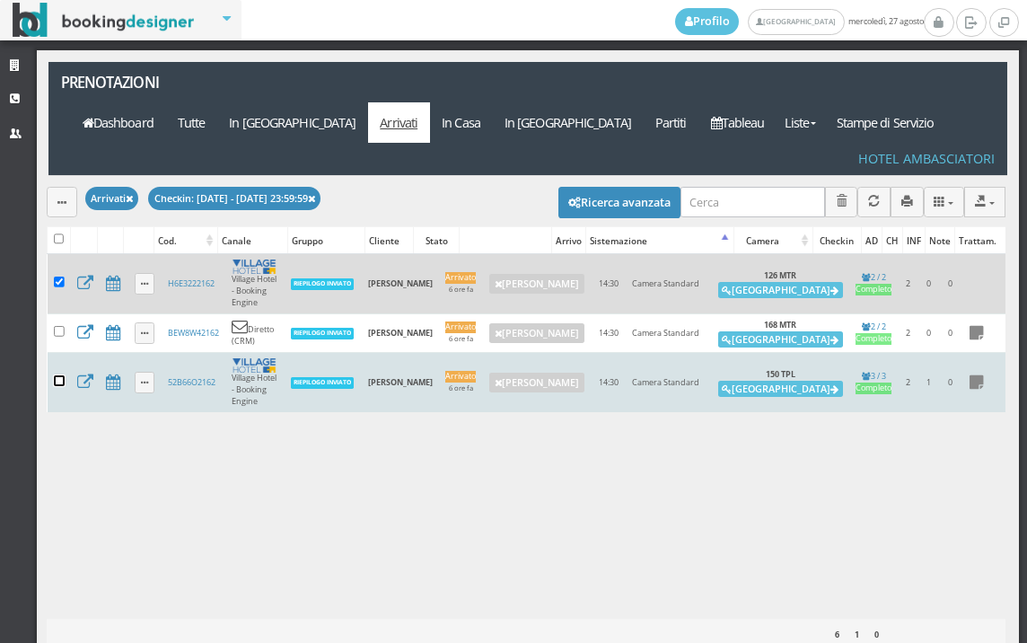
click at [55, 375] on input "checkbox" at bounding box center [59, 380] width 11 height 11
checkbox input "true"
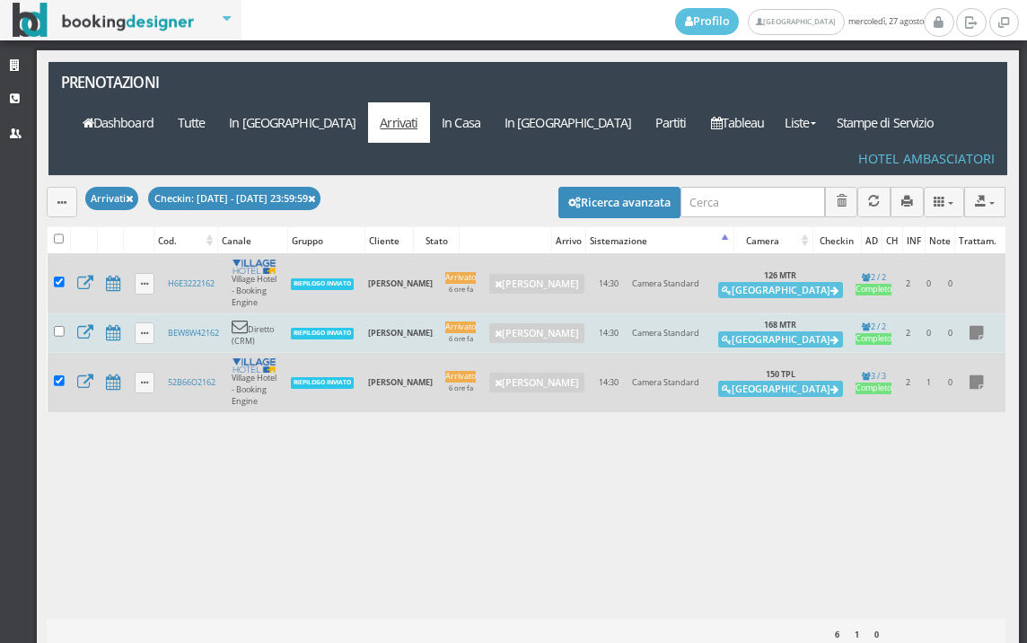
click at [57, 326] on label at bounding box center [59, 333] width 11 height 14
click at [57, 326] on input "checkbox" at bounding box center [59, 331] width 11 height 11
checkbox input "true"
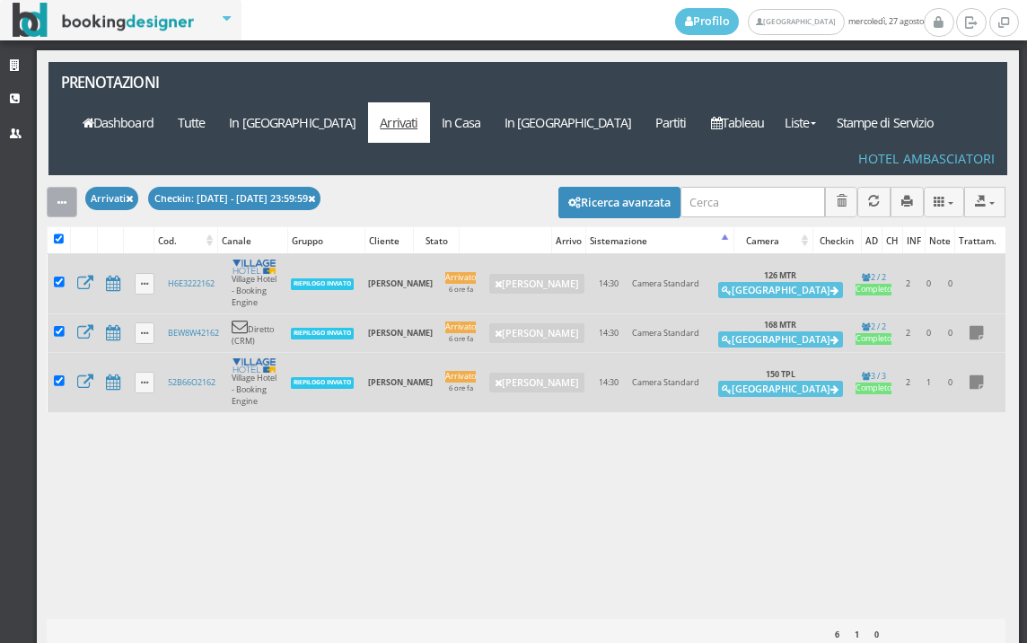
click at [54, 187] on button "button" at bounding box center [62, 202] width 31 height 30
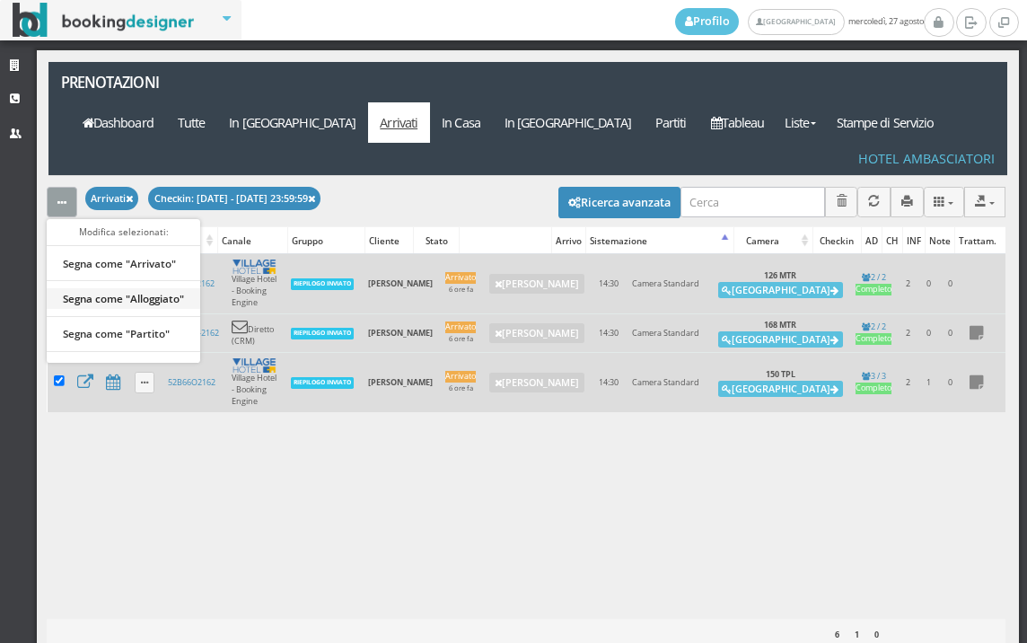
click at [83, 288] on link "Segna come "Alloggiato"" at bounding box center [124, 298] width 154 height 20
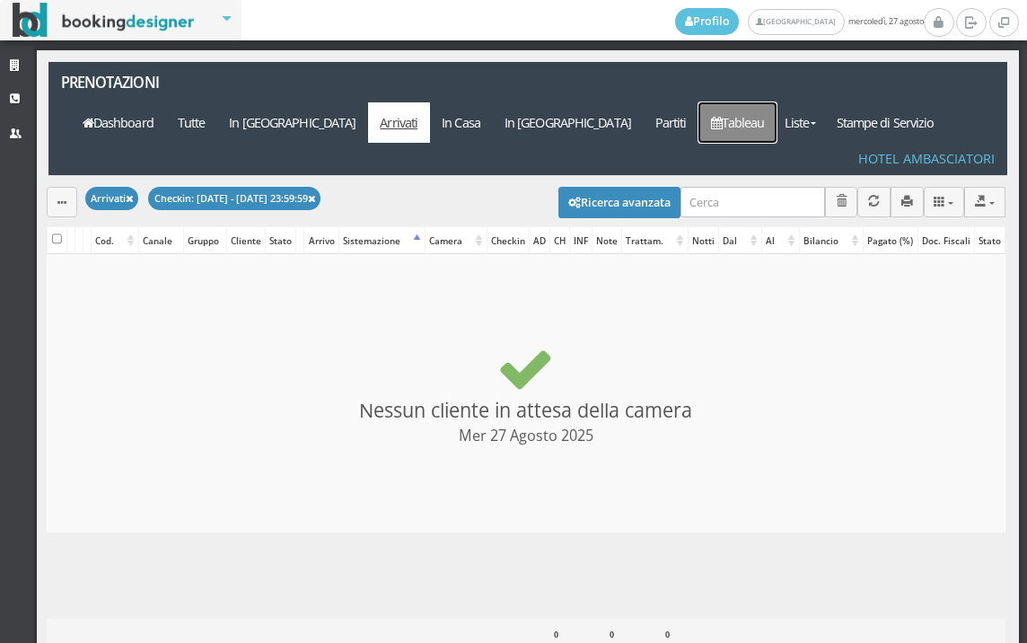
click at [748, 102] on link "Tableau" at bounding box center [738, 122] width 78 height 40
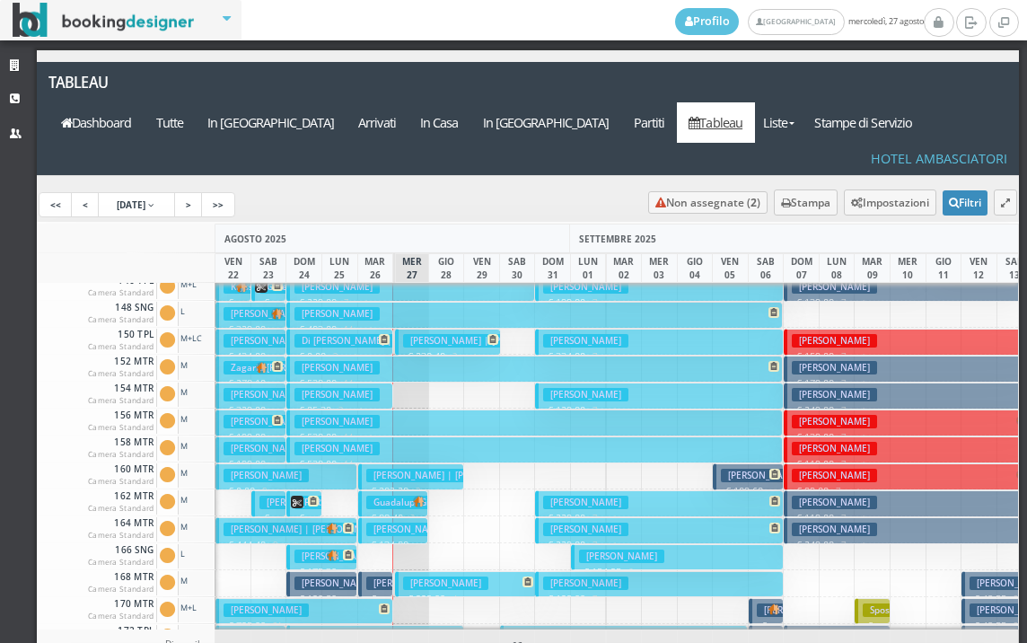
scroll to position [628, 0]
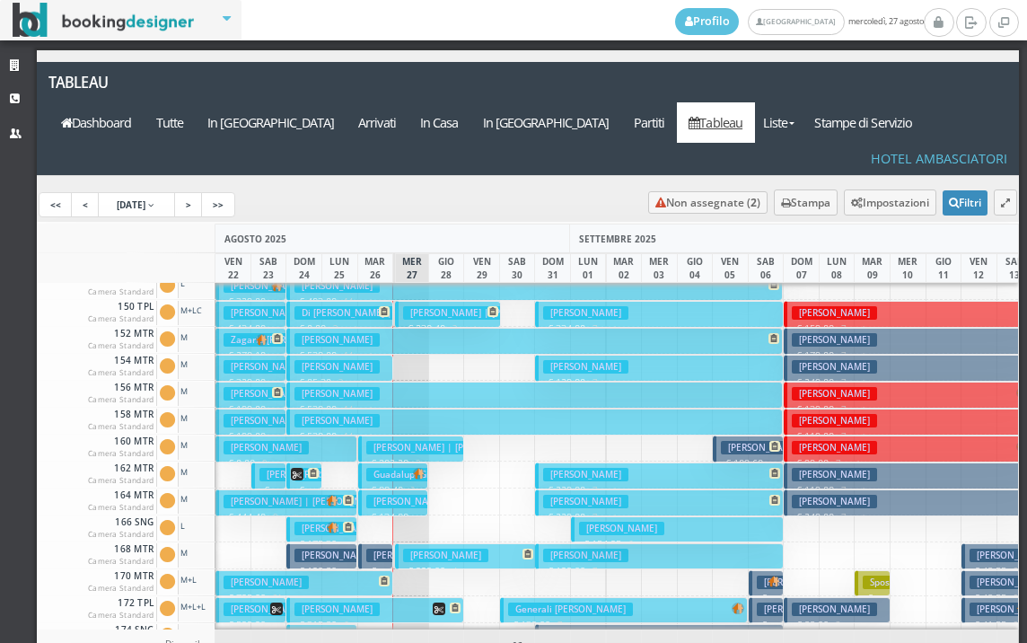
click at [381, 468] on h3 "Guadalupi Giulia" at bounding box center [409, 474] width 86 height 13
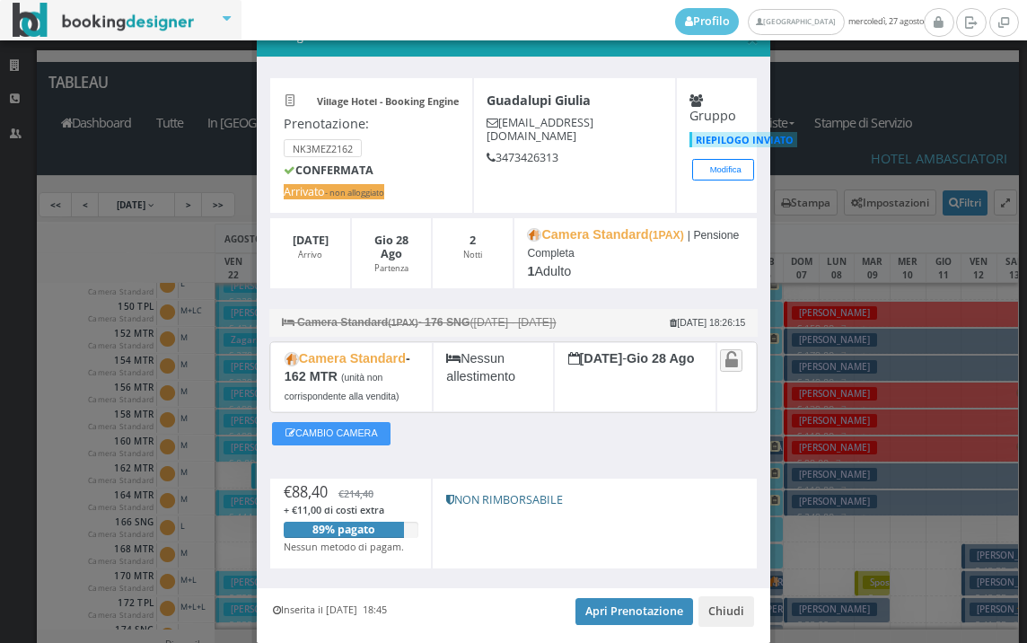
scroll to position [0, 0]
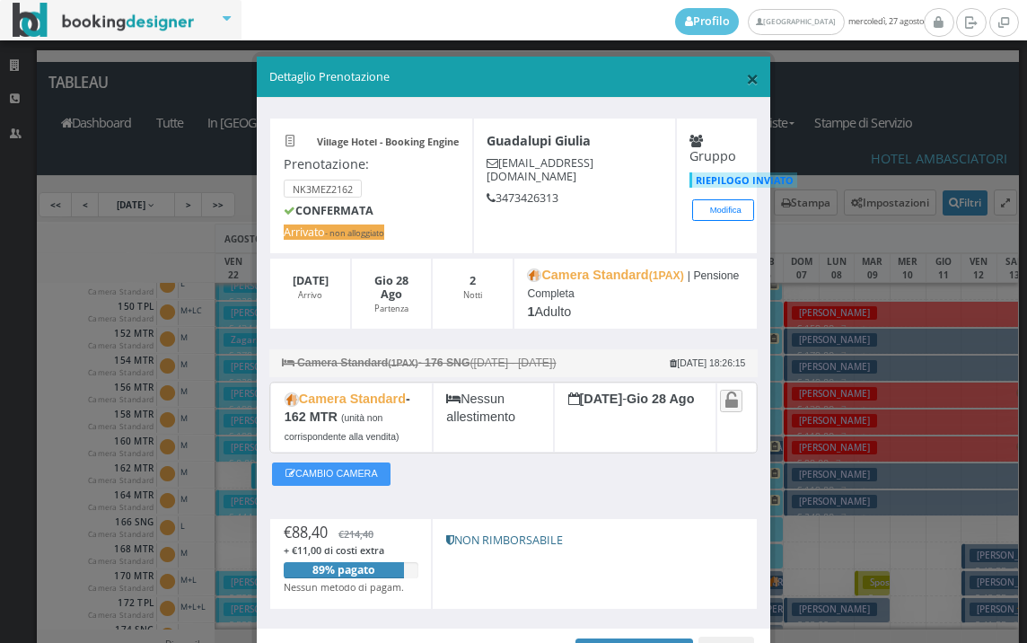
click at [747, 83] on span "×" at bounding box center [752, 78] width 13 height 31
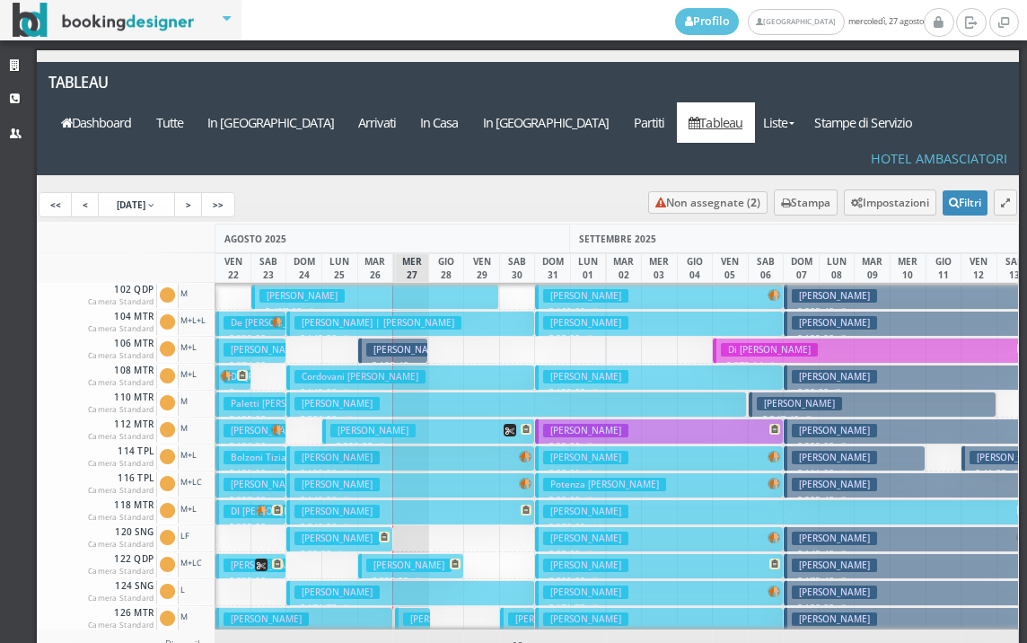
click at [236, 365] on button "De Bartolo Domenico € 367.00 4 notti 2 Adulti + 1 Bambino (8 anni)" at bounding box center [232, 378] width 35 height 26
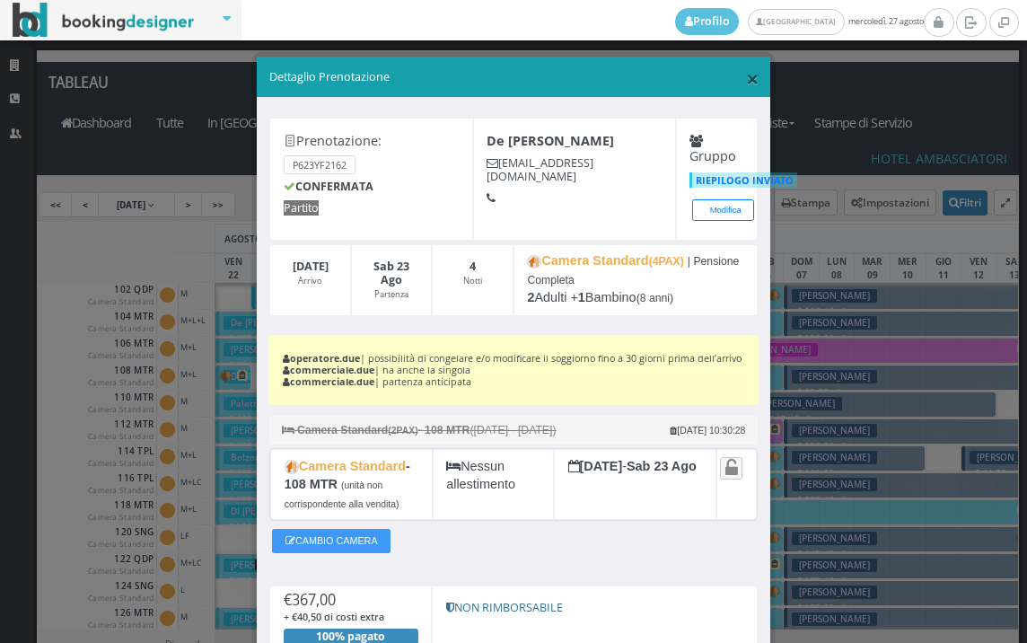
click at [746, 92] on span "×" at bounding box center [752, 78] width 13 height 31
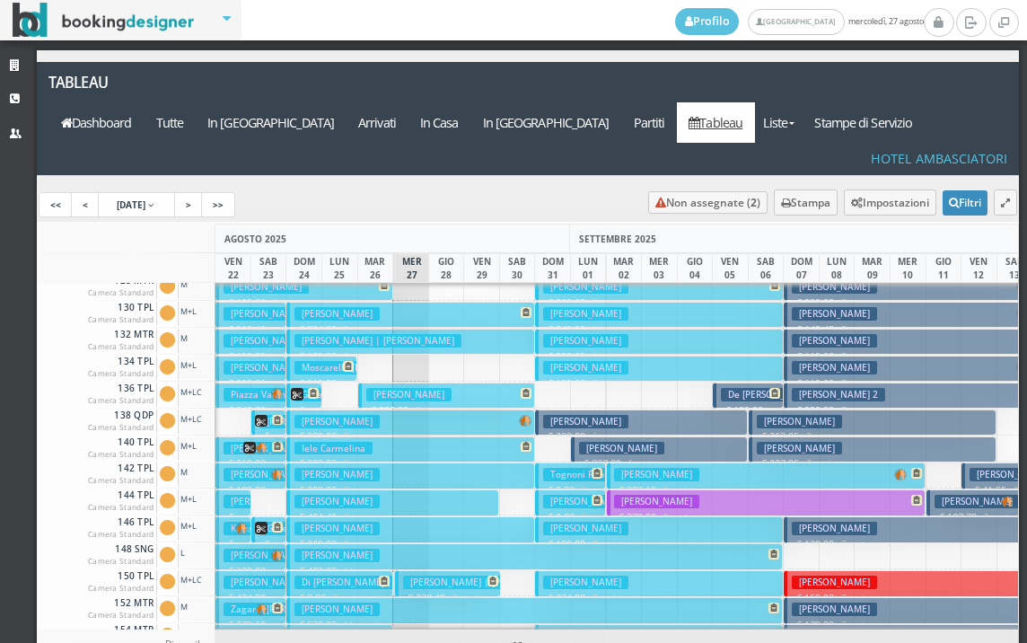
scroll to position [718, 0]
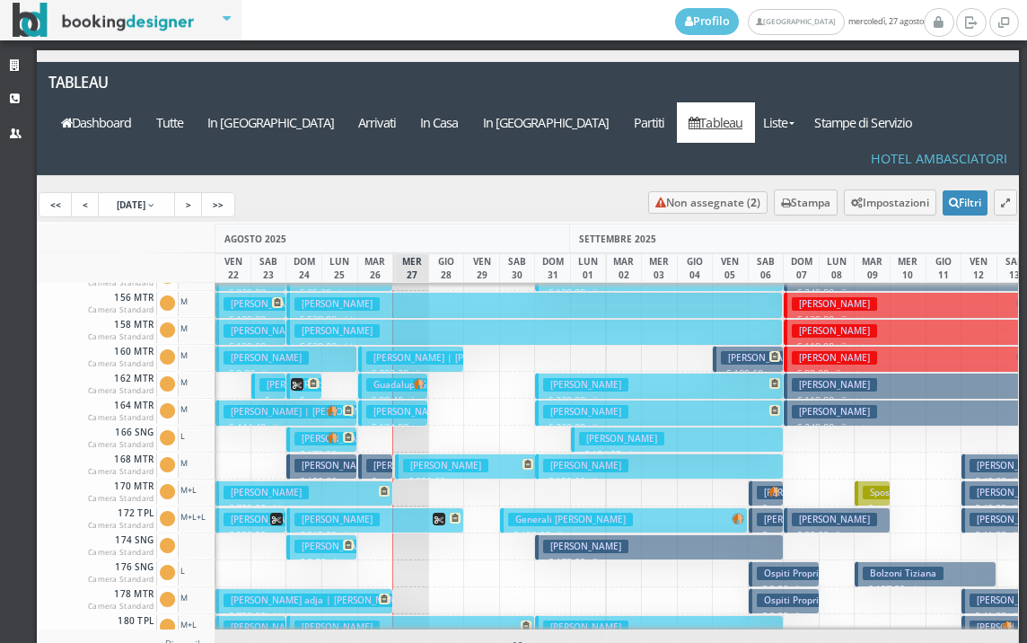
click at [391, 507] on button "Catalano Giorgio € 315.80 6 notti 2 Adulti + 2 Bambini (10, 6 anni)" at bounding box center [374, 520] width 177 height 26
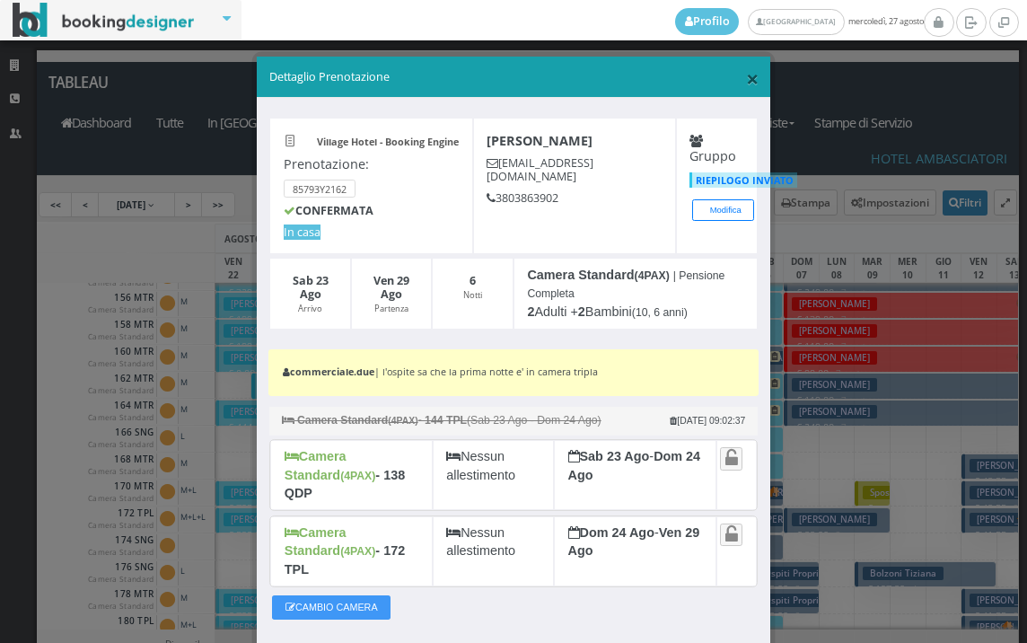
click at [746, 75] on span "×" at bounding box center [752, 78] width 13 height 31
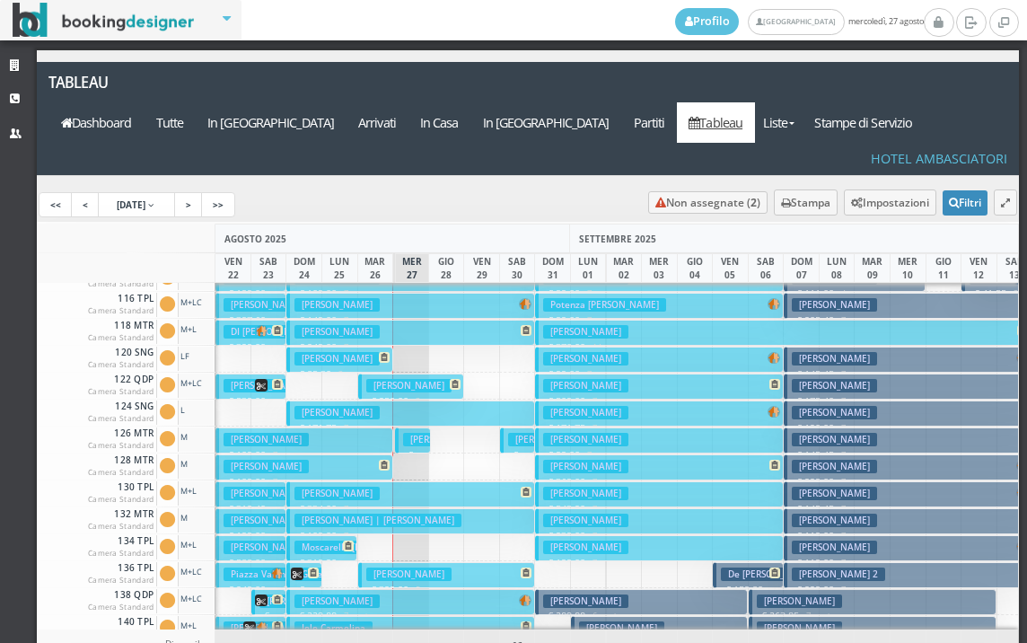
scroll to position [0, 0]
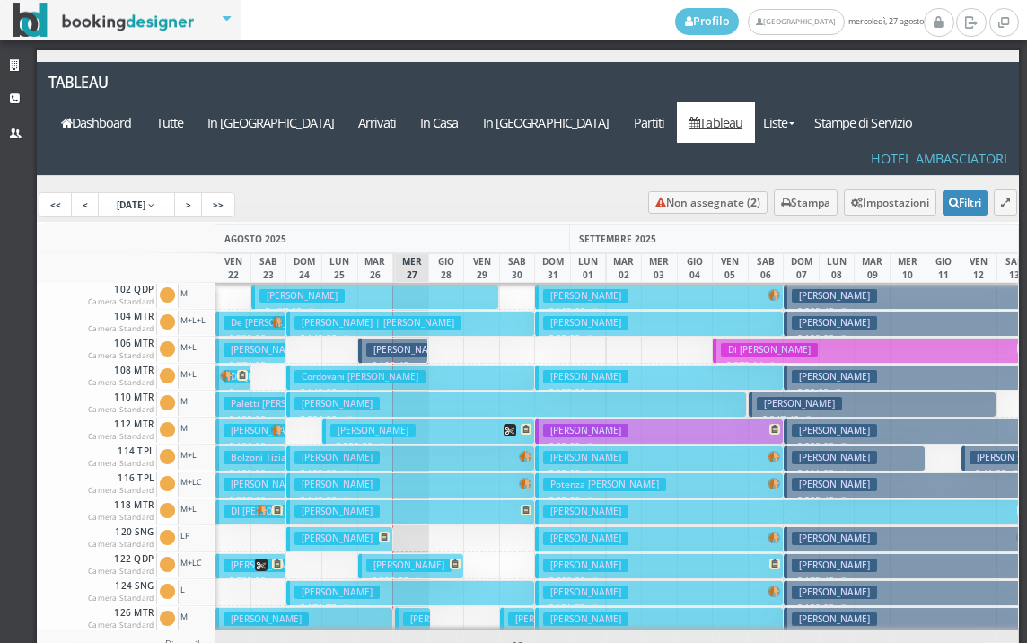
click at [619, 289] on h3 "[PERSON_NAME]" at bounding box center [585, 295] width 85 height 13
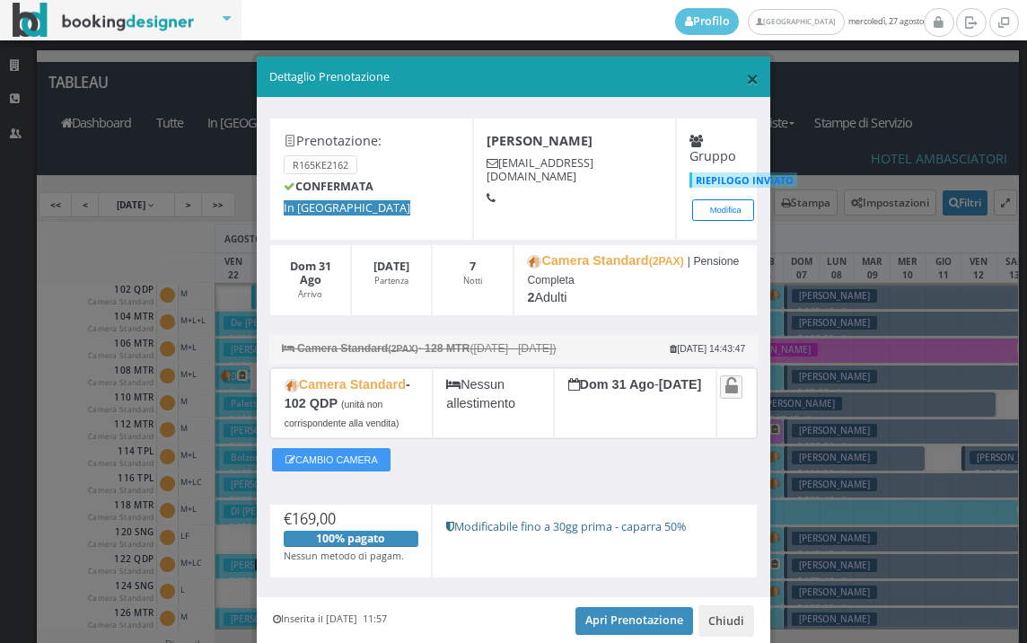
click at [746, 72] on span "×" at bounding box center [752, 78] width 13 height 31
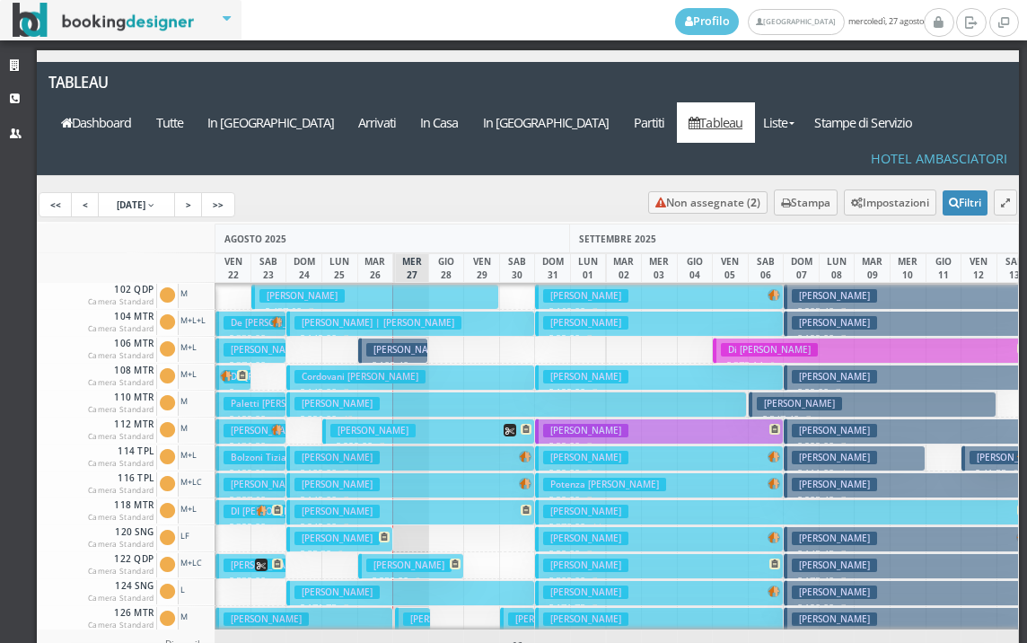
click at [612, 316] on h3 "[PERSON_NAME]" at bounding box center [585, 322] width 85 height 13
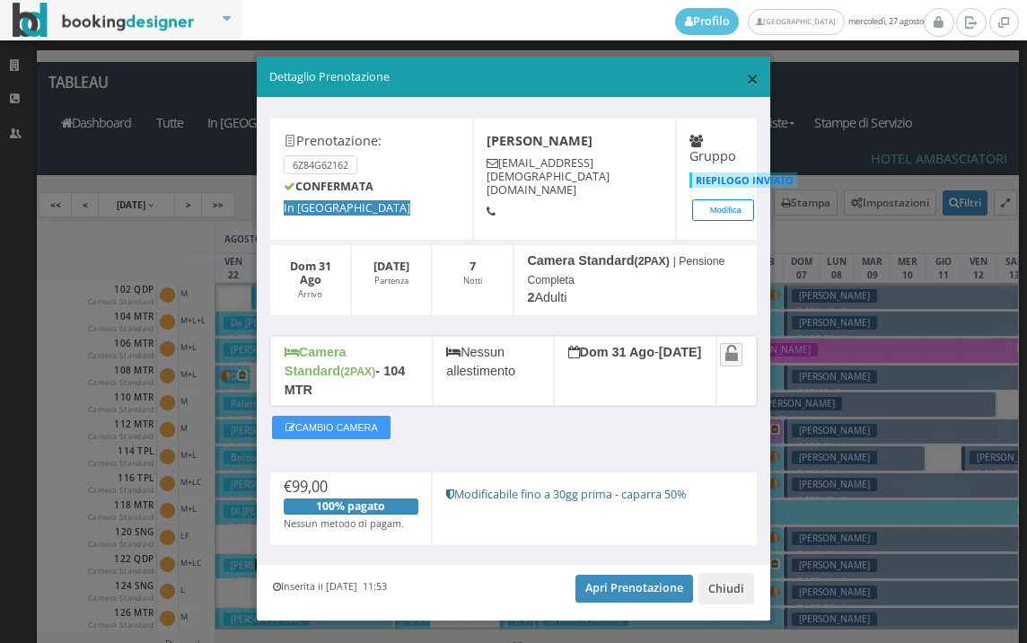
click at [746, 84] on span "×" at bounding box center [752, 78] width 13 height 31
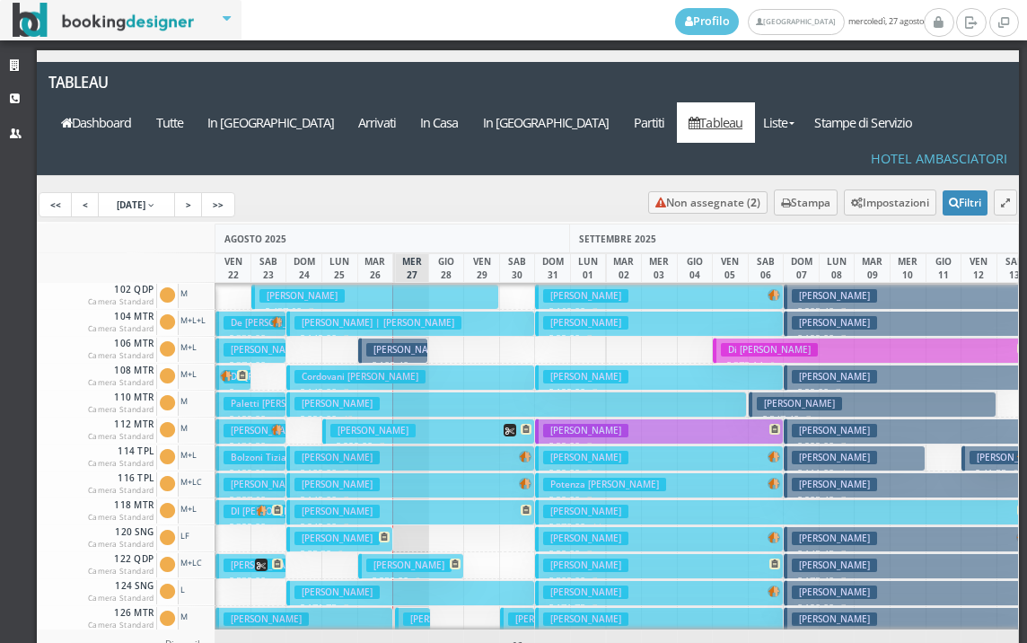
click at [611, 365] on button "Spallanzani Raimondo € 199.00 7 notti 2 Adulti" at bounding box center [659, 378] width 248 height 26
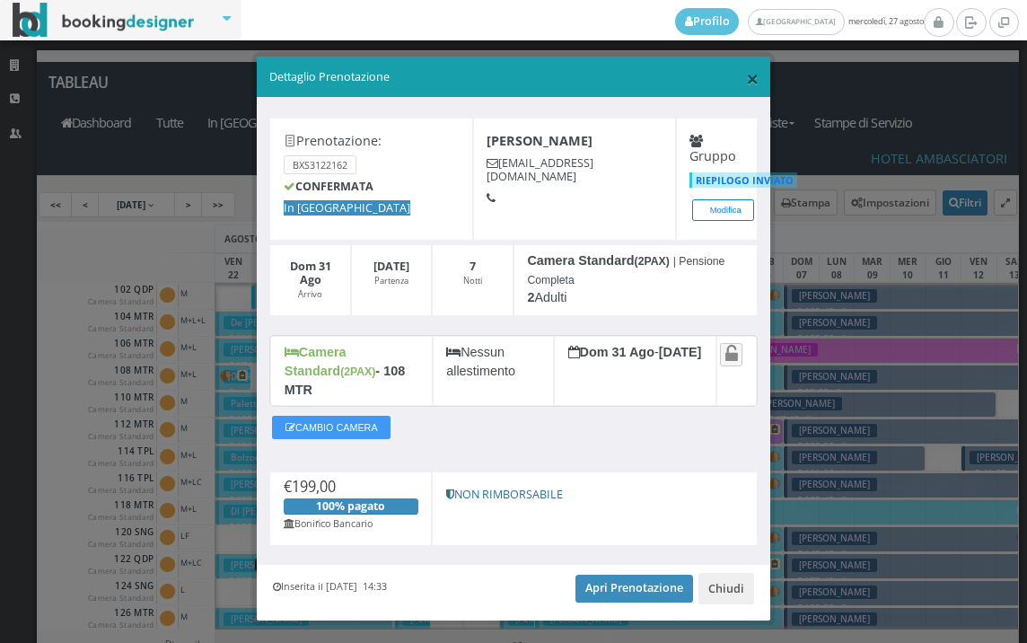
click at [746, 91] on span "×" at bounding box center [752, 78] width 13 height 31
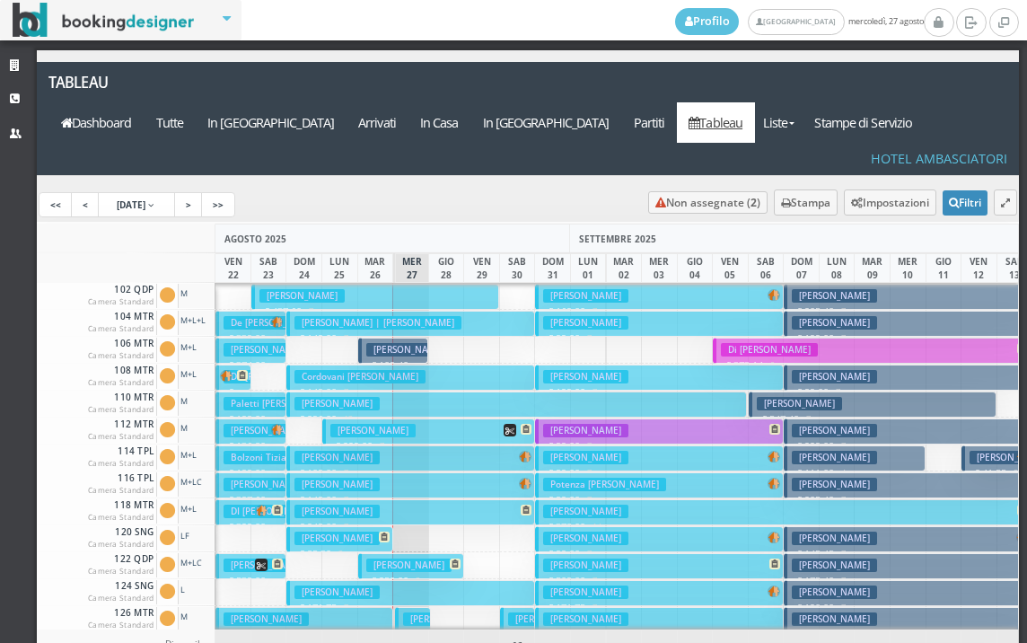
click at [629, 418] on button "Bosco Rodolfo € 99.00 7 notti 2 Adulti" at bounding box center [659, 431] width 248 height 26
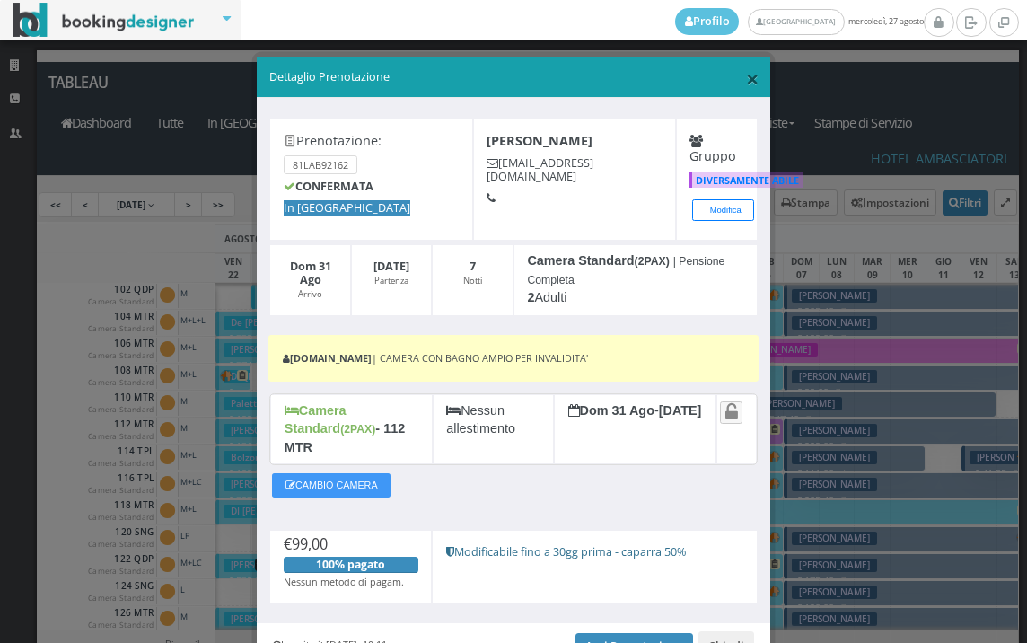
click at [747, 75] on span "×" at bounding box center [752, 78] width 13 height 31
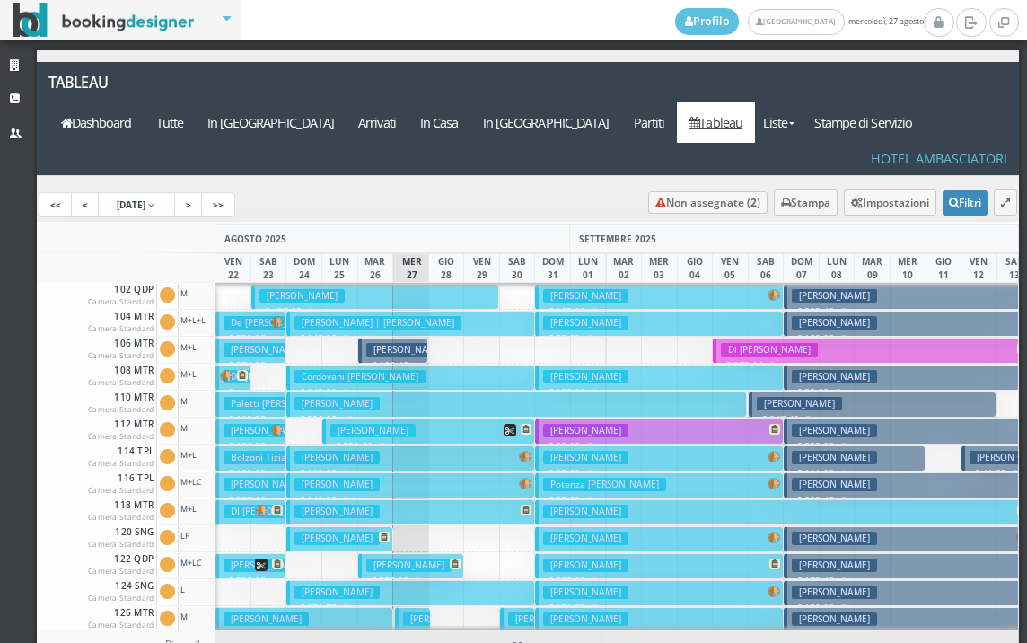
click at [610, 451] on h3 "[PERSON_NAME]" at bounding box center [585, 457] width 85 height 13
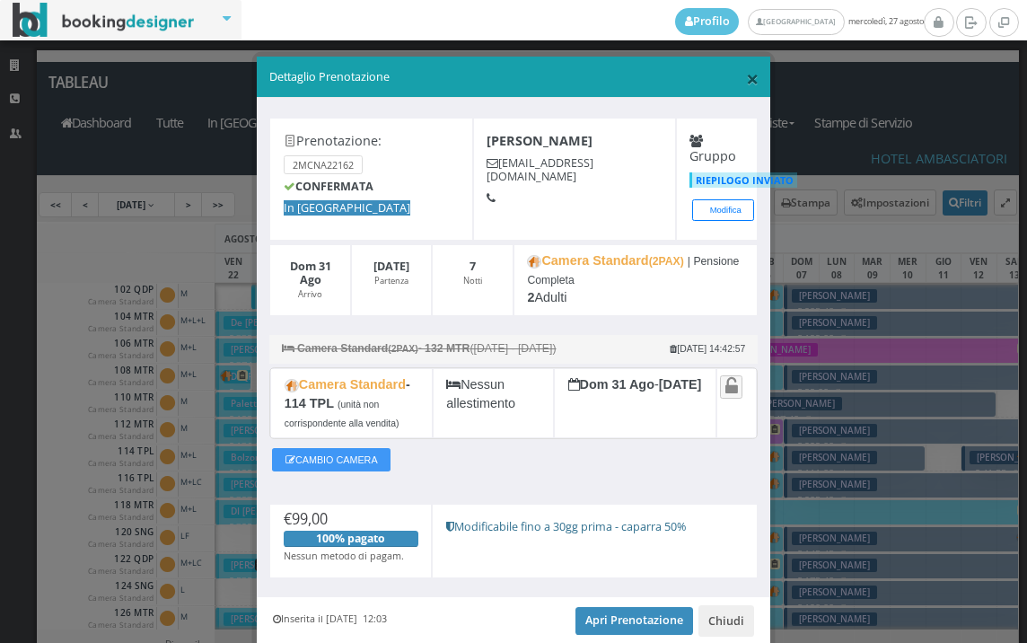
click at [746, 82] on span "×" at bounding box center [752, 78] width 13 height 31
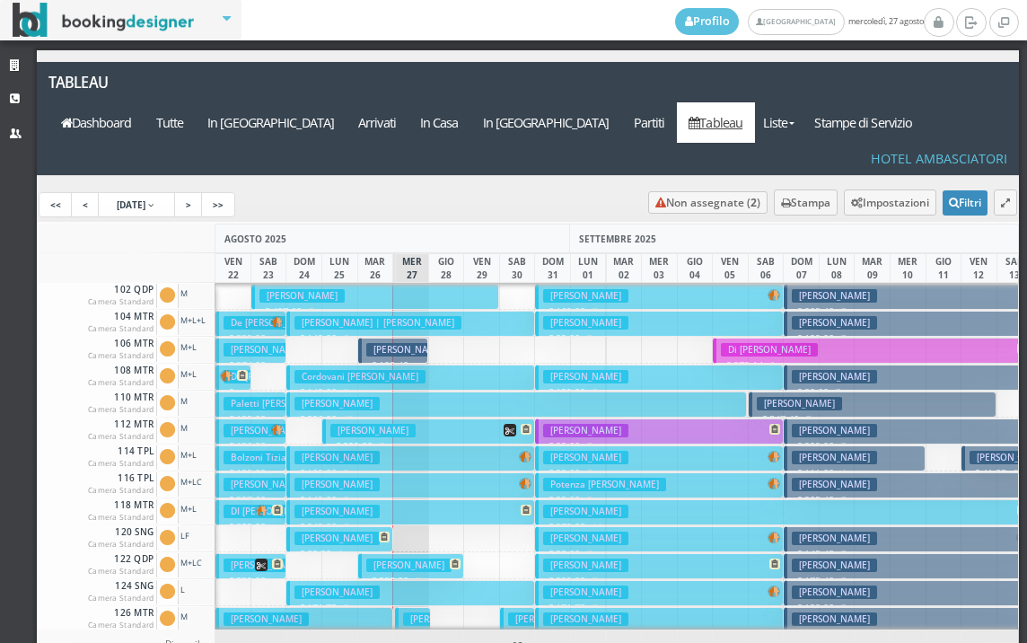
click at [625, 418] on button "Bosco Rodolfo € 99.00 7 notti 2 Adulti" at bounding box center [659, 431] width 248 height 26
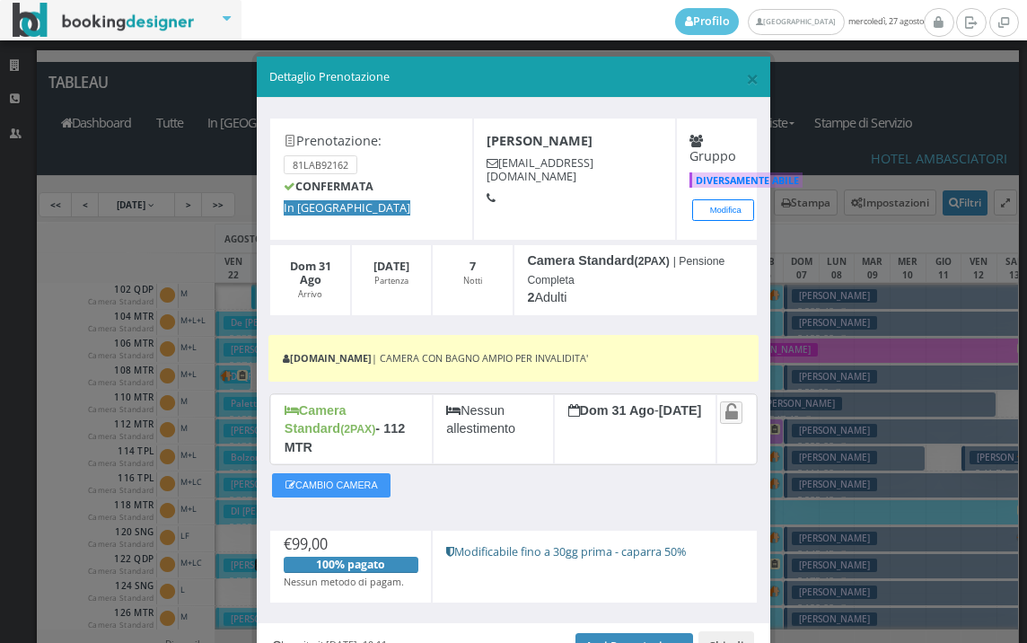
click at [734, 76] on h5 "Dettaglio Prenotazione" at bounding box center [513, 77] width 489 height 16
click at [748, 91] on span "×" at bounding box center [752, 78] width 13 height 31
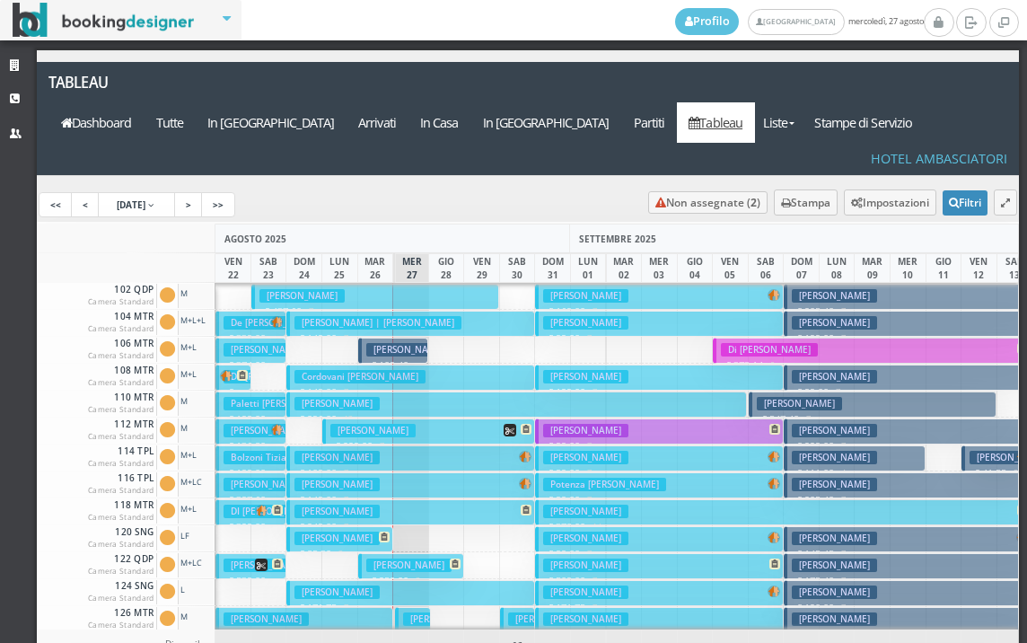
click at [621, 478] on h3 "Potenza [PERSON_NAME]" at bounding box center [604, 484] width 123 height 13
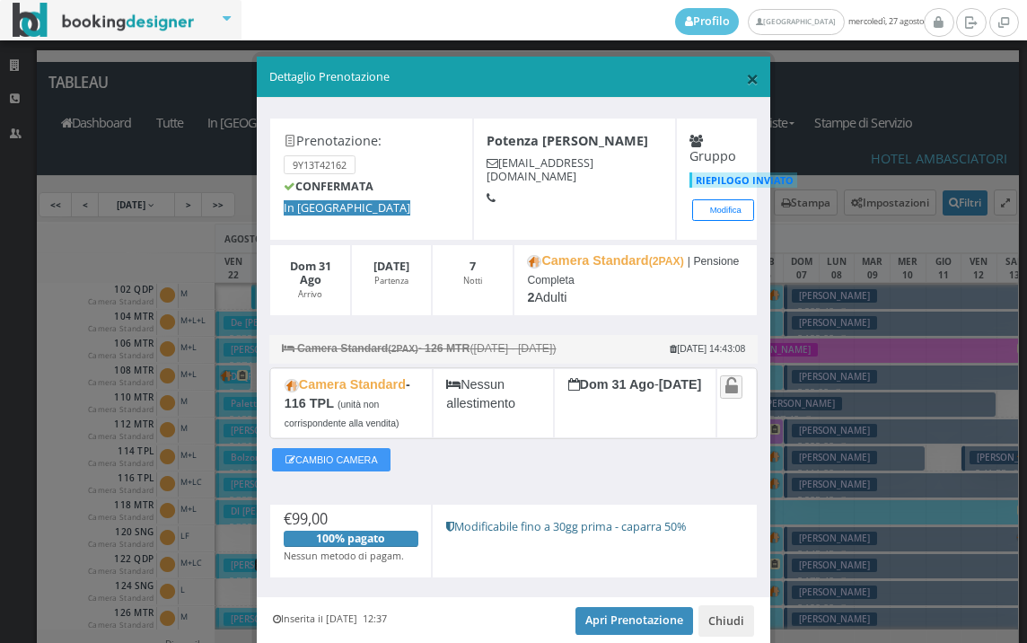
click at [746, 72] on span "×" at bounding box center [752, 78] width 13 height 31
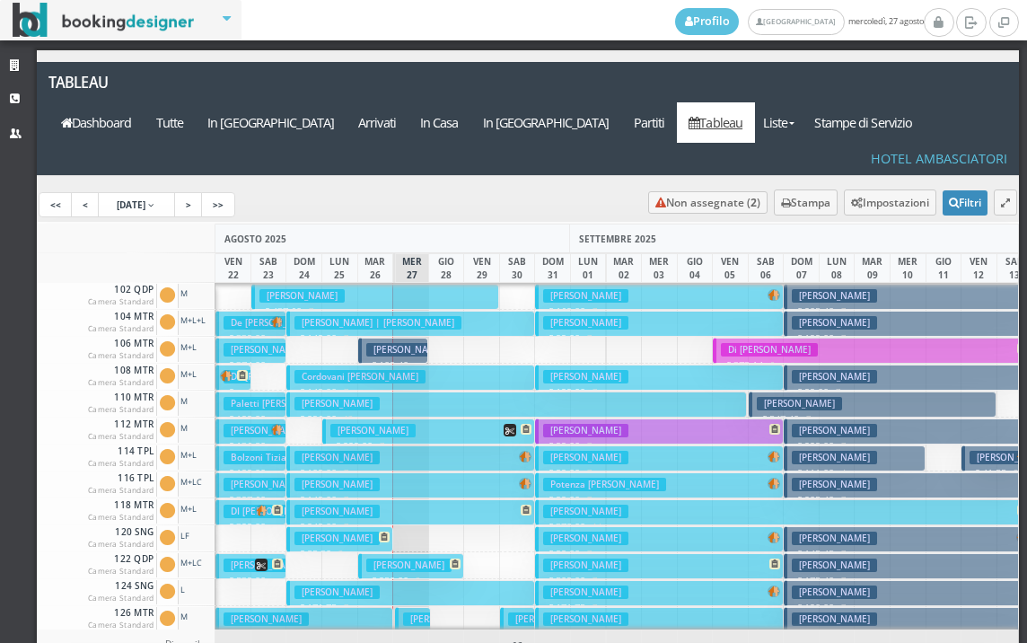
click at [620, 499] on button "Verdelli Anna Maria € 378.00 14 notti 2 Adulti" at bounding box center [783, 512] width 496 height 26
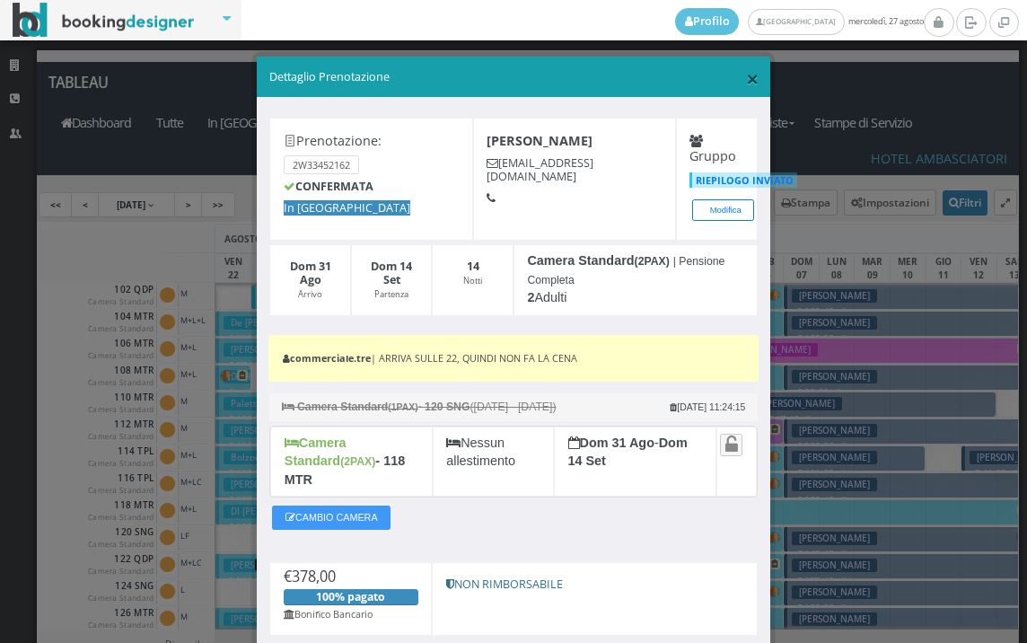
click at [746, 78] on span "×" at bounding box center [752, 78] width 13 height 31
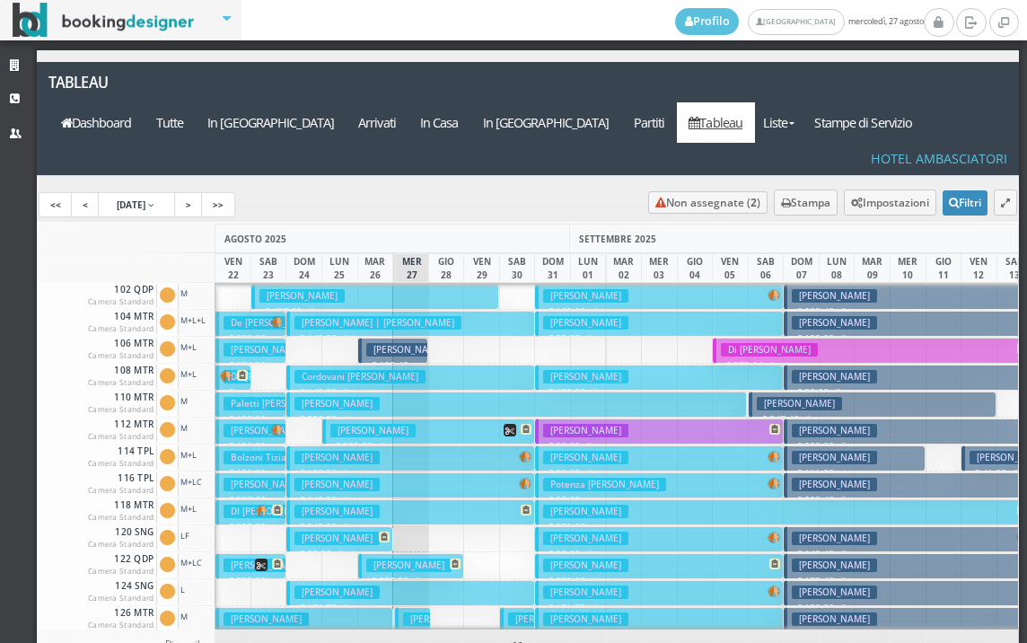
click at [644, 499] on button "Verdelli Anna Maria € 378.00 14 notti 2 Adulti" at bounding box center [783, 512] width 496 height 26
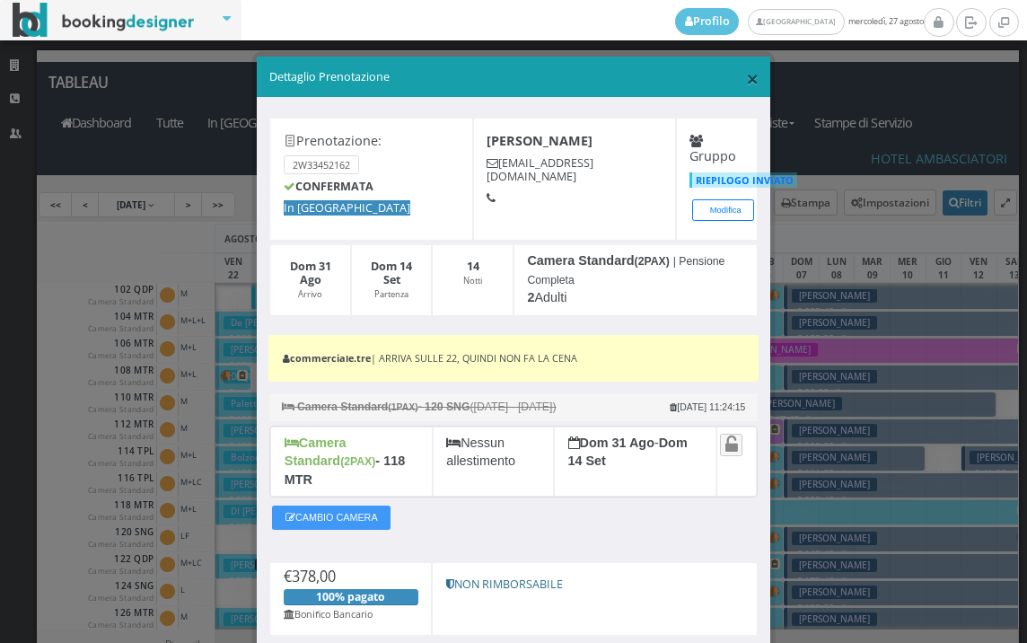
click at [746, 89] on span "×" at bounding box center [752, 78] width 13 height 31
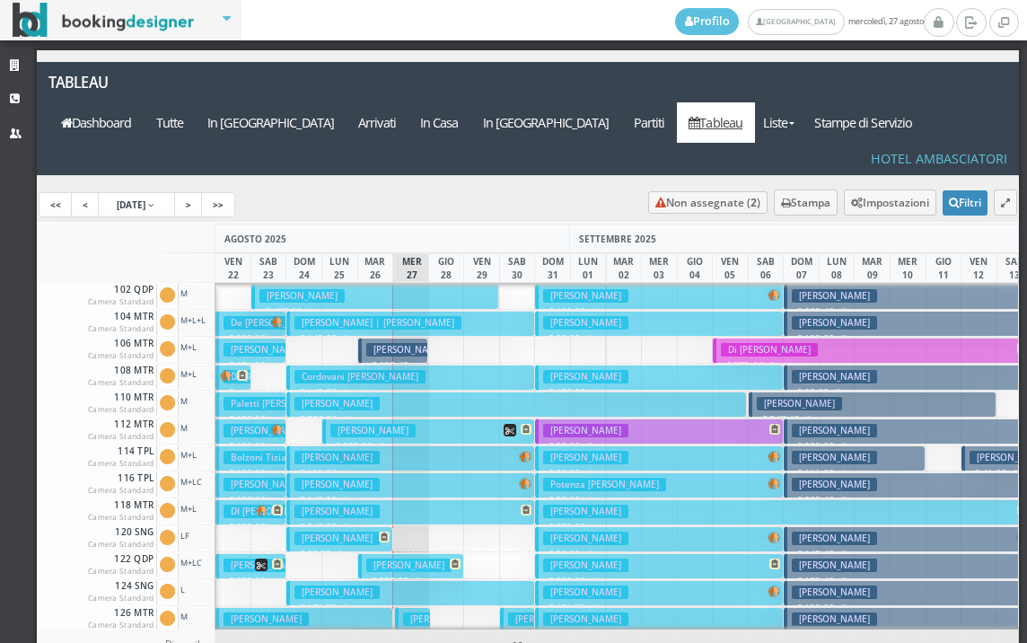
click at [609, 526] on button "Guerini Fabio € 99.00 7 notti 2 Adulti" at bounding box center [659, 539] width 248 height 26
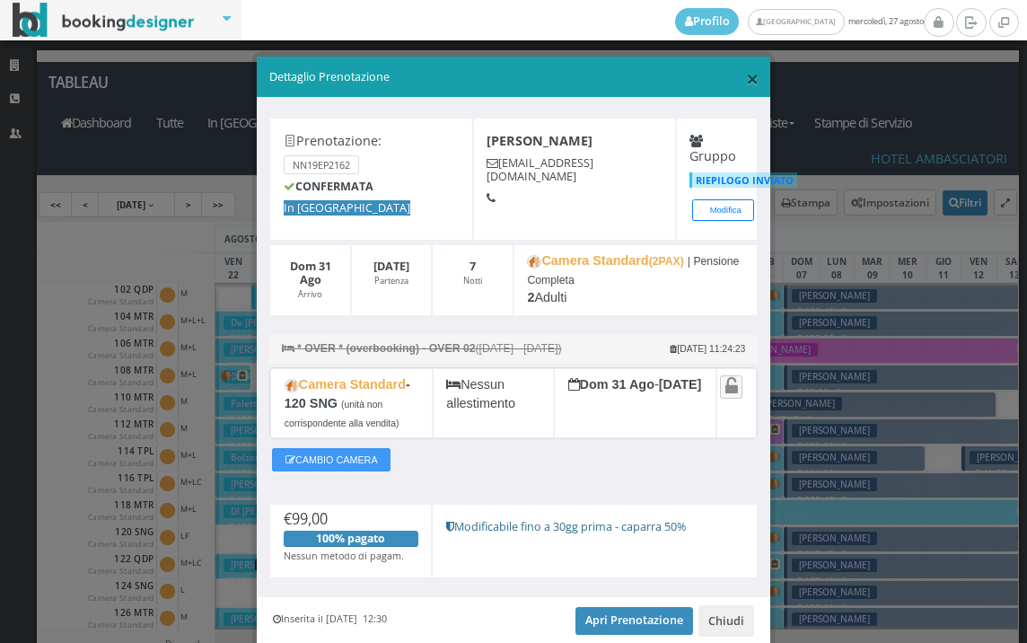
click at [746, 68] on span "×" at bounding box center [752, 78] width 13 height 31
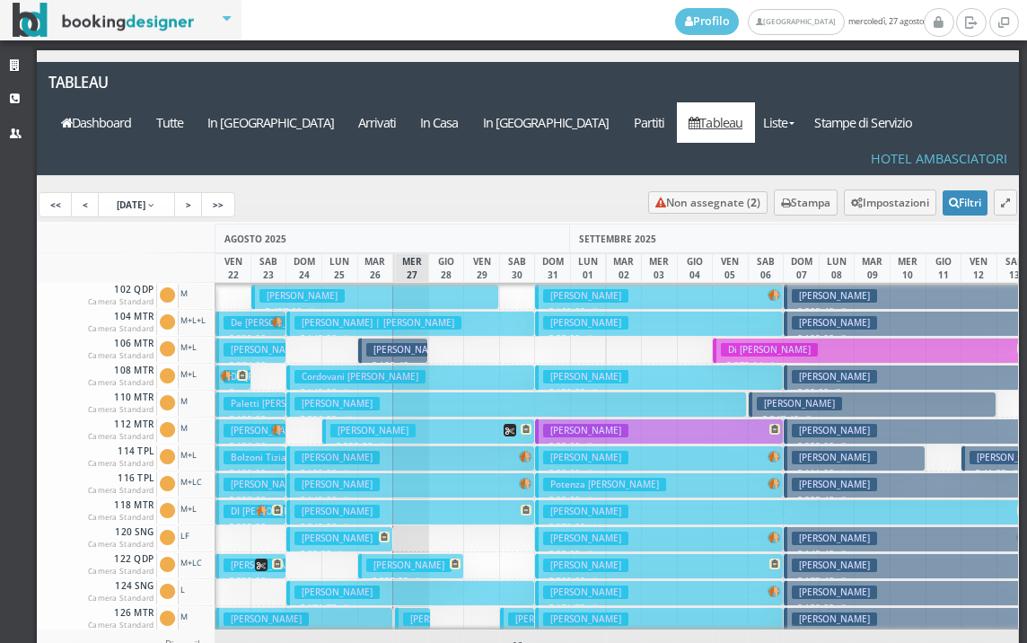
click at [607, 553] on button "Di Mora Teresa € 509.00 7 notti 2 Adulti + 2 Bambini (9, 6 anni)" at bounding box center [659, 566] width 248 height 26
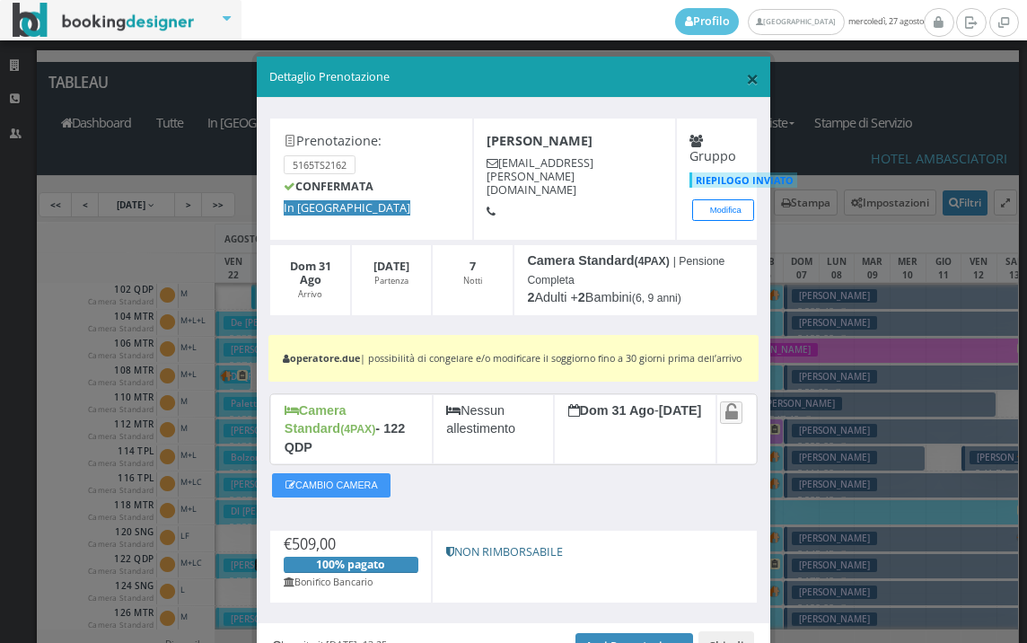
click at [747, 78] on span "×" at bounding box center [752, 78] width 13 height 31
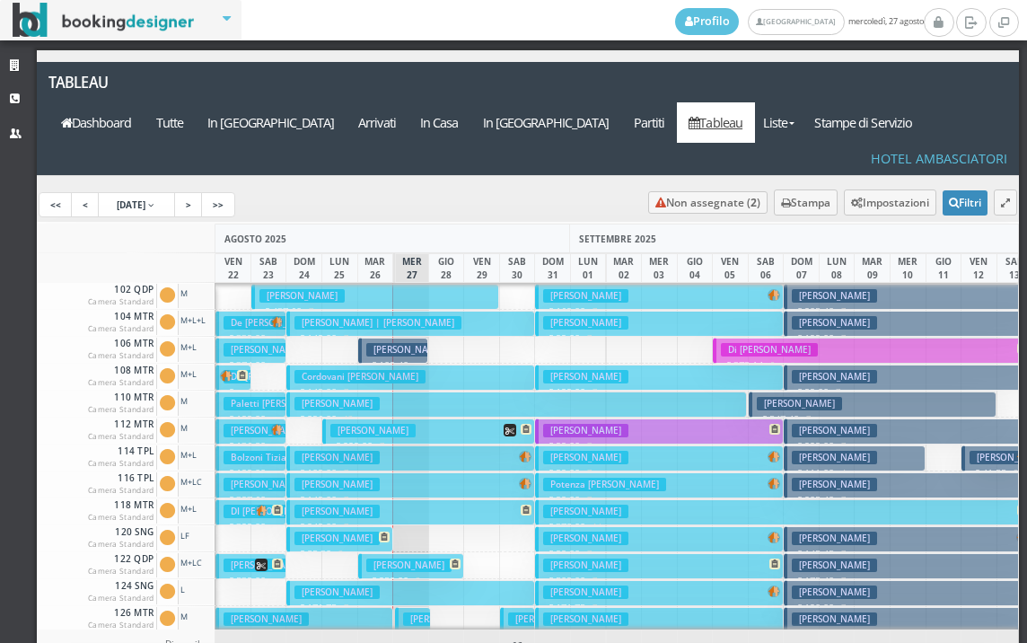
click at [576, 585] on h3 "[PERSON_NAME]" at bounding box center [585, 591] width 85 height 13
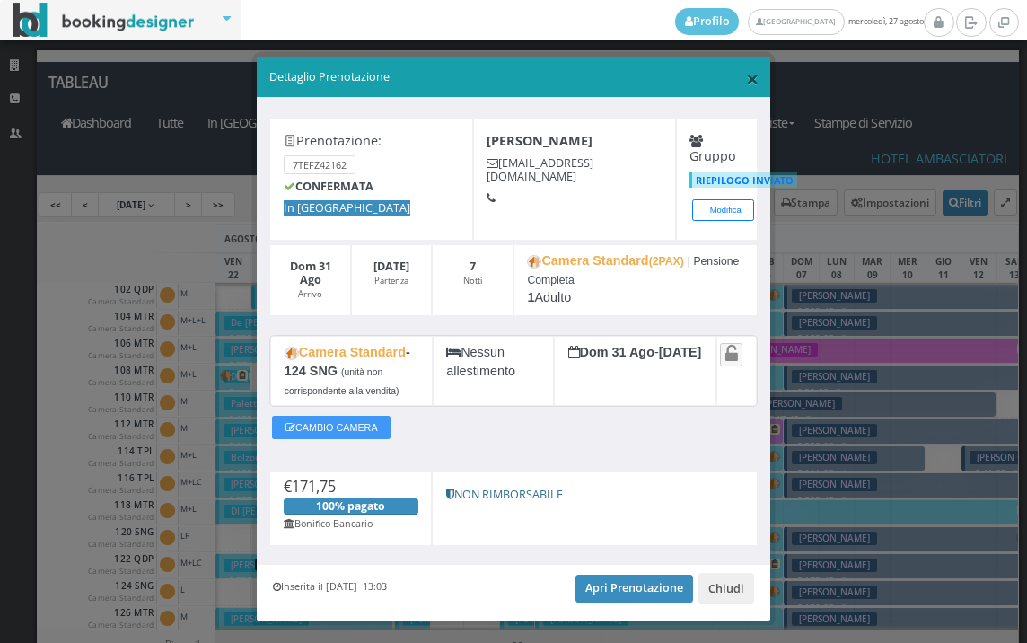
click at [746, 85] on span "×" at bounding box center [752, 78] width 13 height 31
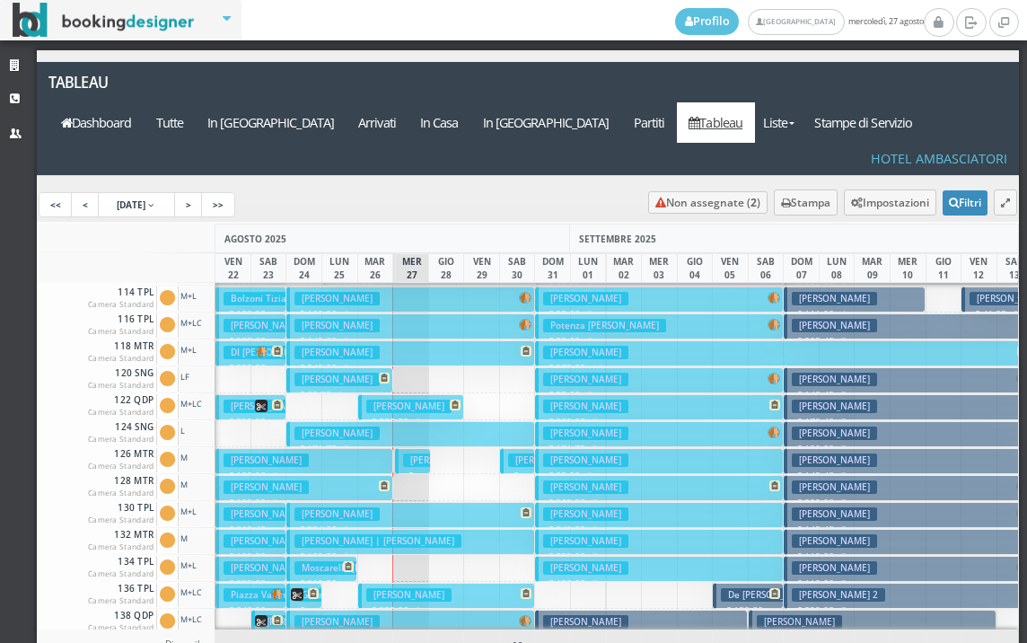
scroll to position [180, 0]
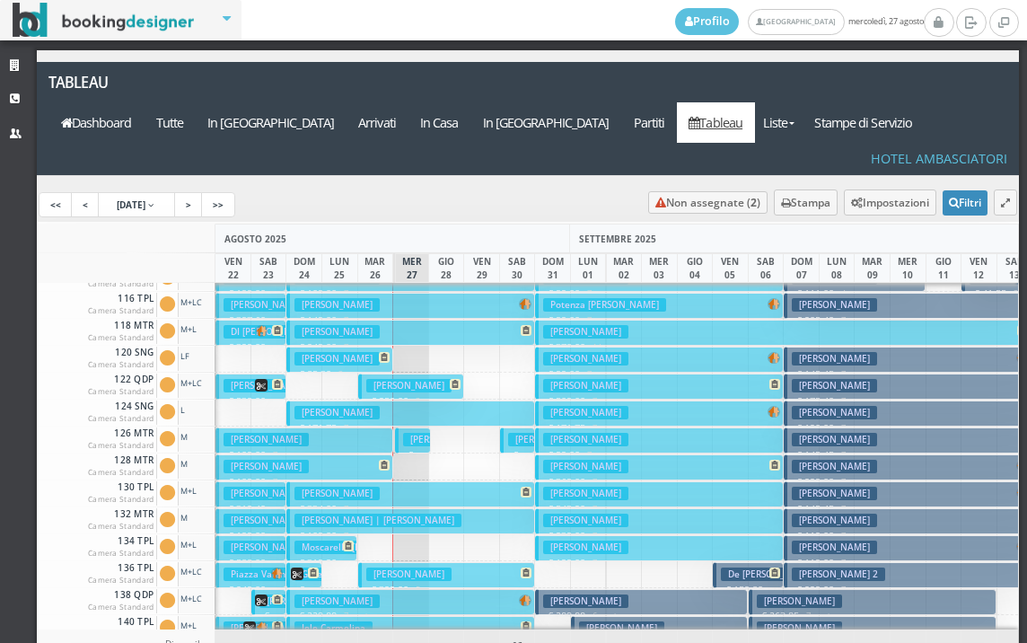
click at [611, 433] on h3 "[PERSON_NAME]" at bounding box center [585, 439] width 85 height 13
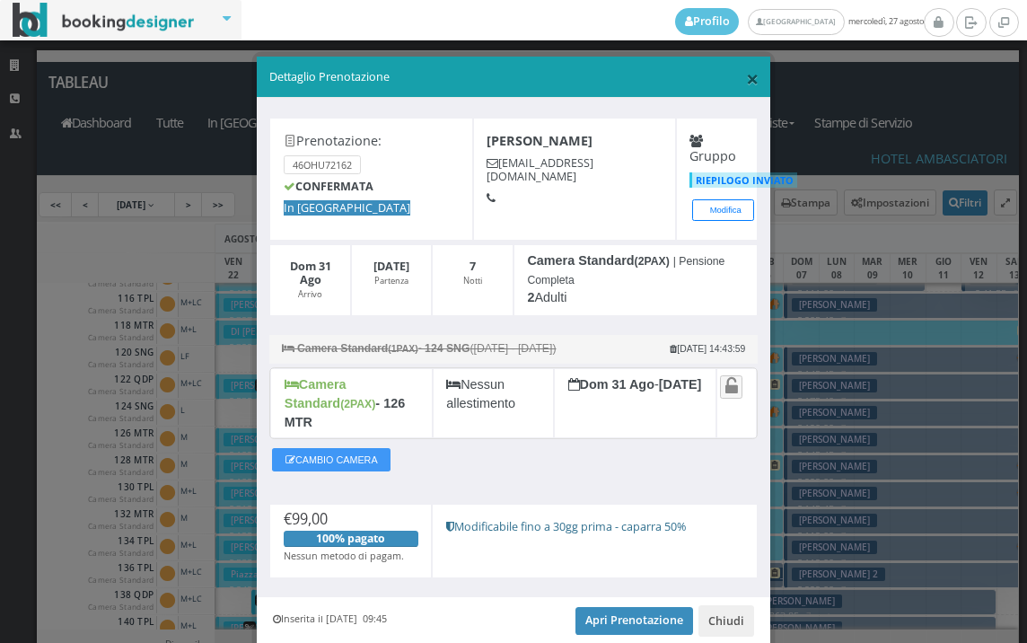
click at [746, 85] on span "×" at bounding box center [752, 78] width 13 height 31
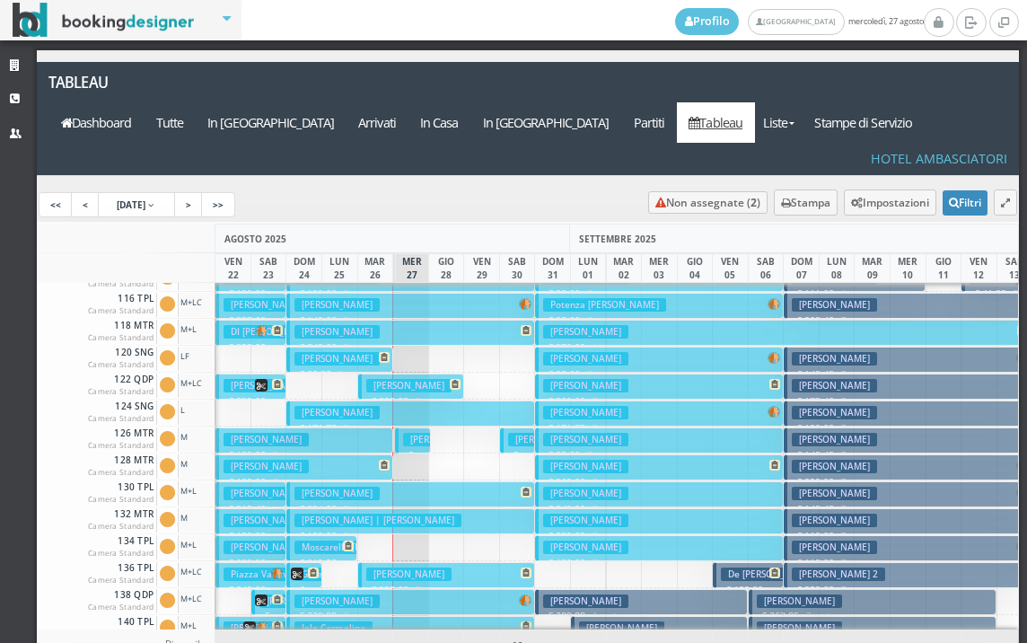
click at [584, 487] on h3 "[PERSON_NAME]" at bounding box center [585, 493] width 85 height 13
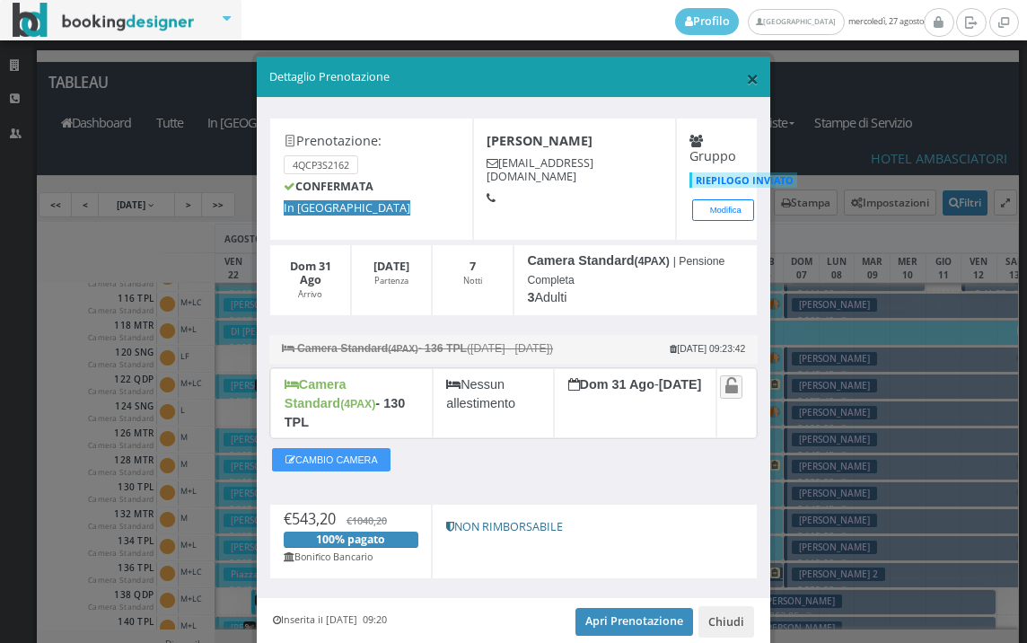
click at [746, 80] on span "×" at bounding box center [752, 78] width 13 height 31
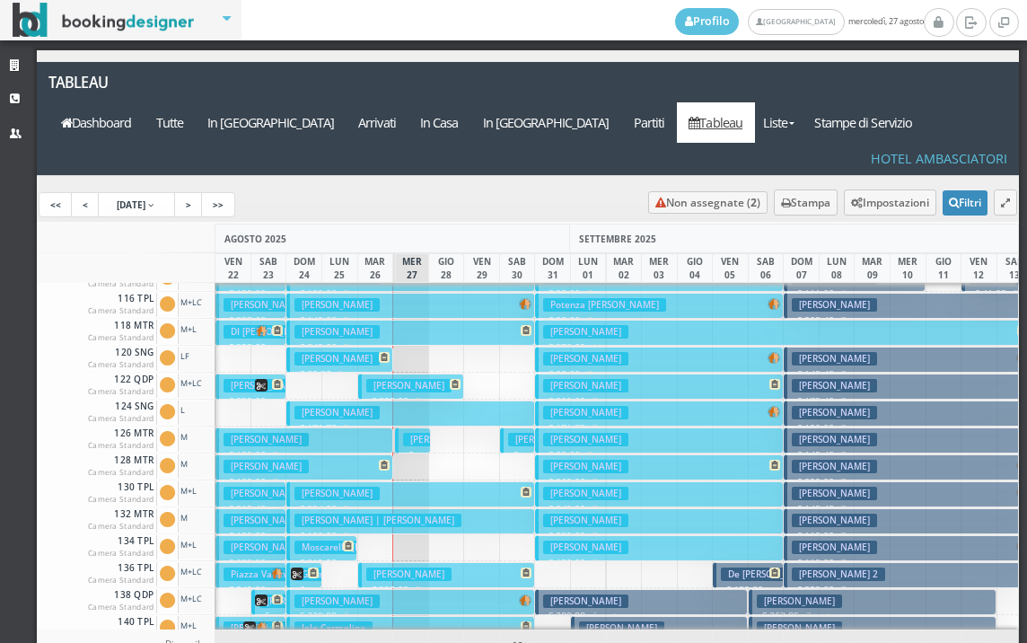
click at [657, 508] on button "Papeo Carla € 239.00 7 notti 2 Adulti" at bounding box center [659, 521] width 248 height 26
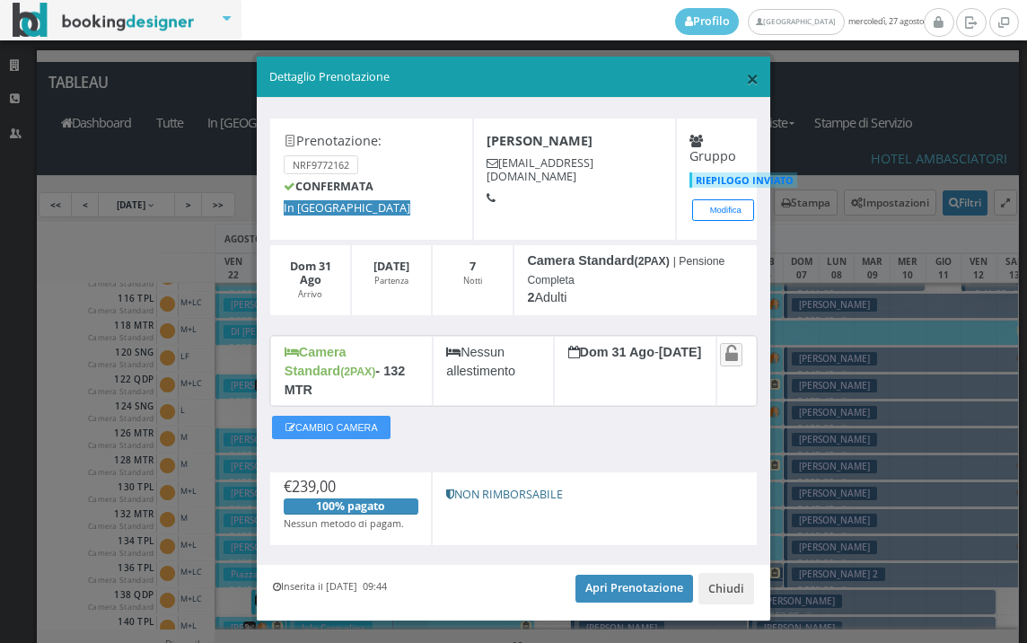
click at [746, 83] on span "×" at bounding box center [752, 78] width 13 height 31
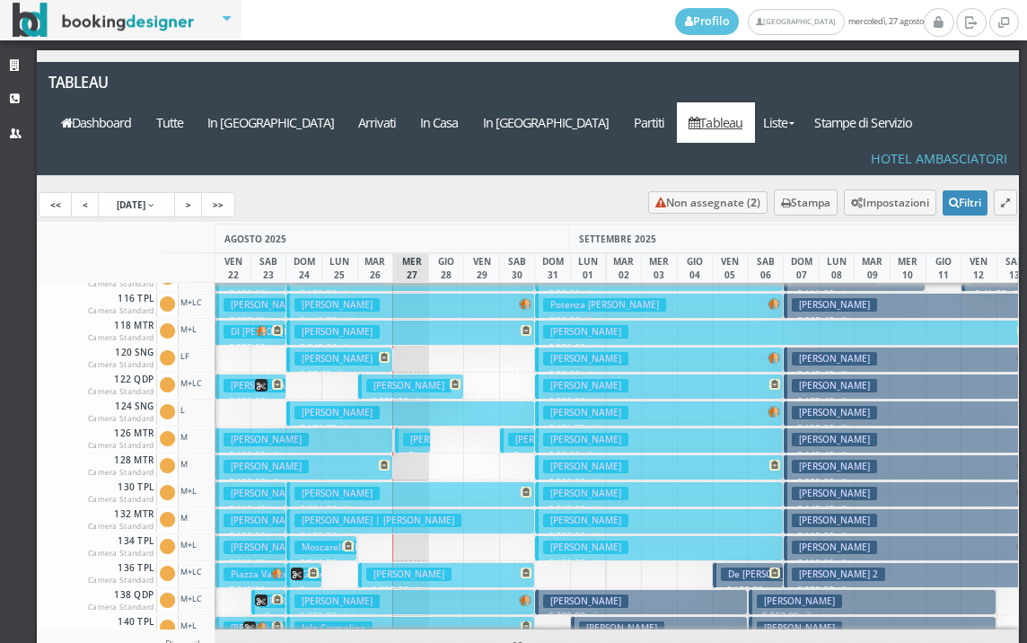
click at [607, 535] on button "Lucato Gianluca € 199.00 7 notti 2 Adulti" at bounding box center [659, 548] width 248 height 26
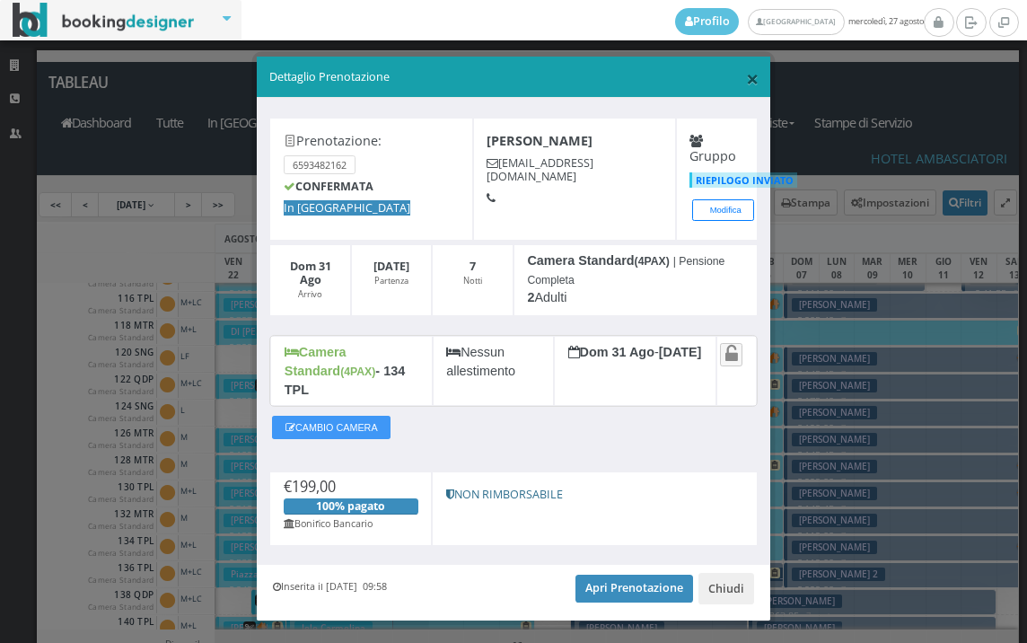
click at [746, 90] on span "×" at bounding box center [752, 78] width 13 height 31
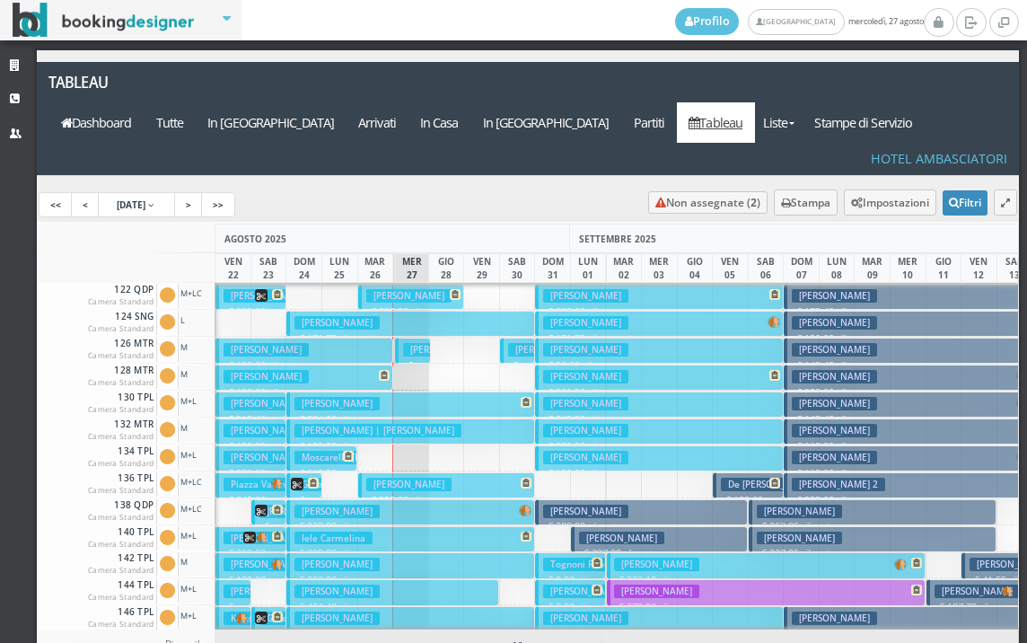
scroll to position [359, 0]
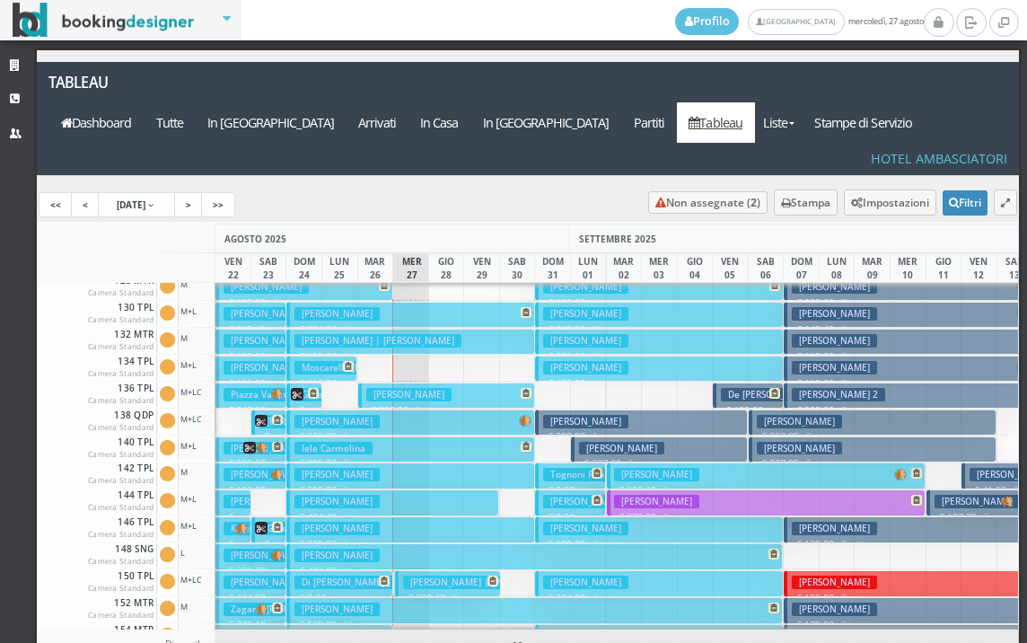
click at [607, 415] on h3 "[PERSON_NAME]" at bounding box center [585, 421] width 85 height 13
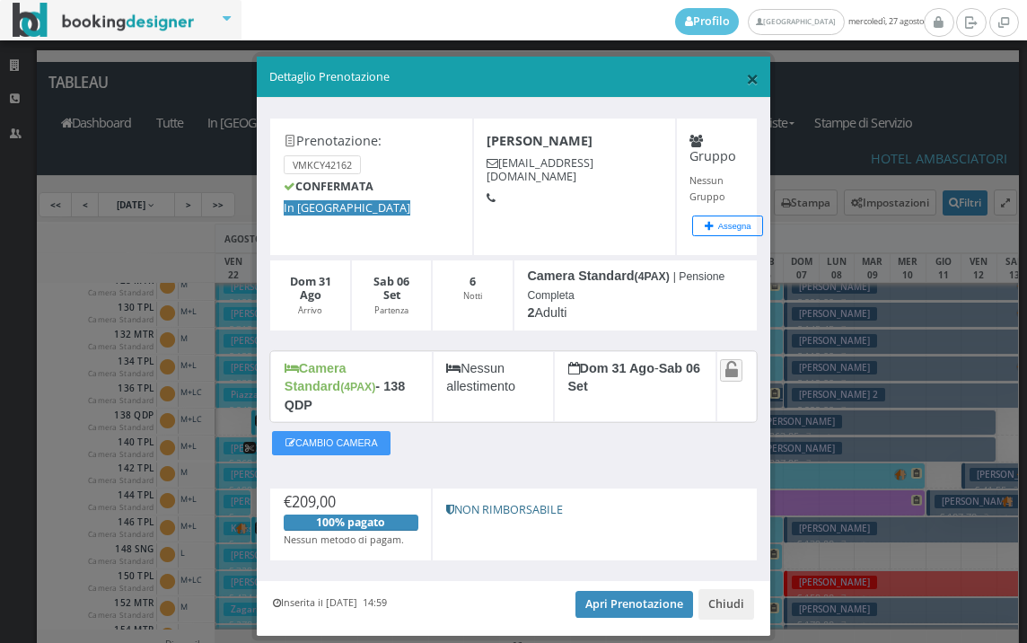
click at [746, 83] on span "×" at bounding box center [752, 78] width 13 height 31
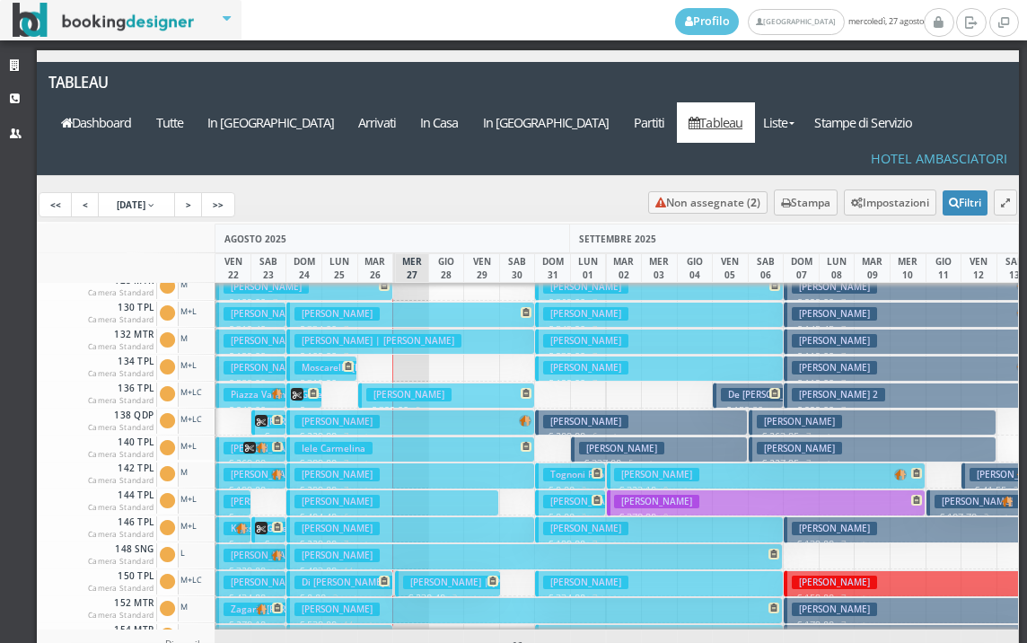
click at [576, 436] on button "Paoloni Christian Costantino € 337.00 5 notti 2 Adulti" at bounding box center [659, 449] width 177 height 26
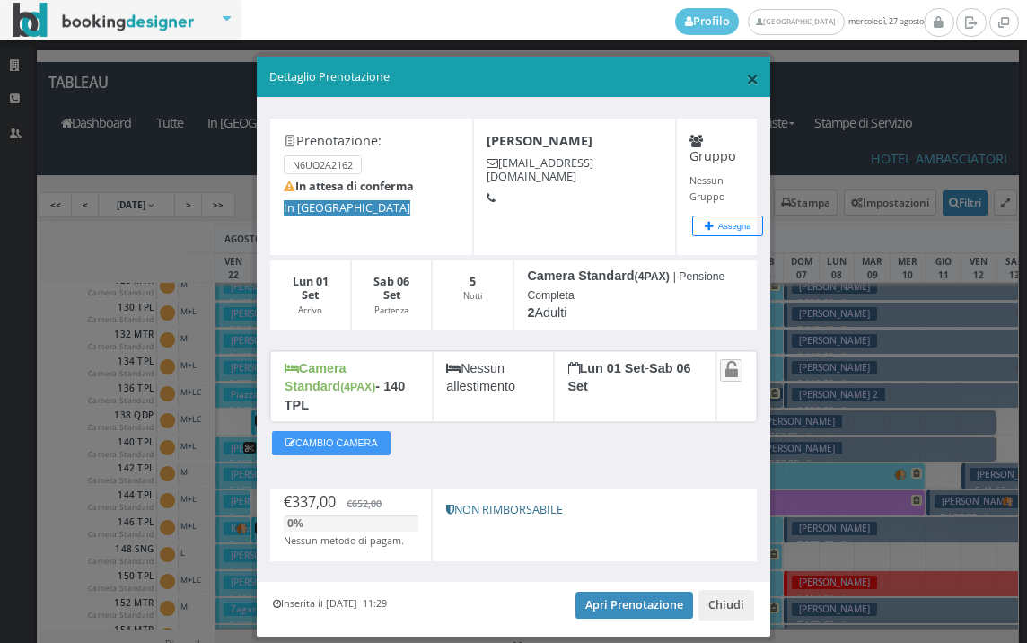
click at [748, 74] on span "×" at bounding box center [752, 78] width 13 height 31
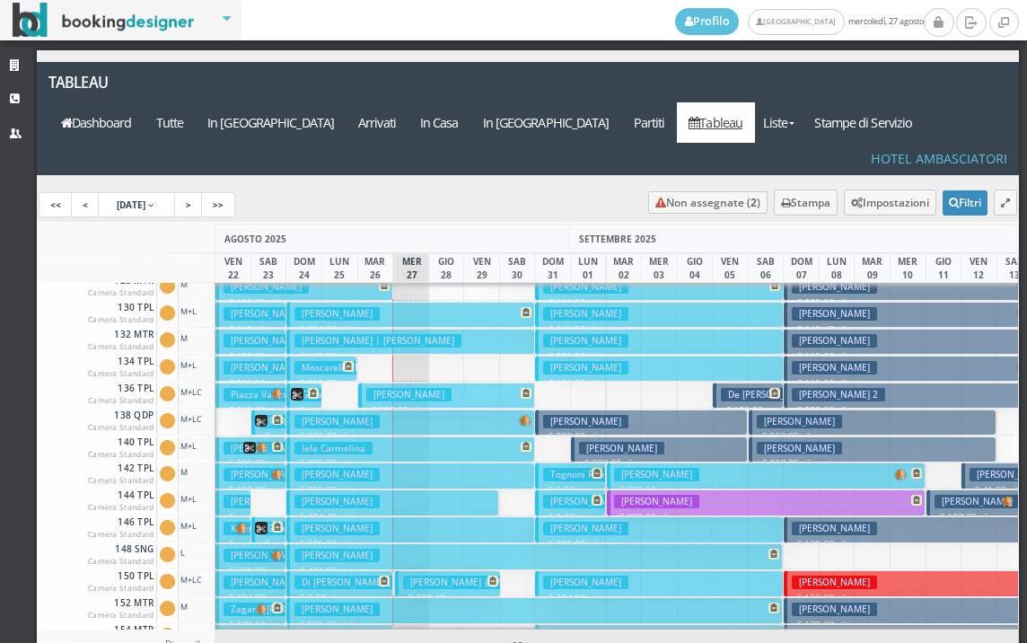
click at [567, 468] on h3 "Tognoni Paolo" at bounding box center [581, 474] width 76 height 13
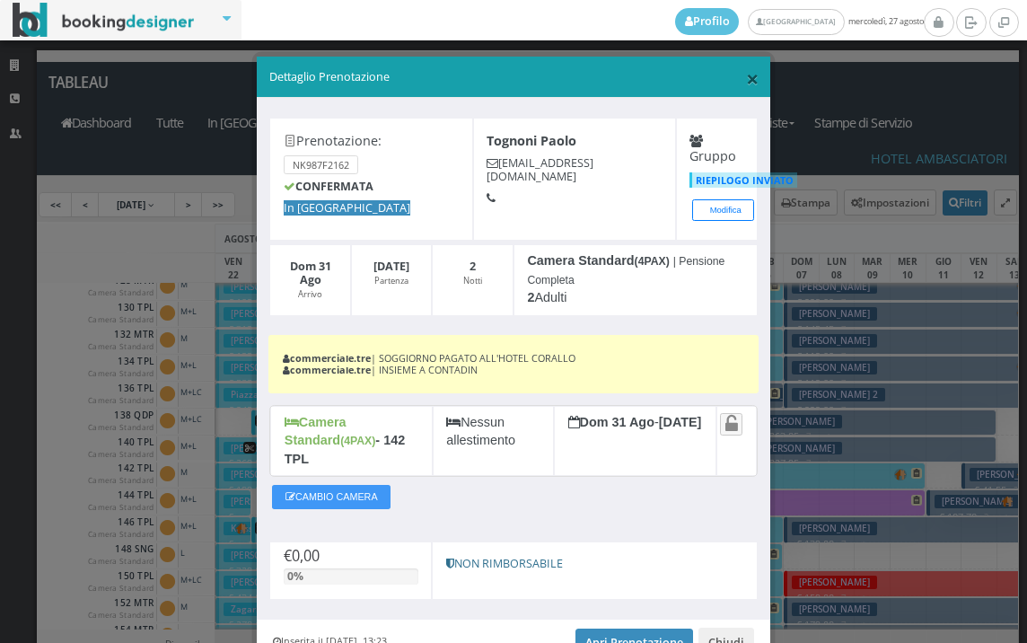
click at [746, 79] on span "×" at bounding box center [752, 78] width 13 height 31
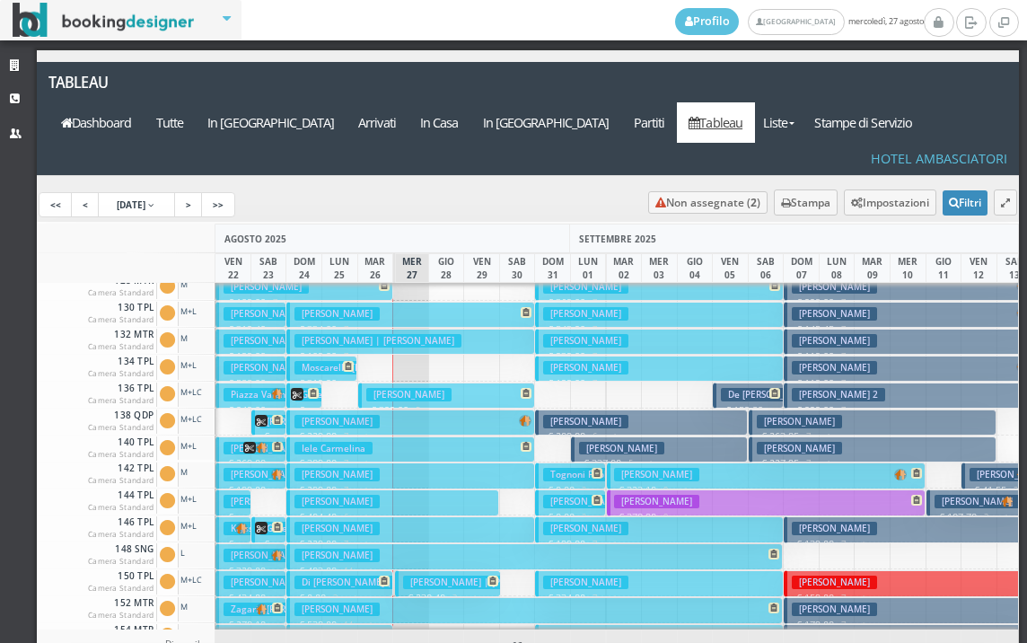
click at [554, 489] on button "Contadin Alessandro € 0.00 2 notti 2 Adulti + 1 Infant (1 anni)" at bounding box center [570, 502] width 71 height 26
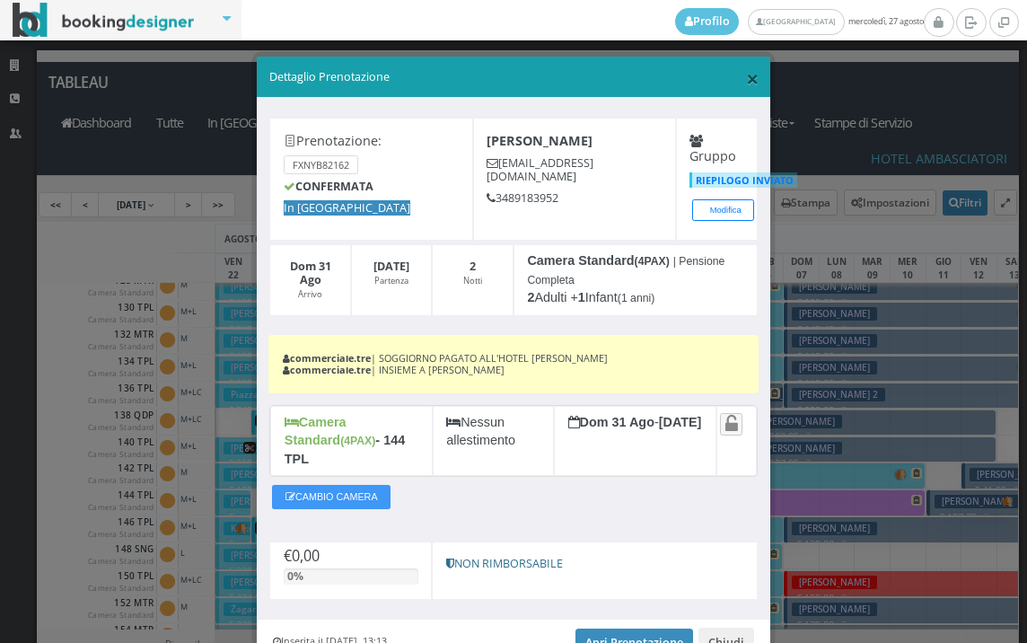
click at [746, 72] on span "×" at bounding box center [752, 78] width 13 height 31
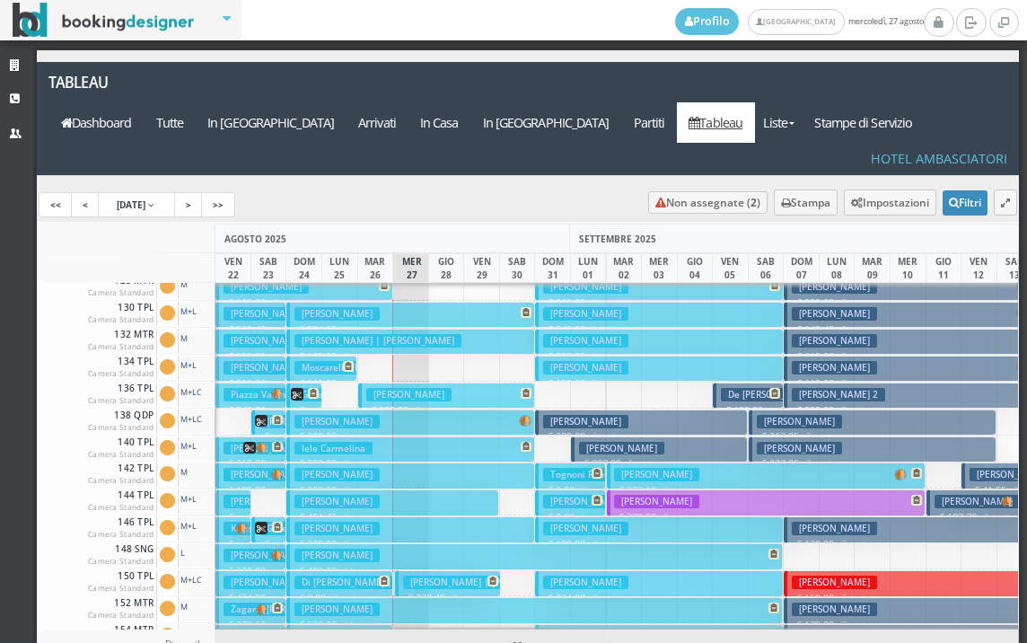
click at [616, 522] on h3 "[PERSON_NAME]" at bounding box center [585, 528] width 85 height 13
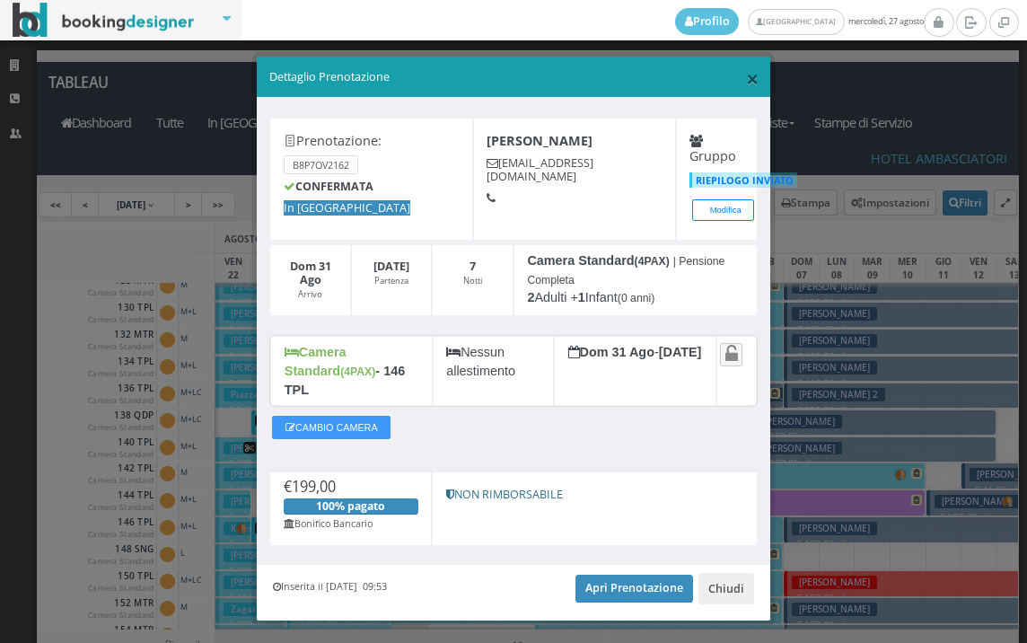
click at [746, 81] on span "×" at bounding box center [752, 78] width 13 height 31
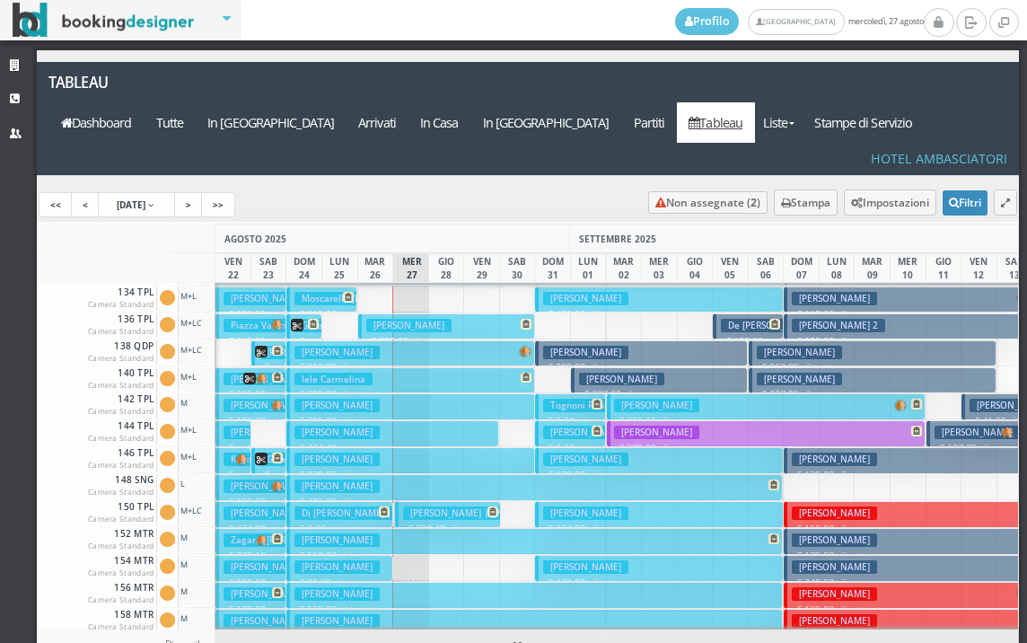
scroll to position [449, 0]
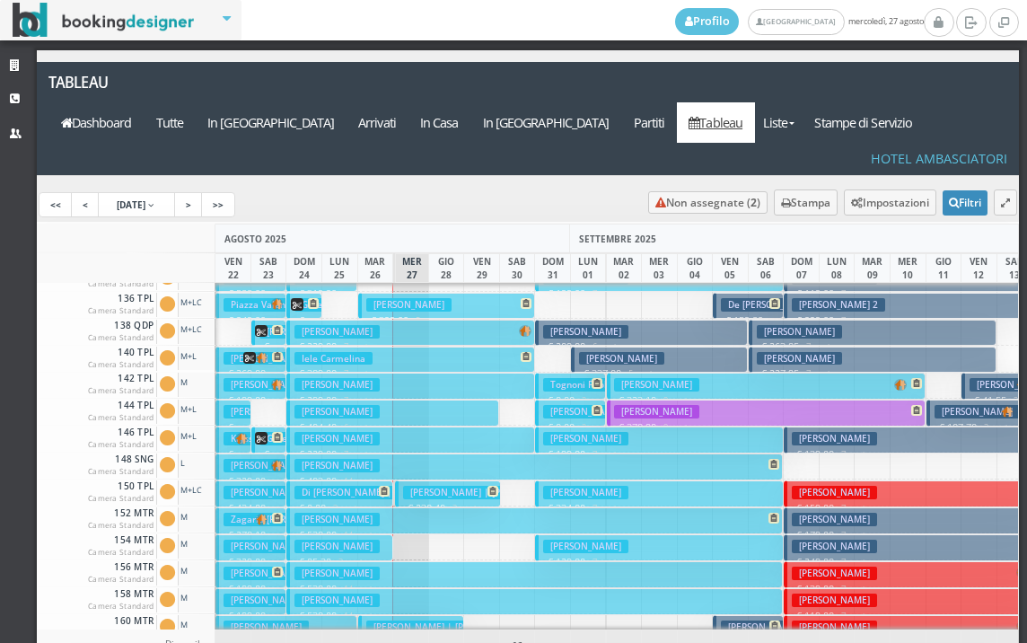
click at [619, 486] on h3 "[PERSON_NAME]" at bounding box center [585, 492] width 85 height 13
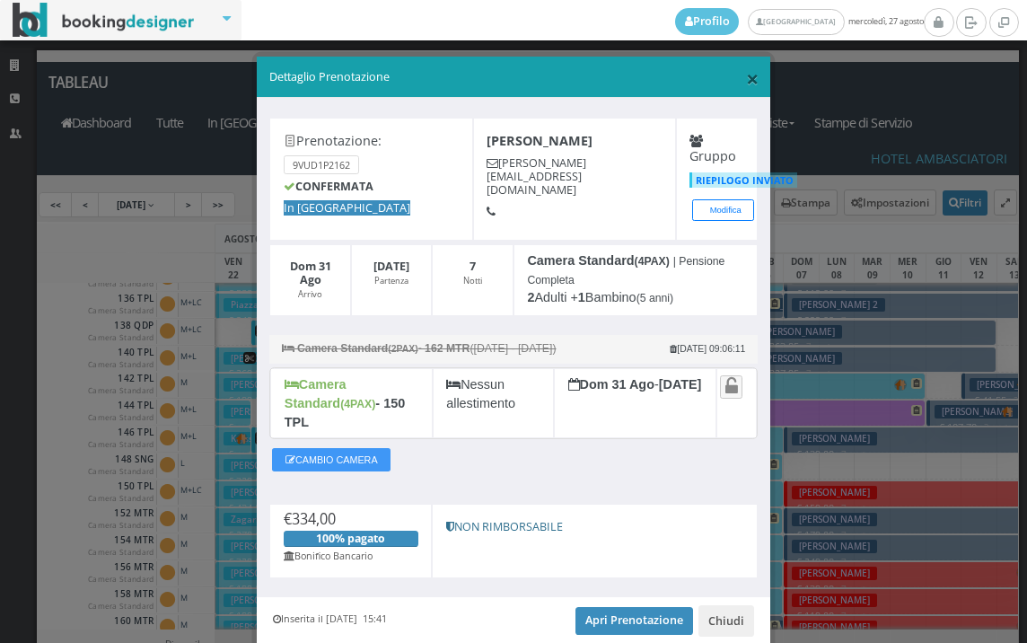
click at [746, 85] on span "×" at bounding box center [752, 78] width 13 height 31
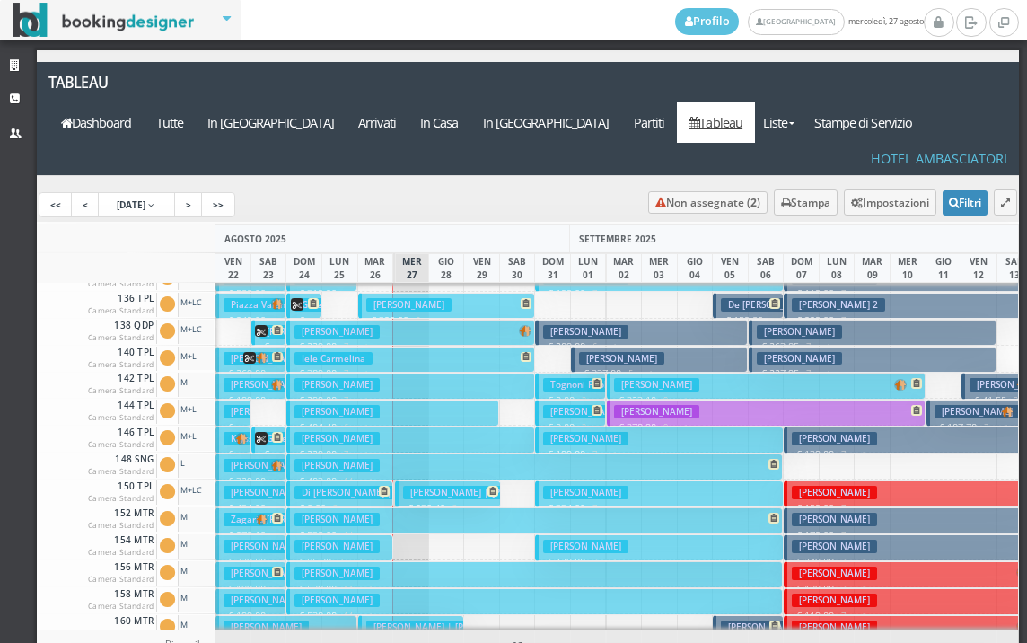
click at [607, 534] on button "Casini Gianfranco € 129.00 7 notti 2 Adulti" at bounding box center [659, 547] width 248 height 26
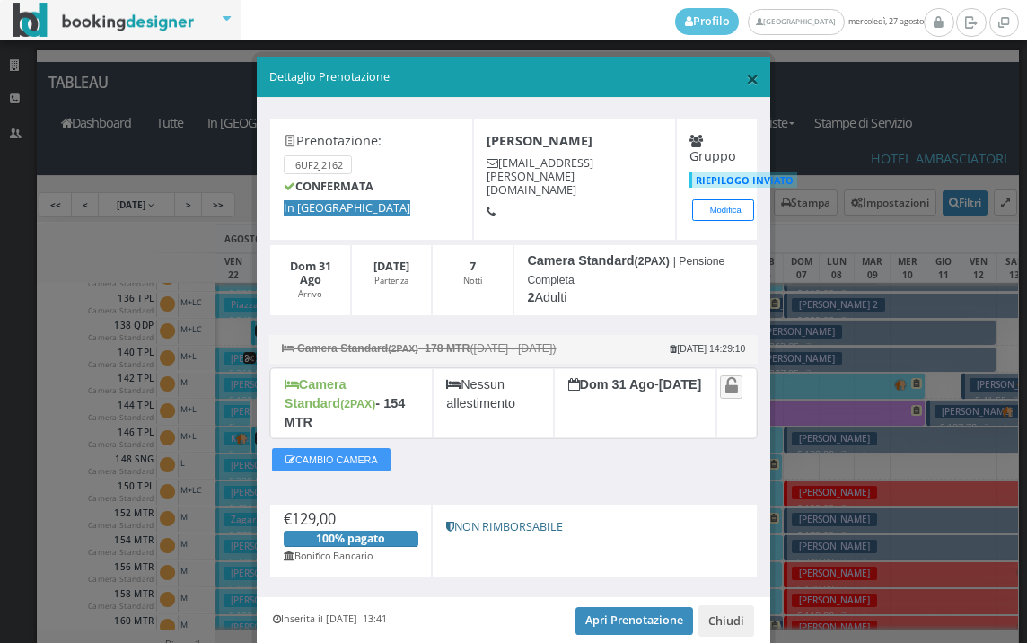
click at [746, 85] on span "×" at bounding box center [752, 78] width 13 height 31
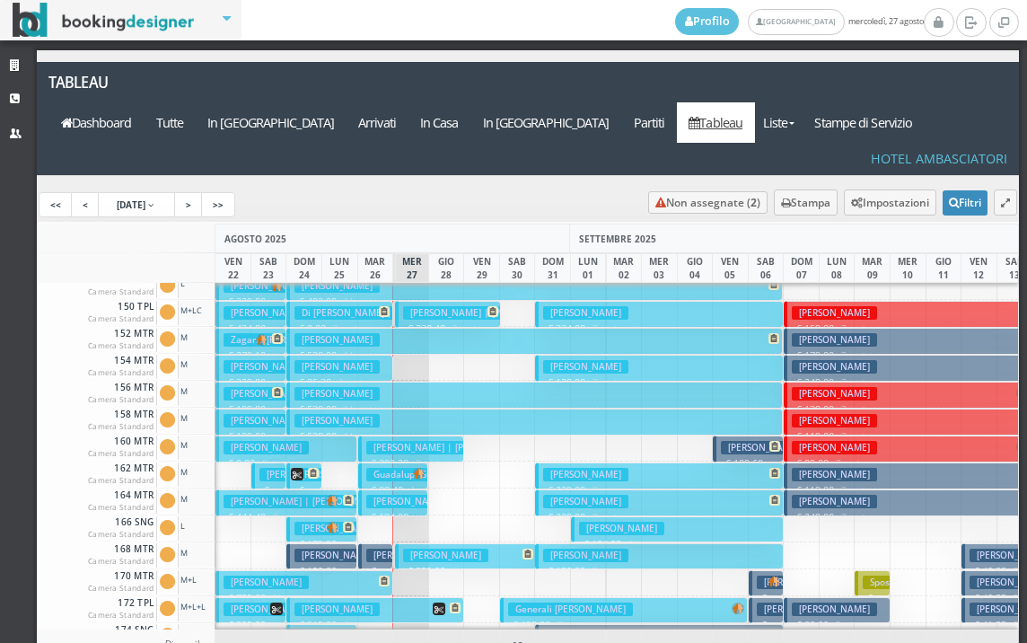
scroll to position [718, 0]
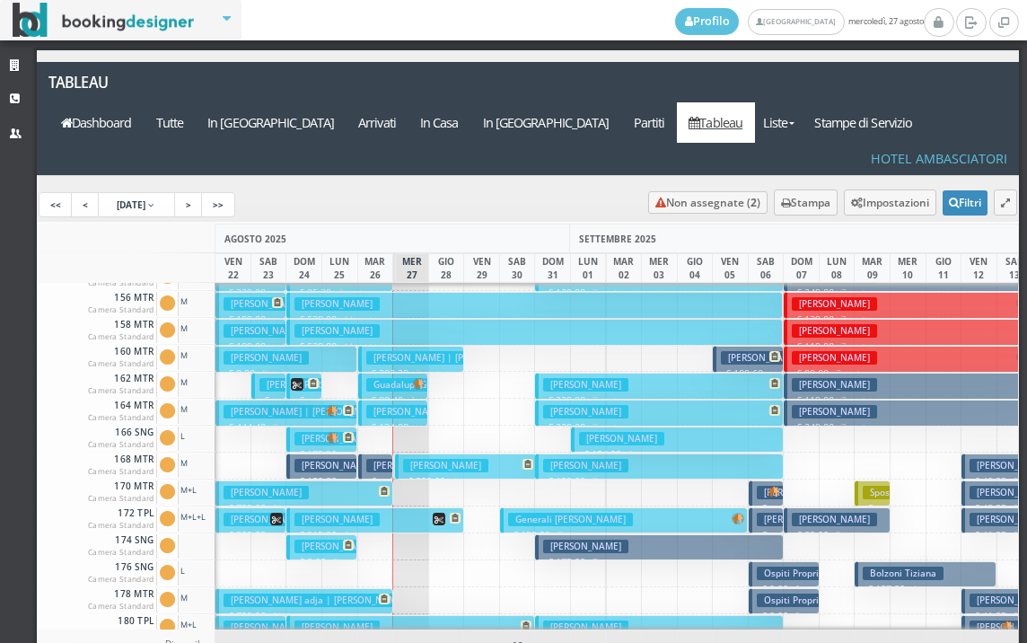
click at [594, 378] on h3 "[PERSON_NAME]" at bounding box center [585, 384] width 85 height 13
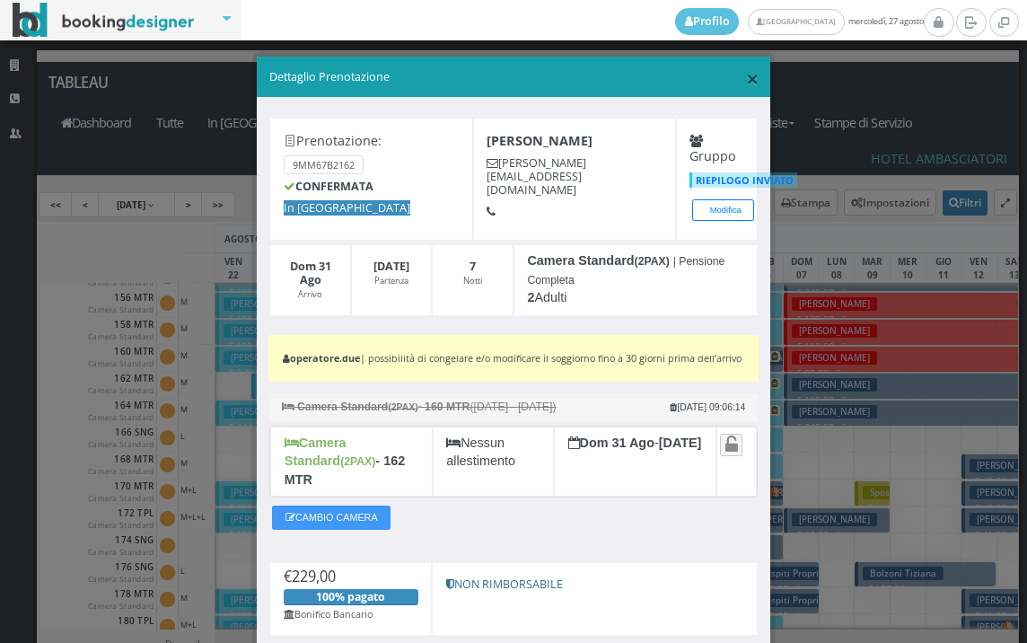
click at [746, 74] on span "×" at bounding box center [752, 78] width 13 height 31
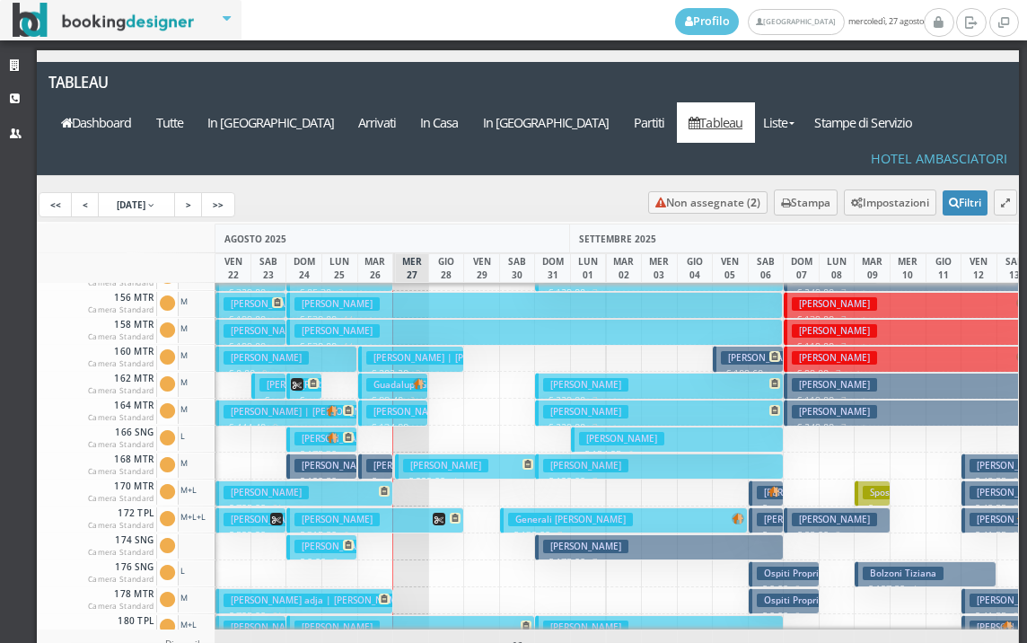
click at [600, 405] on h3 "[PERSON_NAME]" at bounding box center [585, 411] width 85 height 13
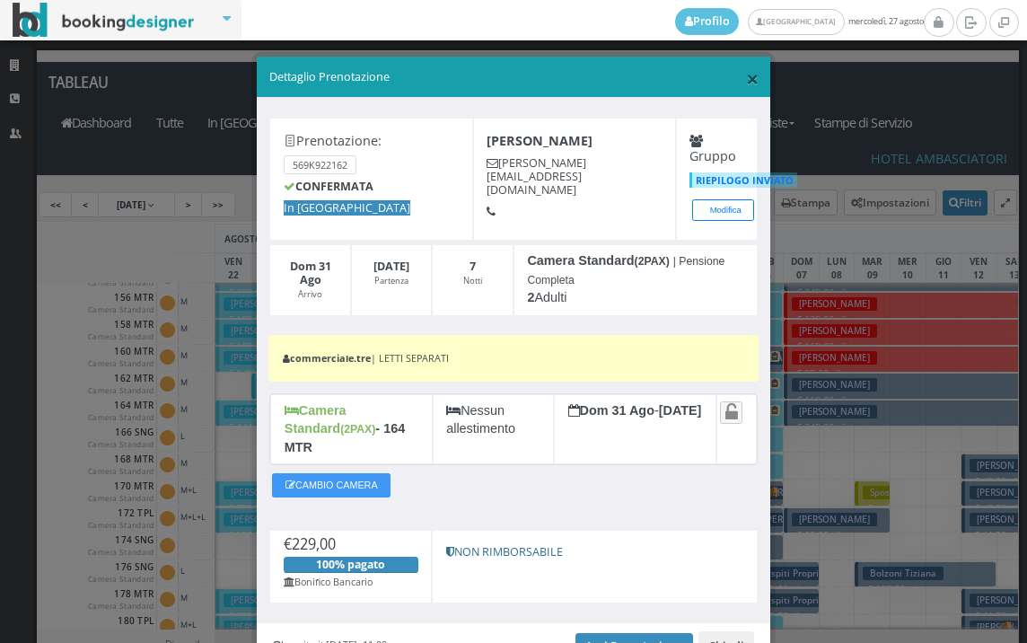
click at [746, 76] on span "×" at bounding box center [752, 78] width 13 height 31
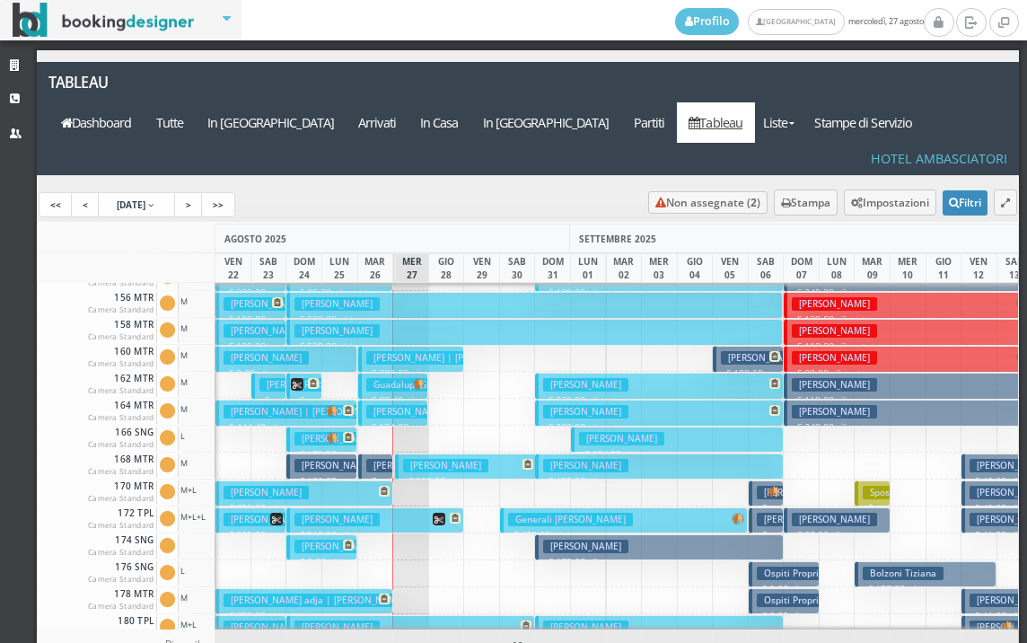
click at [590, 400] on button "Capurso Annamaria € 229.00 7 notti 2 Adulti" at bounding box center [659, 413] width 248 height 26
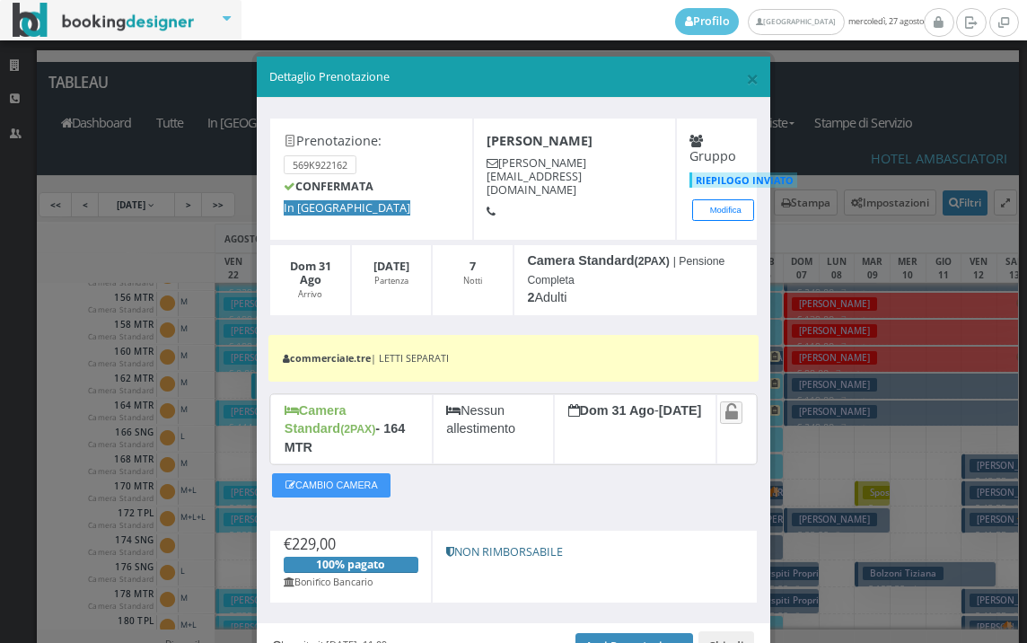
click at [734, 84] on h5 "Dettaglio Prenotazione" at bounding box center [513, 77] width 489 height 16
click at [746, 84] on span "×" at bounding box center [752, 78] width 13 height 31
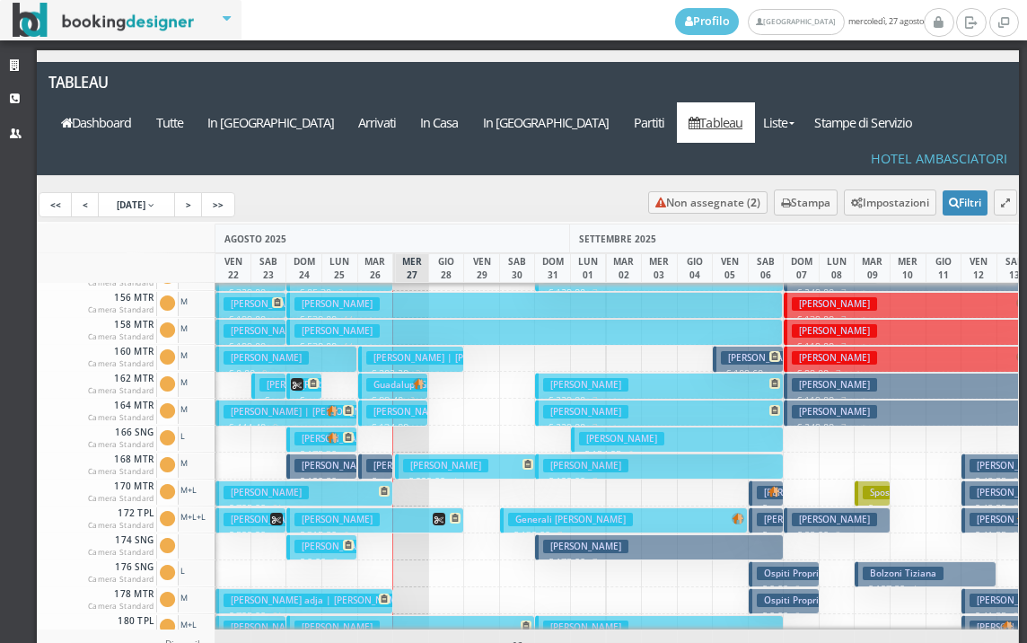
click at [579, 432] on h3 "[PERSON_NAME]" at bounding box center [621, 438] width 85 height 13
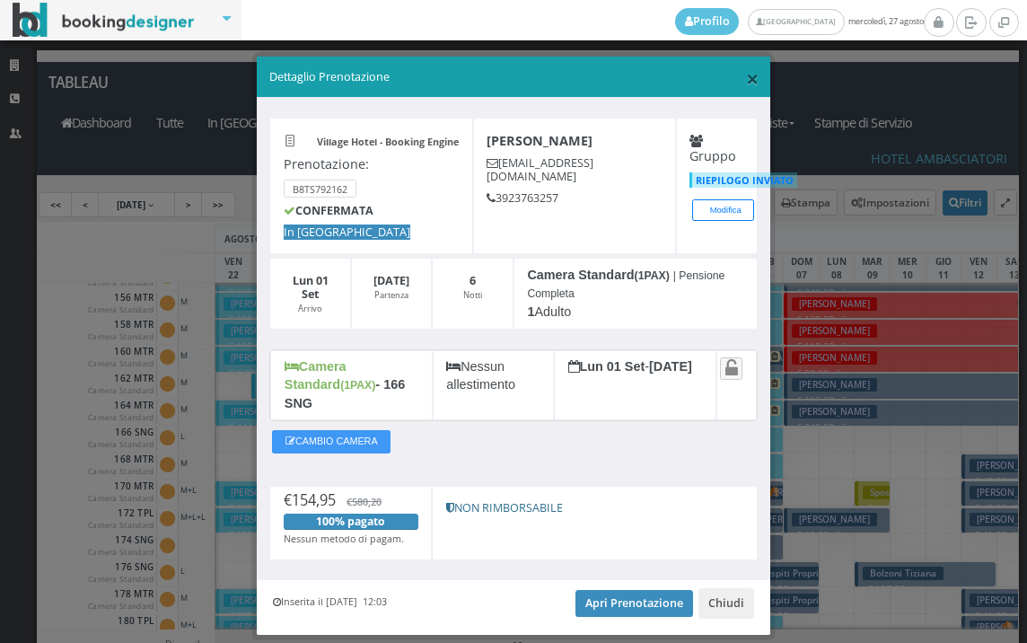
click at [746, 83] on span "×" at bounding box center [752, 78] width 13 height 31
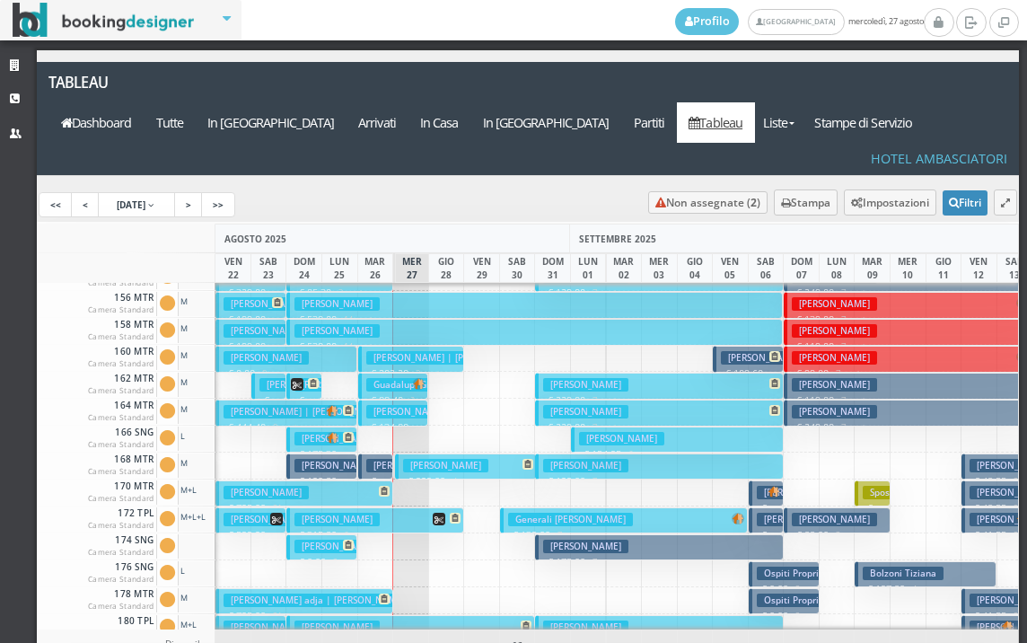
click at [569, 534] on button "Milani Sonia € 175.00 7 notti 1 Adulto" at bounding box center [659, 547] width 248 height 26
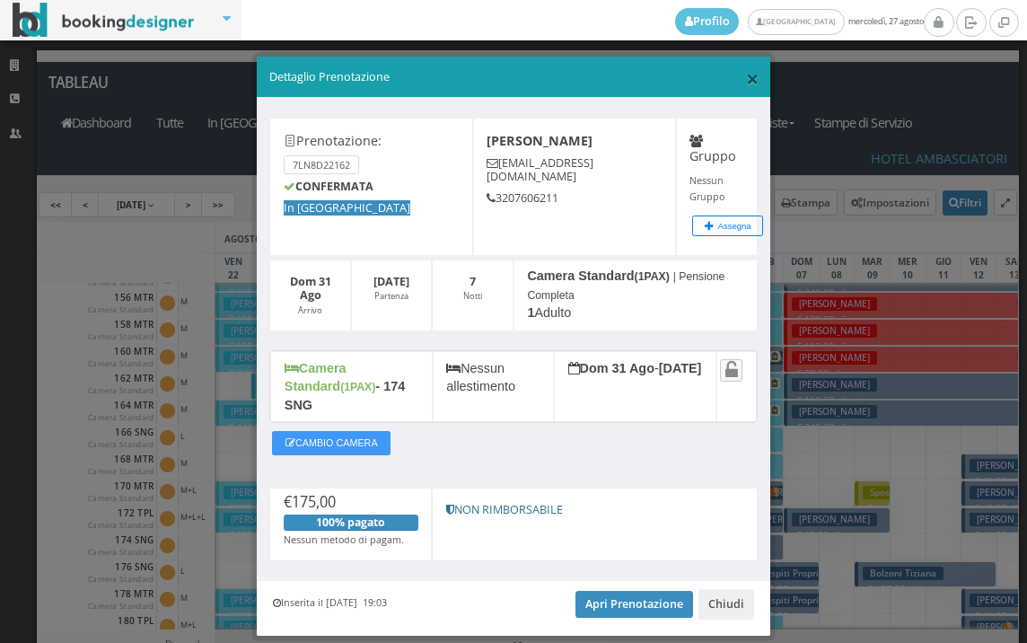
click at [747, 73] on span "×" at bounding box center [752, 78] width 13 height 31
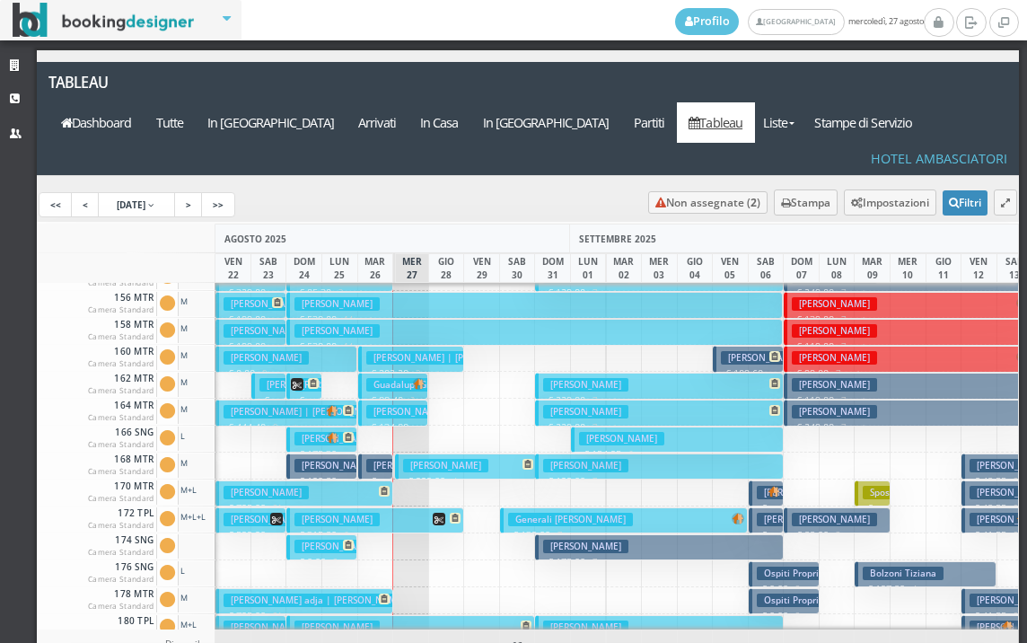
scroll to position [903, 0]
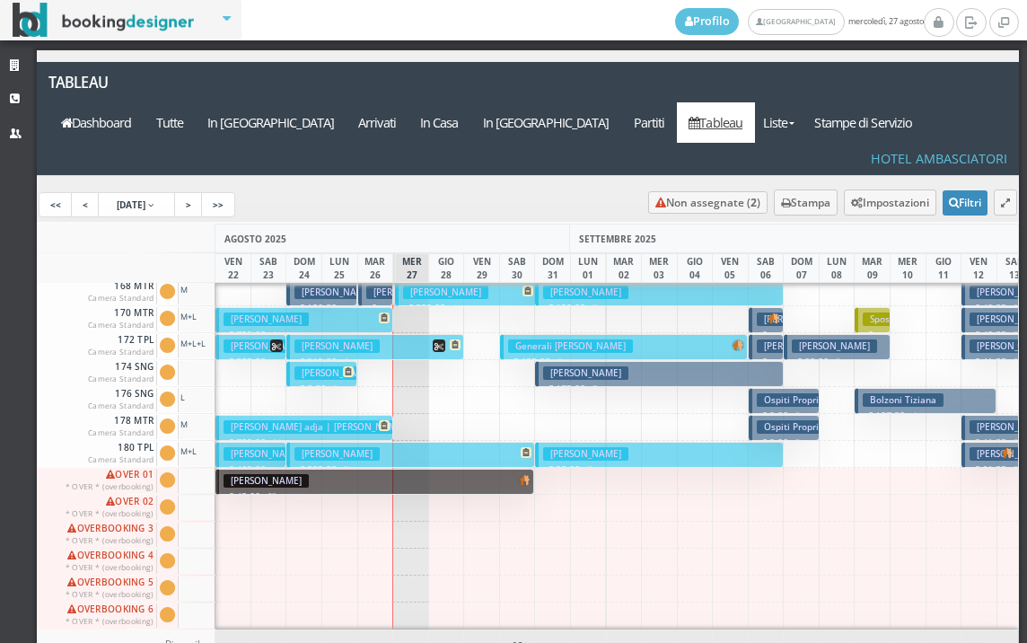
click at [615, 442] on button "Meng Ying € 99.00 7 notti 2 Adulti" at bounding box center [659, 455] width 248 height 26
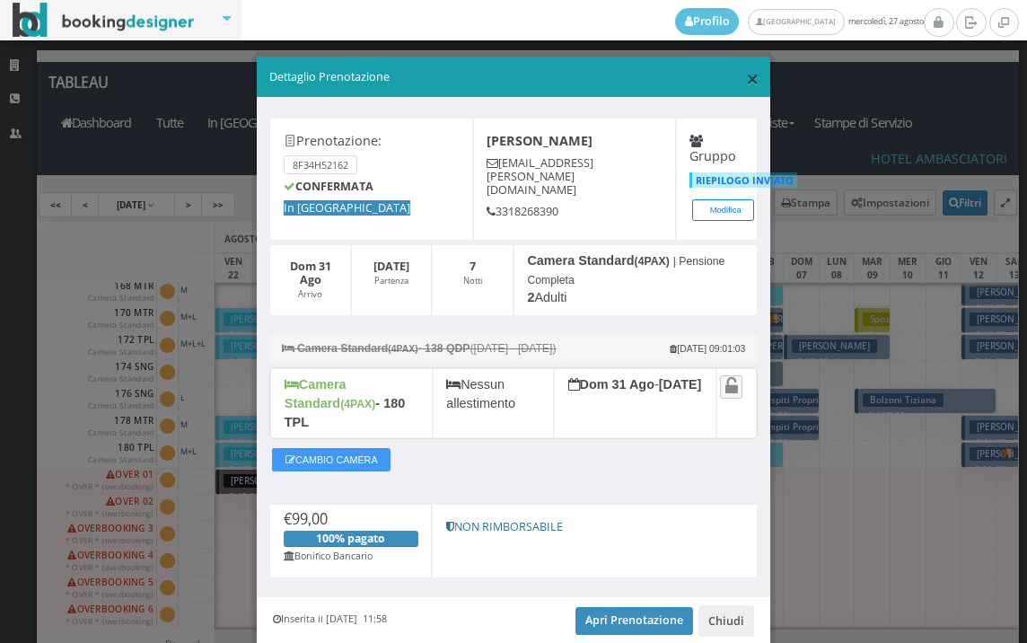
click at [746, 86] on span "×" at bounding box center [752, 78] width 13 height 31
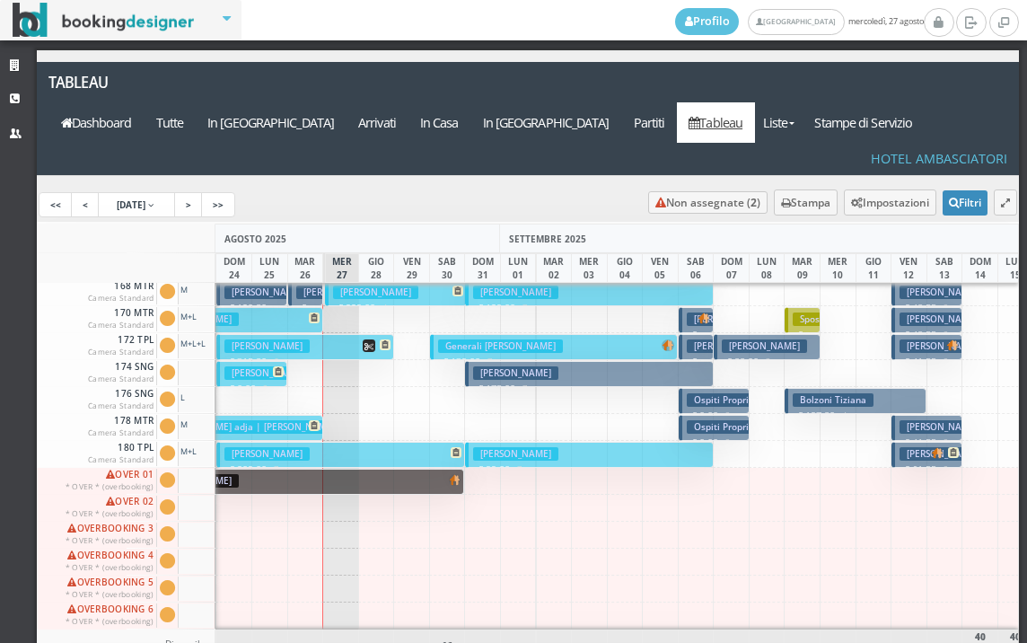
scroll to position [0, 91]
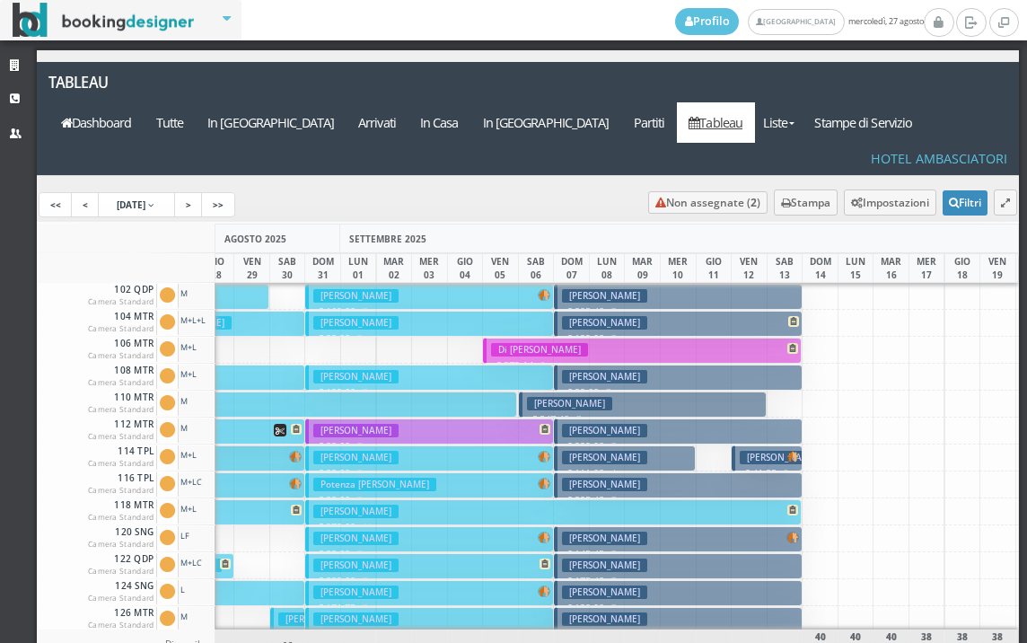
click at [568, 289] on h3 "[PERSON_NAME]" at bounding box center [604, 295] width 85 height 13
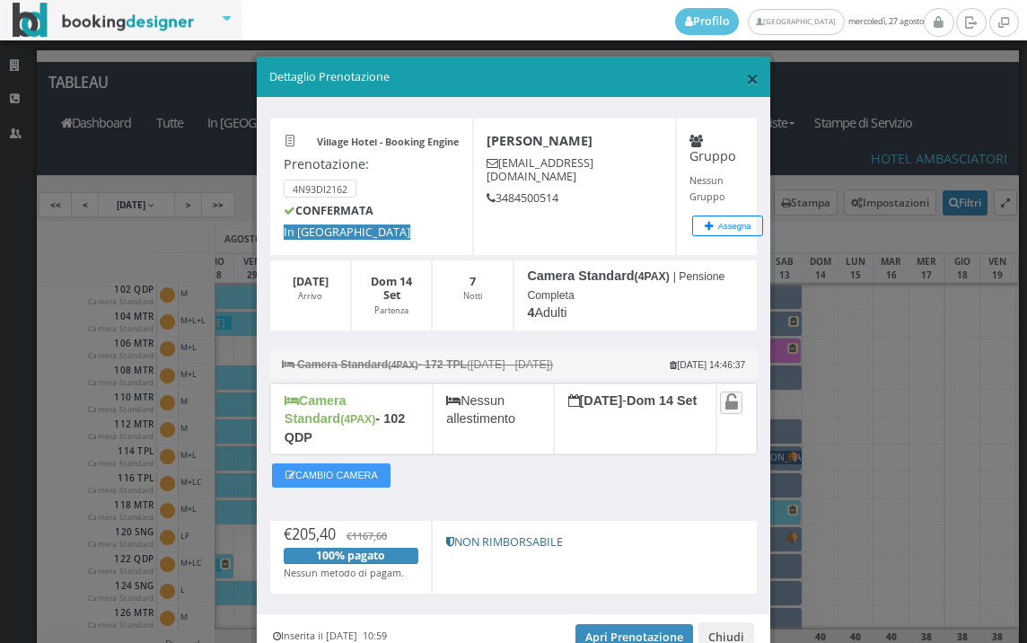
click at [746, 83] on span "×" at bounding box center [752, 78] width 13 height 31
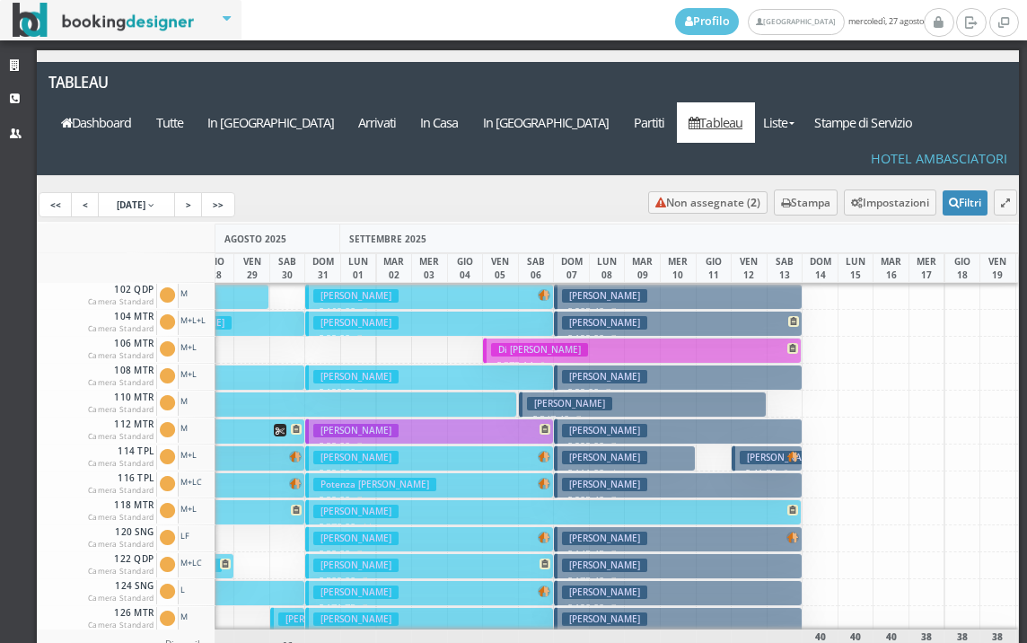
click at [674, 311] on button "Francesco Roffino € 199.00 7 notti 2 Adulti" at bounding box center [678, 324] width 248 height 26
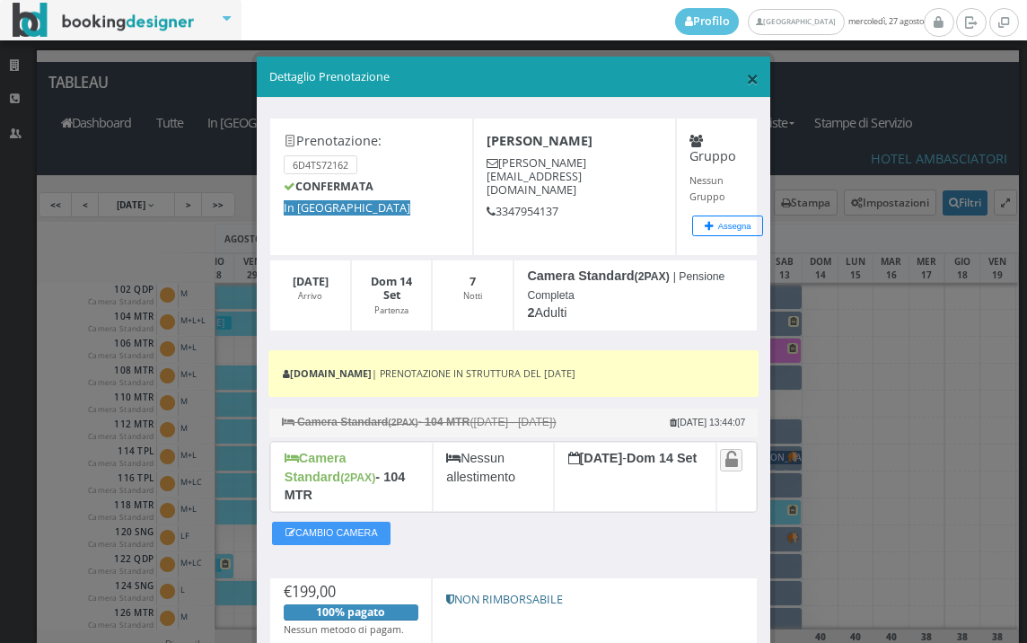
click at [746, 81] on span "×" at bounding box center [752, 78] width 13 height 31
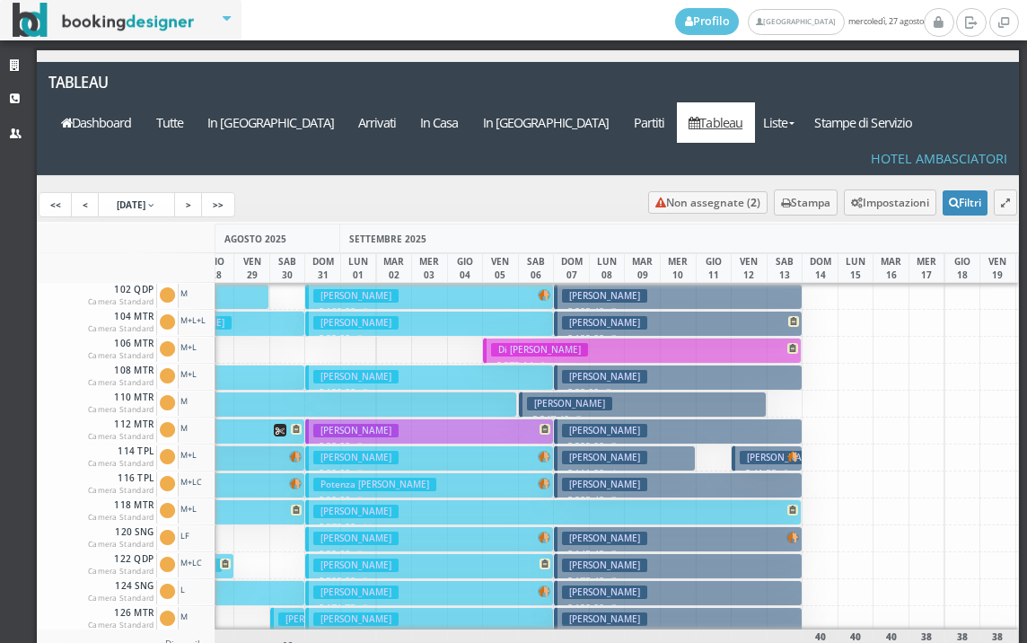
click at [672, 338] on button "Di Donato Carlo € 373.14 9 notti 1 Adulto" at bounding box center [642, 351] width 319 height 26
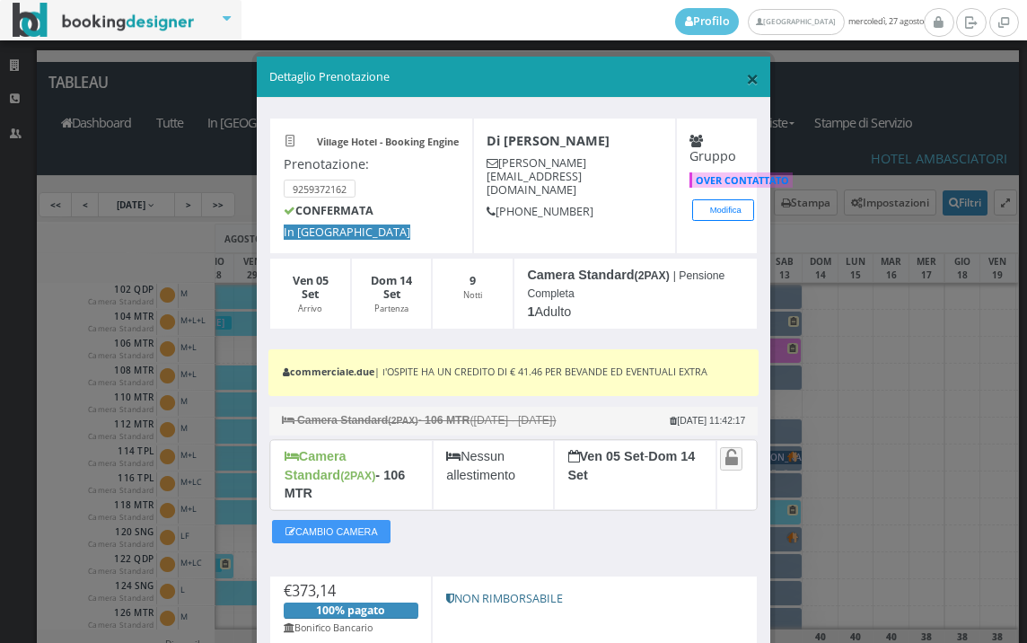
click at [747, 83] on span "×" at bounding box center [752, 78] width 13 height 31
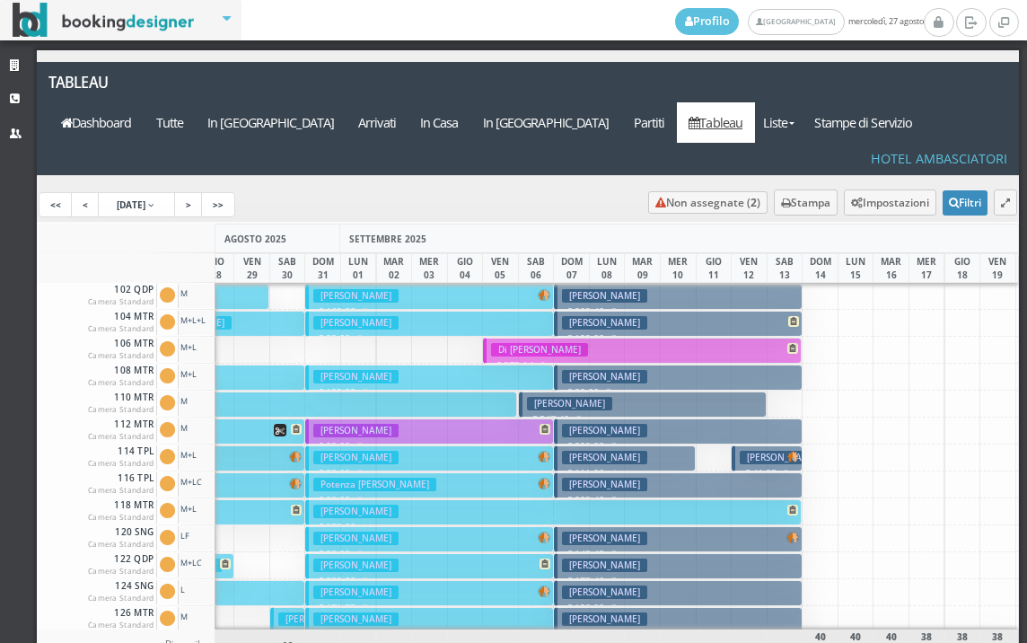
click at [620, 370] on h3 "[PERSON_NAME]" at bounding box center [604, 376] width 85 height 13
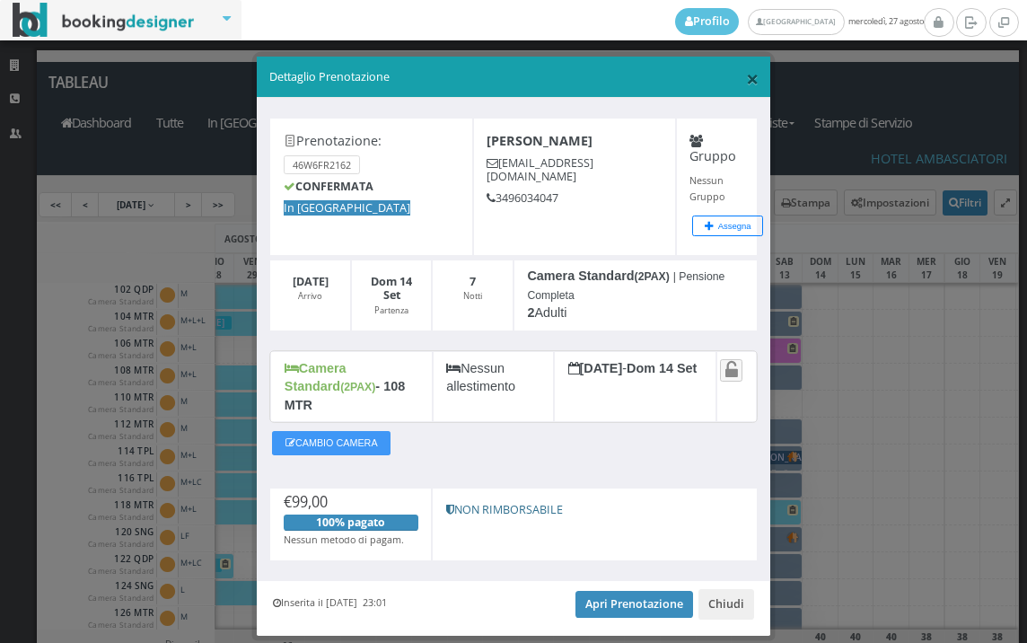
click at [746, 81] on span "×" at bounding box center [752, 78] width 13 height 31
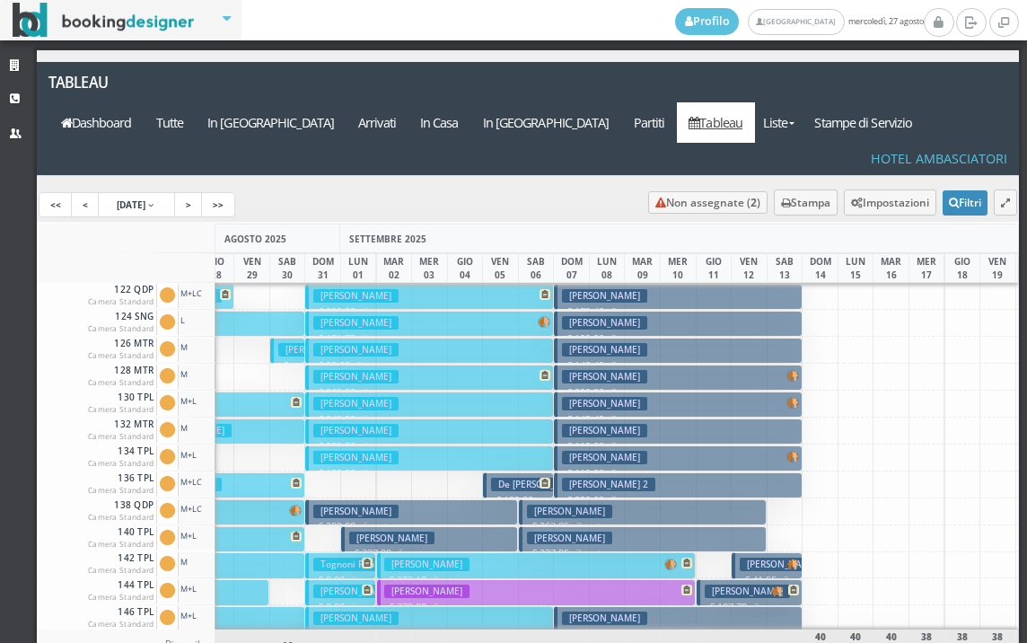
click at [592, 519] on p "€ 263.85 7 notti" at bounding box center [644, 526] width 234 height 14
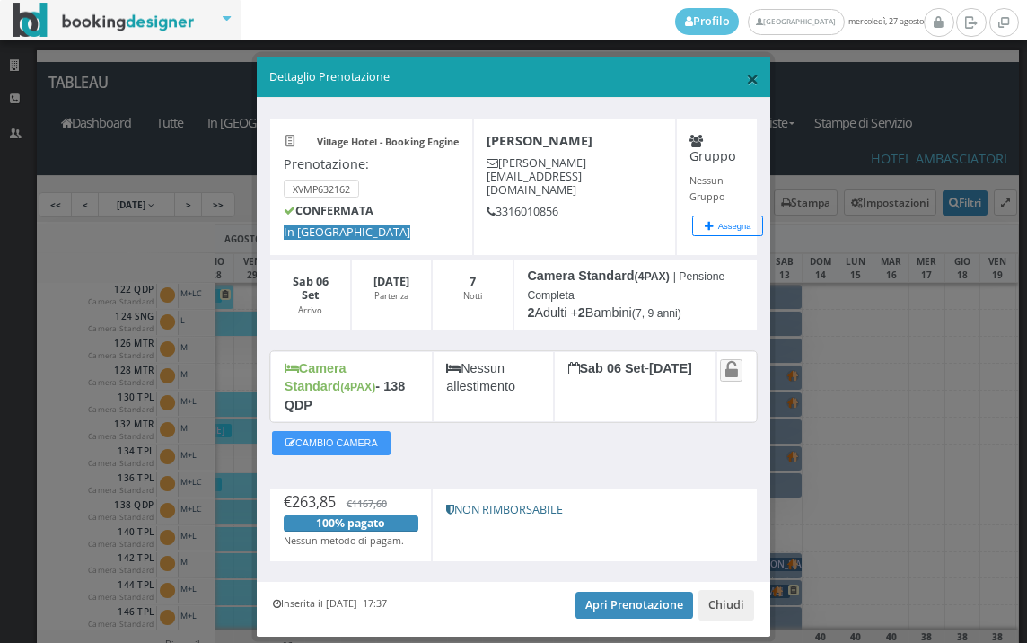
click at [746, 73] on span "×" at bounding box center [752, 78] width 13 height 31
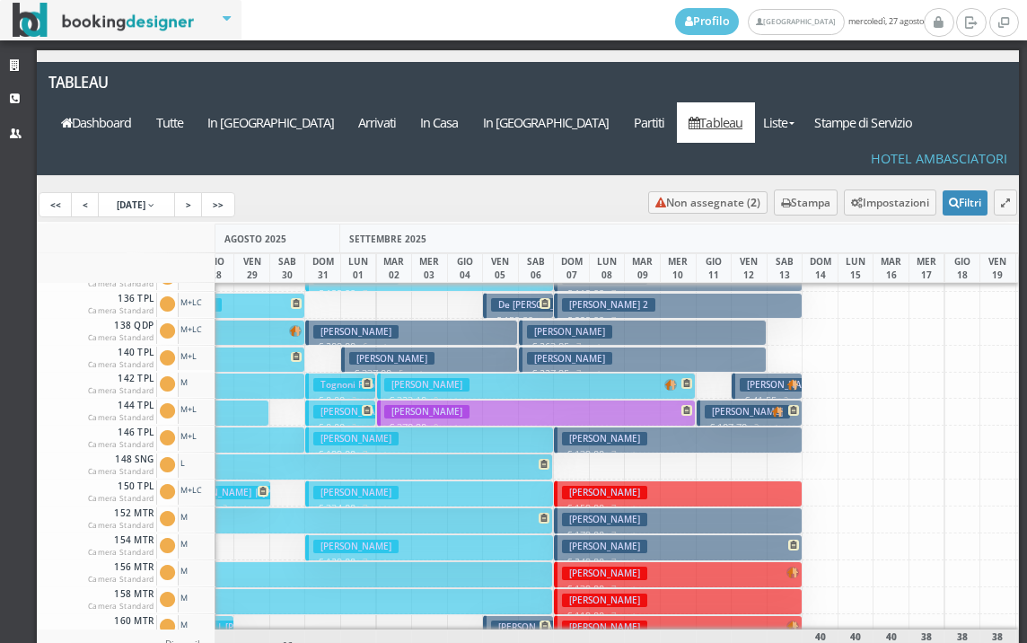
click at [641, 501] on p "€ 159.00 7 notti" at bounding box center [679, 508] width 234 height 14
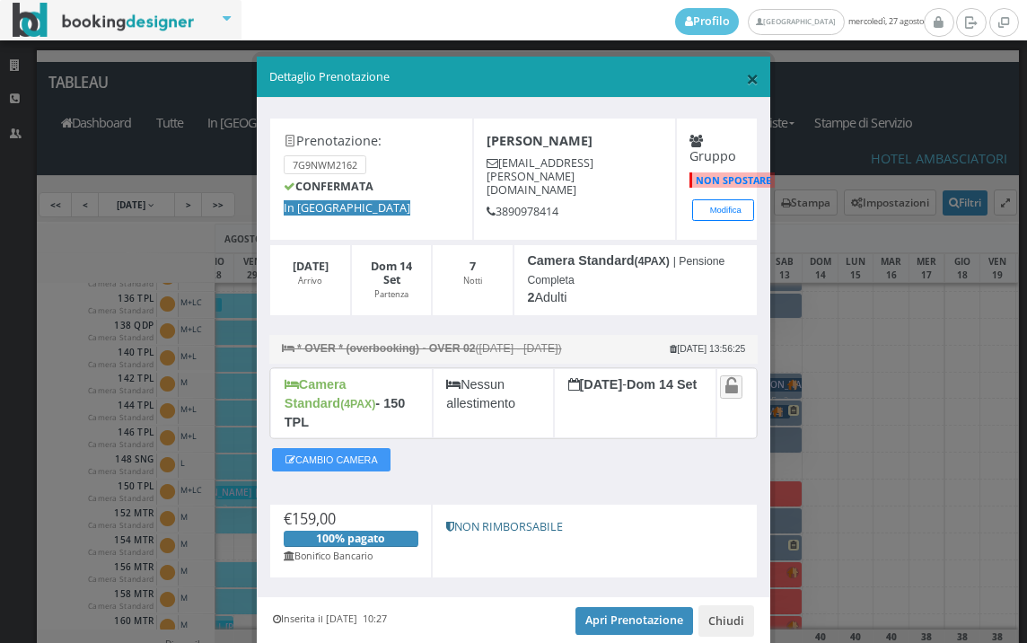
click at [747, 63] on span "×" at bounding box center [752, 78] width 13 height 31
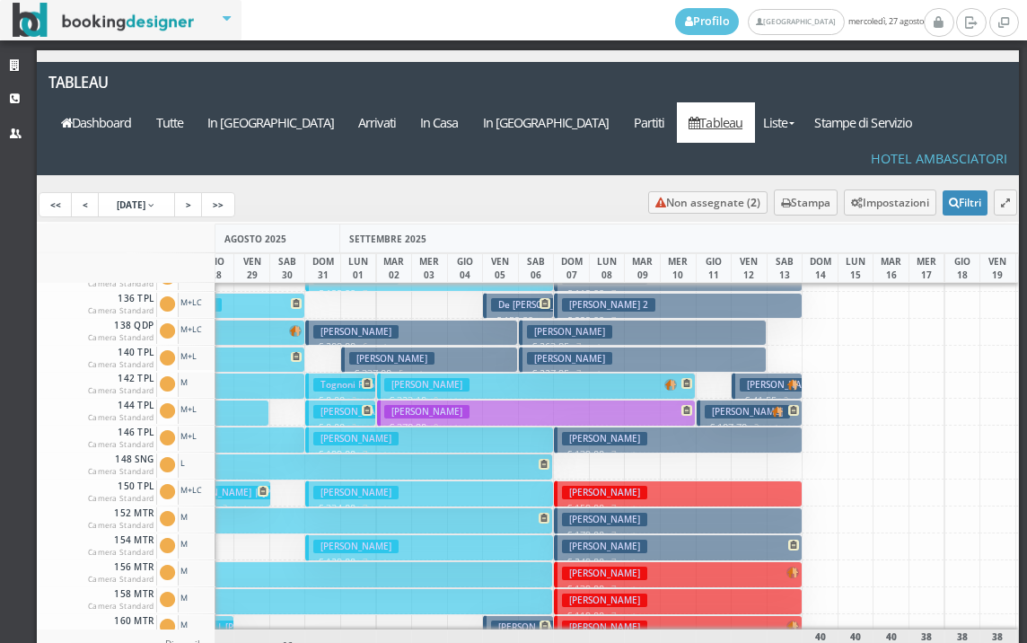
click at [647, 534] on button "Monti Maria Pia € 249.00 7 notti 2 Adulti" at bounding box center [678, 547] width 248 height 26
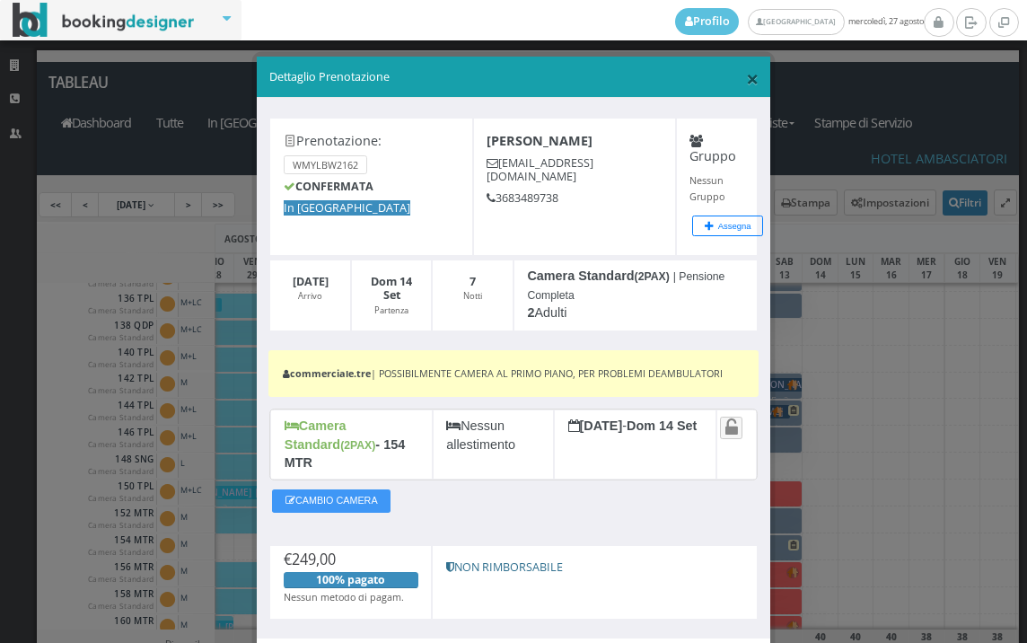
click at [746, 81] on span "×" at bounding box center [752, 78] width 13 height 31
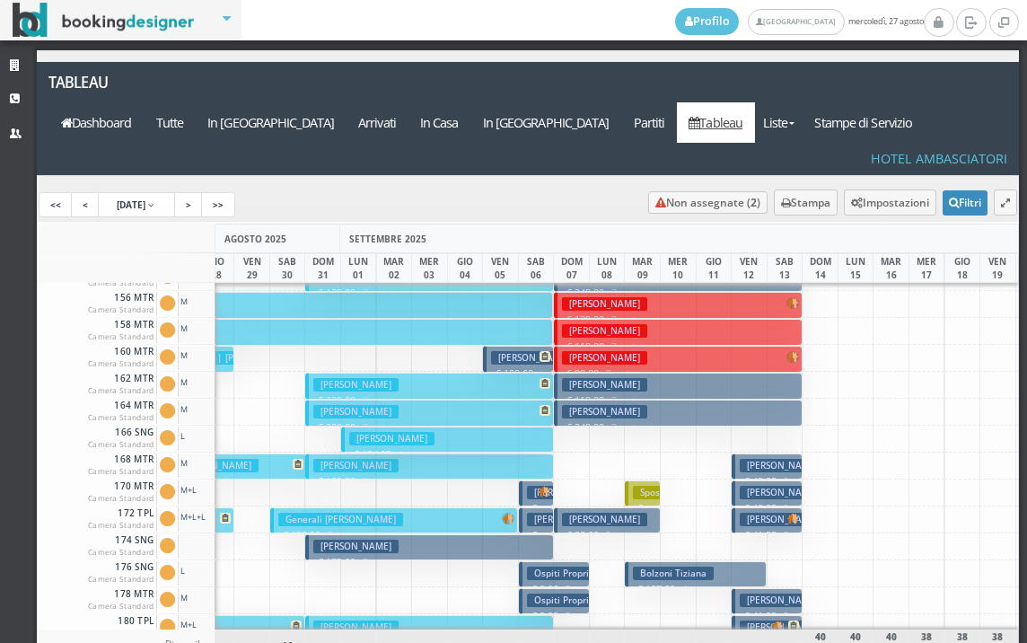
click at [600, 513] on h3 "[PERSON_NAME]" at bounding box center [604, 519] width 85 height 13
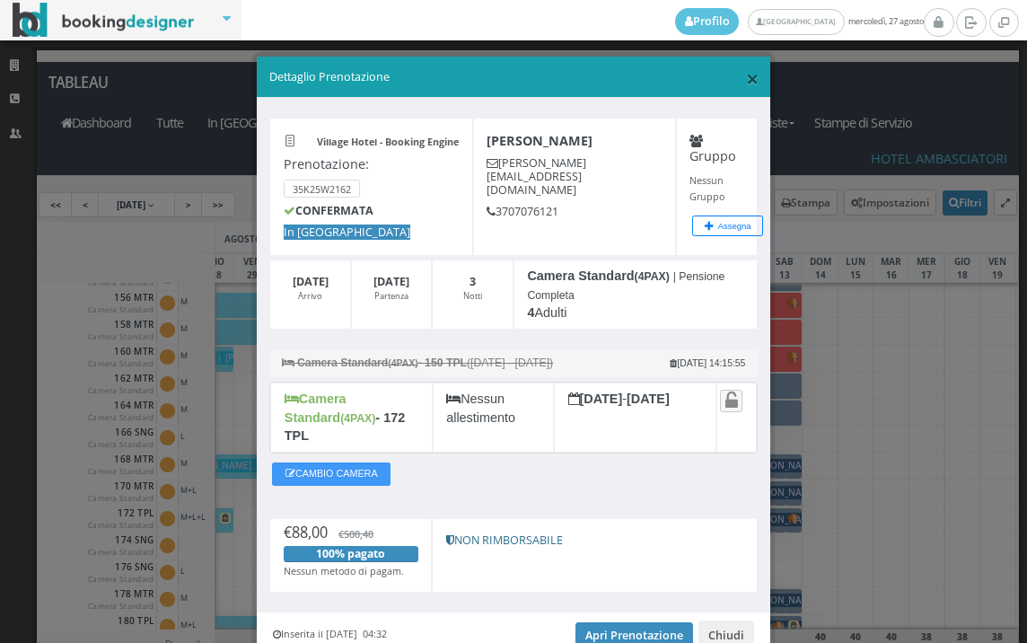
click at [746, 77] on span "×" at bounding box center [752, 78] width 13 height 31
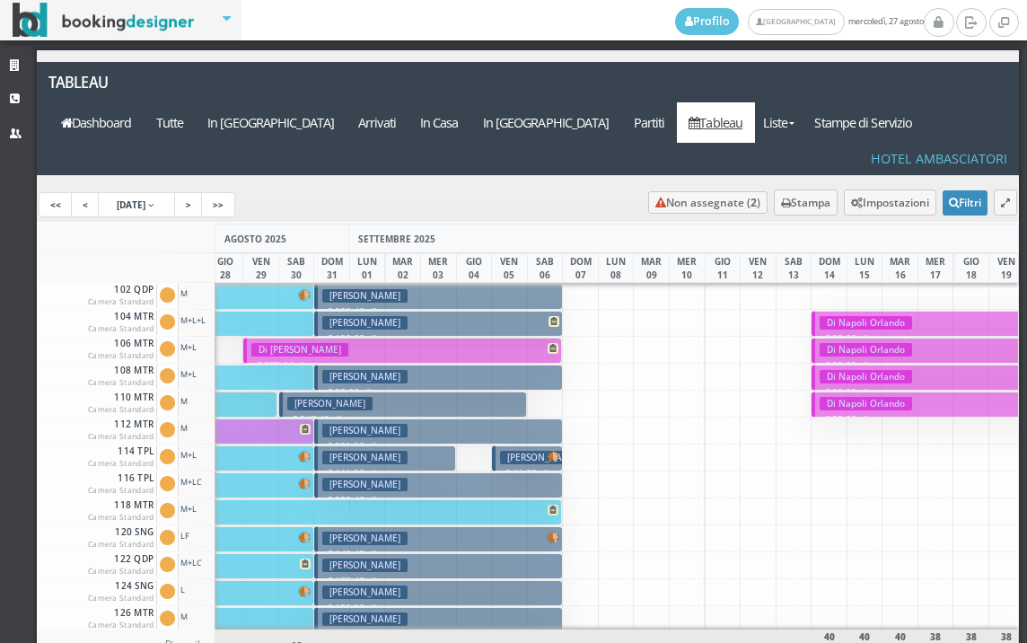
scroll to position [0, 470]
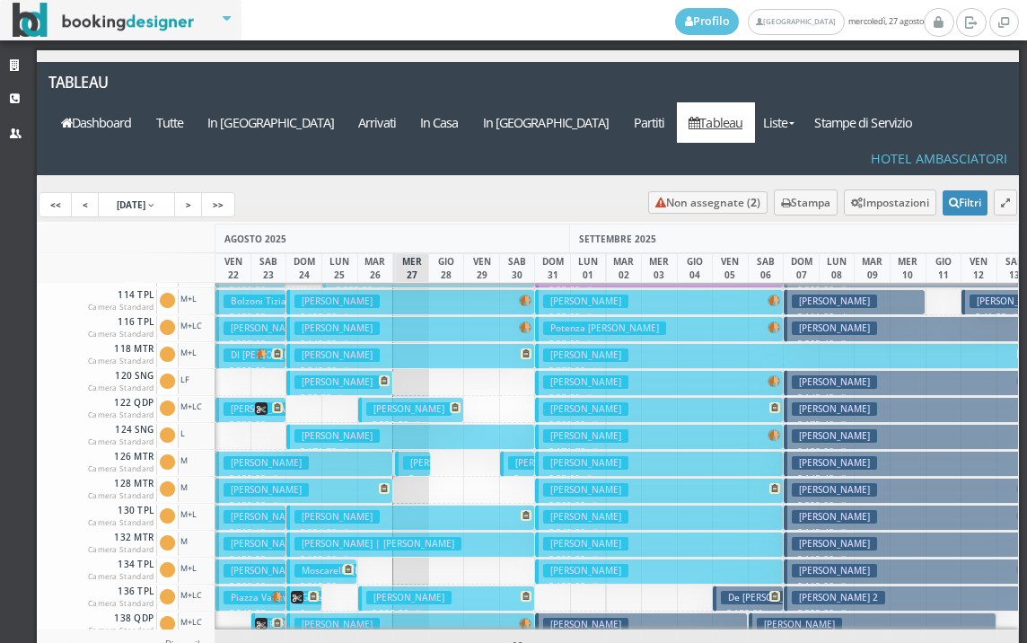
scroll to position [180, 0]
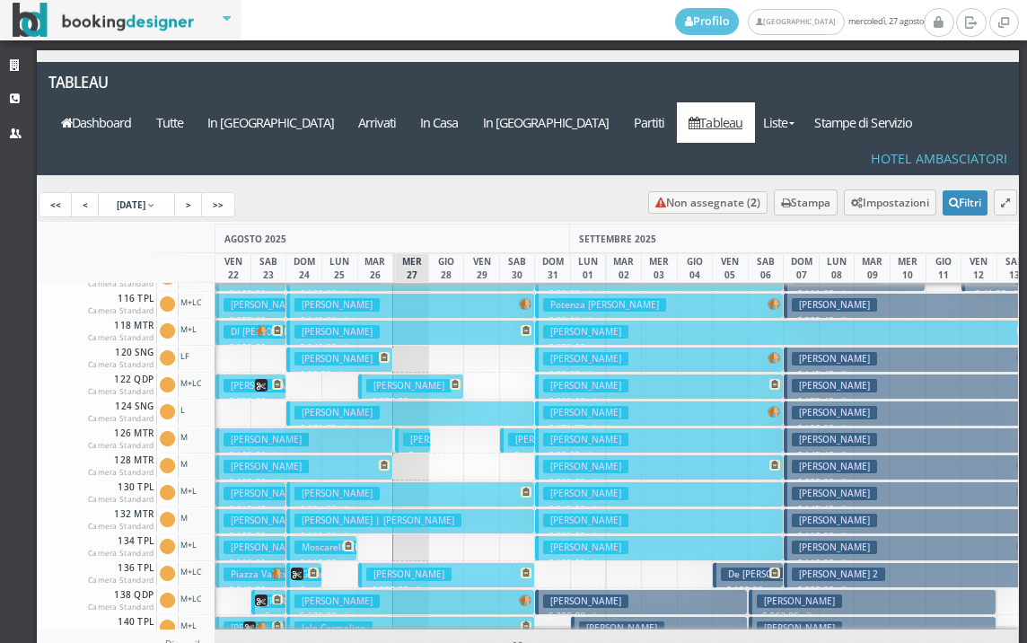
click at [407, 433] on h3 "[PERSON_NAME]" at bounding box center [445, 439] width 85 height 13
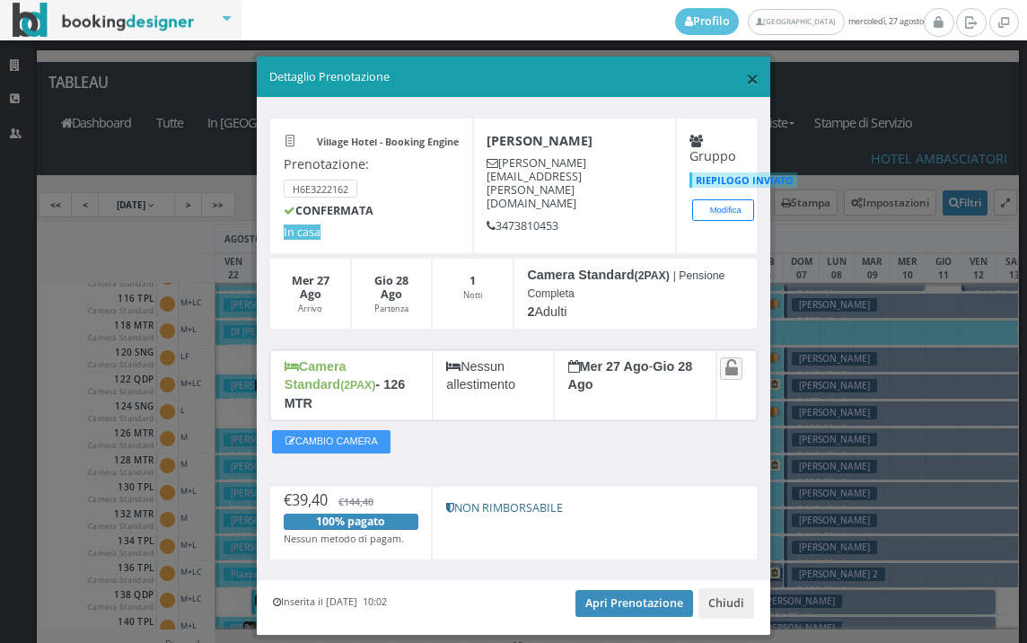
click at [746, 79] on span "×" at bounding box center [752, 78] width 13 height 31
